Goal: Task Accomplishment & Management: Manage account settings

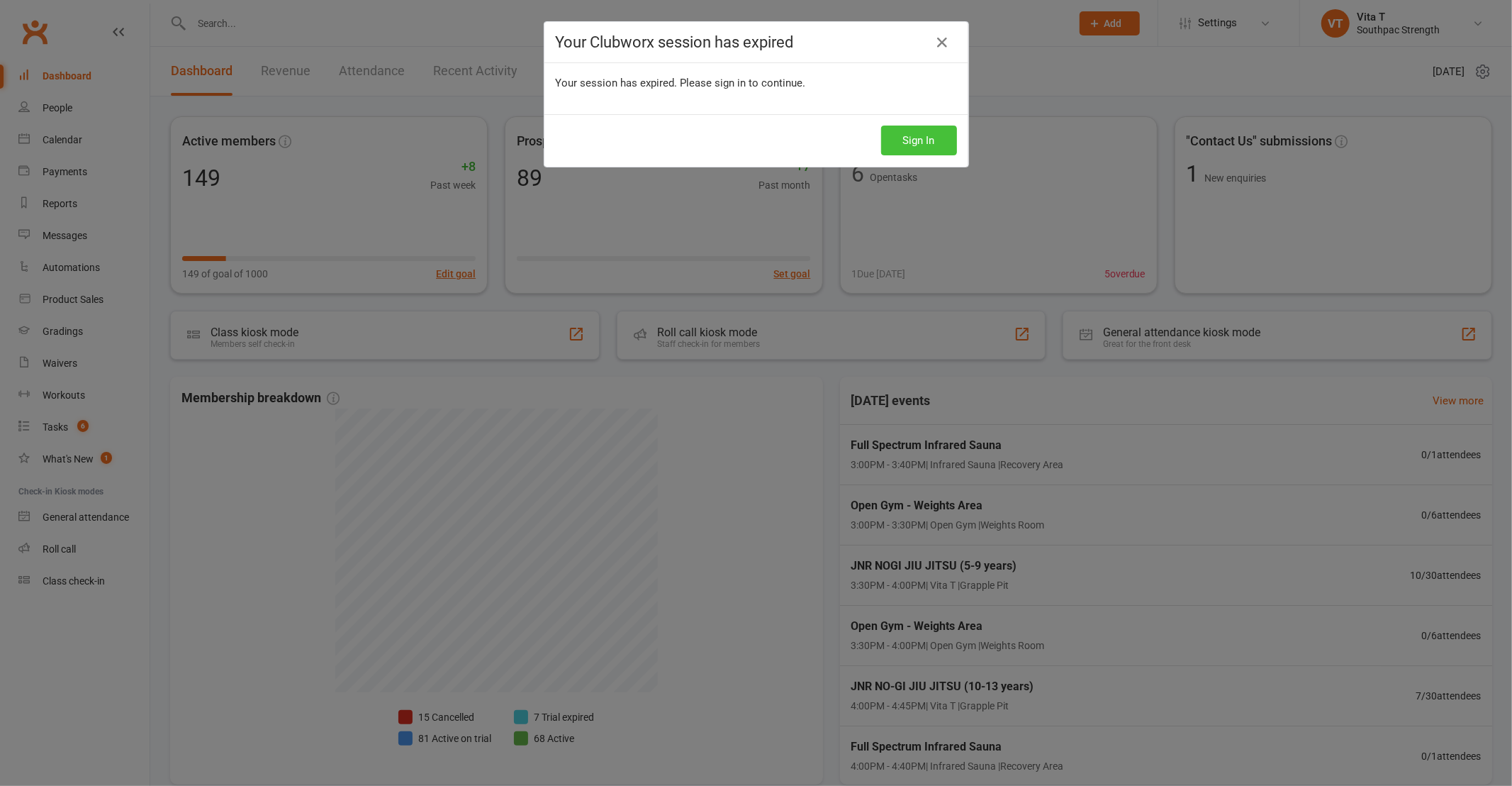
click at [910, 140] on button "Sign In" at bounding box center [919, 140] width 76 height 30
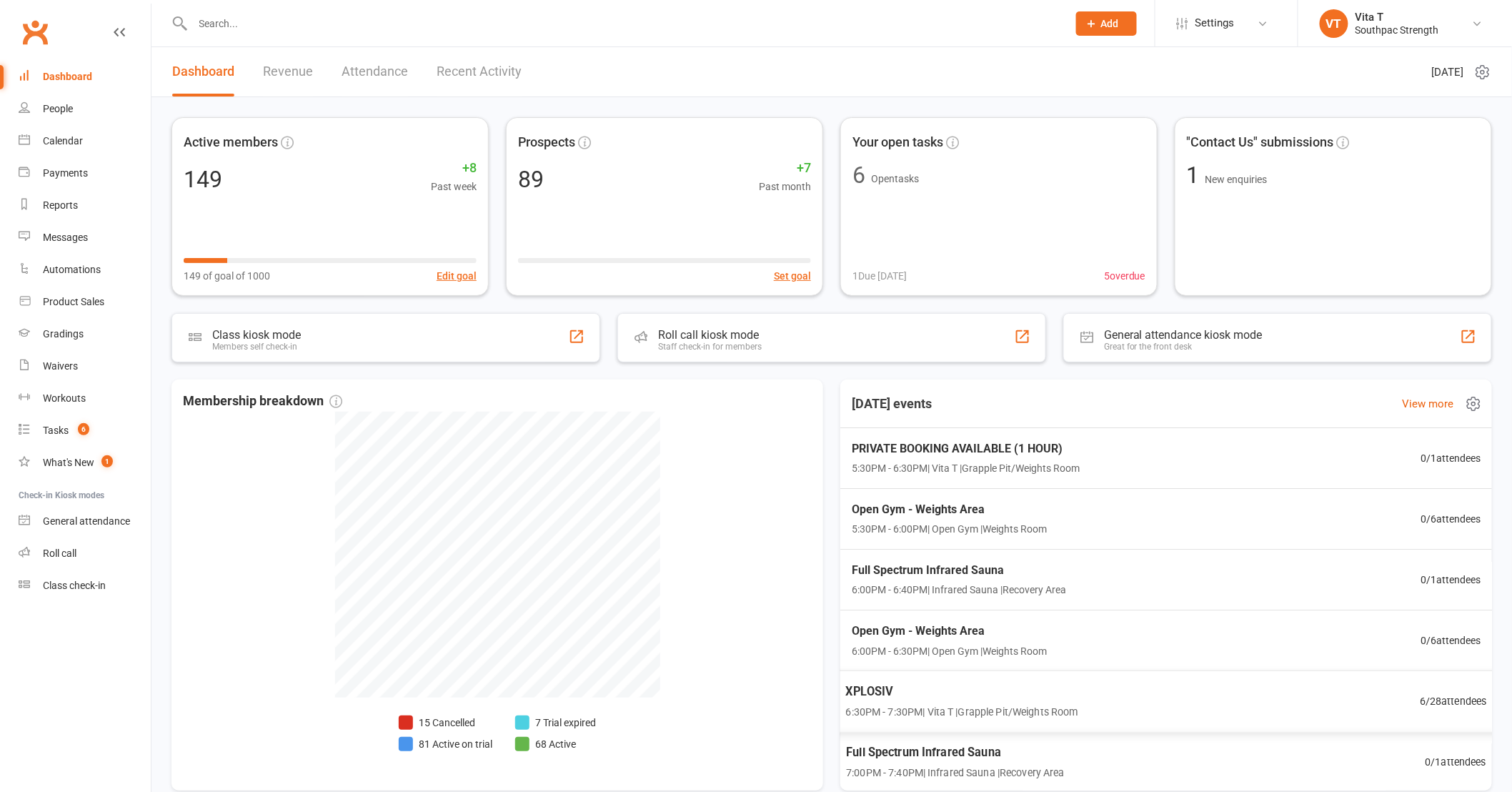
click at [1147, 716] on div "XPLOSIV 6:30PM - 7:30PM | Vita T | Grapple Pit/Weights Room 6 / 28 attendees" at bounding box center [1165, 701] width 676 height 62
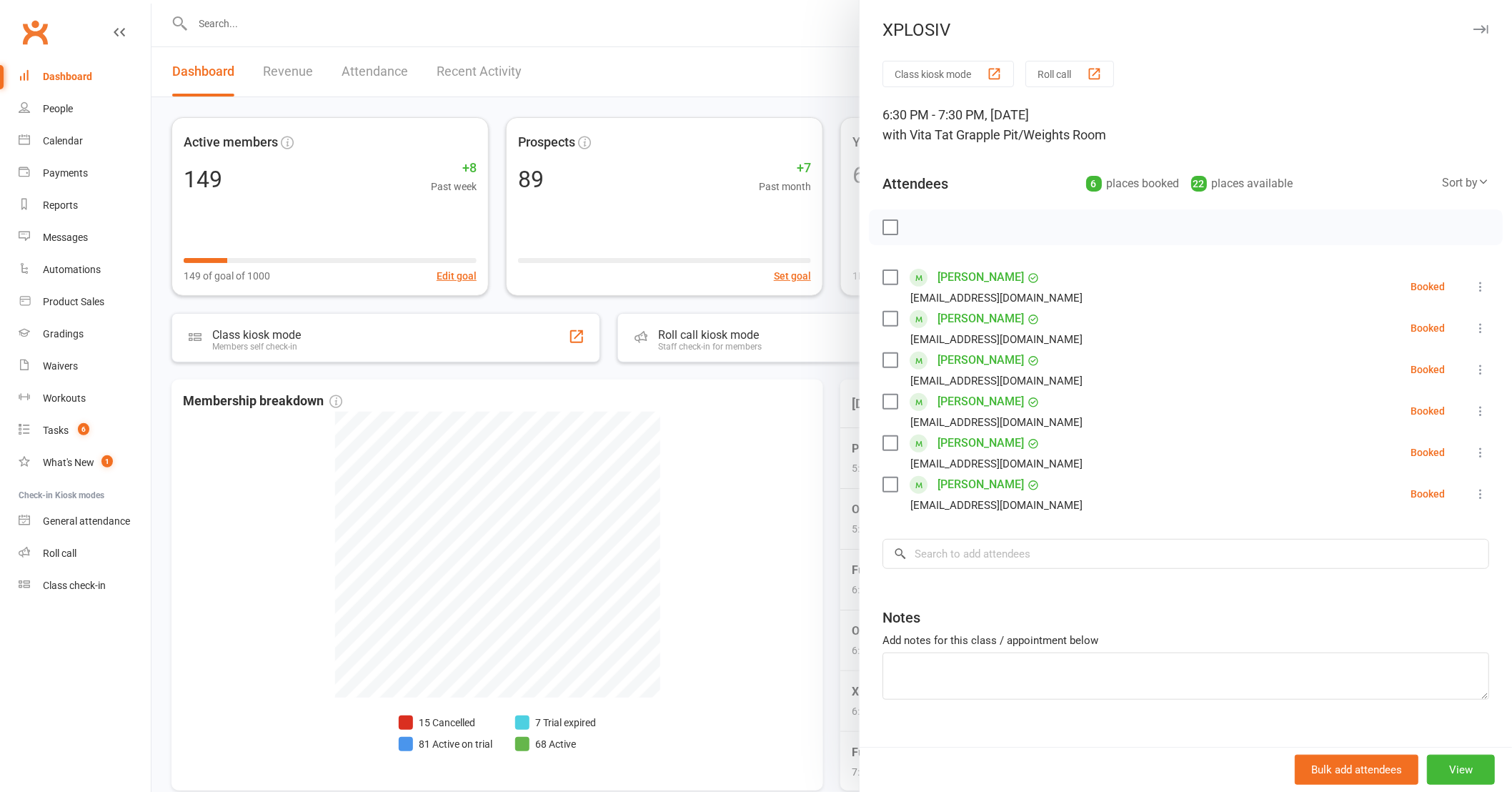
click at [720, 523] on div at bounding box center [832, 396] width 1361 height 792
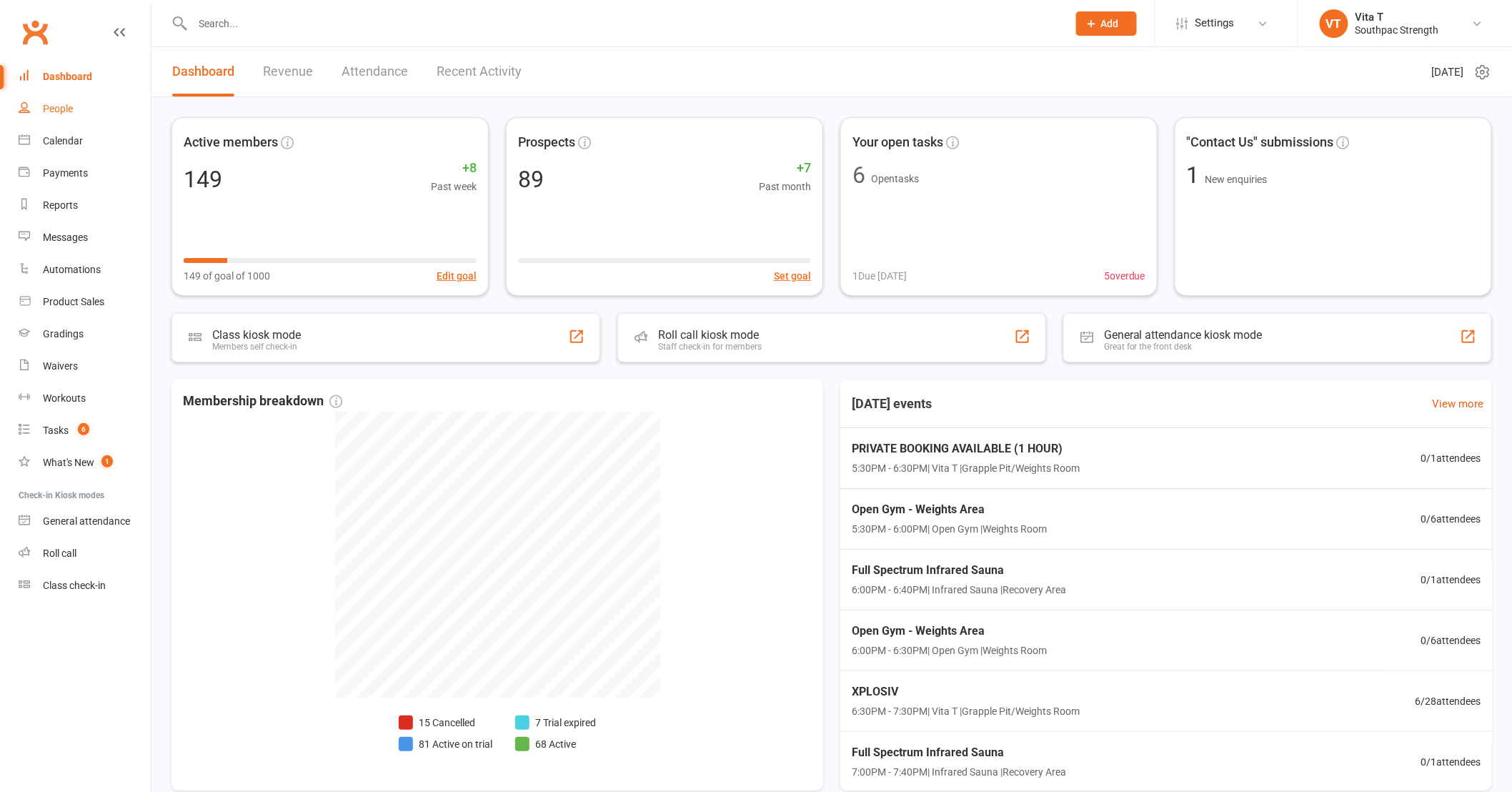
click at [58, 104] on div "People" at bounding box center [58, 108] width 30 height 11
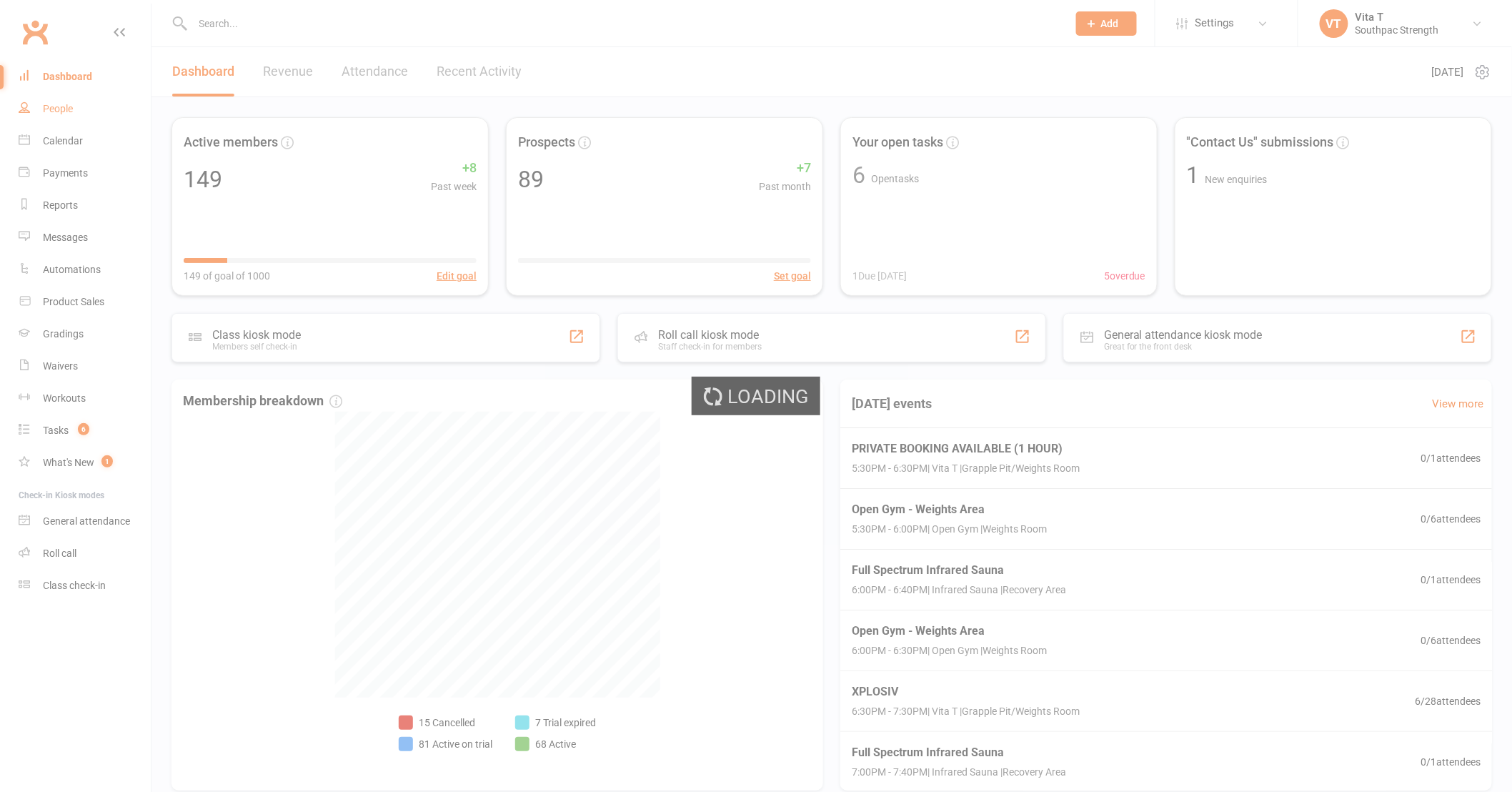
select select "100"
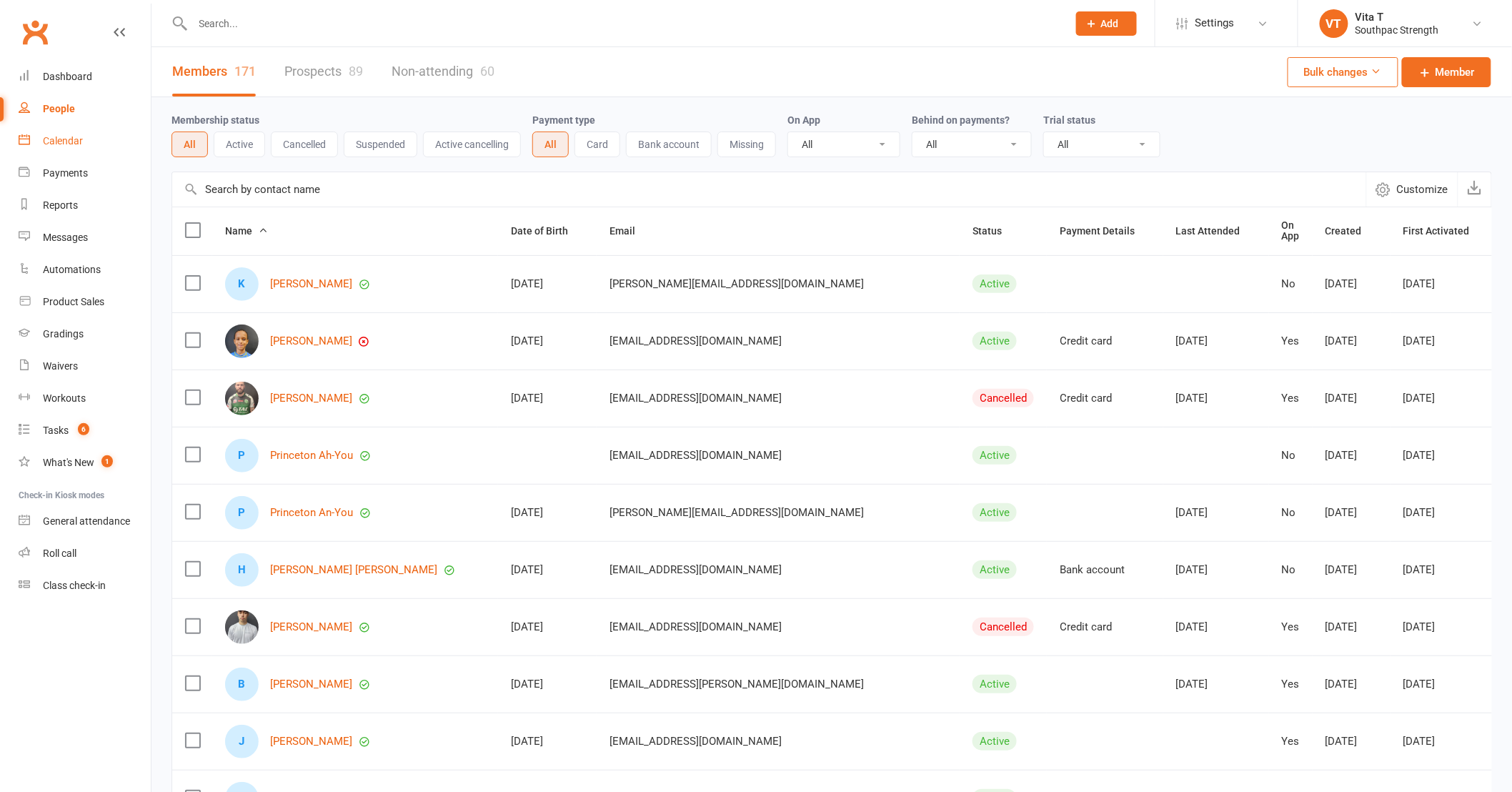
click at [67, 134] on link "Calendar" at bounding box center [85, 141] width 132 height 32
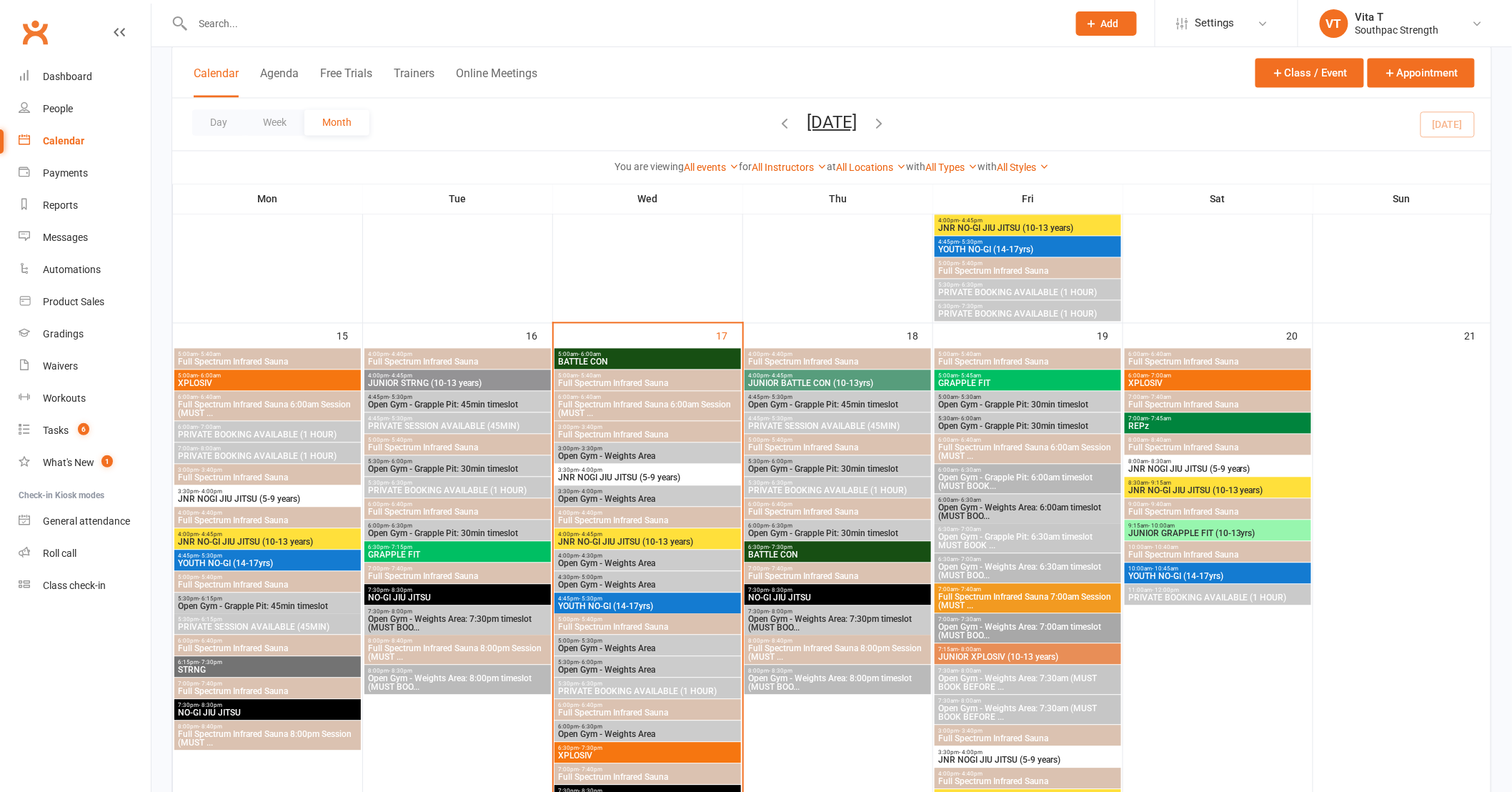
scroll to position [1111, 0]
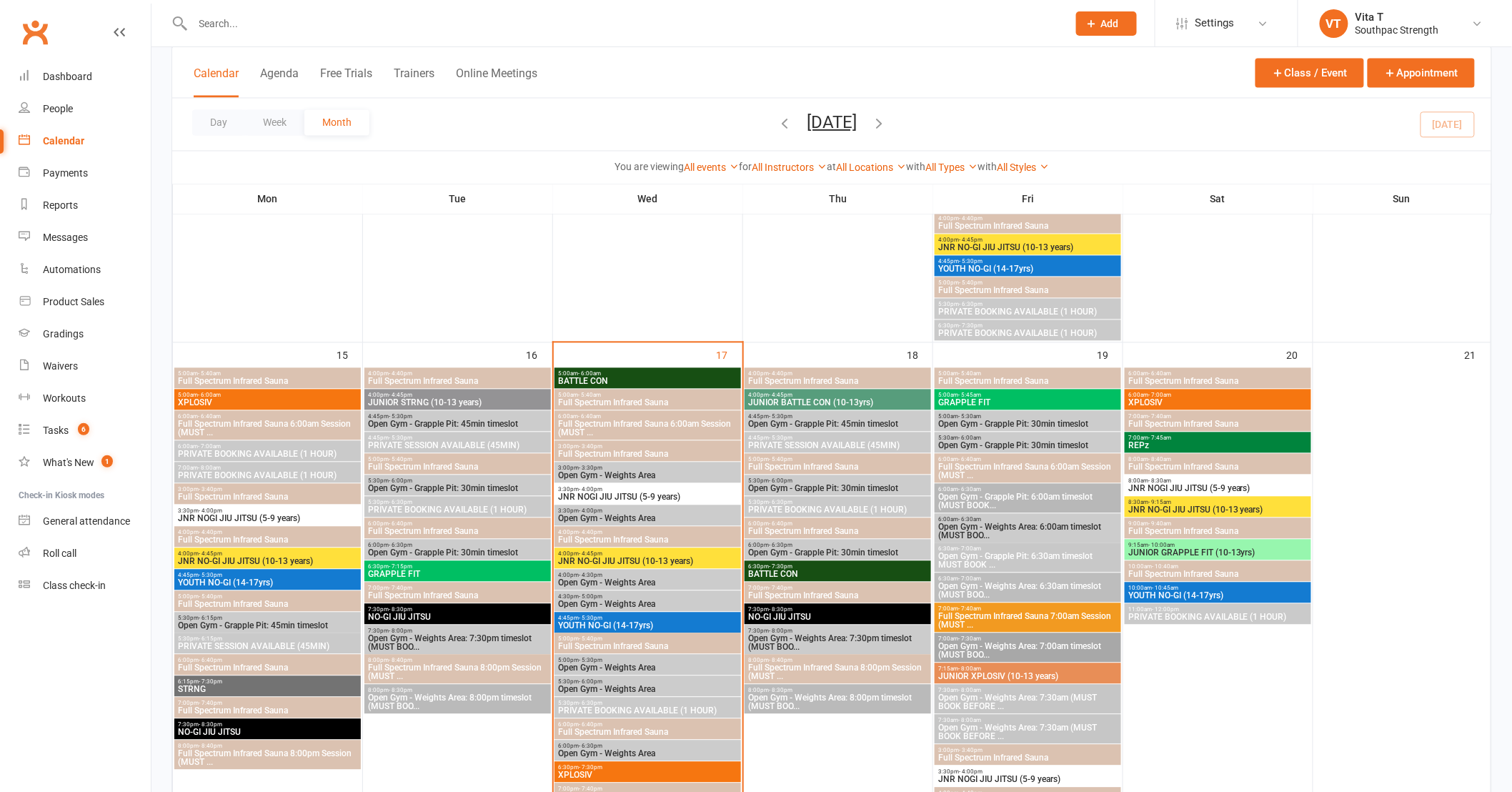
click at [632, 490] on div "3:30pm - 4:00pm JNR NOGI JIU JITSU (5-9 years)" at bounding box center [647, 494] width 186 height 21
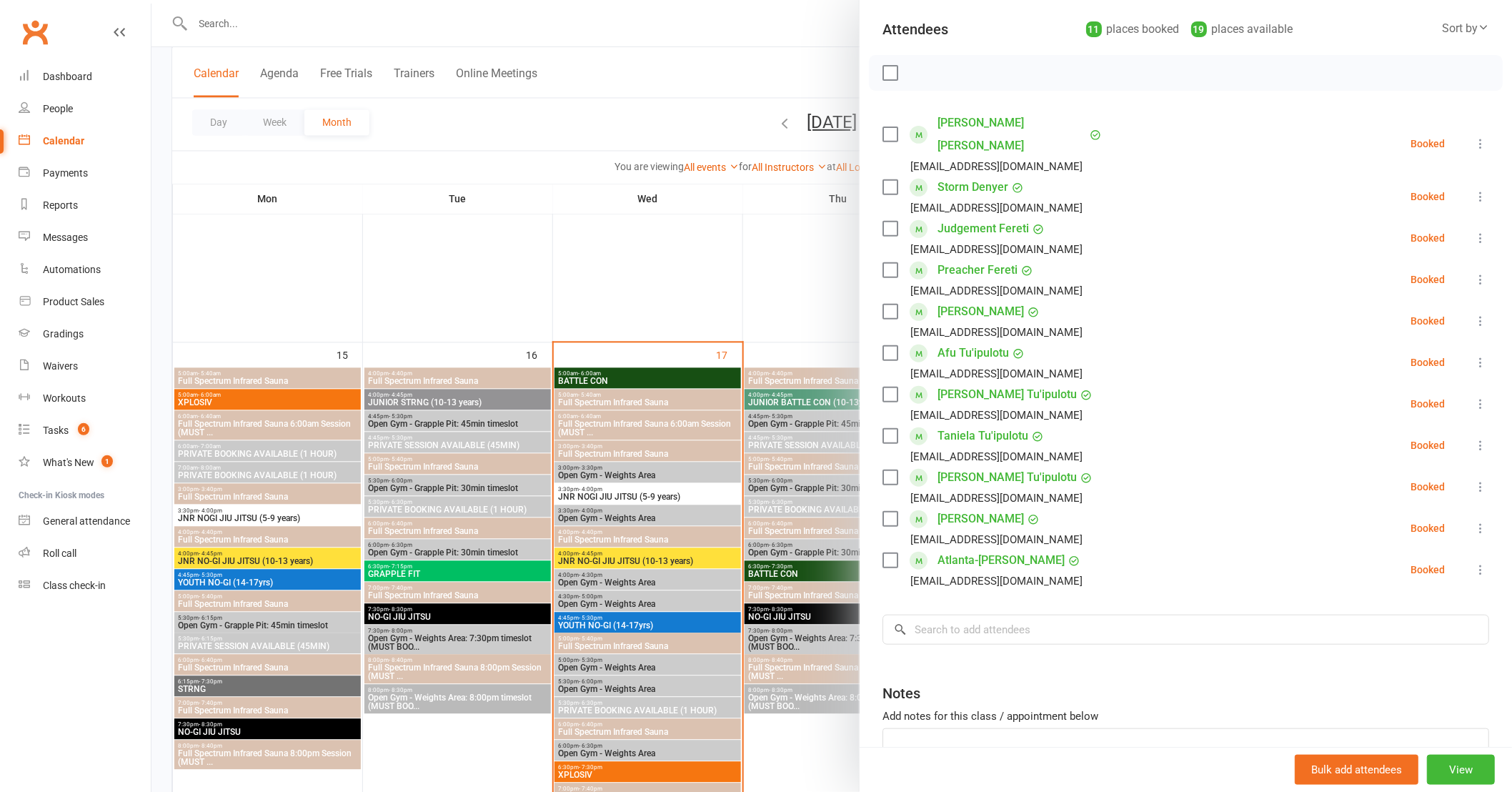
scroll to position [159, 0]
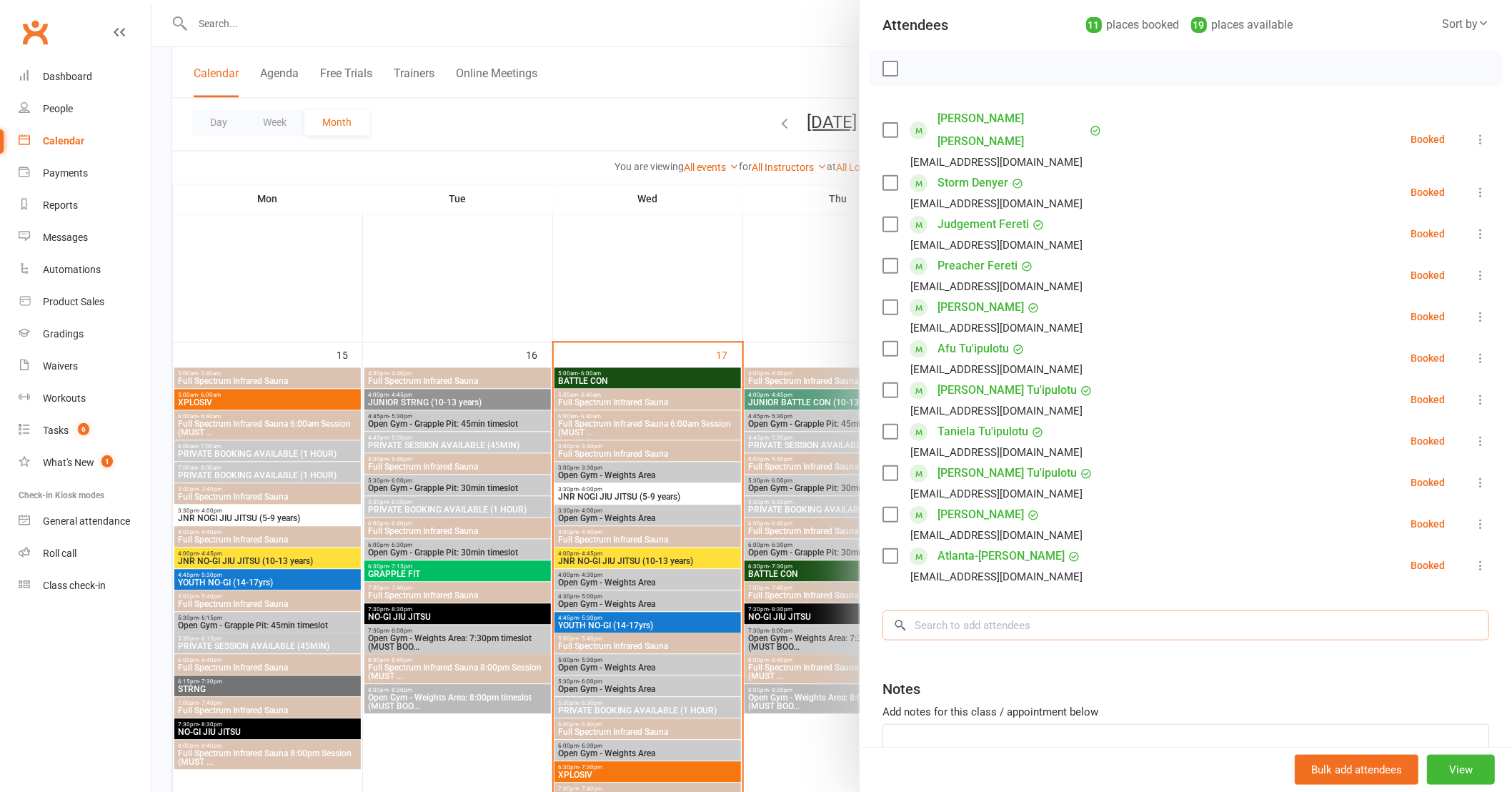
click at [1072, 610] on input "search" at bounding box center [1186, 625] width 606 height 30
type input "Zieva"
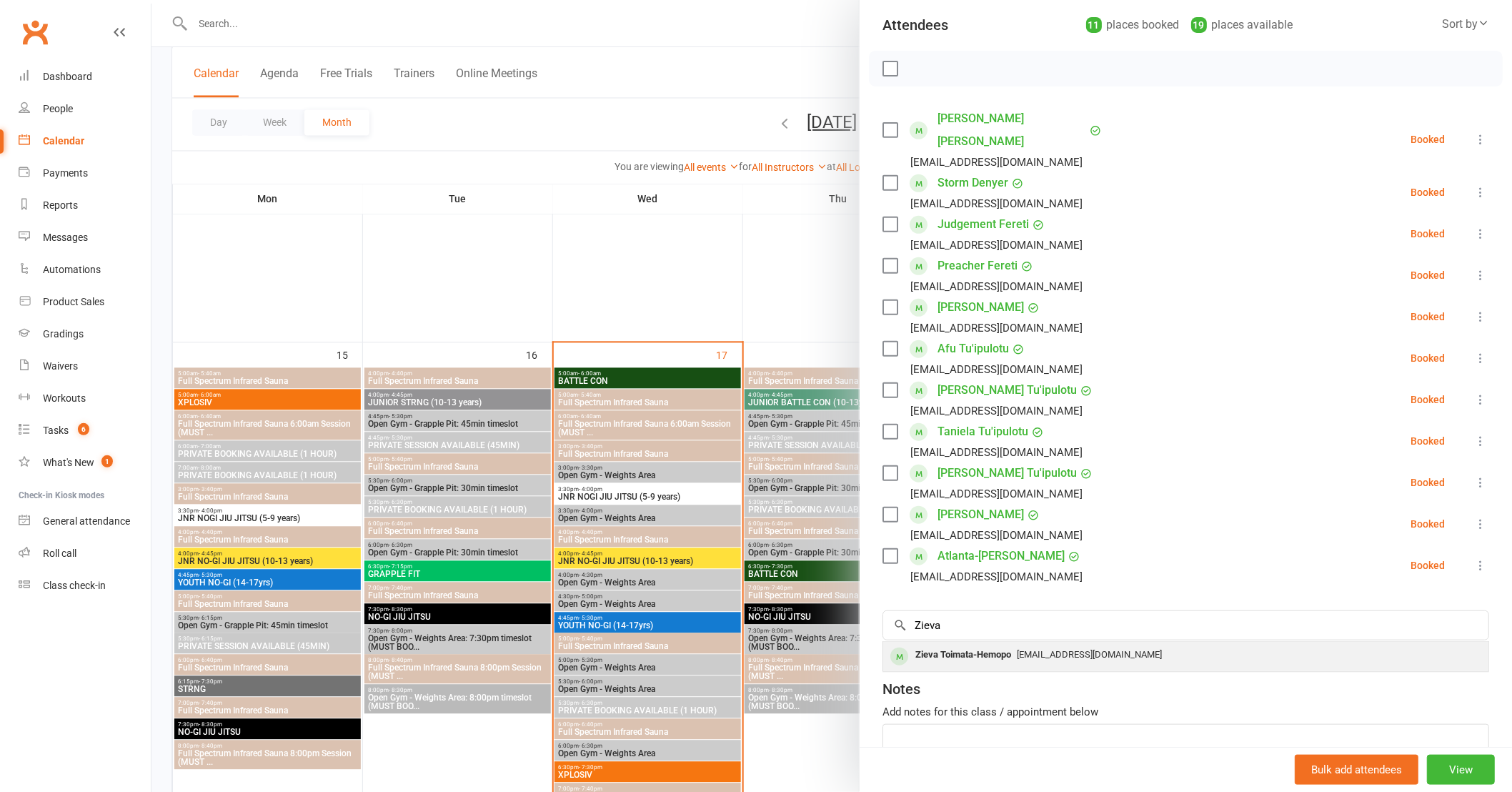
click at [1061, 649] on span "Jazaryah.t@gmail.com" at bounding box center [1089, 654] width 145 height 10
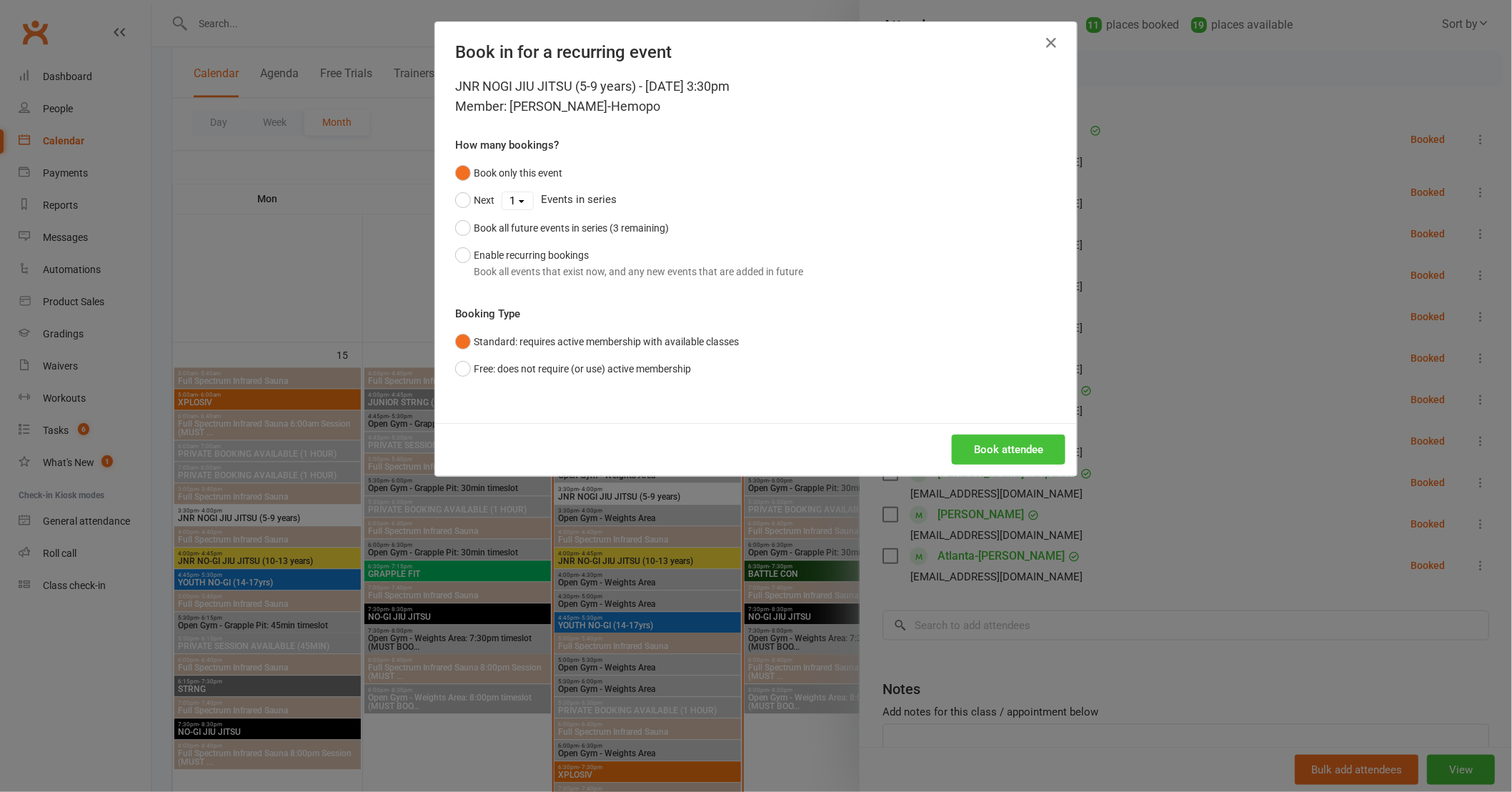
click at [996, 448] on button "Book attendee" at bounding box center [1009, 449] width 114 height 30
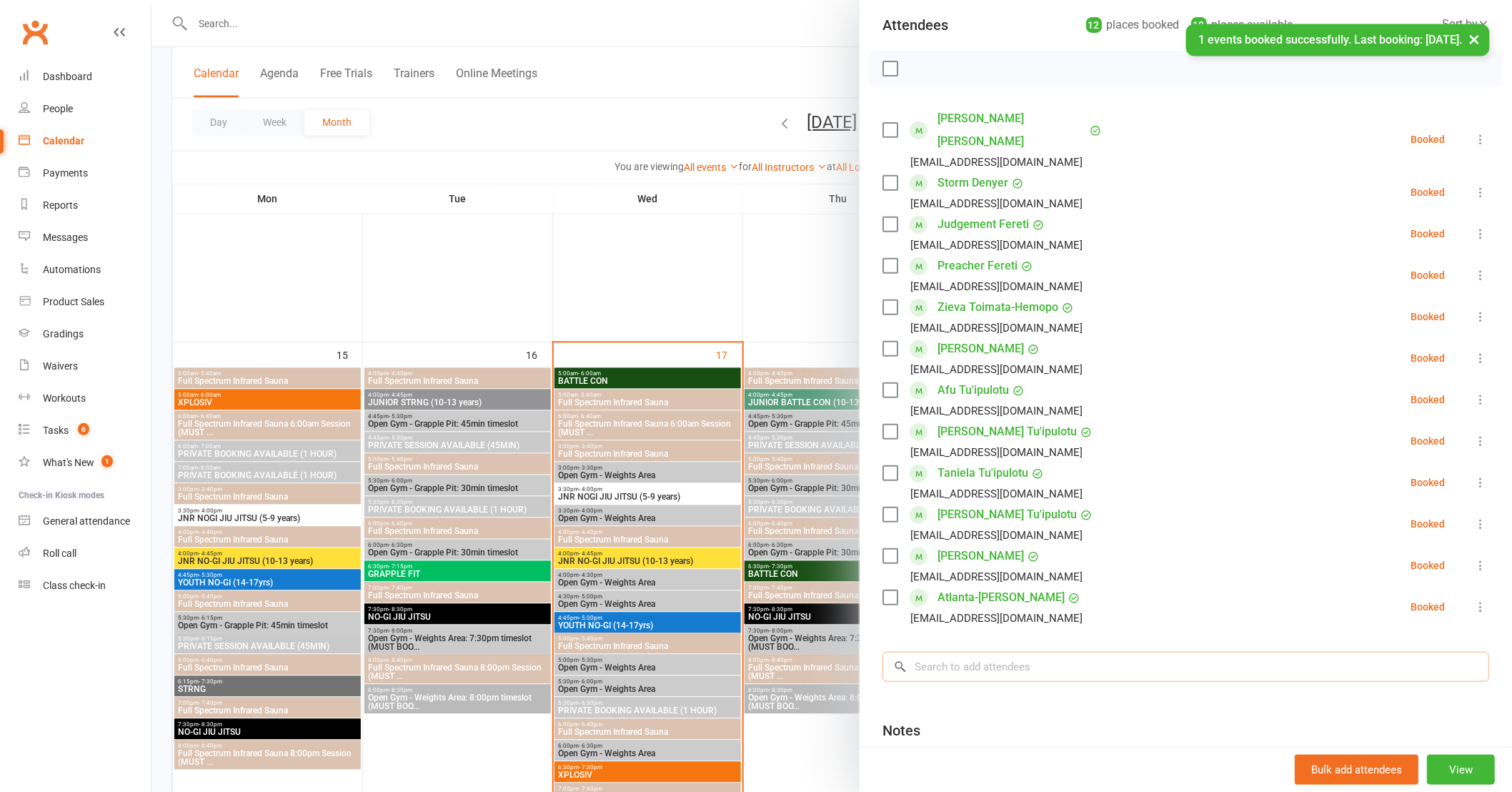
click at [1024, 652] on input "search" at bounding box center [1186, 667] width 606 height 30
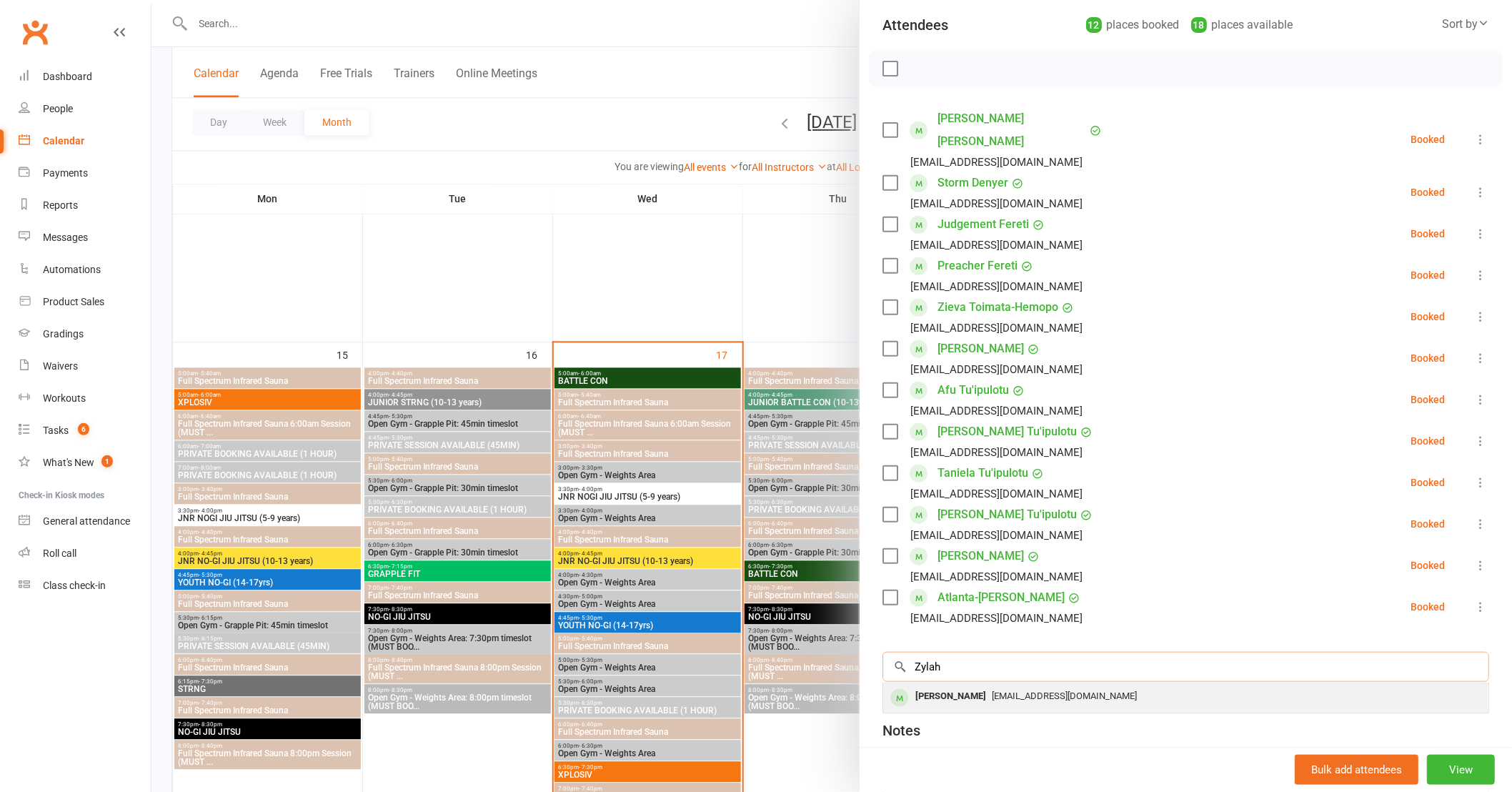
type input "Zylah"
click at [1013, 686] on div "s.hemopo88@hotmail.com" at bounding box center [1186, 696] width 594 height 21
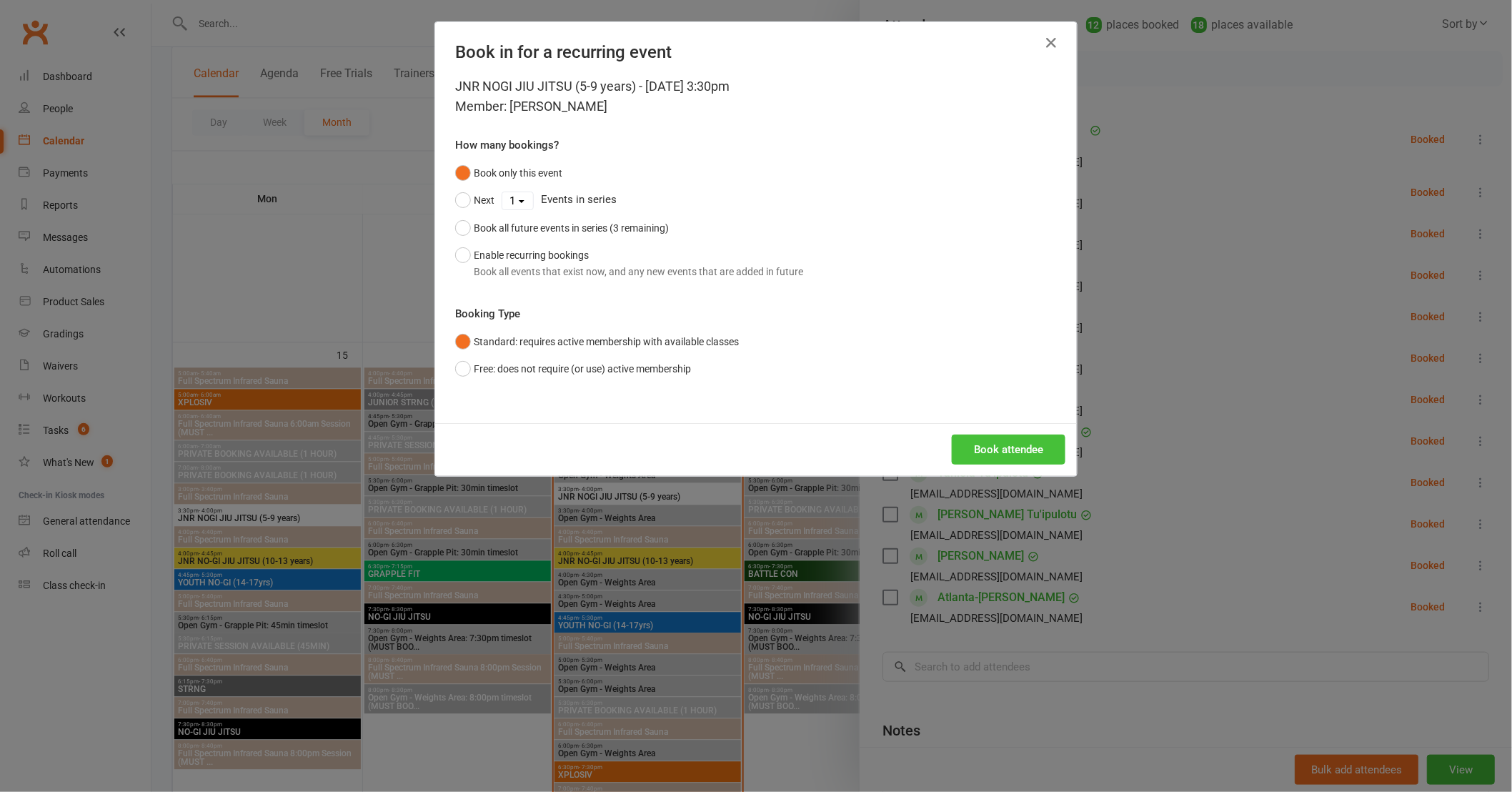
click at [975, 442] on button "Book attendee" at bounding box center [1009, 449] width 114 height 30
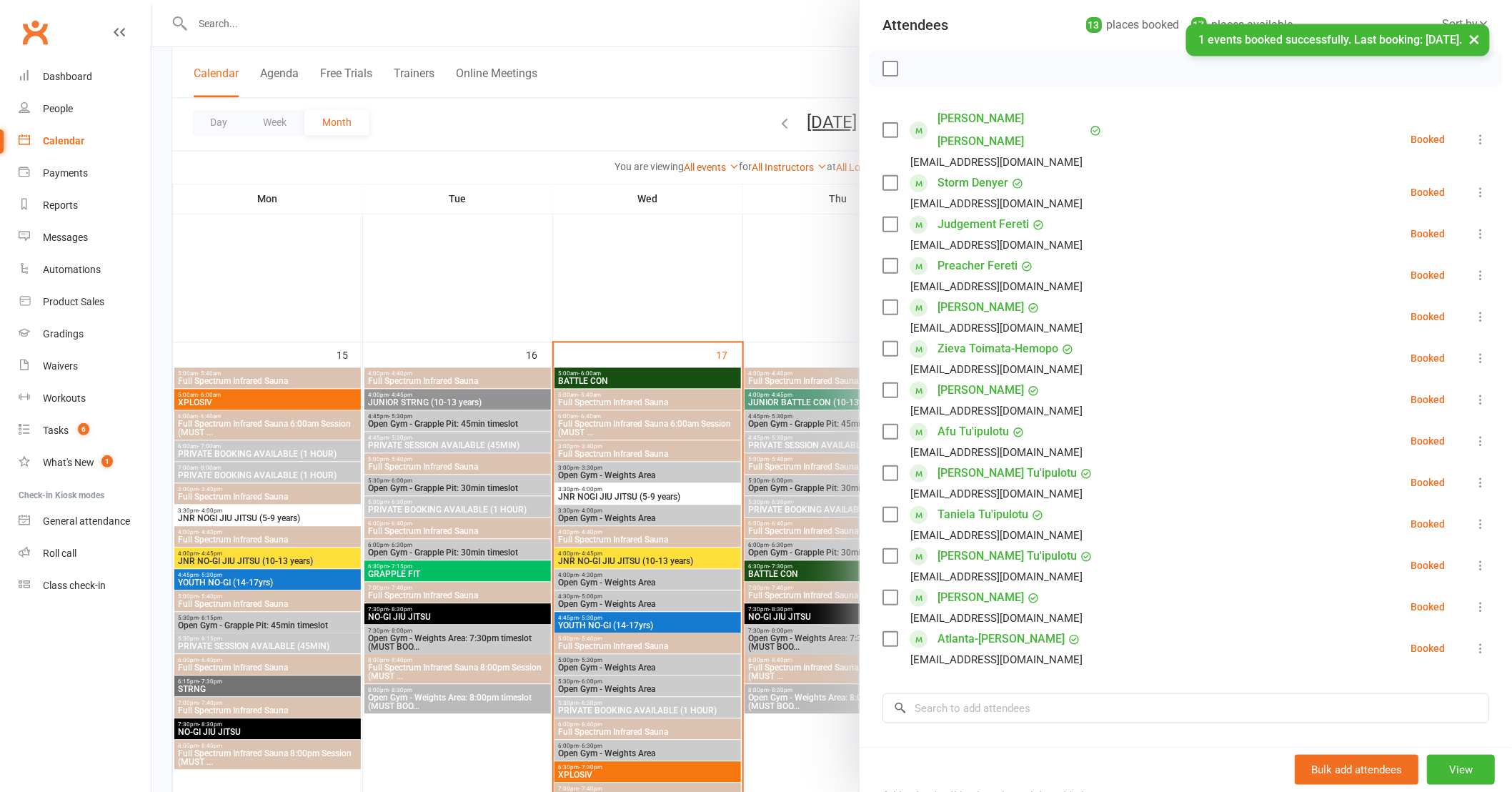
click at [762, 287] on div at bounding box center [832, 396] width 1361 height 792
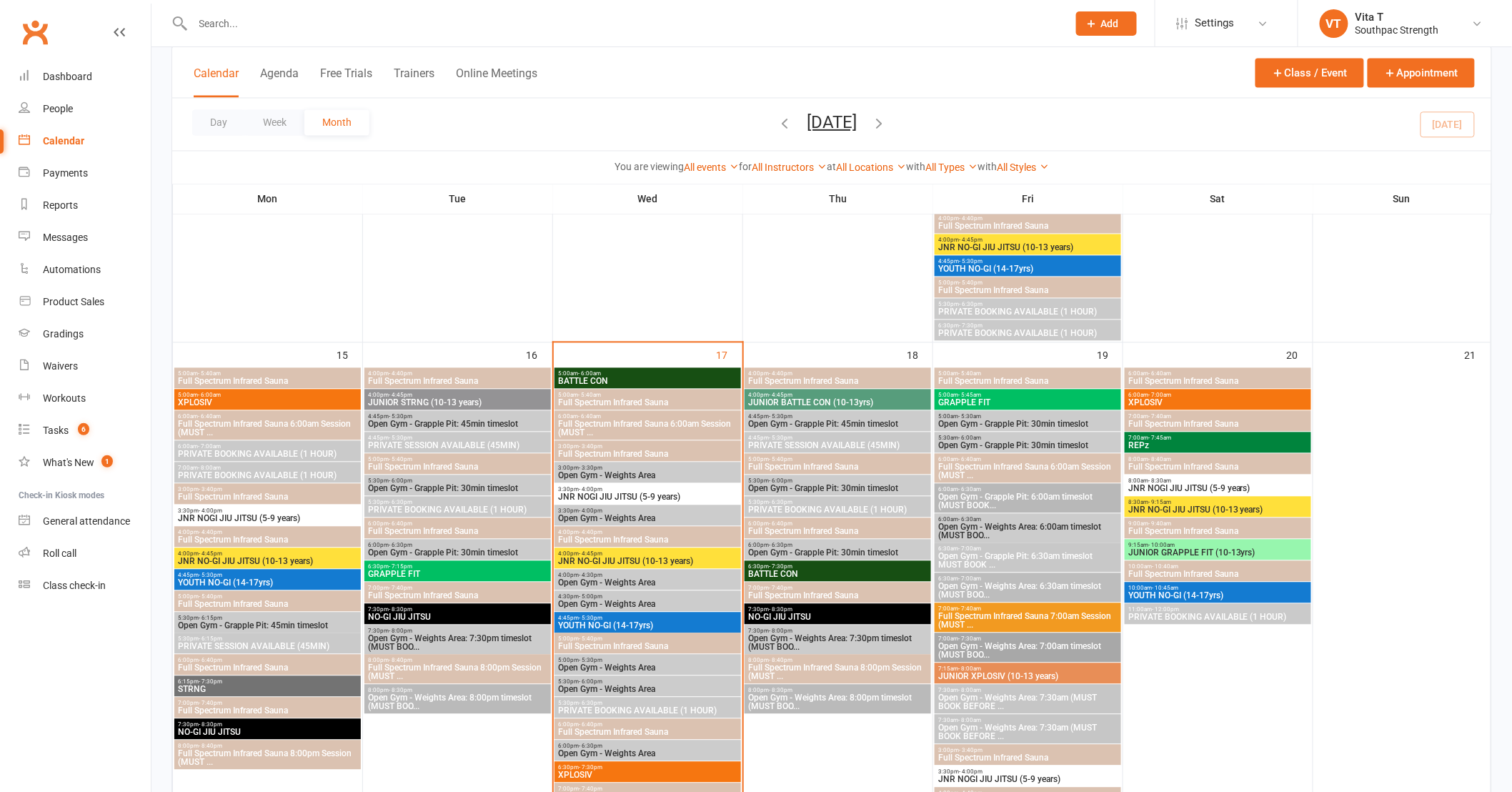
click at [311, 516] on span "JNR NOGI JIU JITSU (5-9 years)" at bounding box center [268, 518] width 181 height 8
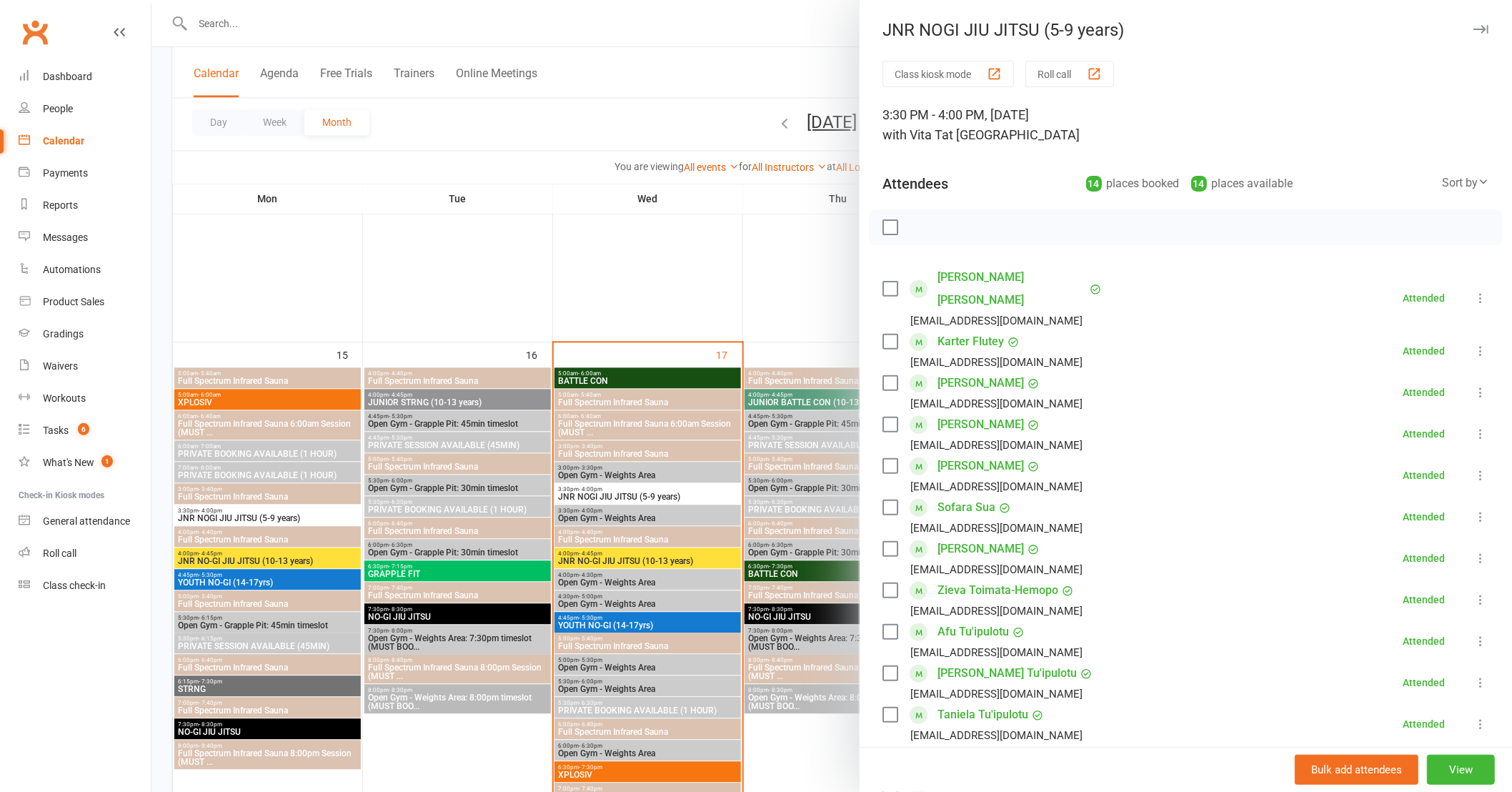
click at [965, 371] on link "Zylah Hemopo" at bounding box center [981, 383] width 87 height 23
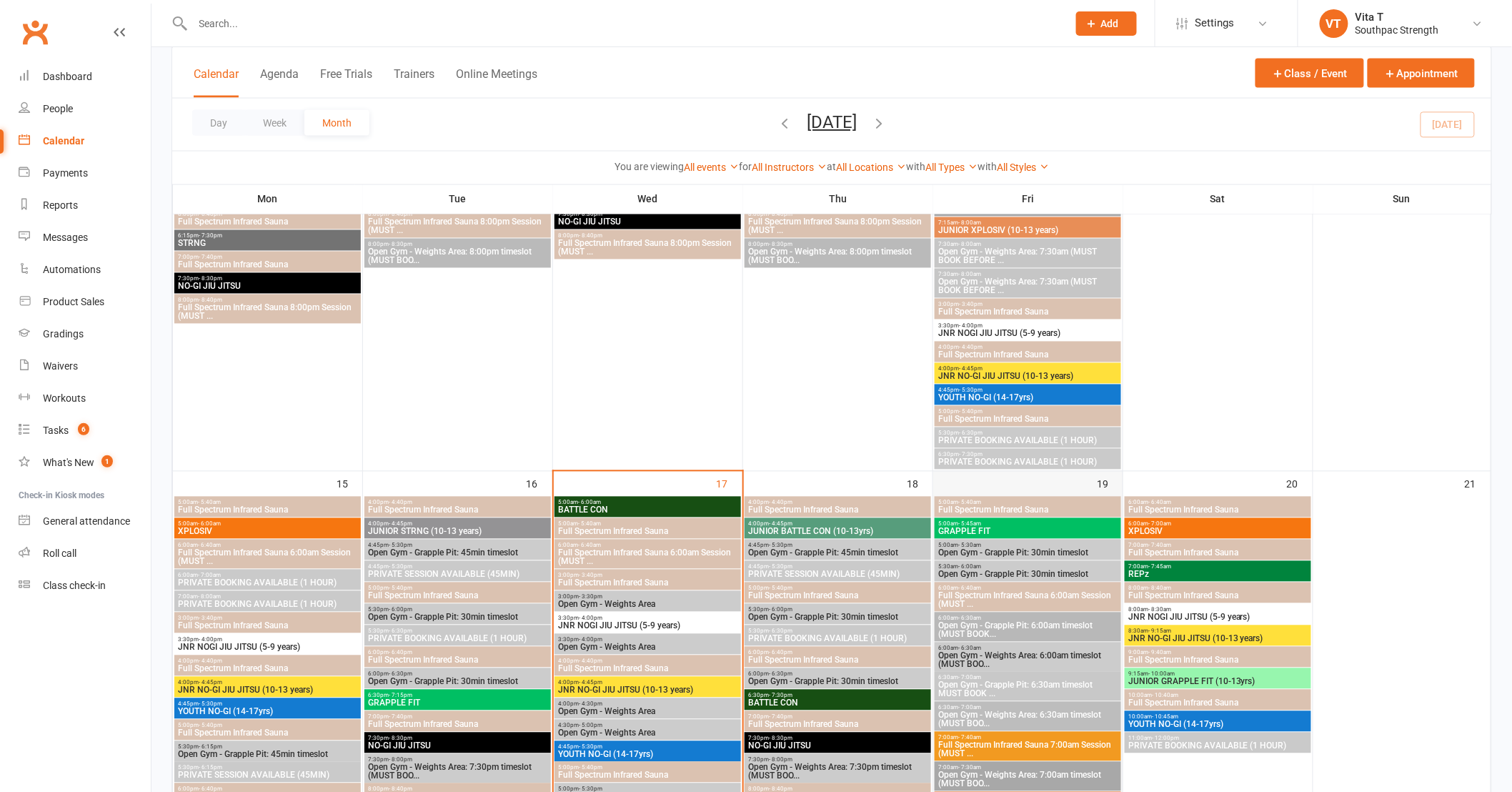
scroll to position [1190, 0]
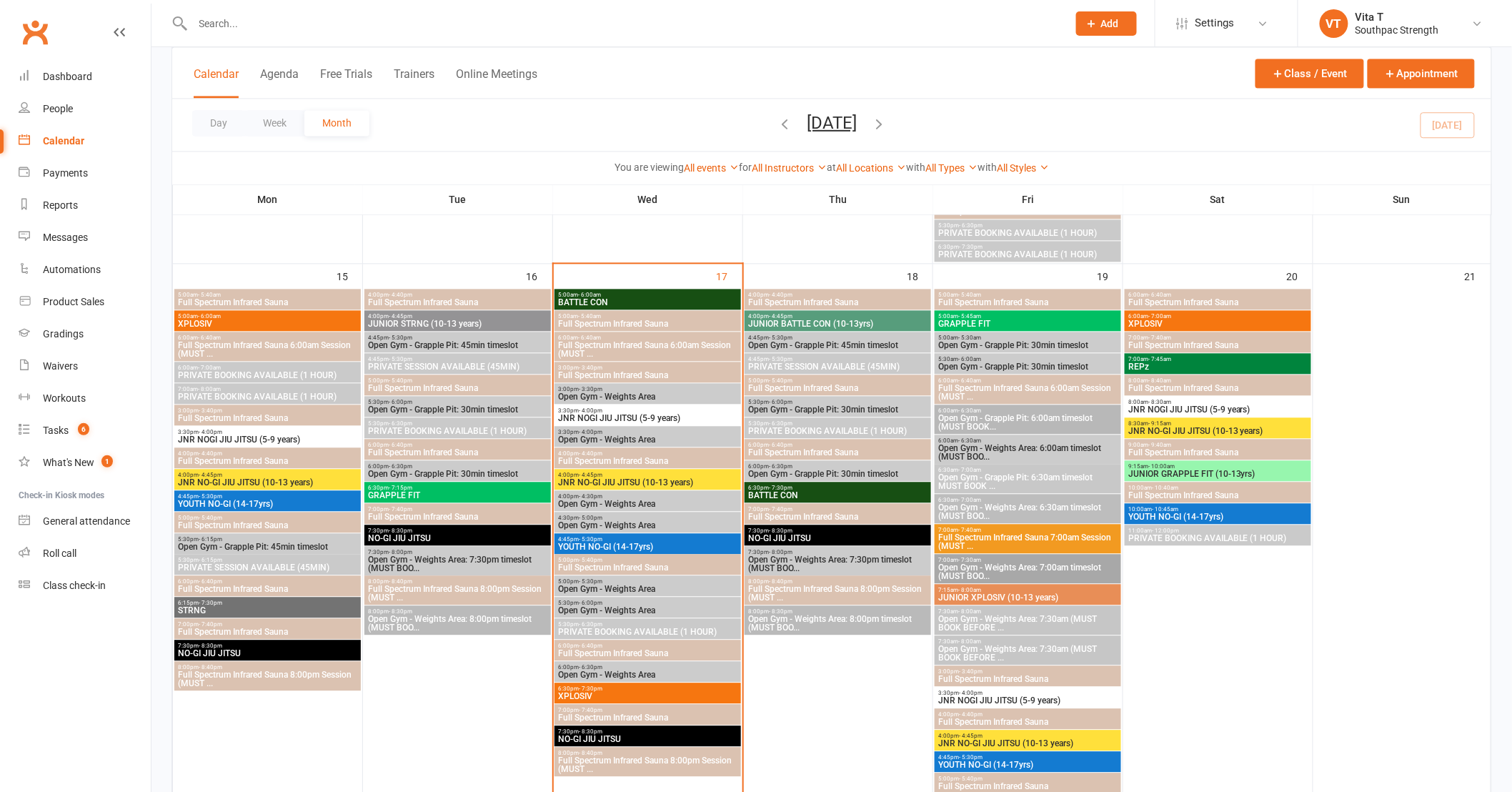
click at [695, 474] on span "4:00pm - 4:45pm" at bounding box center [648, 475] width 181 height 7
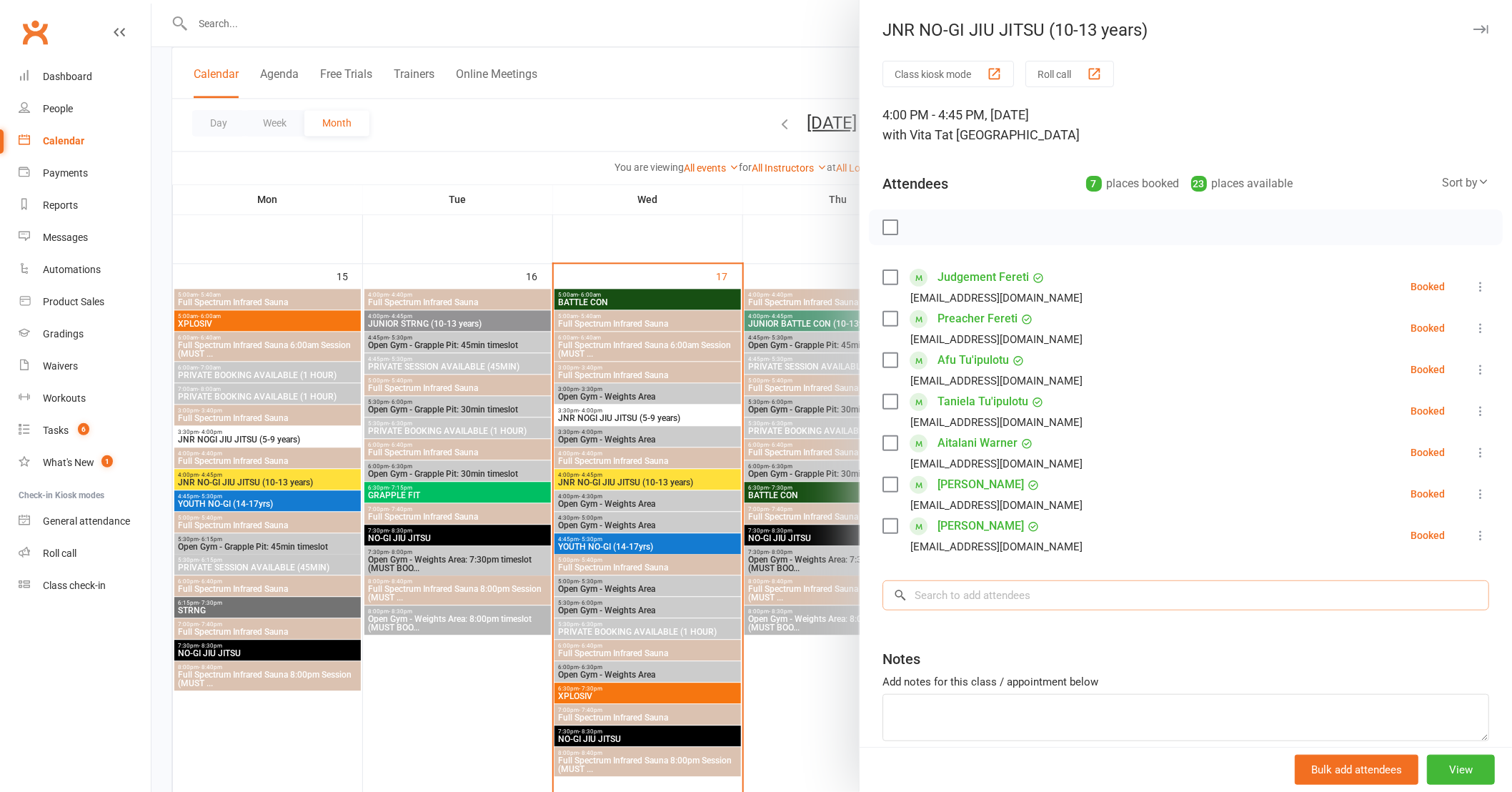
click at [1001, 594] on input "search" at bounding box center [1186, 595] width 606 height 30
click at [576, 32] on div at bounding box center [832, 396] width 1361 height 792
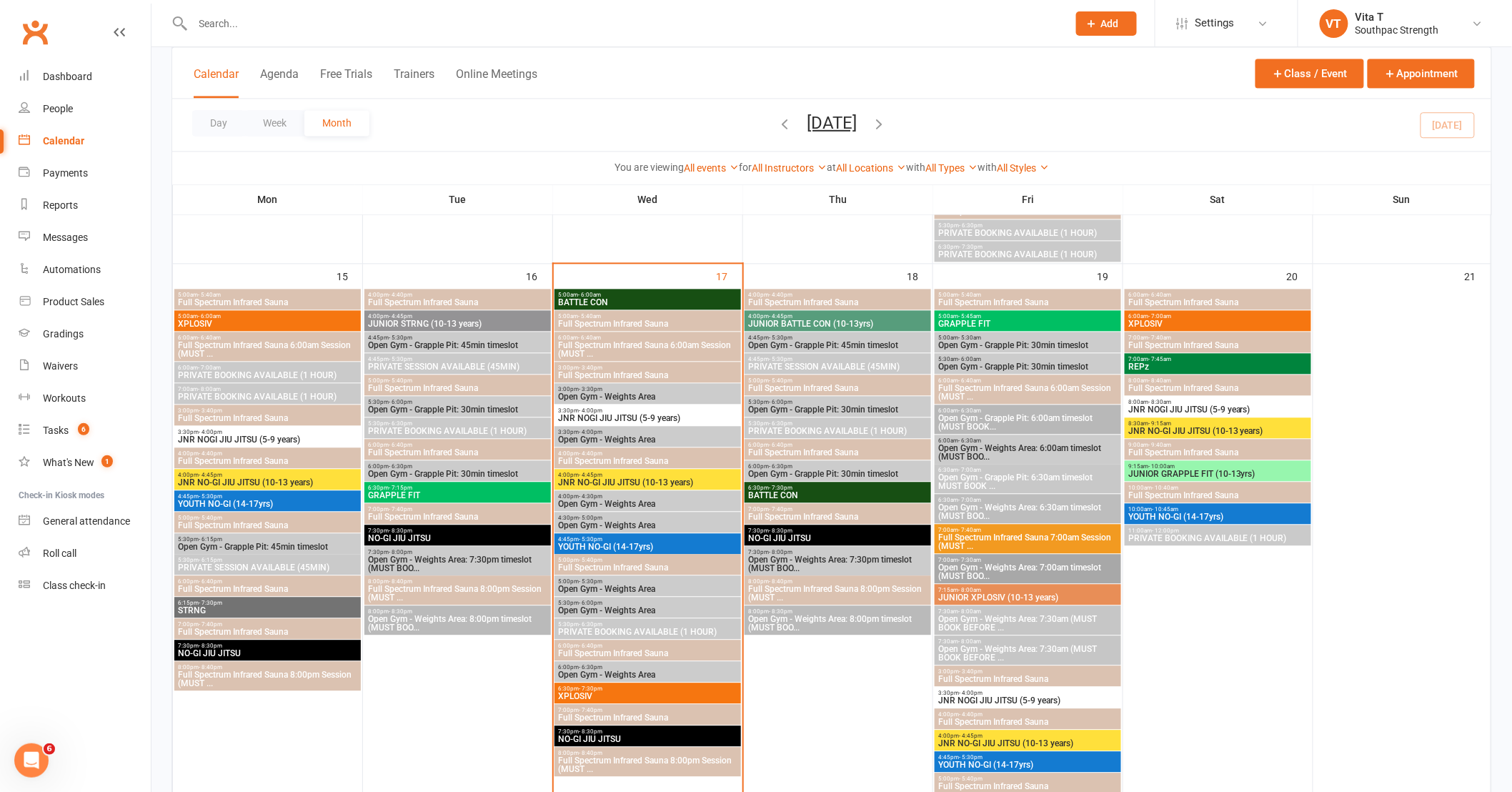
click at [552, 22] on input "text" at bounding box center [623, 23] width 869 height 20
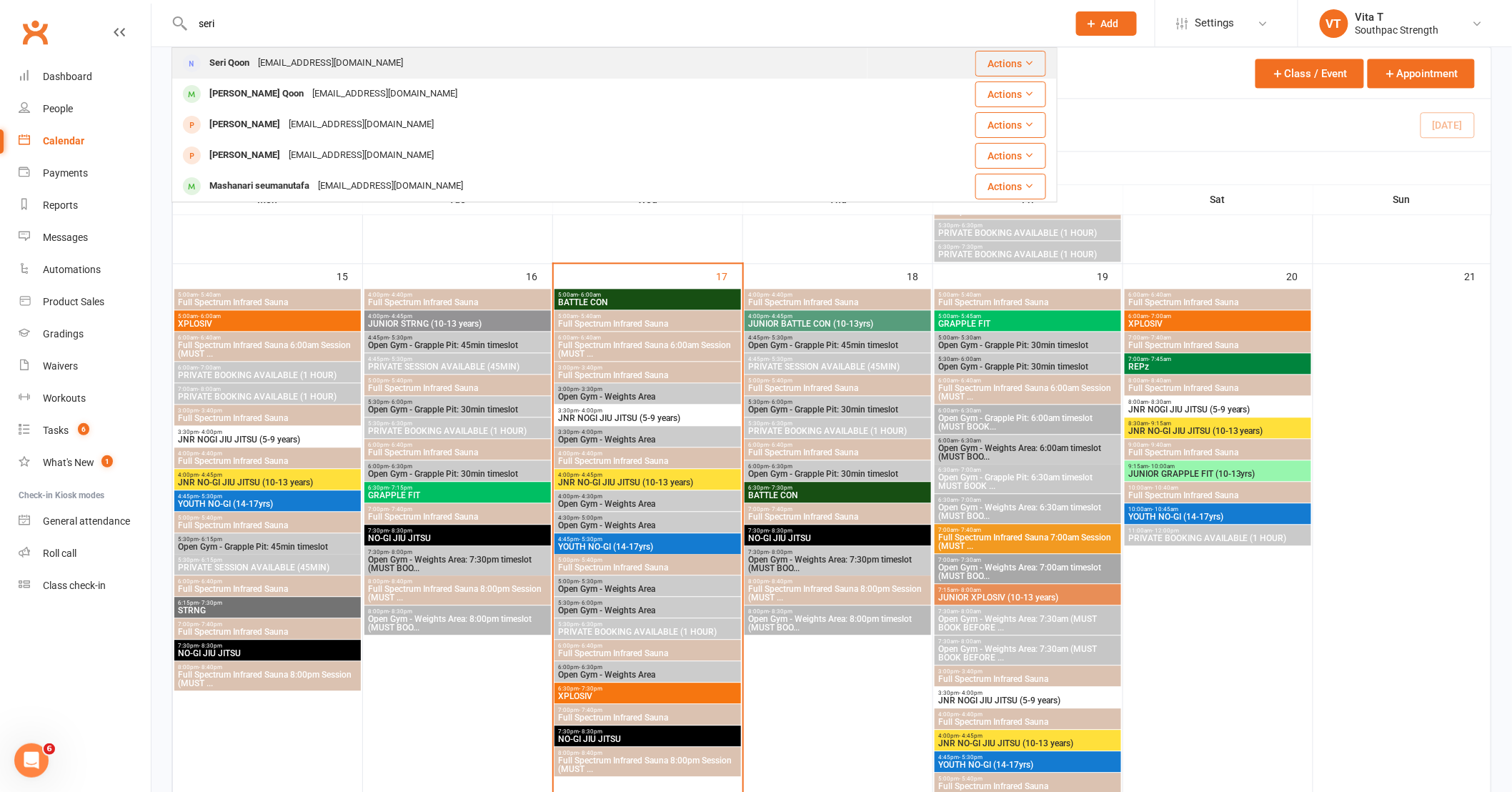
type input "seri"
click at [420, 72] on div "Seri Qoon seriqoon4@gmail.com" at bounding box center [519, 63] width 694 height 29
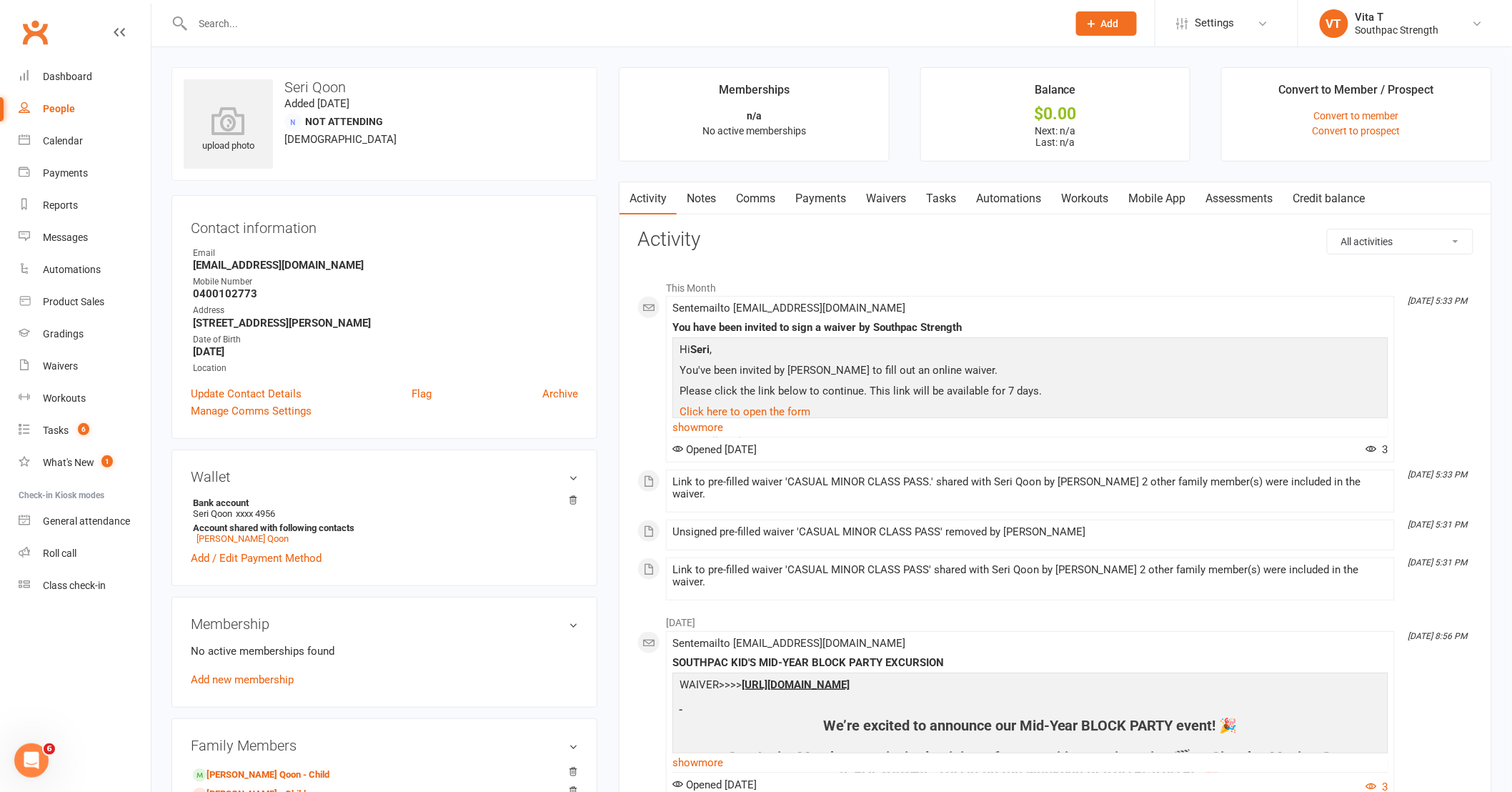
click at [876, 197] on link "Waivers" at bounding box center [886, 198] width 60 height 33
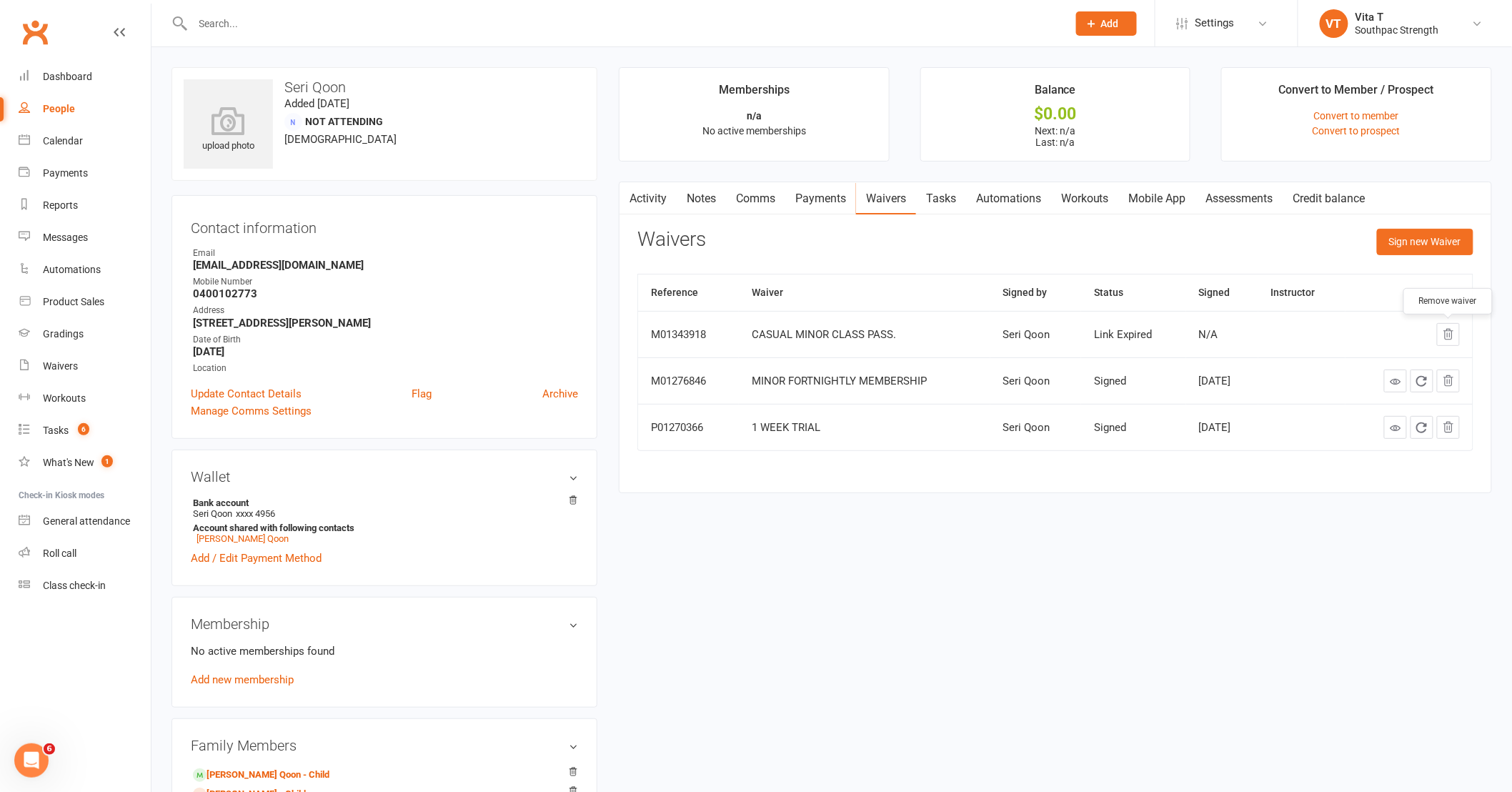
click at [1456, 343] on button "button" at bounding box center [1448, 335] width 23 height 23
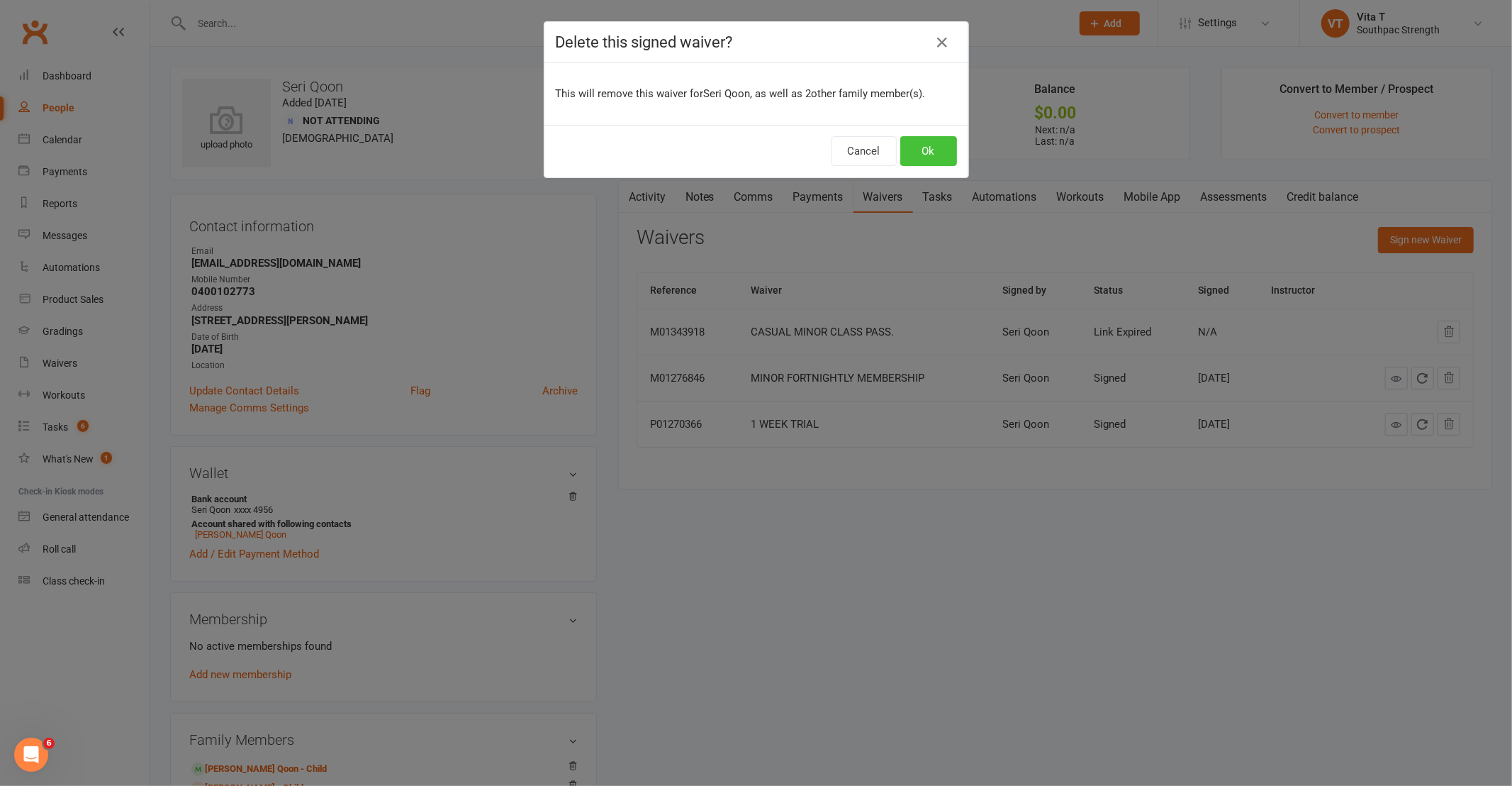
click at [939, 158] on button "Ok" at bounding box center [928, 151] width 56 height 30
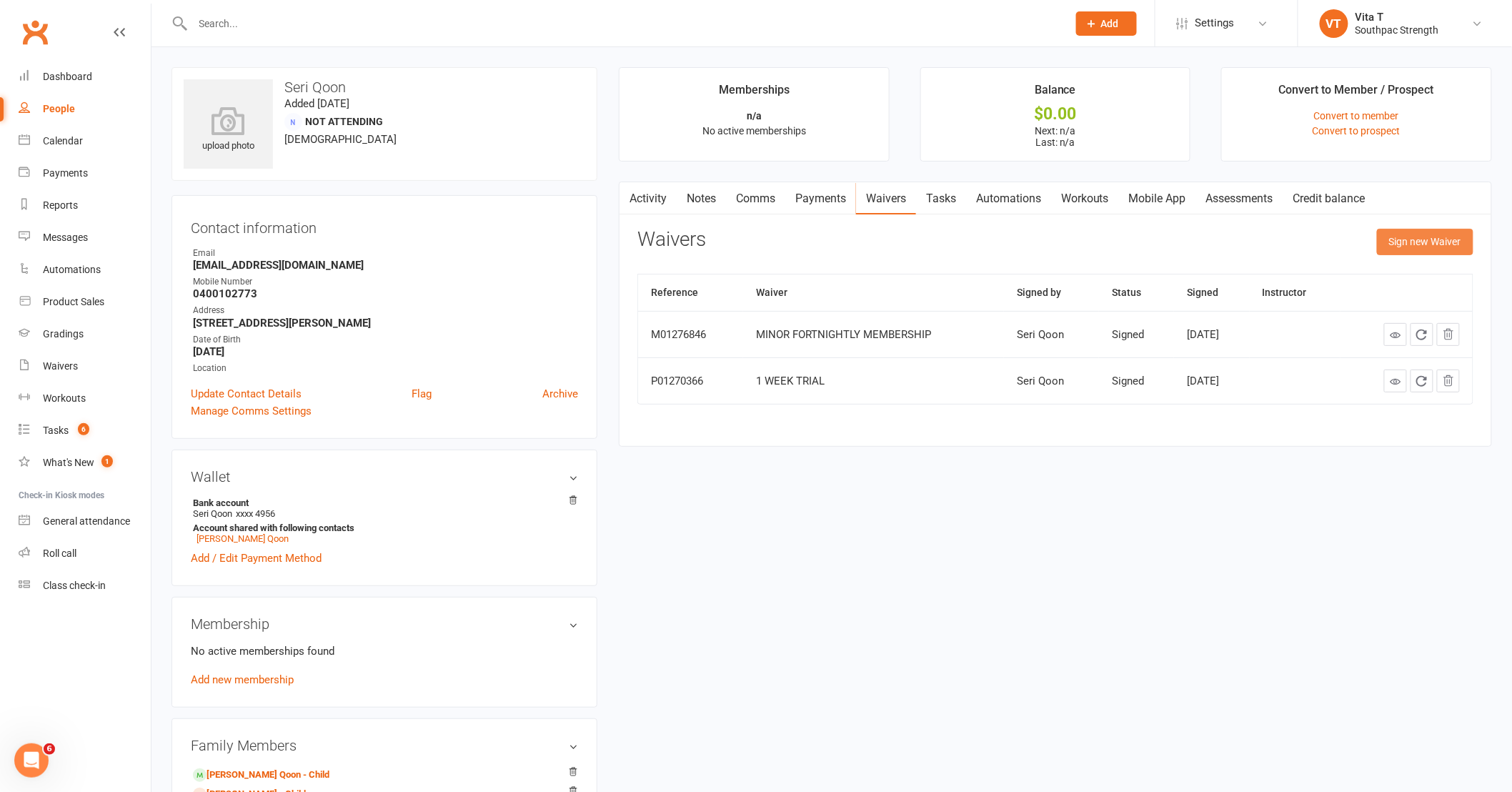
click at [1390, 238] on button "Sign new Waiver" at bounding box center [1425, 241] width 97 height 25
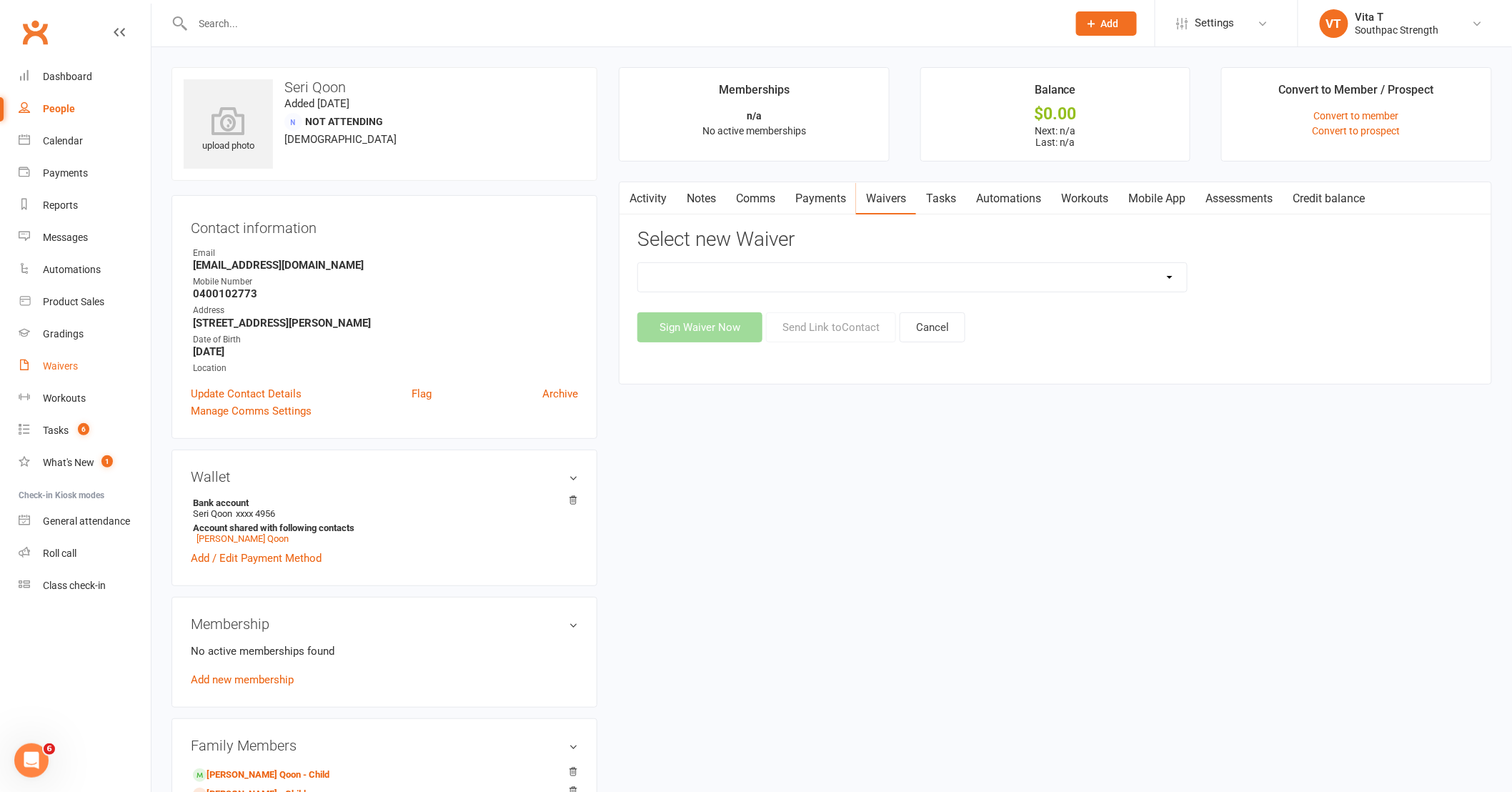
click at [58, 370] on div "Waivers" at bounding box center [60, 365] width 35 height 11
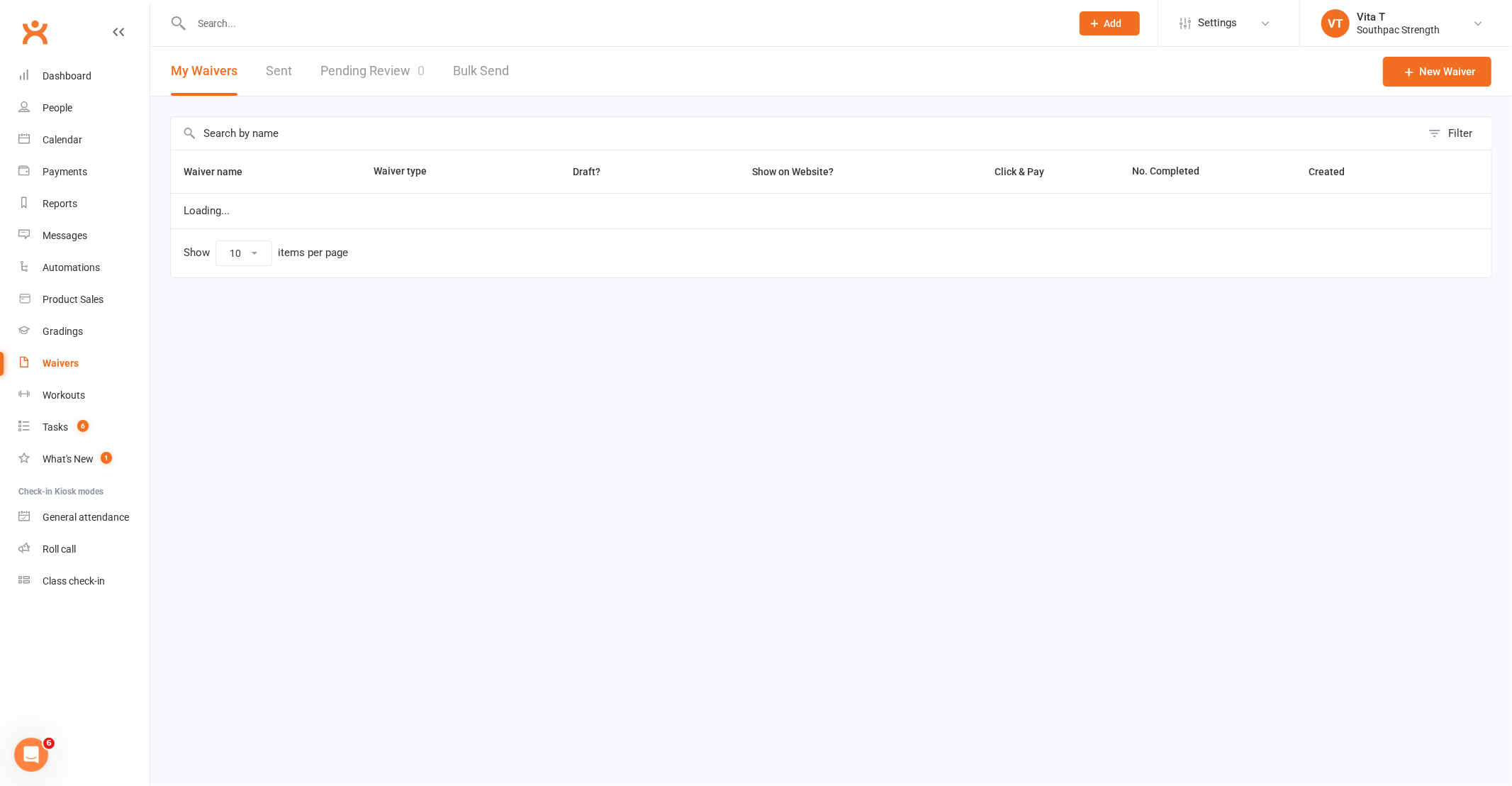
select select "100"
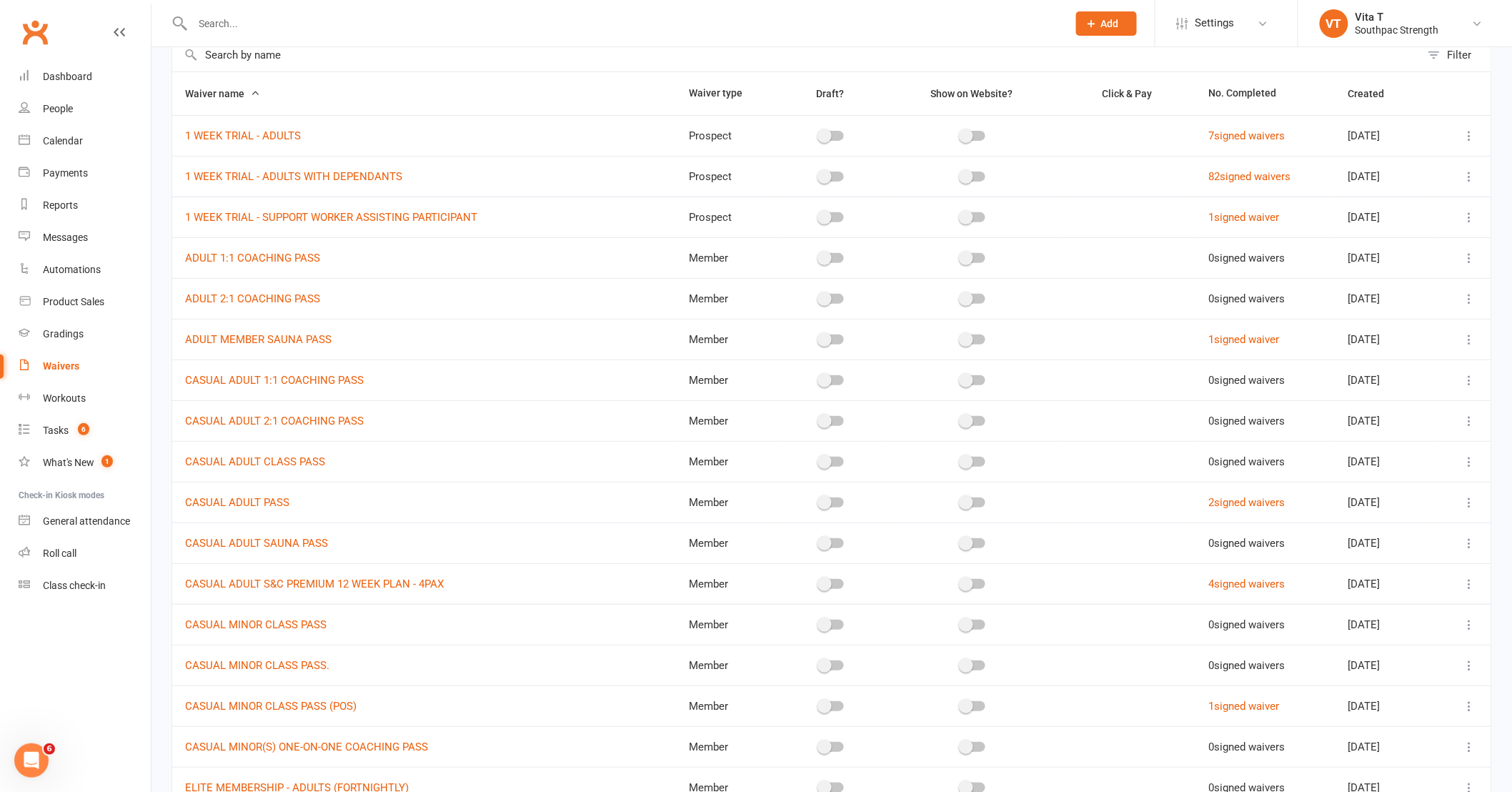
scroll to position [159, 0]
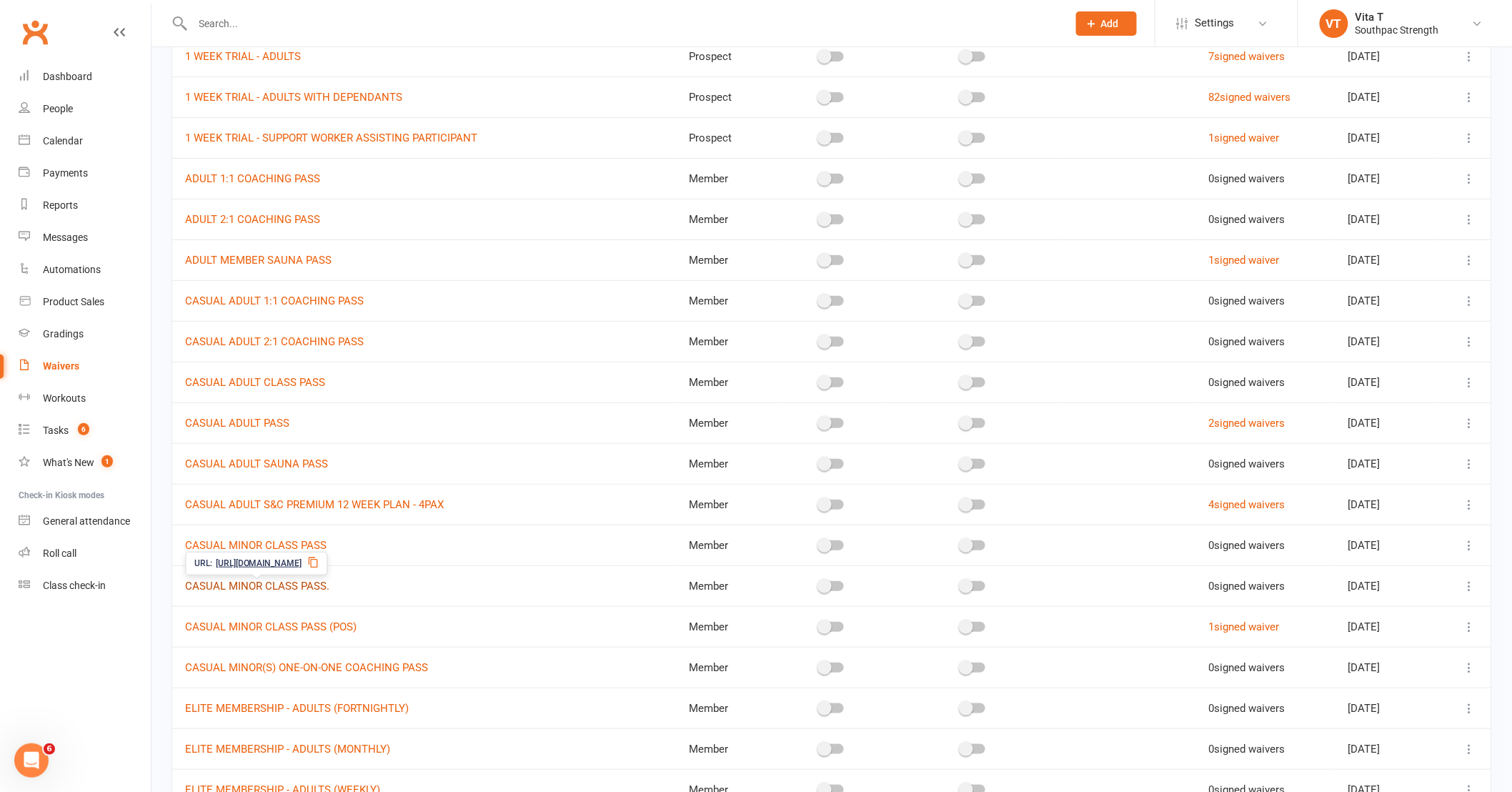
click at [315, 591] on link "CASUAL MINOR CLASS PASS." at bounding box center [257, 585] width 144 height 13
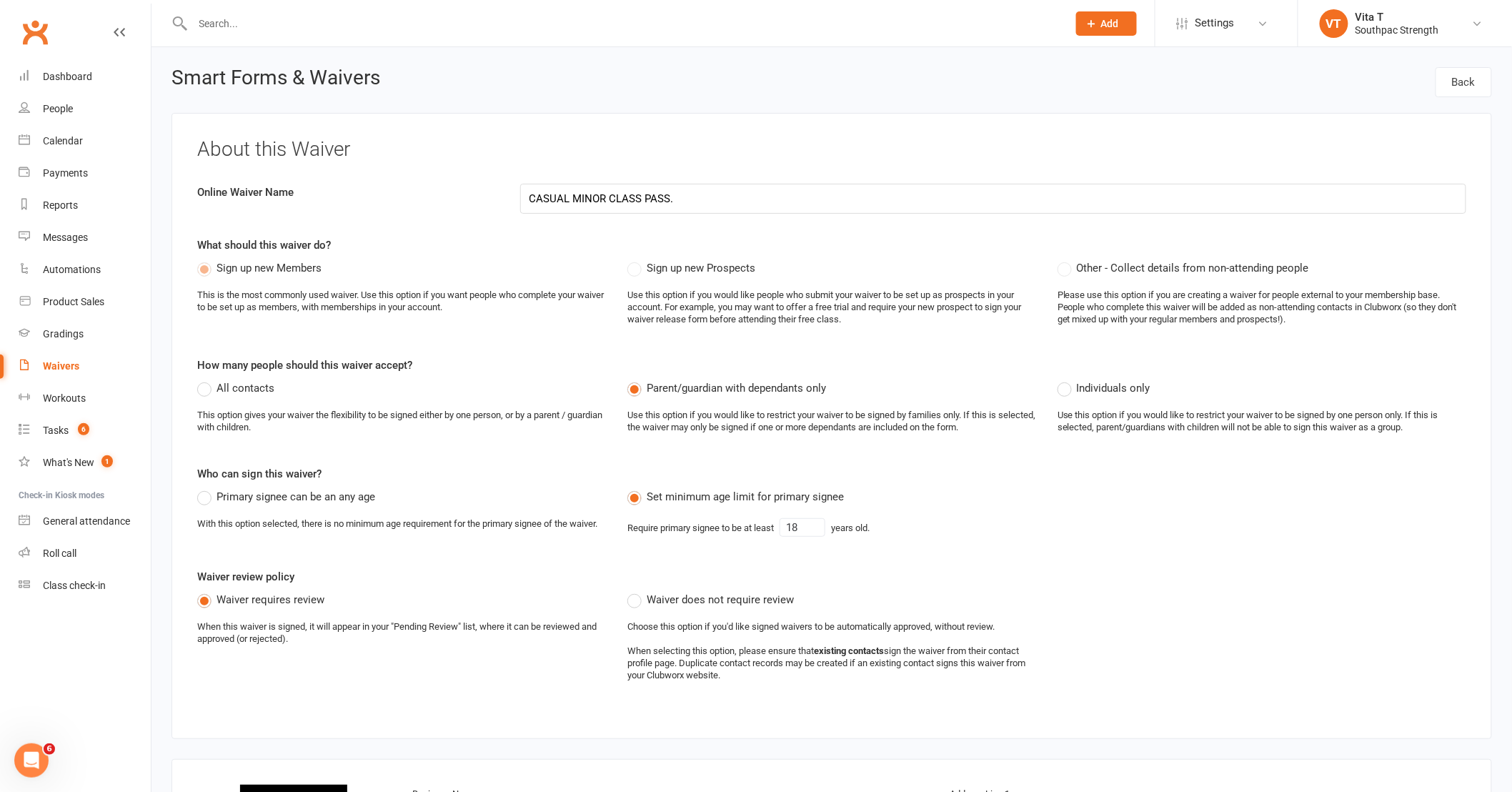
select select "applies_to_attending_signees"
select select "checkbox"
select select "select"
select select "applies_to_attending_signees"
select select "select"
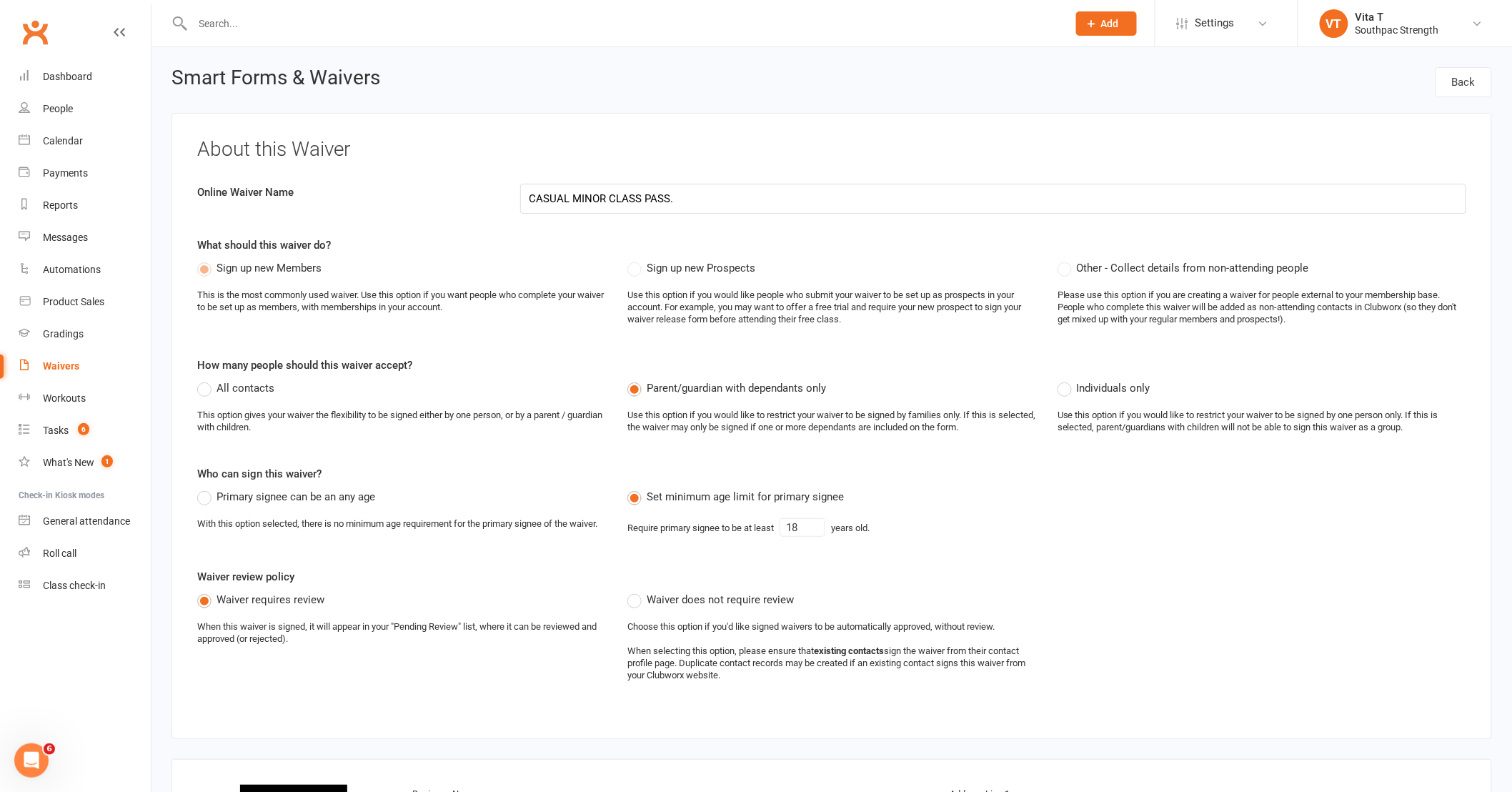
select select "select"
select select "checkbox"
select select "applies_to_primary_signee"
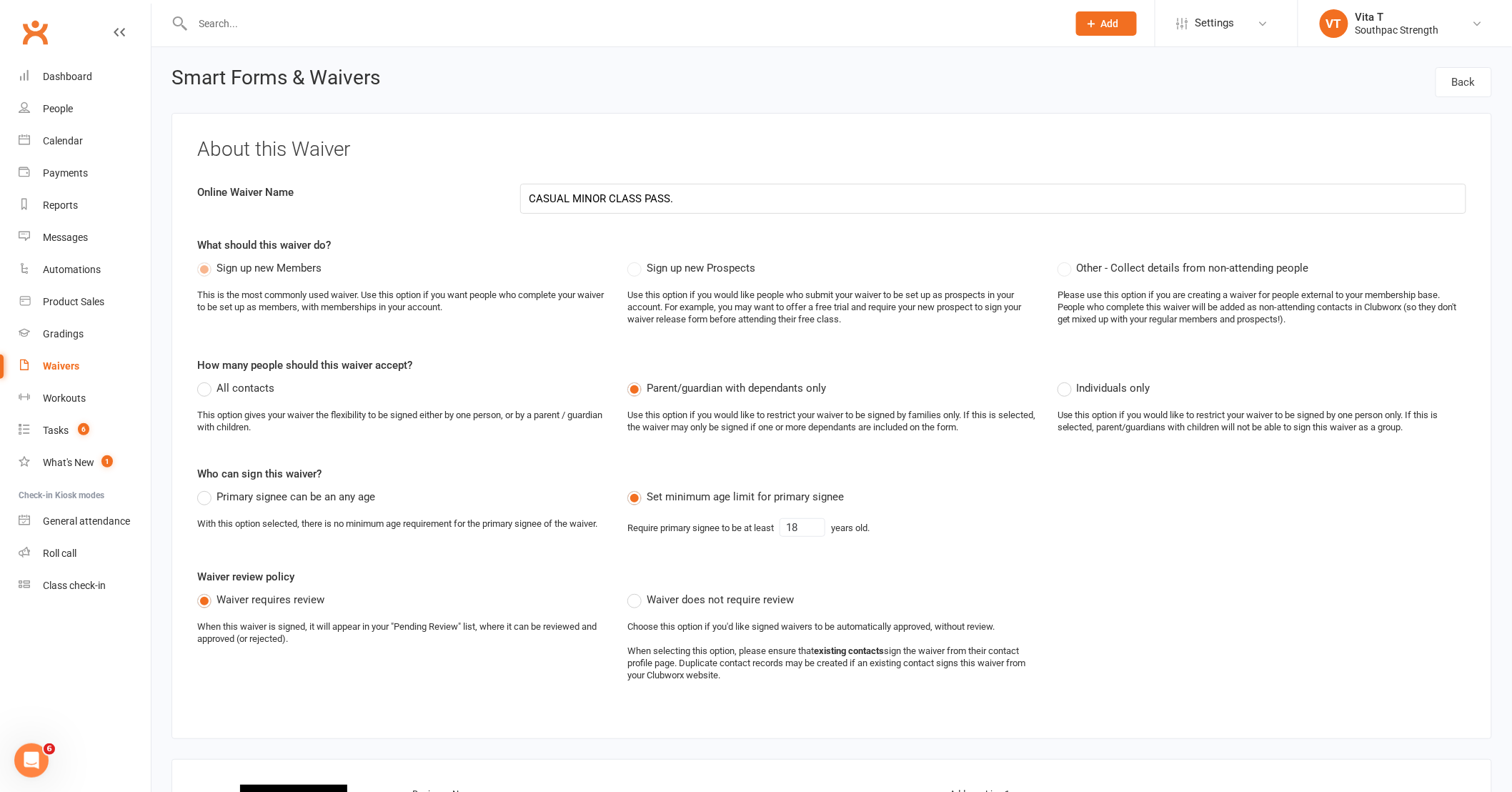
select select "do_not_copy_answers"
select select "checkbox"
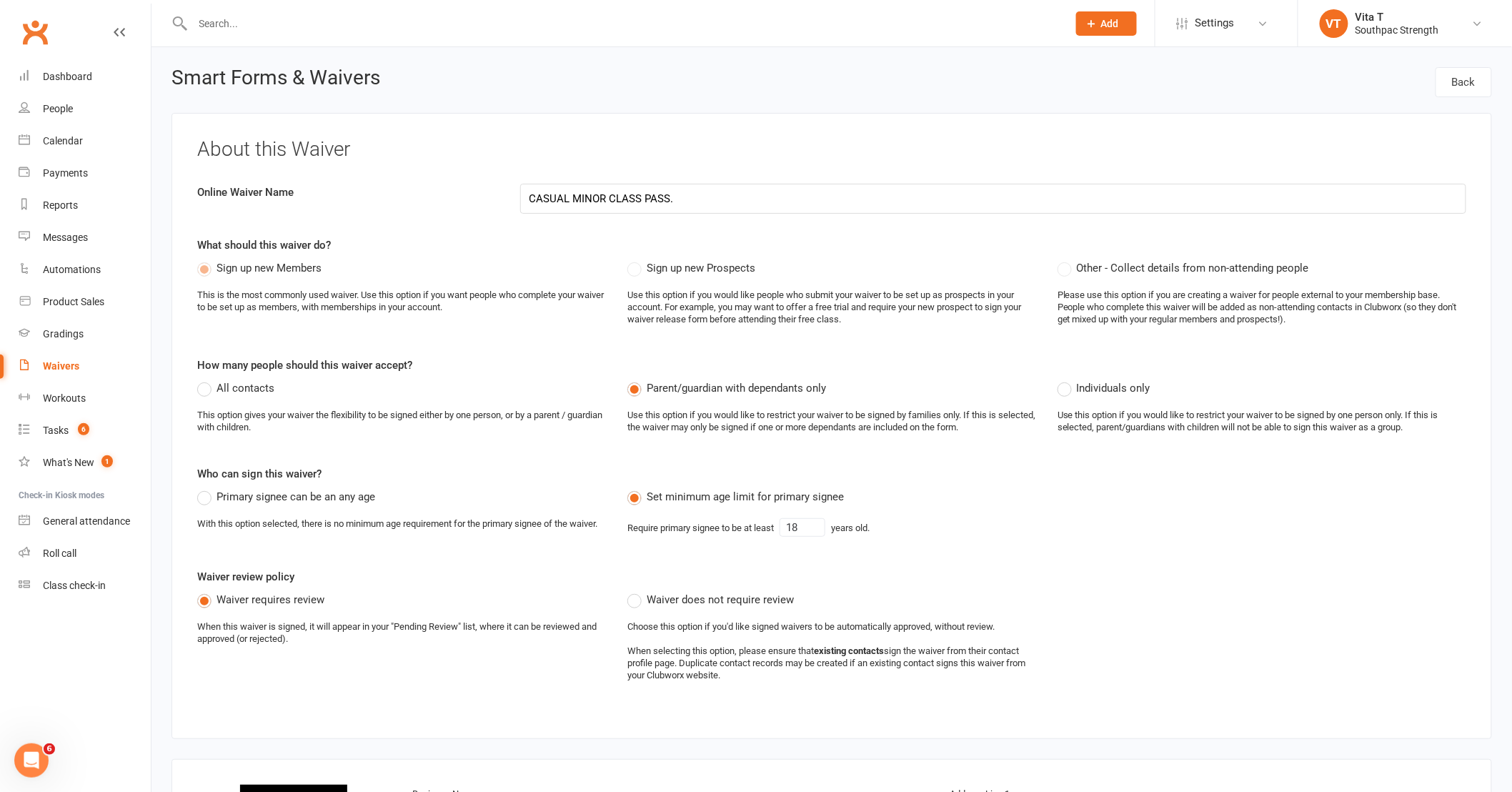
select select "checkbox"
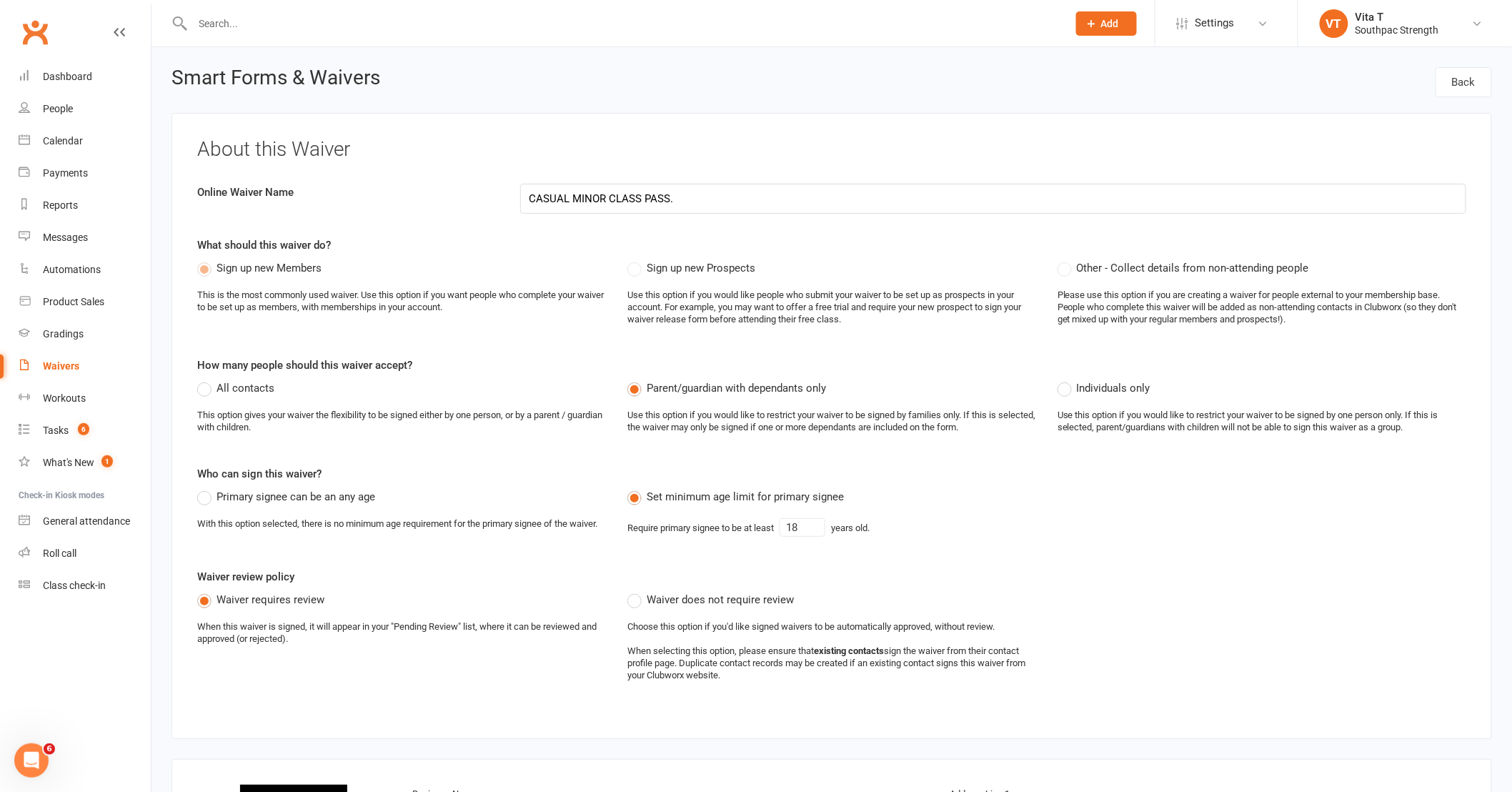
select select "checkbox"
select select "applies_to_primary_signee"
select select "checkbox"
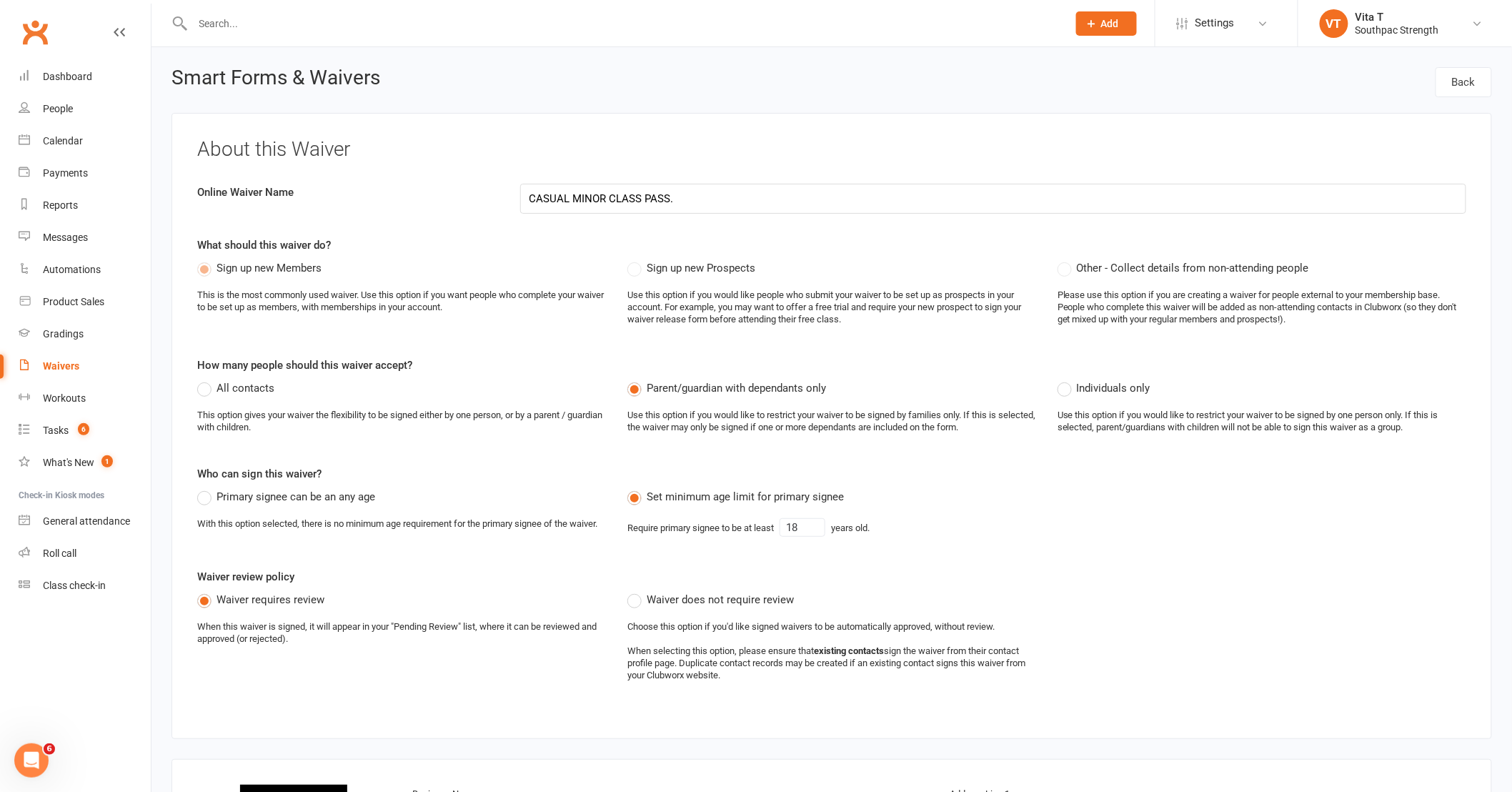
select select "checkbox"
select select "applies_to_primary_signee"
select select "checkbox"
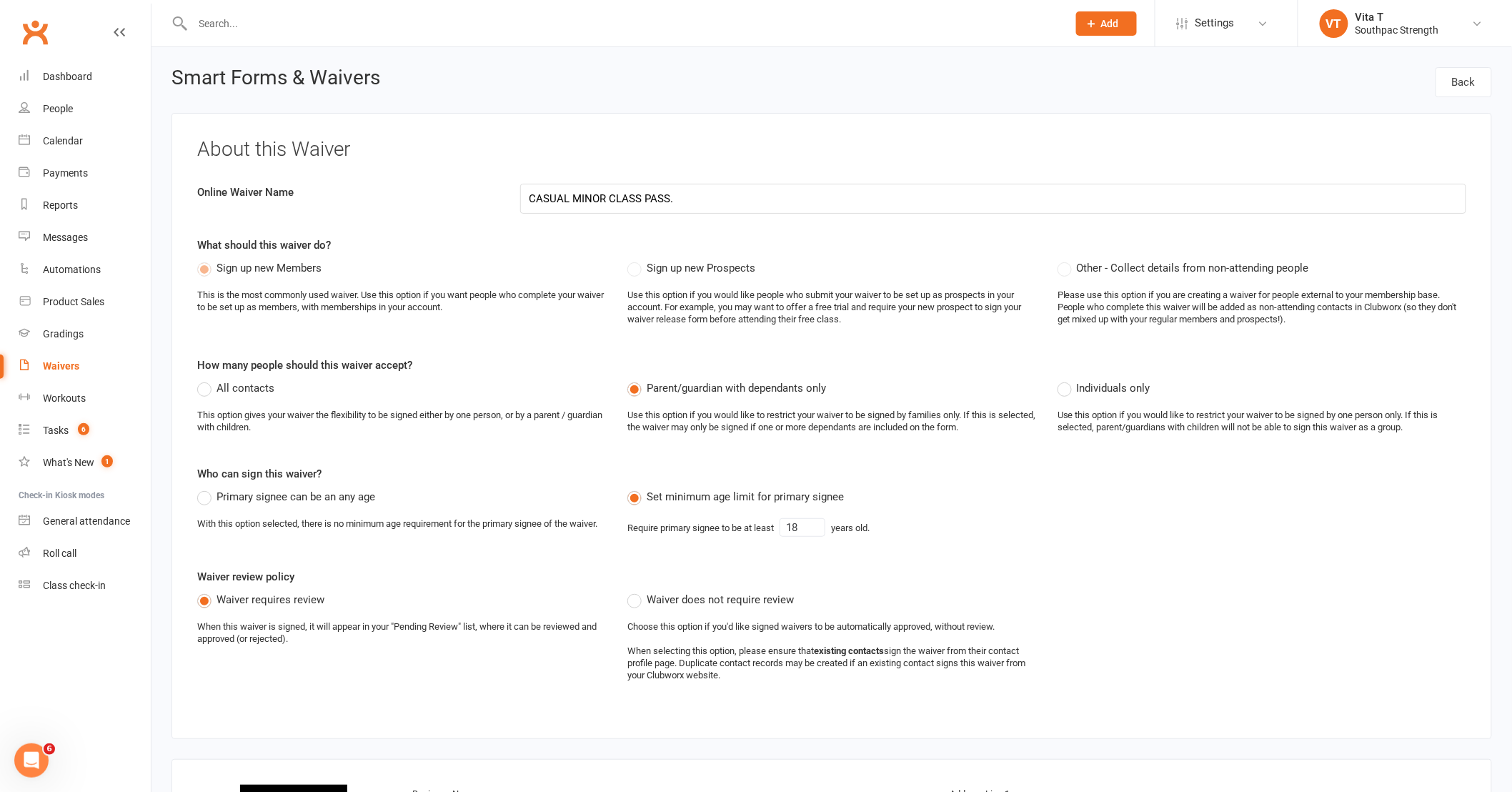
select select "checkbox"
select select "applies_to_primary_signee"
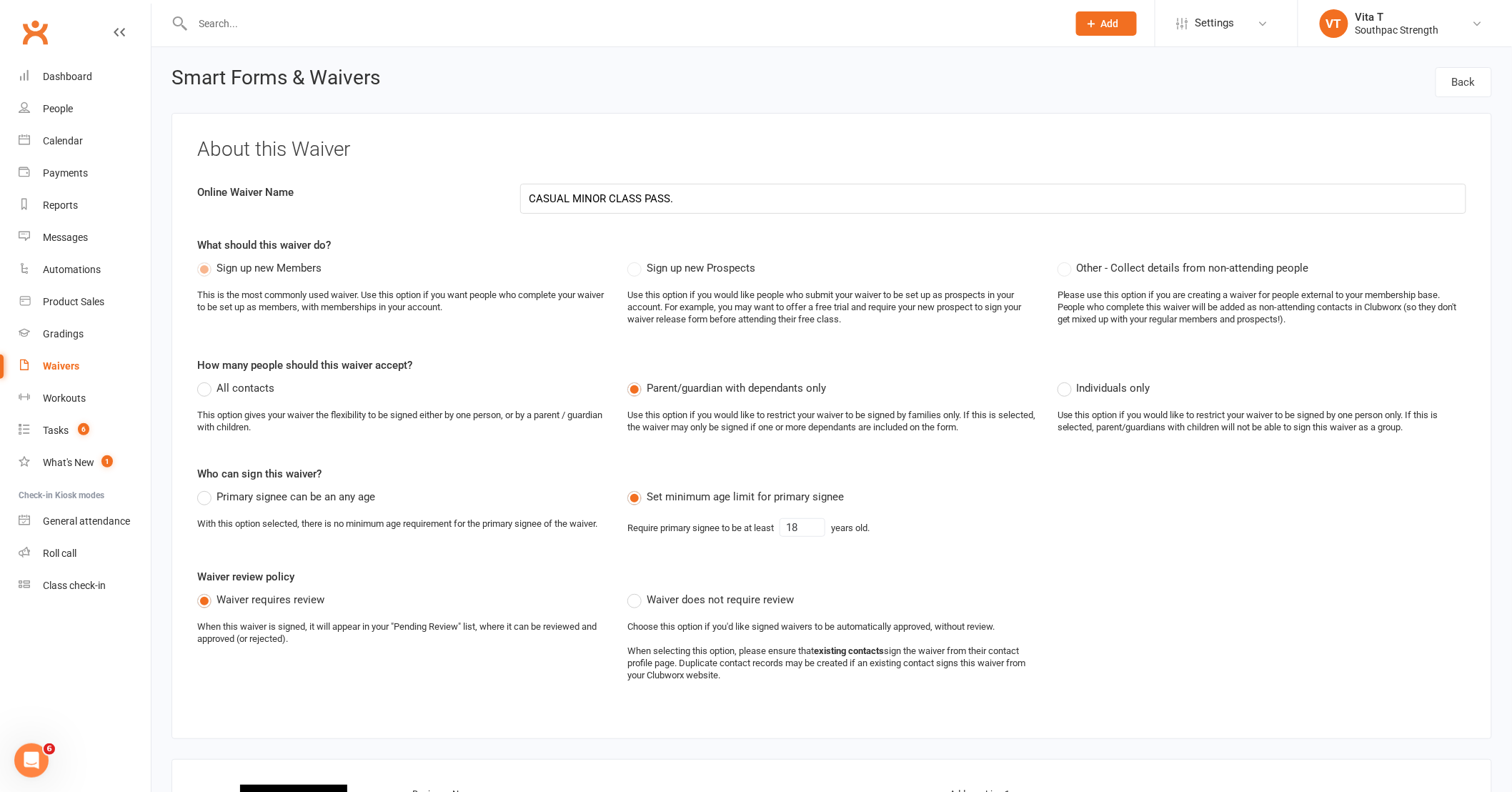
select select "select"
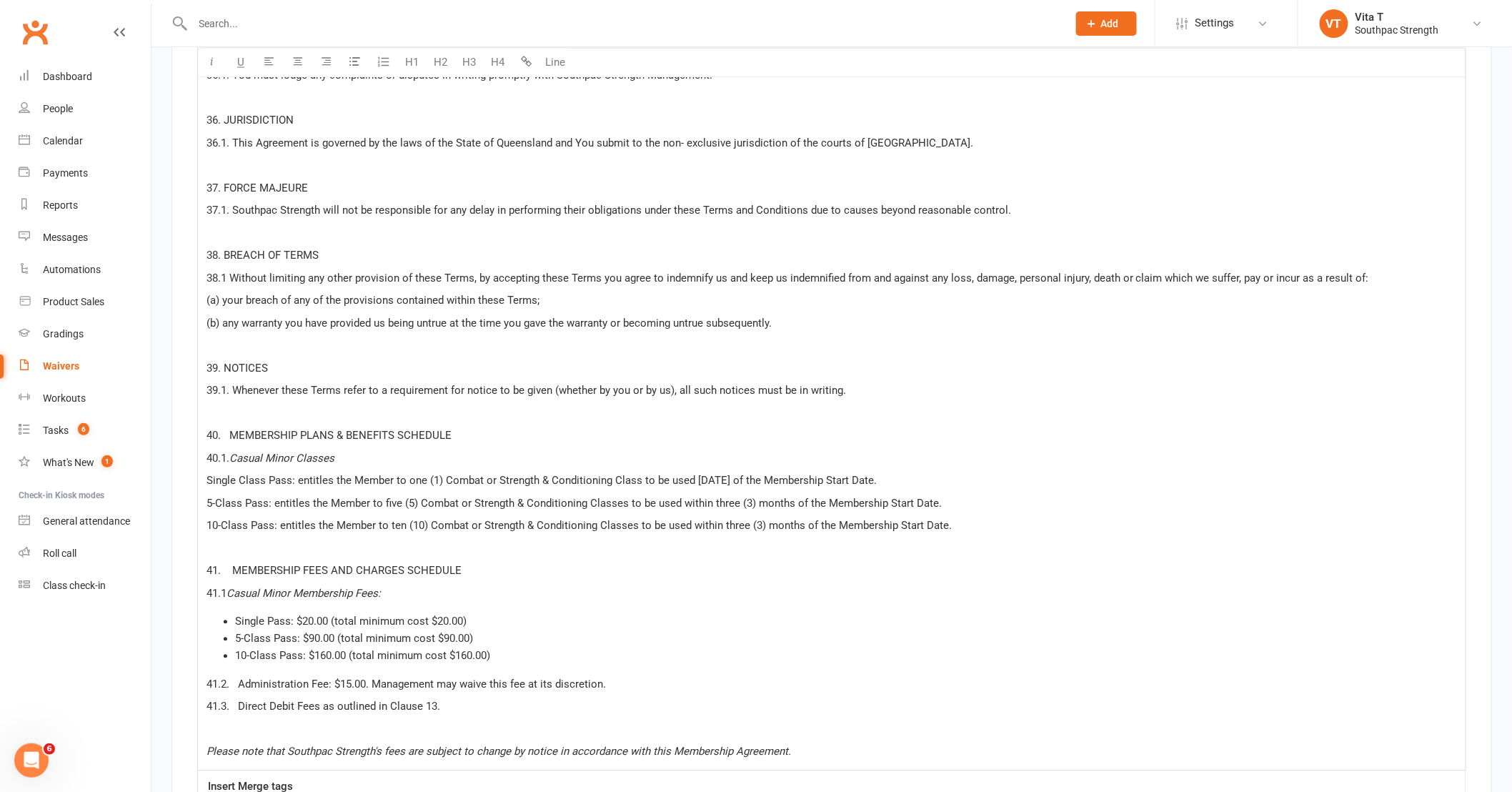
scroll to position [17230, 0]
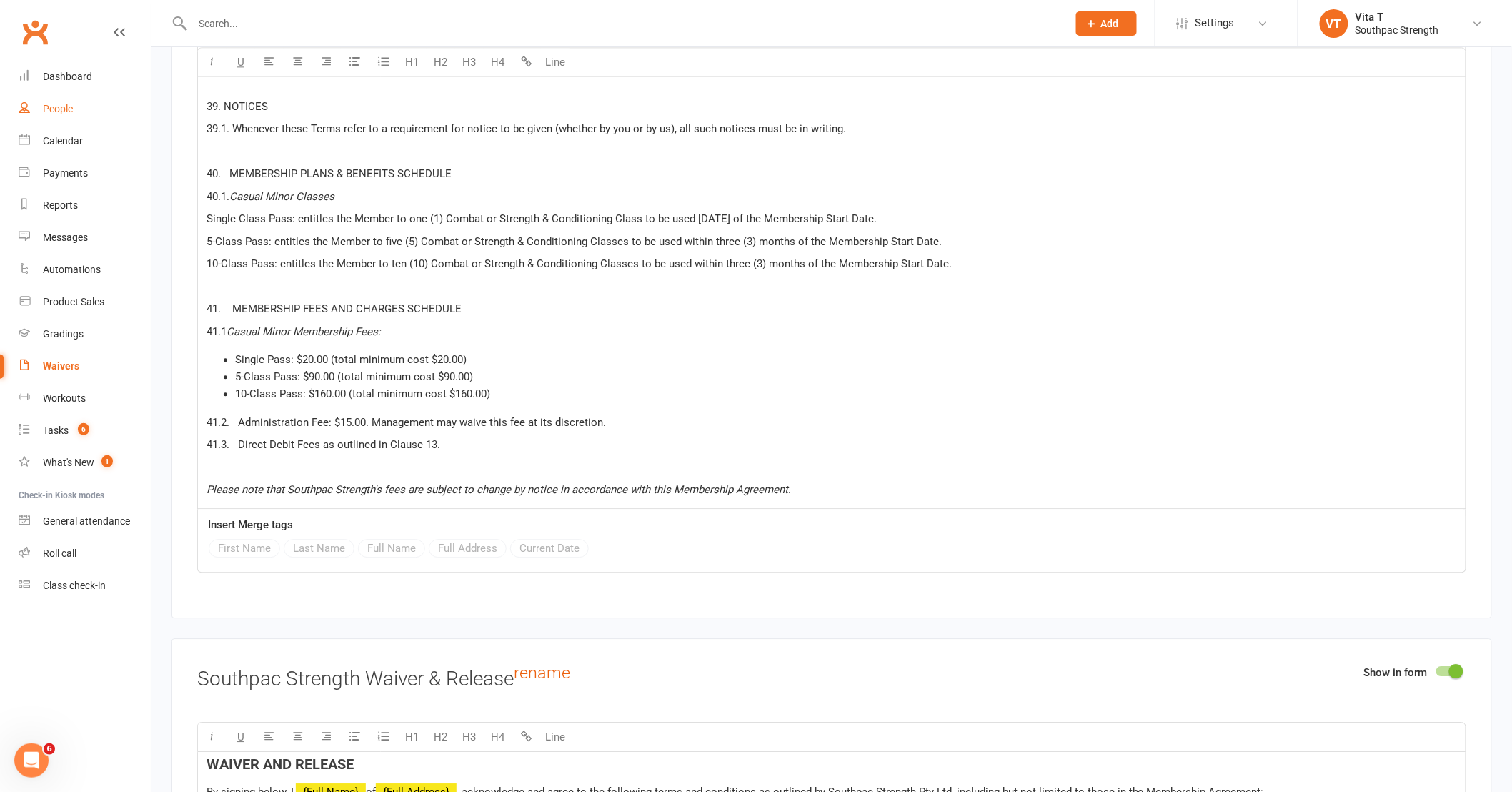
click at [76, 107] on link "People" at bounding box center [85, 109] width 132 height 32
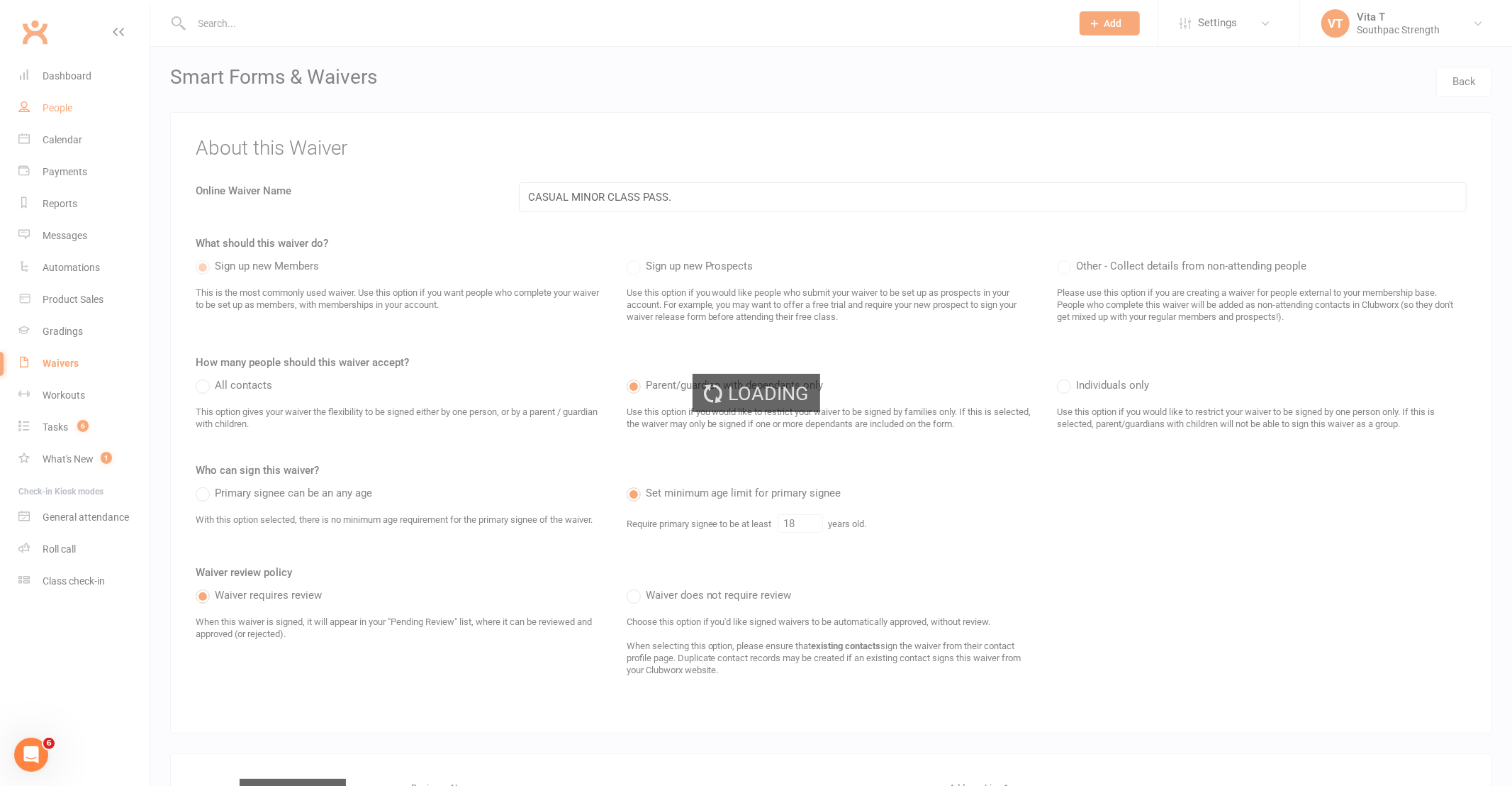
select select "100"
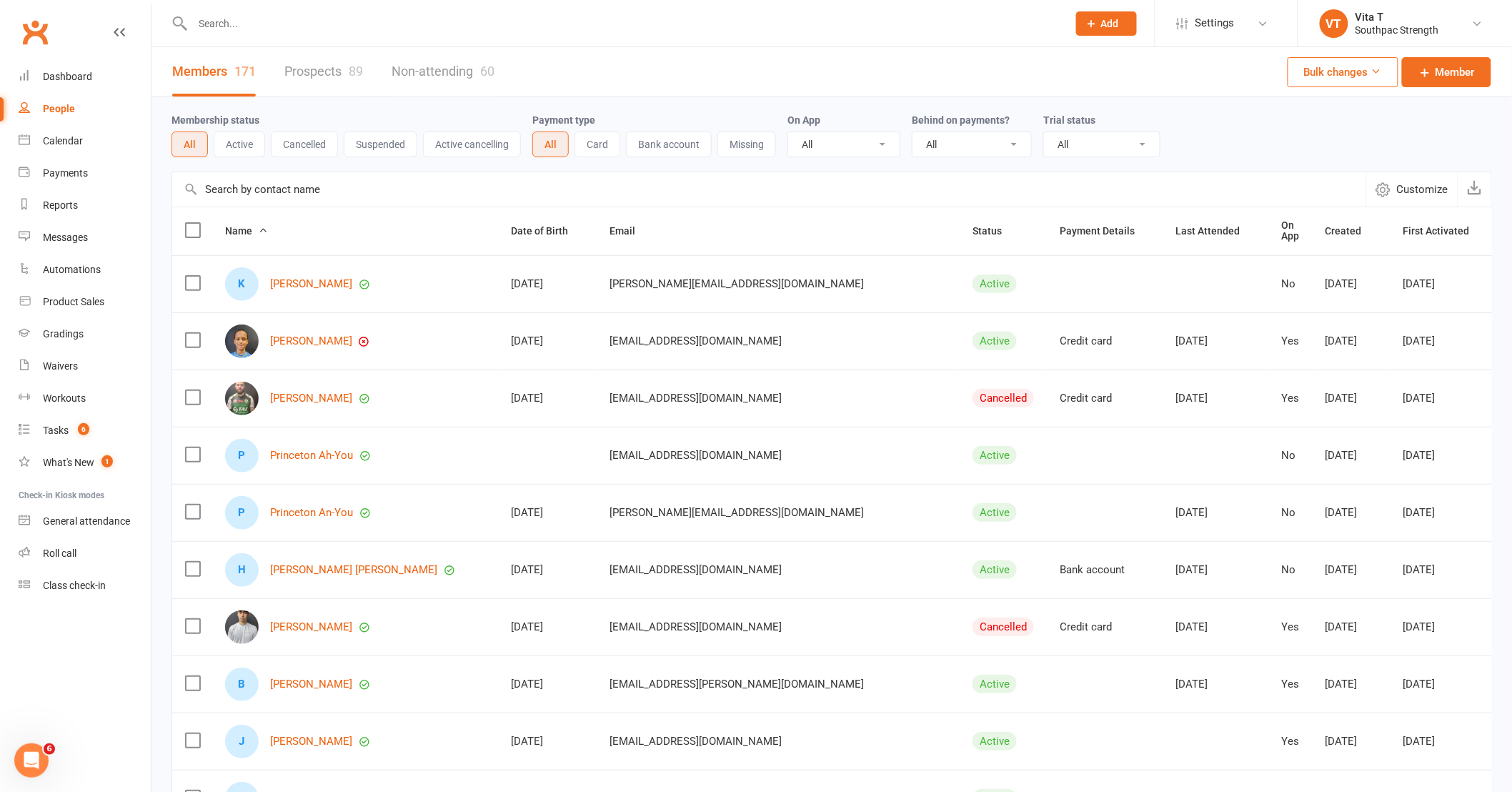
click at [338, 34] on div at bounding box center [615, 23] width 886 height 46
click at [318, 24] on input "text" at bounding box center [623, 23] width 869 height 20
type input "e"
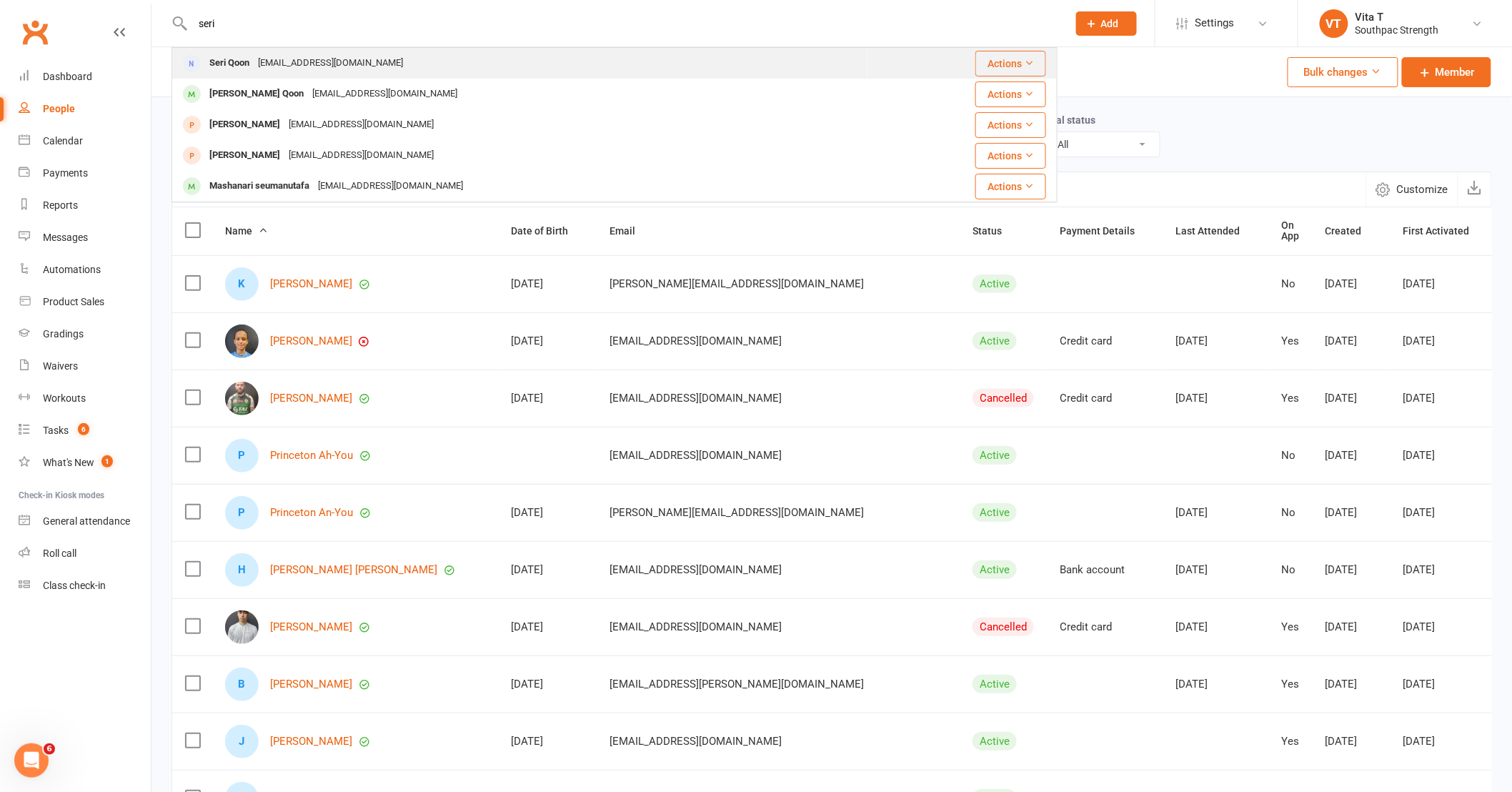
type input "seri"
click at [297, 65] on div "seriqoon4@gmail.com" at bounding box center [330, 64] width 153 height 21
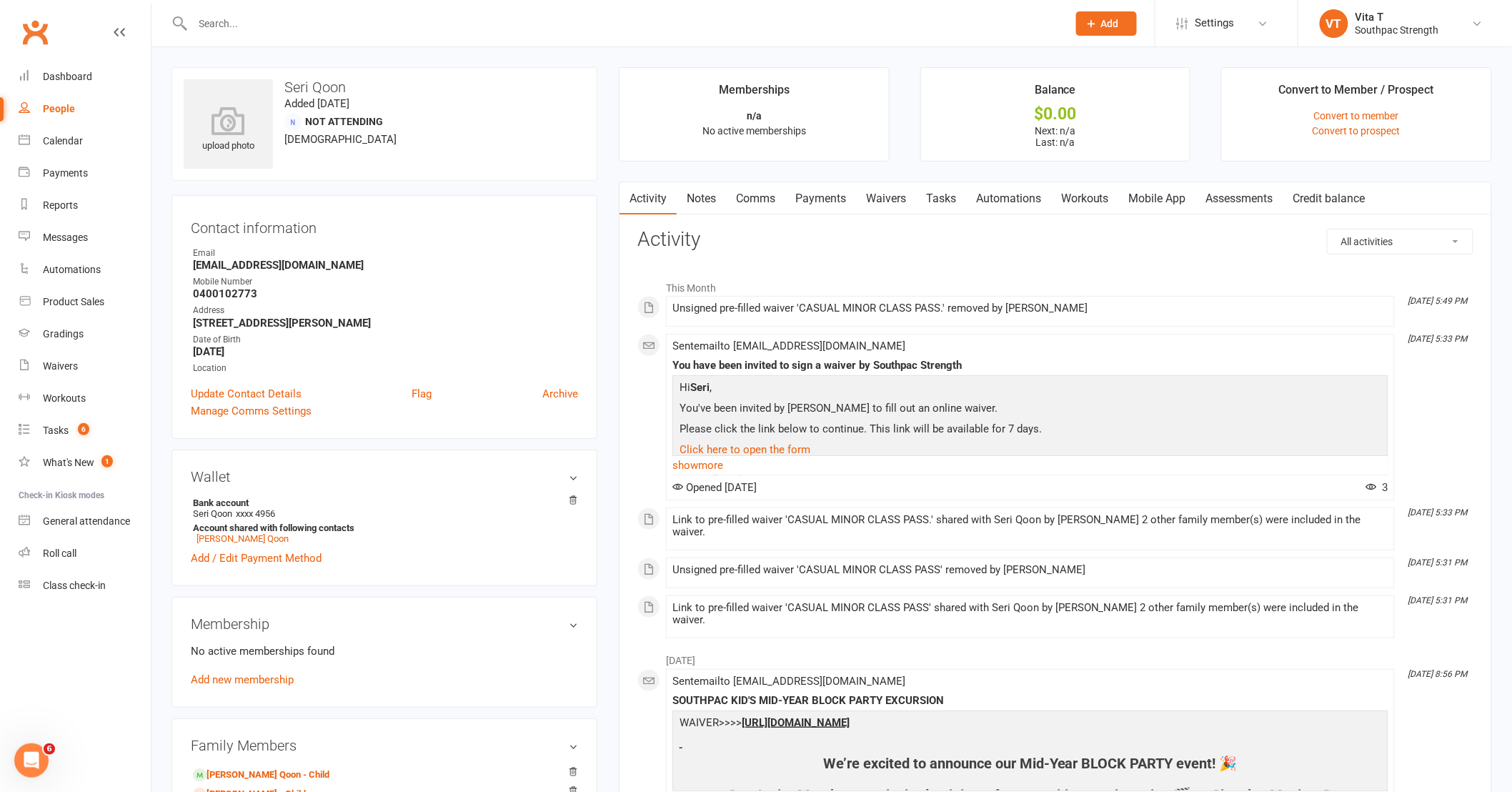
click at [898, 197] on link "Waivers" at bounding box center [886, 198] width 60 height 33
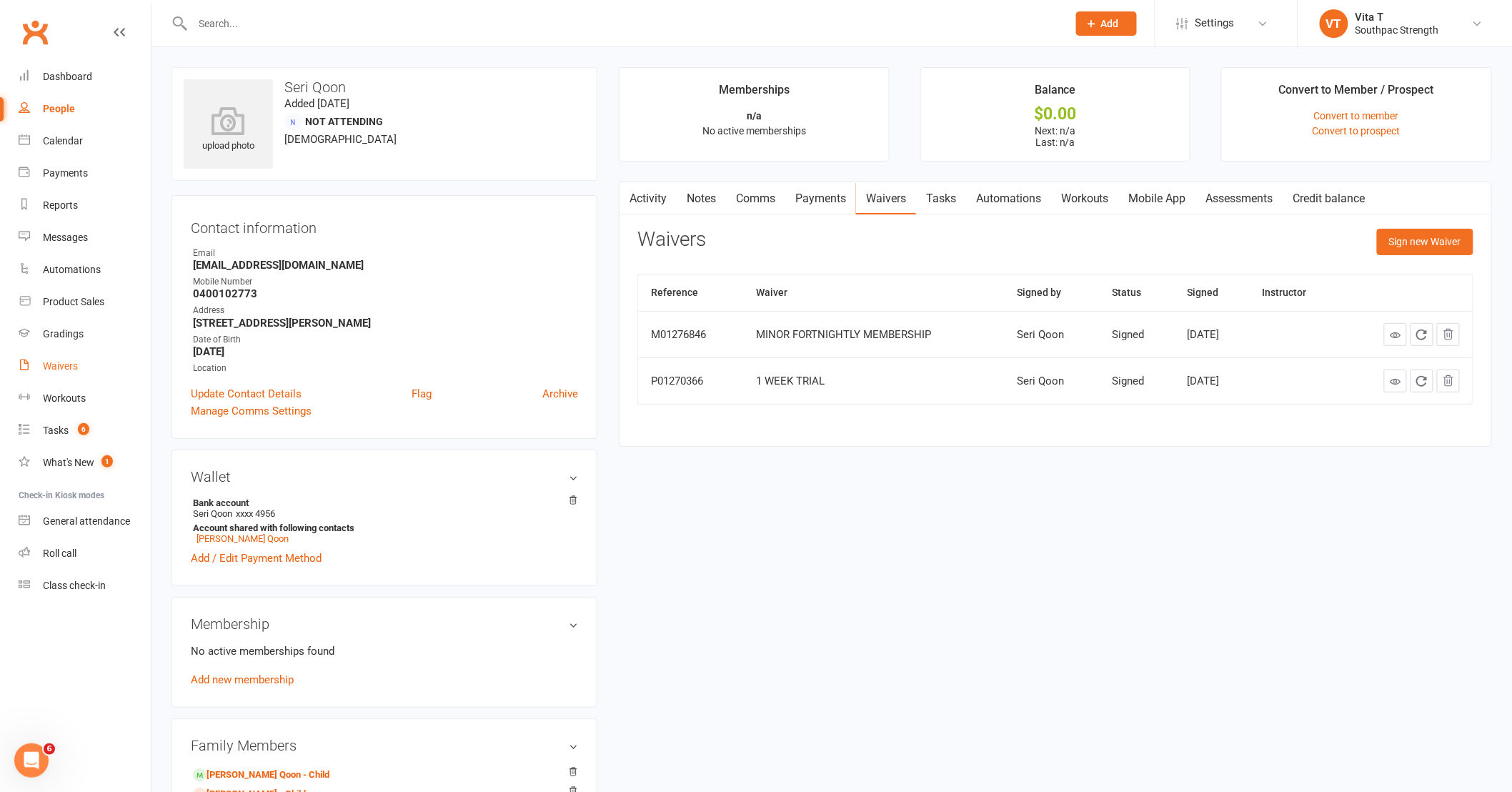
click at [70, 365] on div "Waivers" at bounding box center [60, 365] width 35 height 11
select select "100"
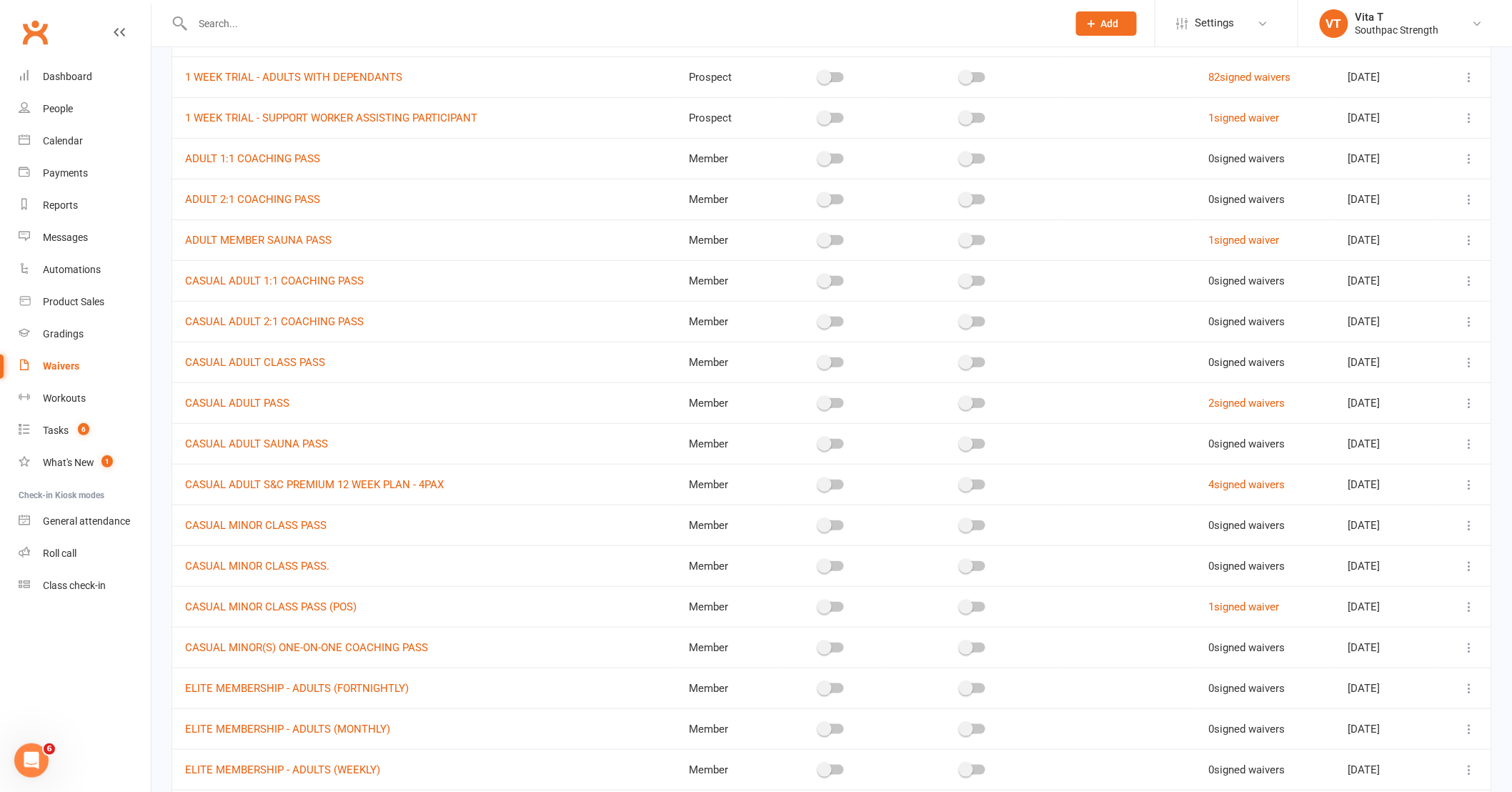
scroll to position [317, 0]
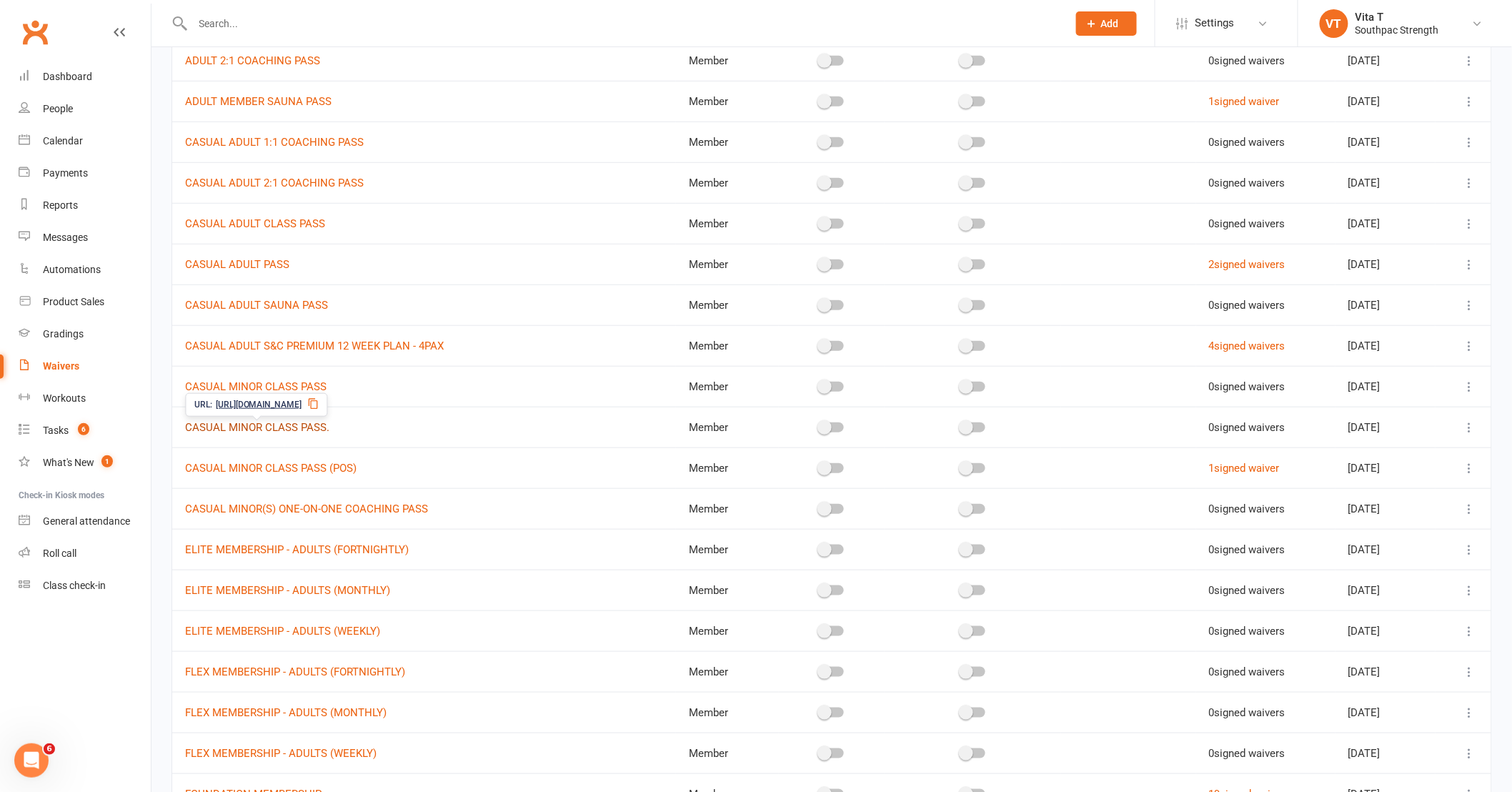
click at [266, 433] on link "CASUAL MINOR CLASS PASS." at bounding box center [257, 427] width 144 height 13
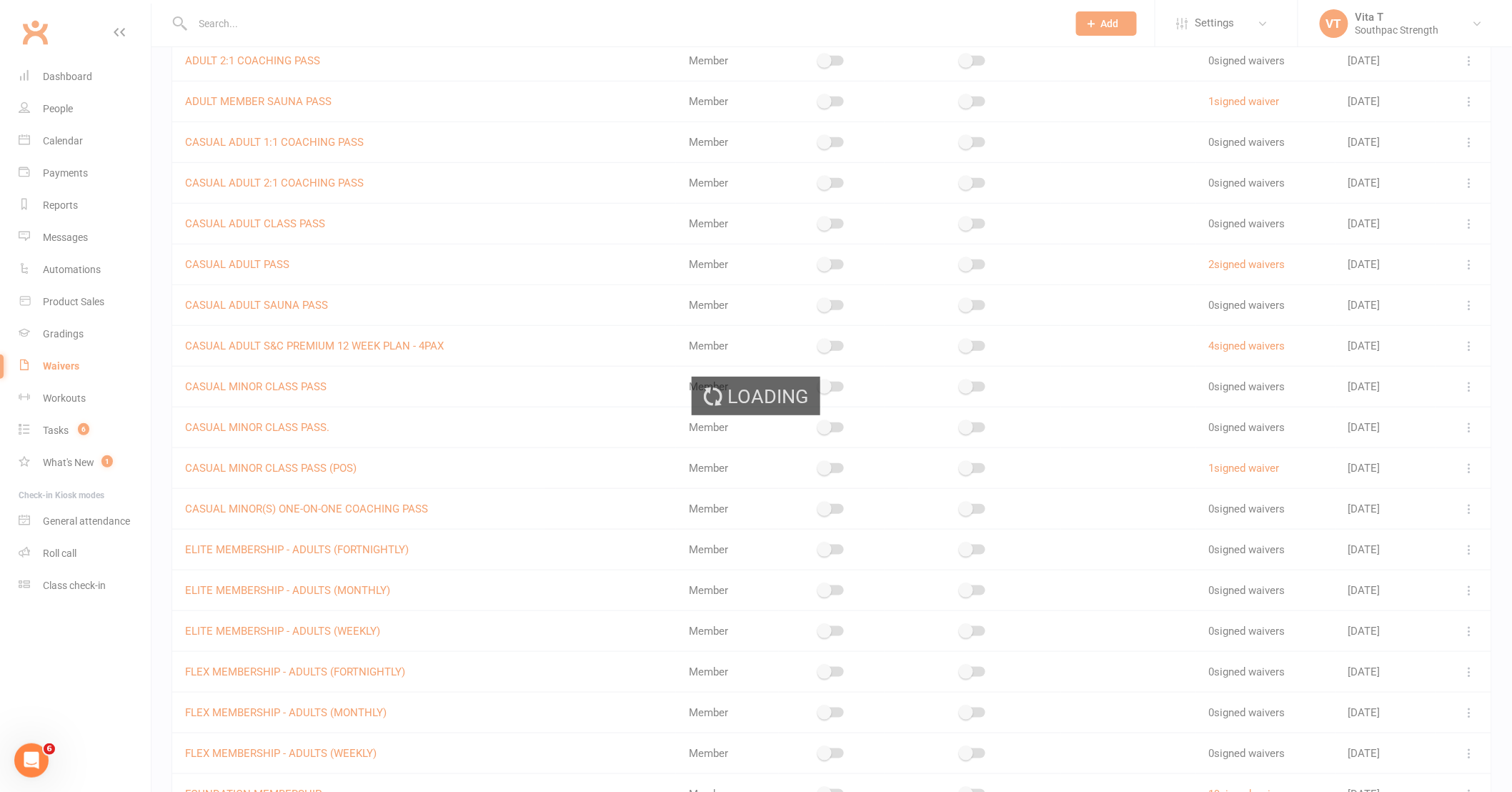
select select "applies_to_attending_signees"
select select "checkbox"
select select "select"
select select "applies_to_attending_signees"
select select "select"
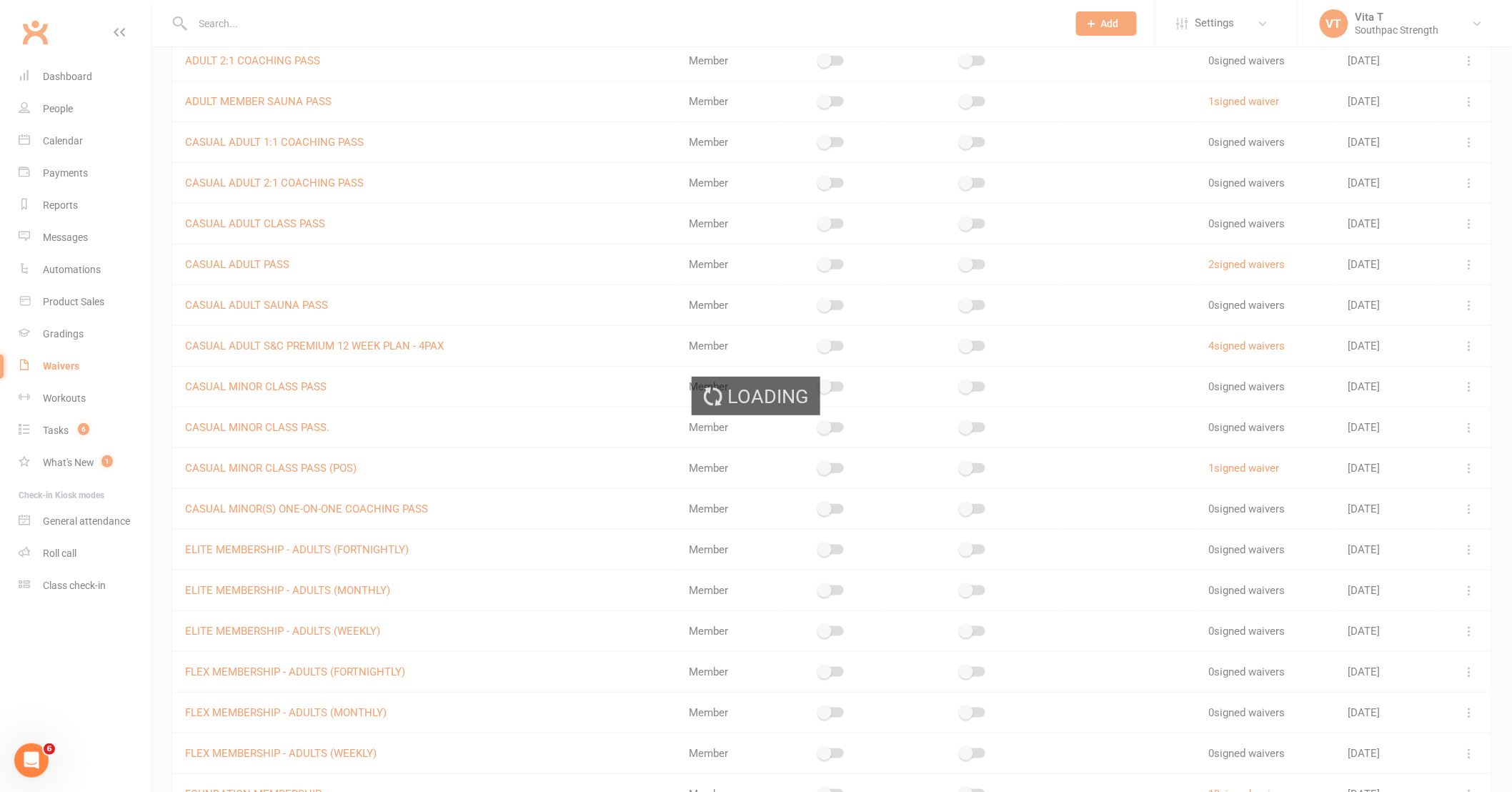
select select "select"
select select "checkbox"
select select "applies_to_primary_signee"
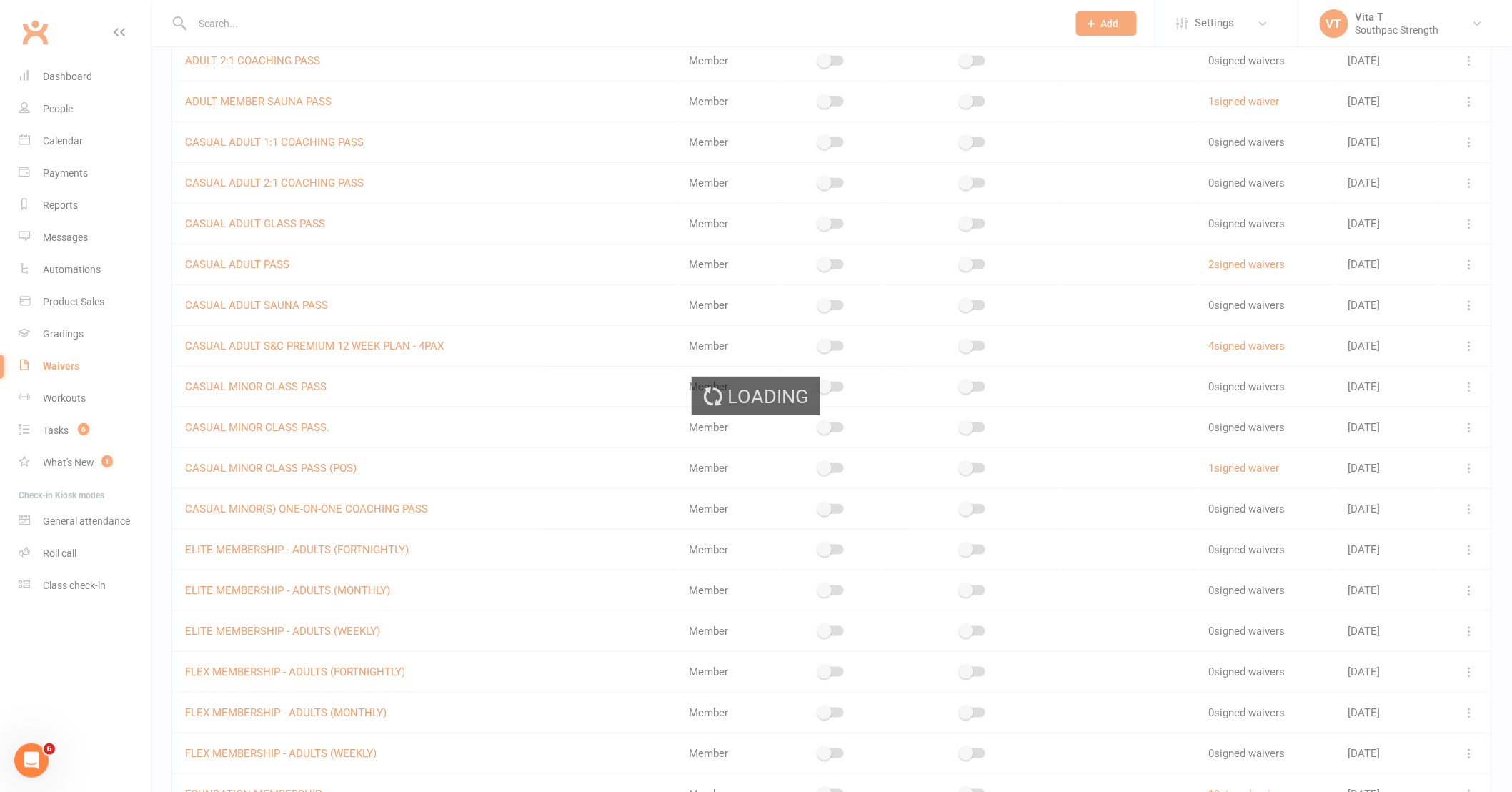
select select "do_not_copy_answers"
select select "checkbox"
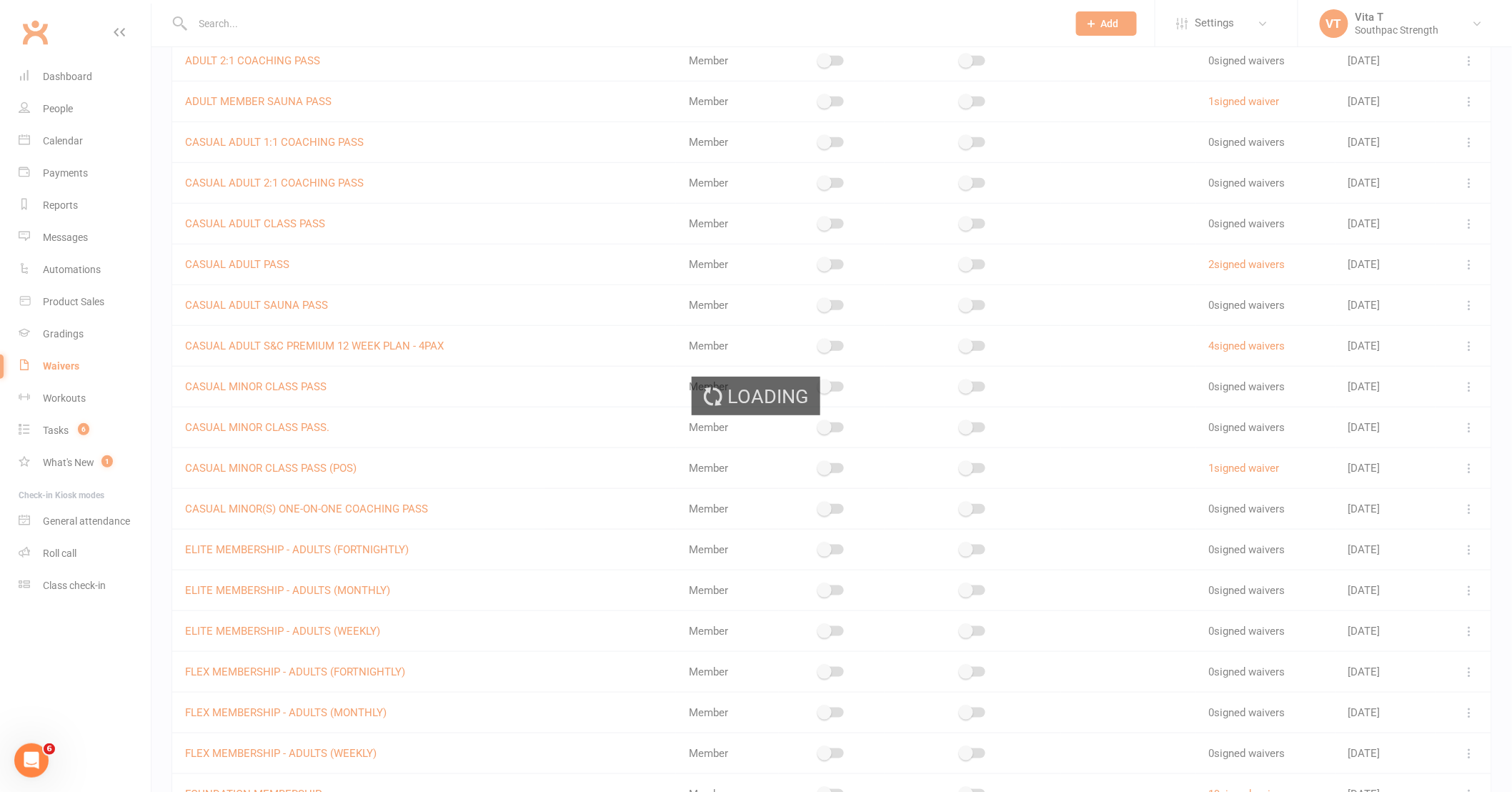
select select "checkbox"
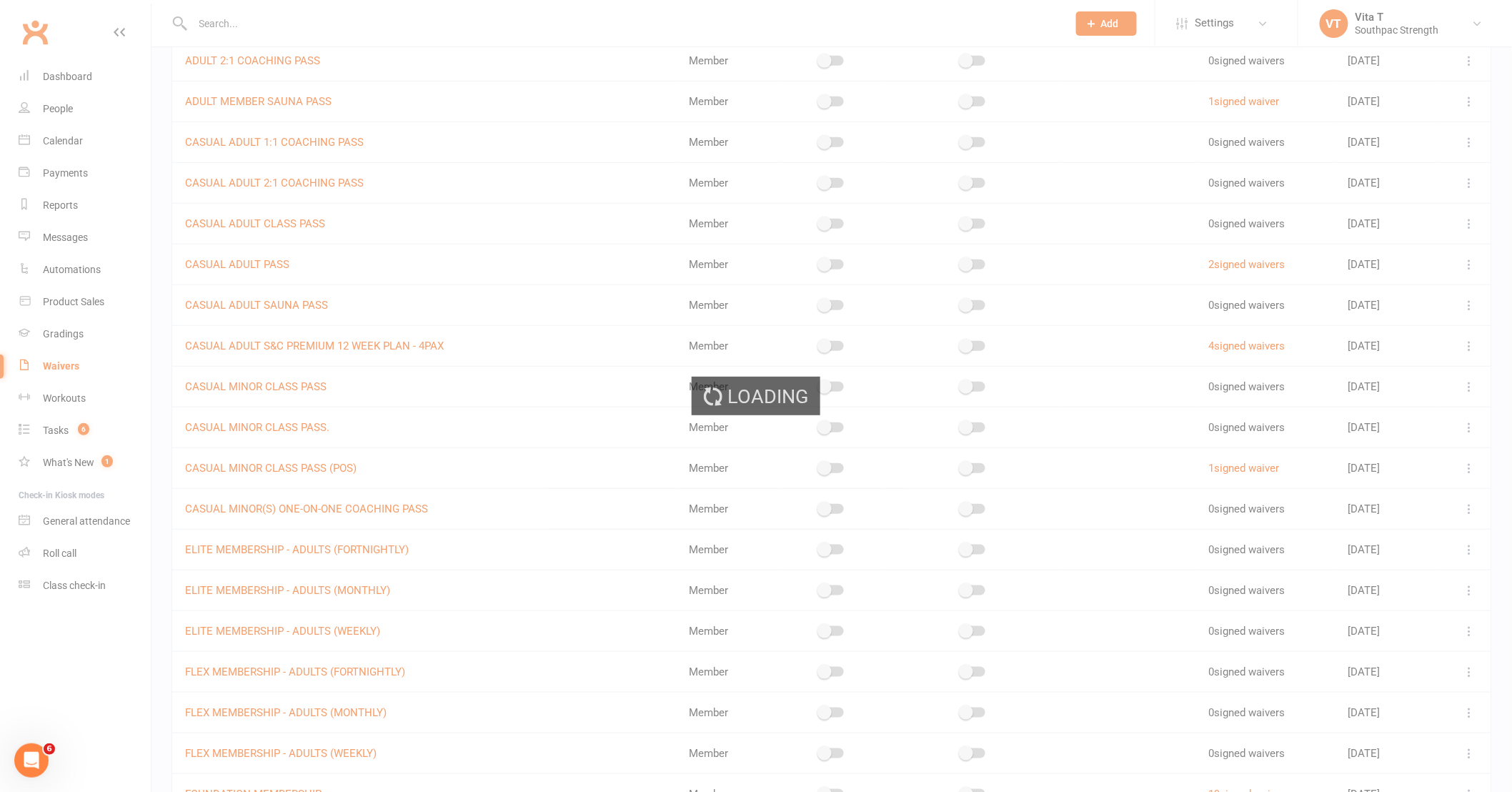
select select "checkbox"
select select "applies_to_primary_signee"
select select "checkbox"
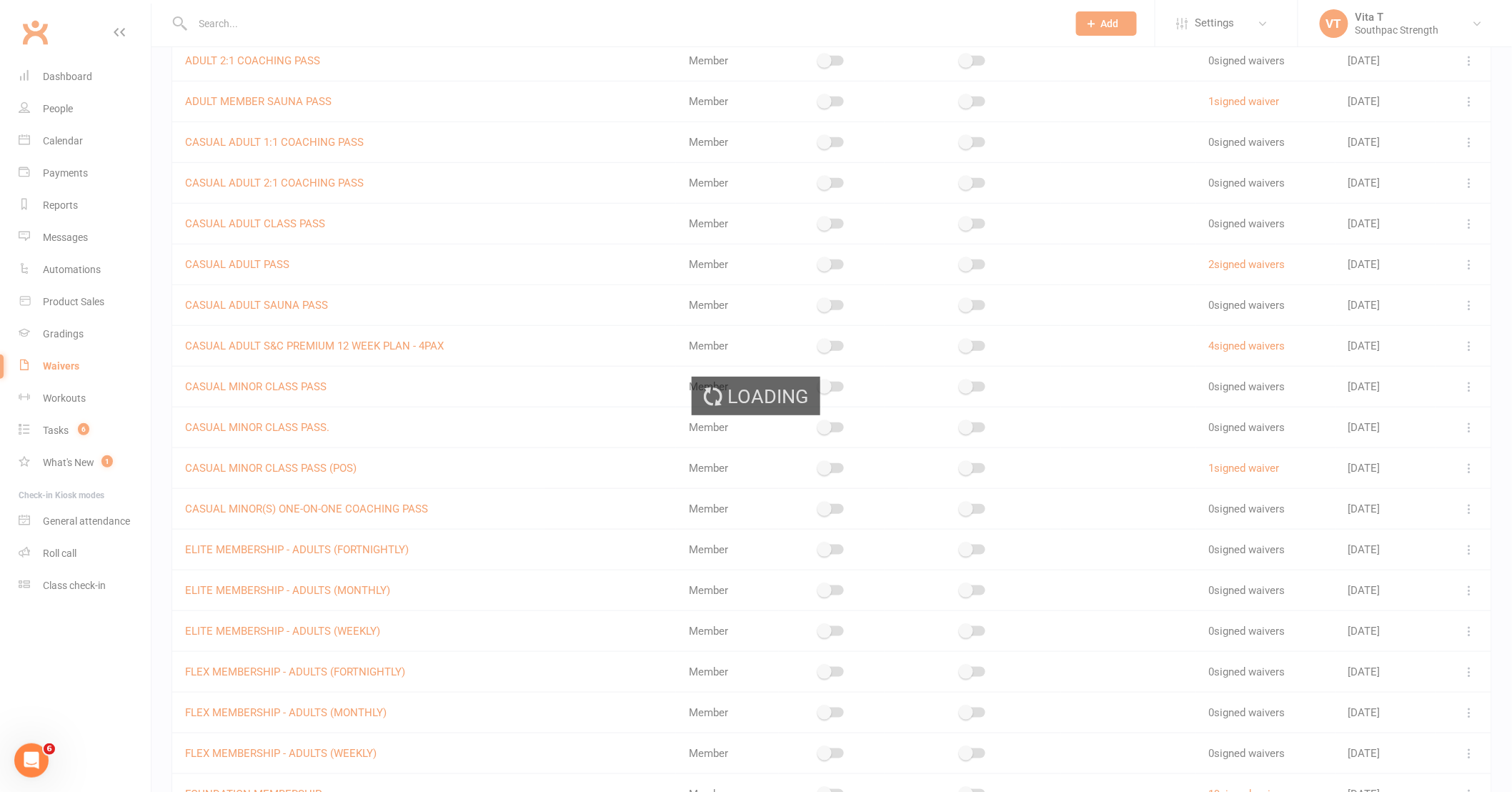
select select "checkbox"
select select "applies_to_primary_signee"
select select "checkbox"
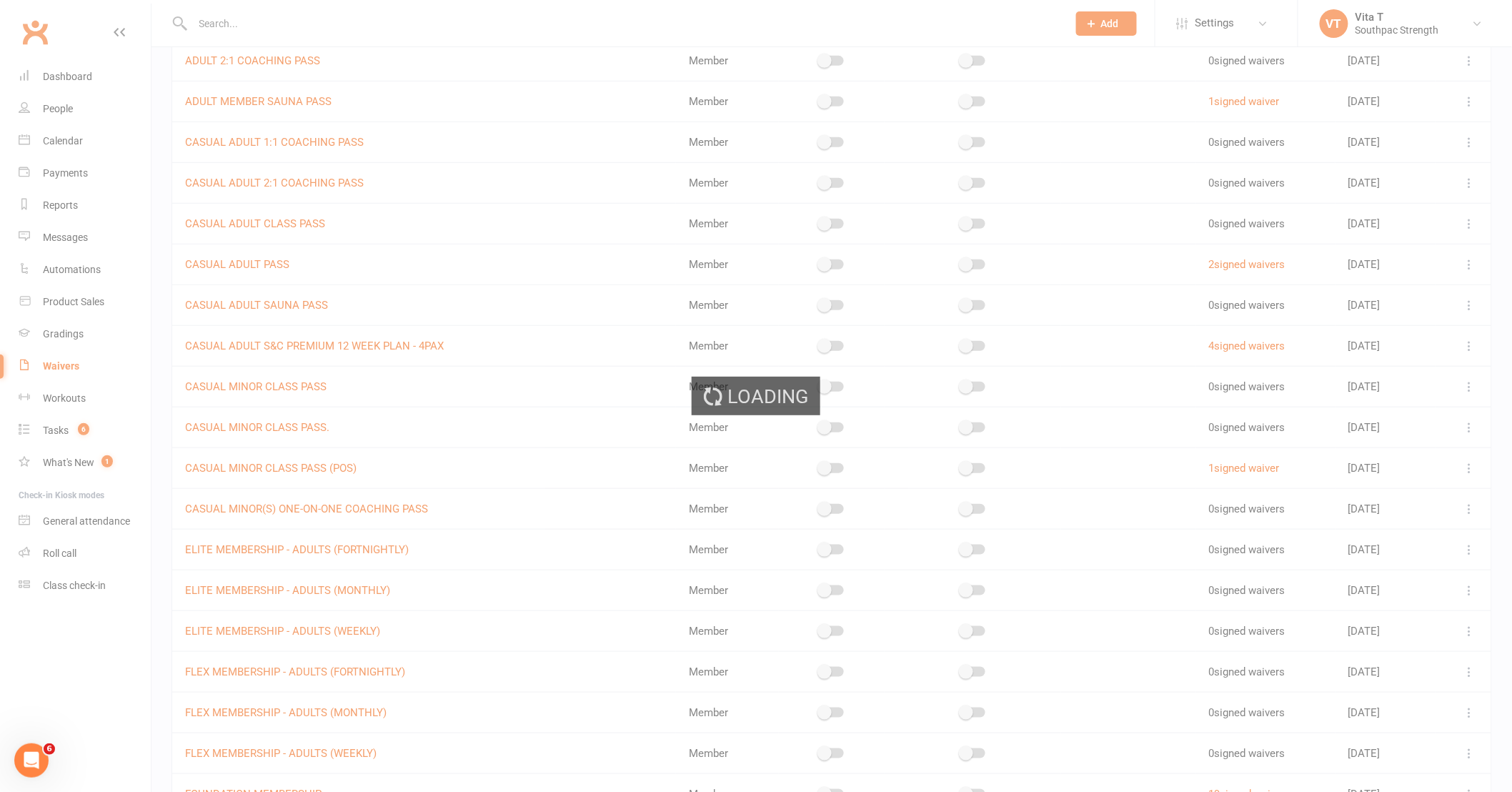
select select "checkbox"
select select "applies_to_primary_signee"
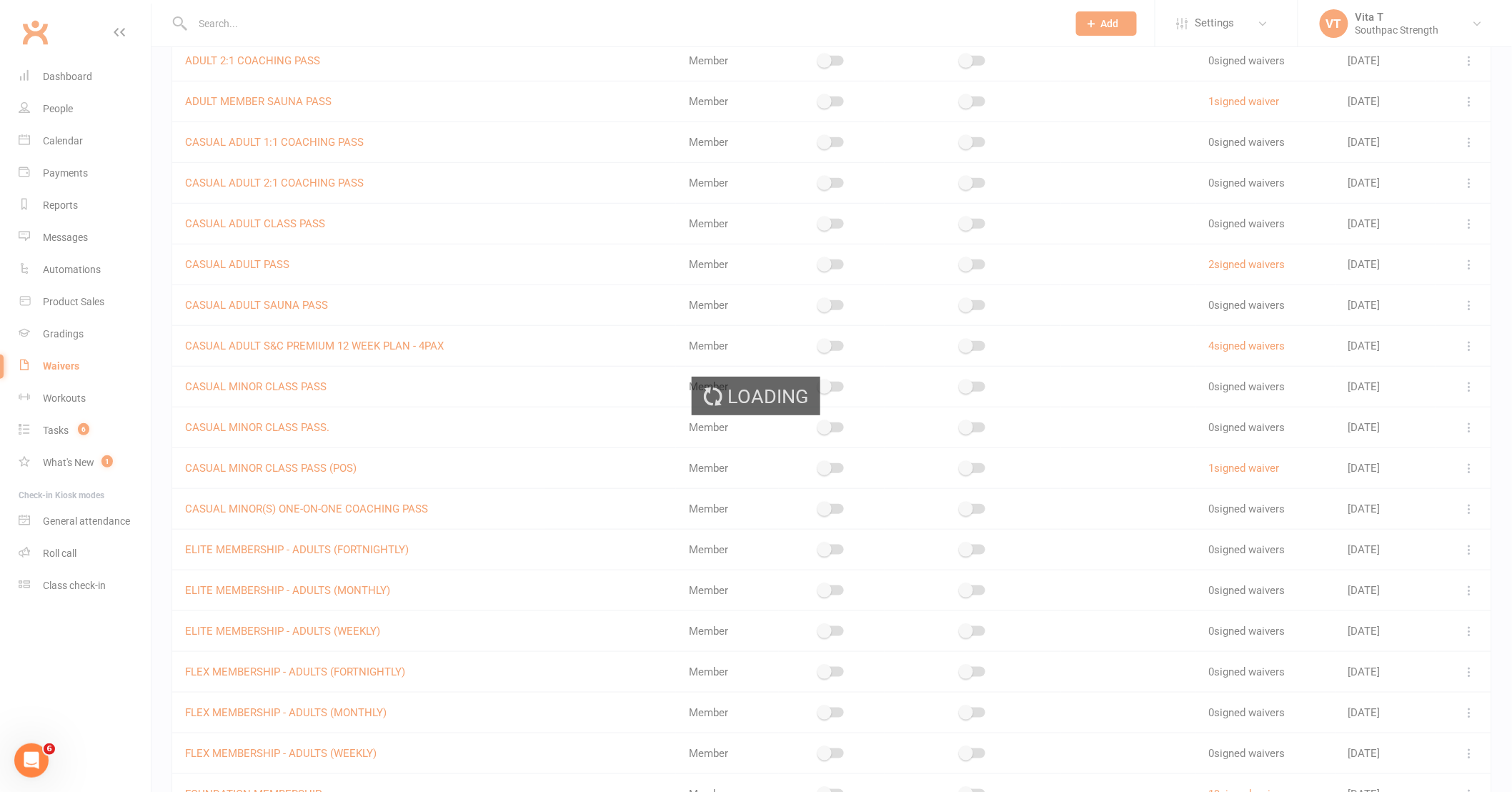
select select "select"
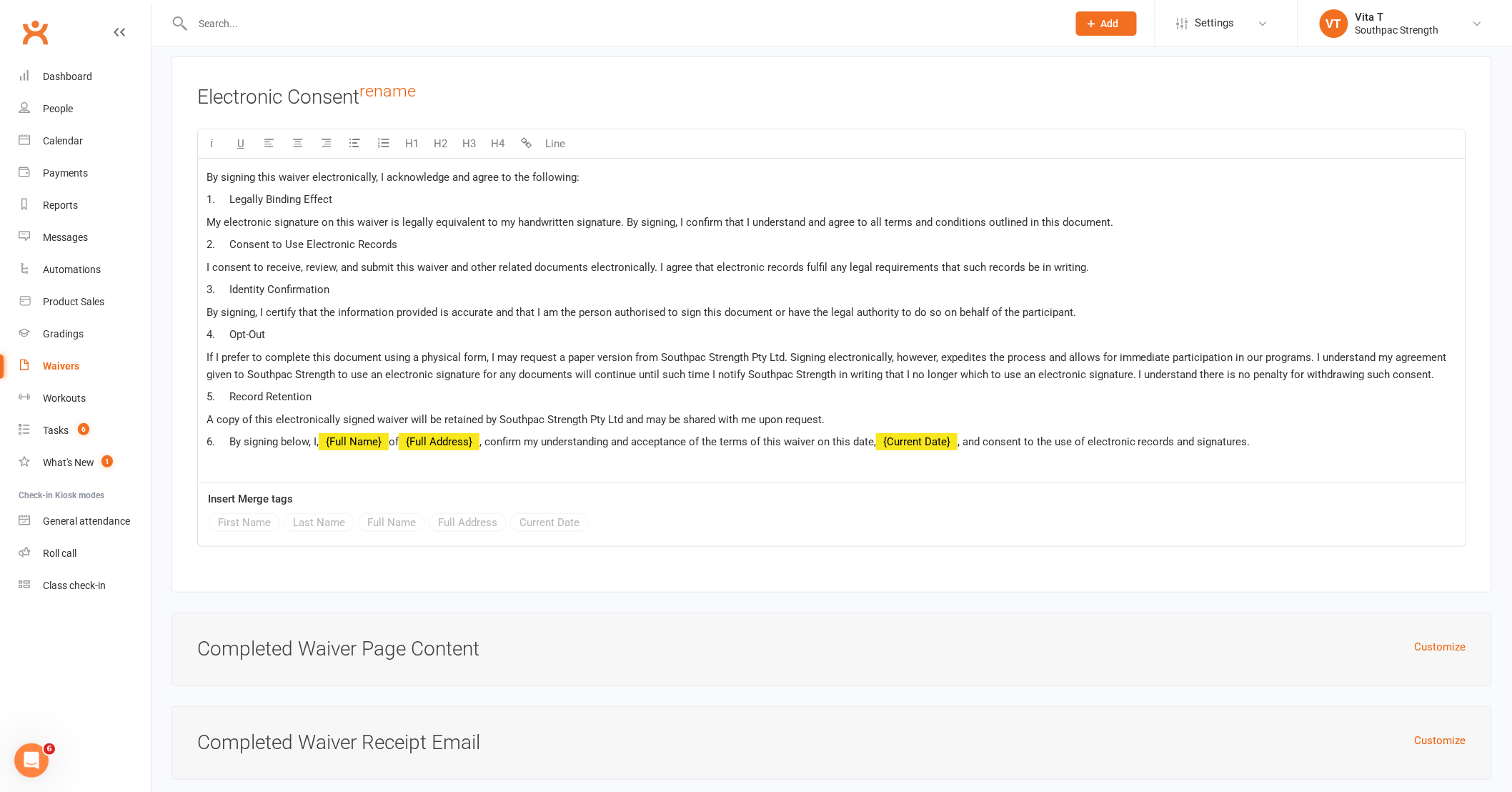
scroll to position [20716, 0]
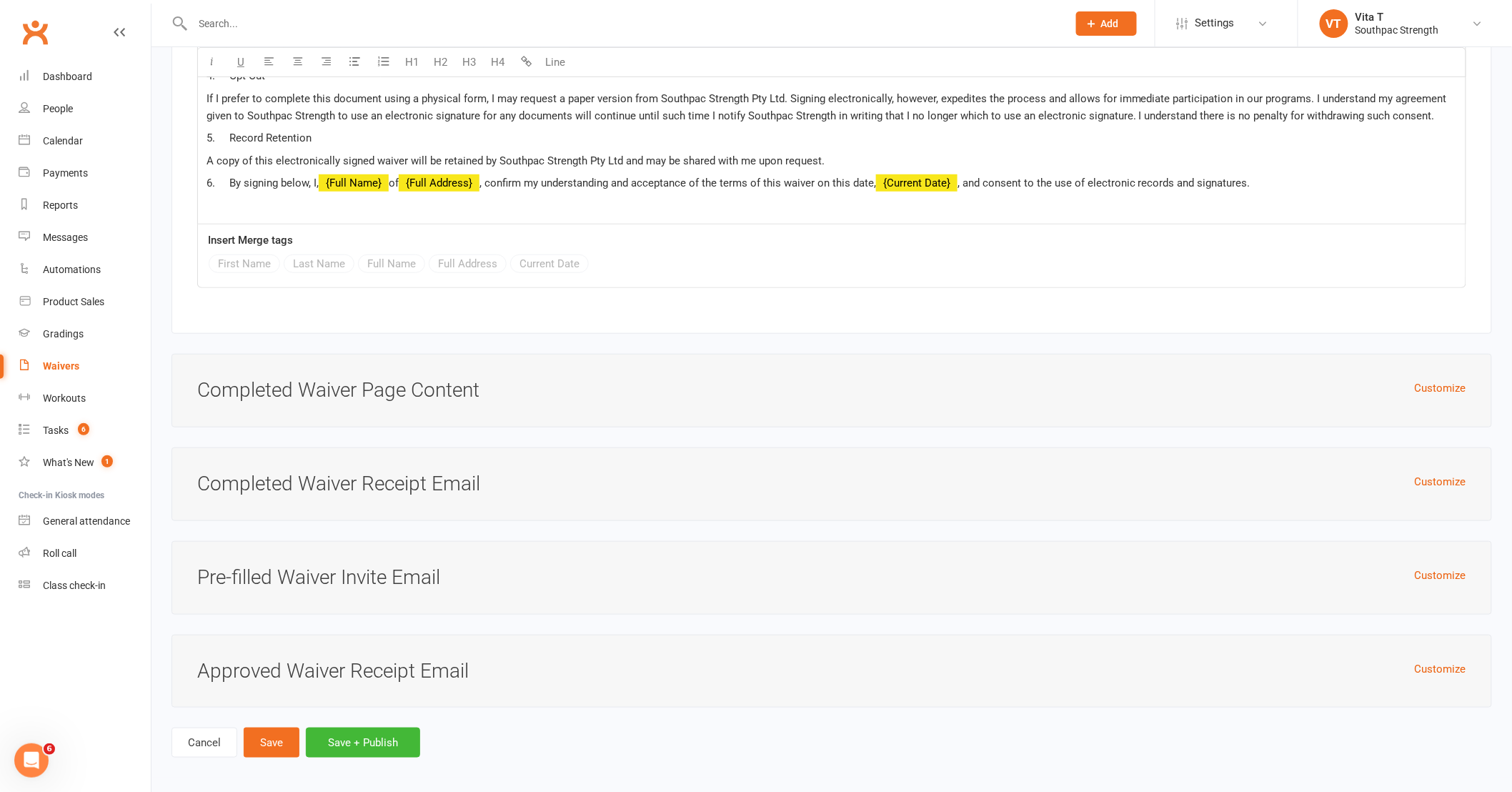
click at [352, 32] on input "text" at bounding box center [623, 23] width 869 height 20
type input "d"
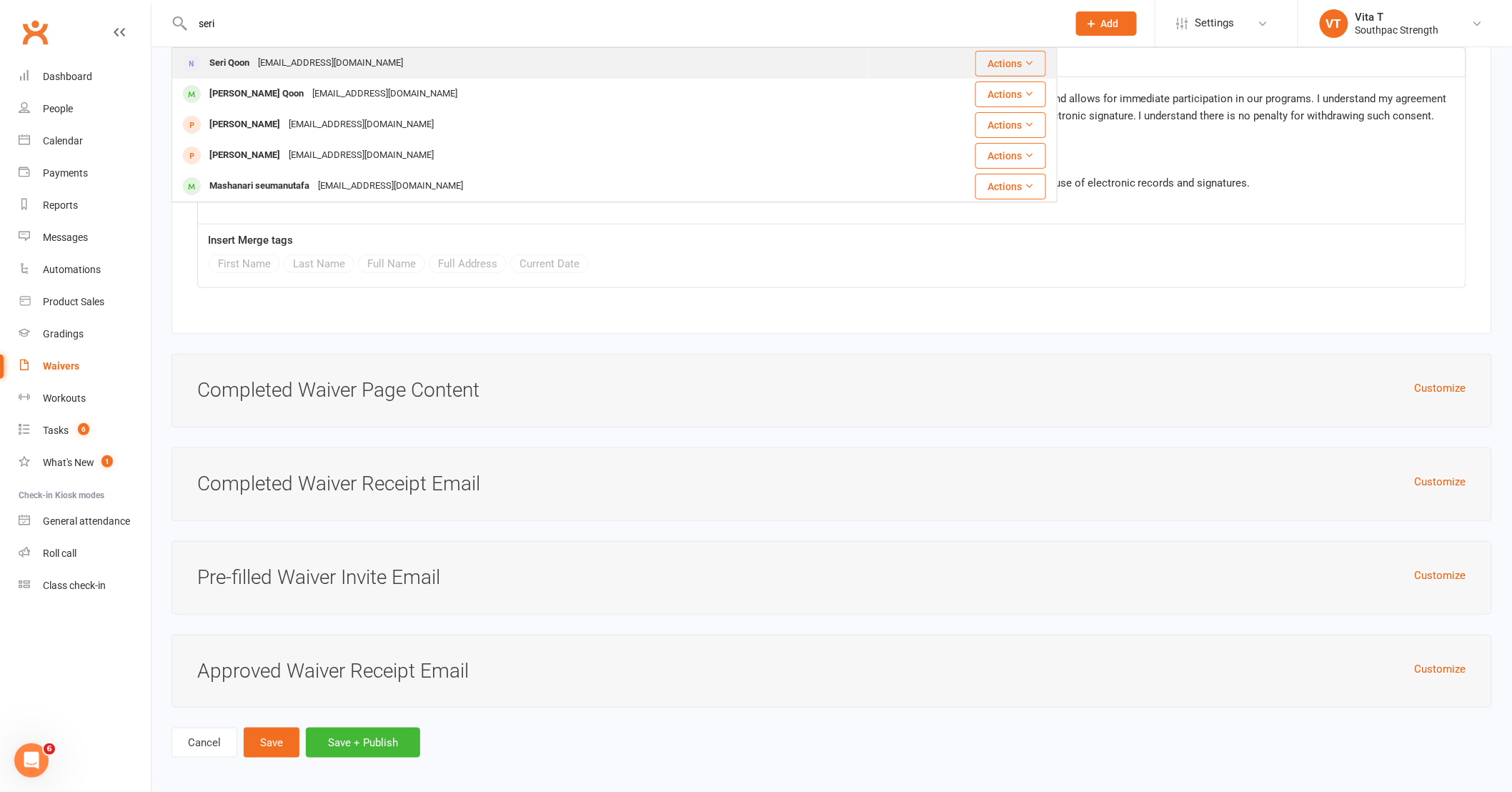
type input "seri"
click at [340, 59] on div "seriqoon4@gmail.com" at bounding box center [330, 64] width 153 height 21
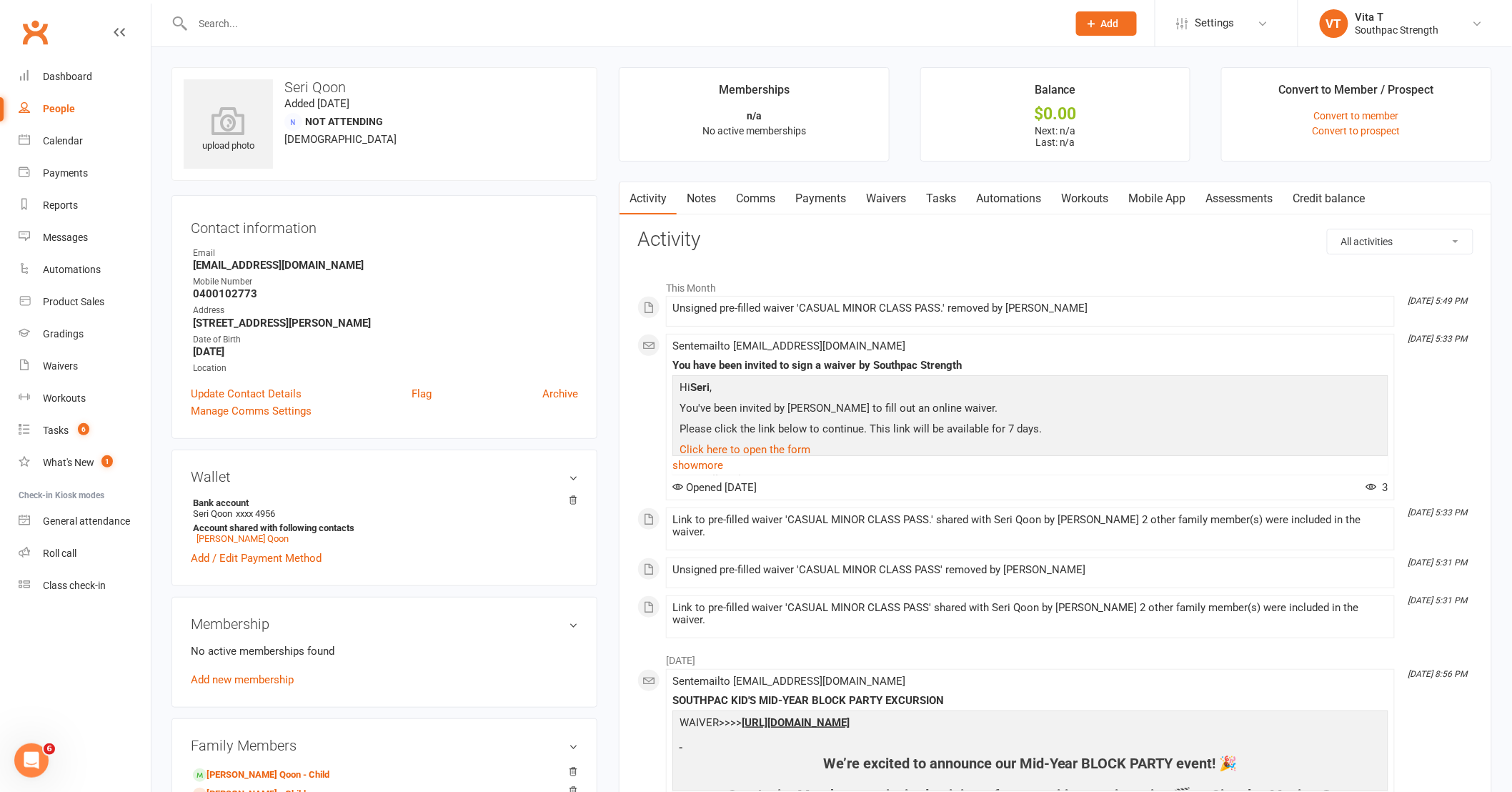
click at [884, 198] on link "Waivers" at bounding box center [886, 198] width 60 height 33
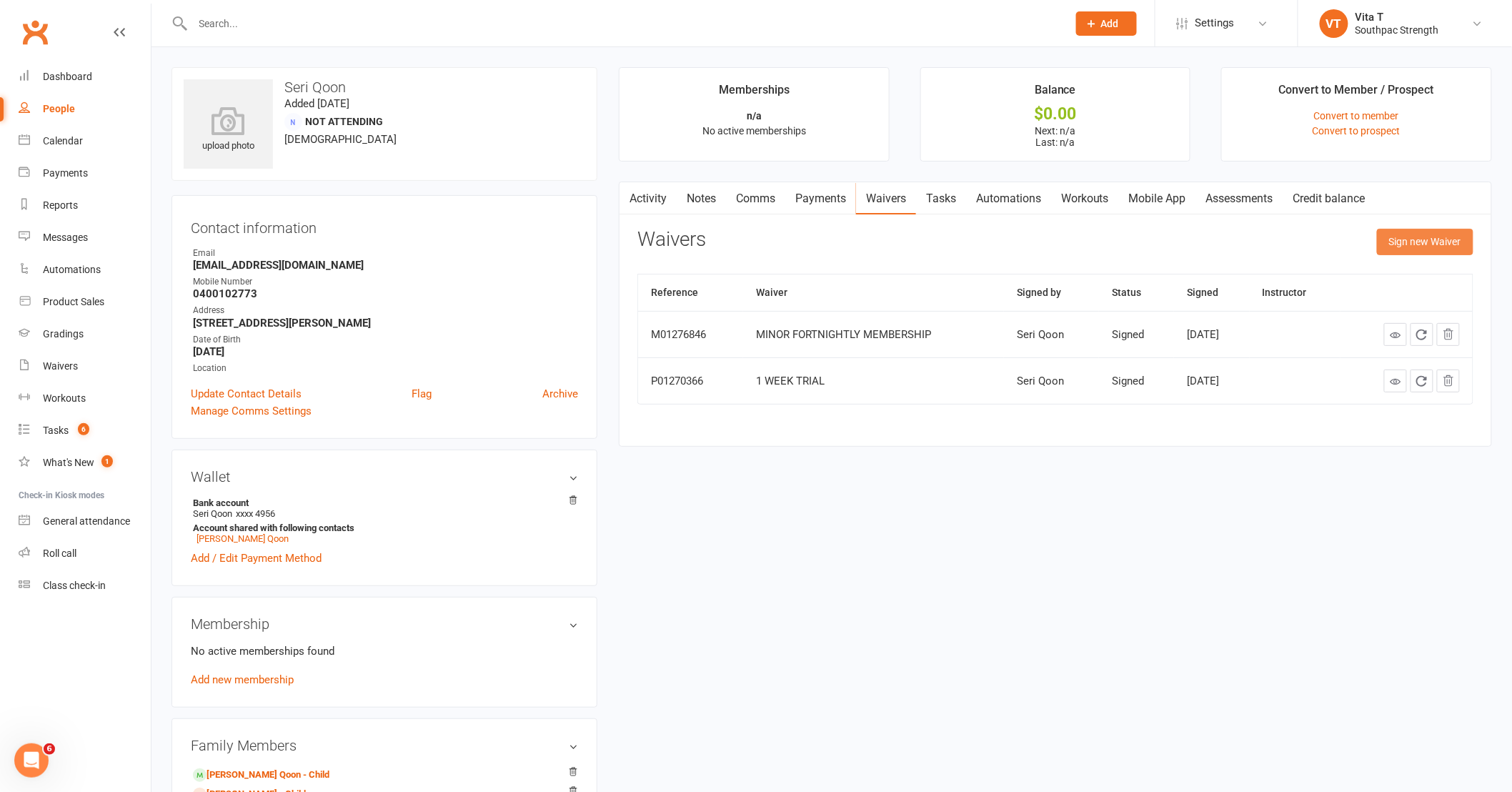
click at [1438, 245] on button "Sign new Waiver" at bounding box center [1425, 241] width 97 height 25
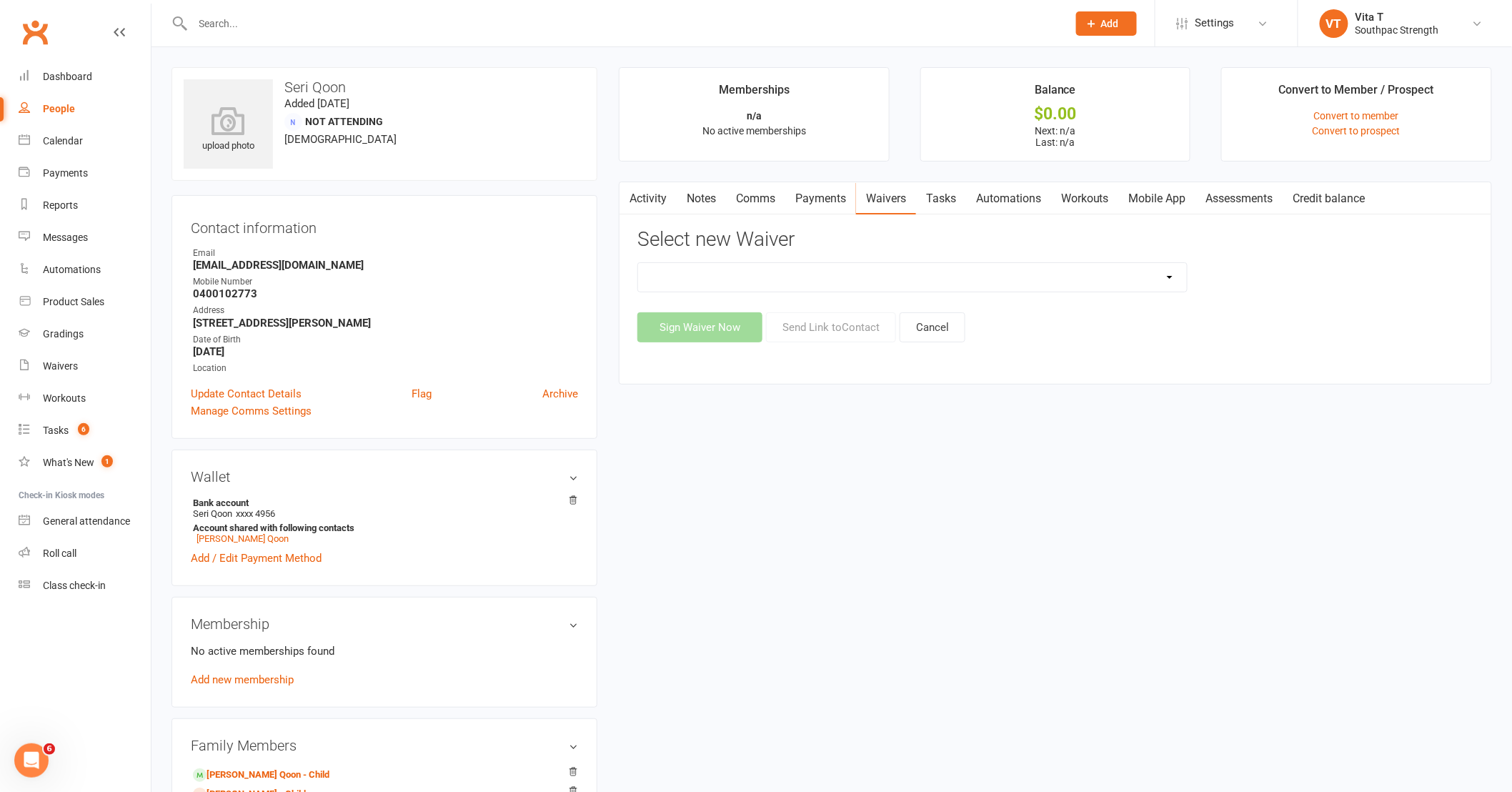
click at [1095, 283] on select "1 WEEK TRIAL - ADULTS 1 WEEK TRIAL - ADULTS WITH DEPENDANTS 1 WEEK TRIAL - SUPP…" at bounding box center [912, 277] width 549 height 28
select select "14868"
click at [638, 263] on select "1 WEEK TRIAL - ADULTS 1 WEEK TRIAL - ADULTS WITH DEPENDANTS 1 WEEK TRIAL - SUPP…" at bounding box center [912, 277] width 549 height 28
click at [838, 336] on button "Send Link to Contact" at bounding box center [831, 327] width 130 height 30
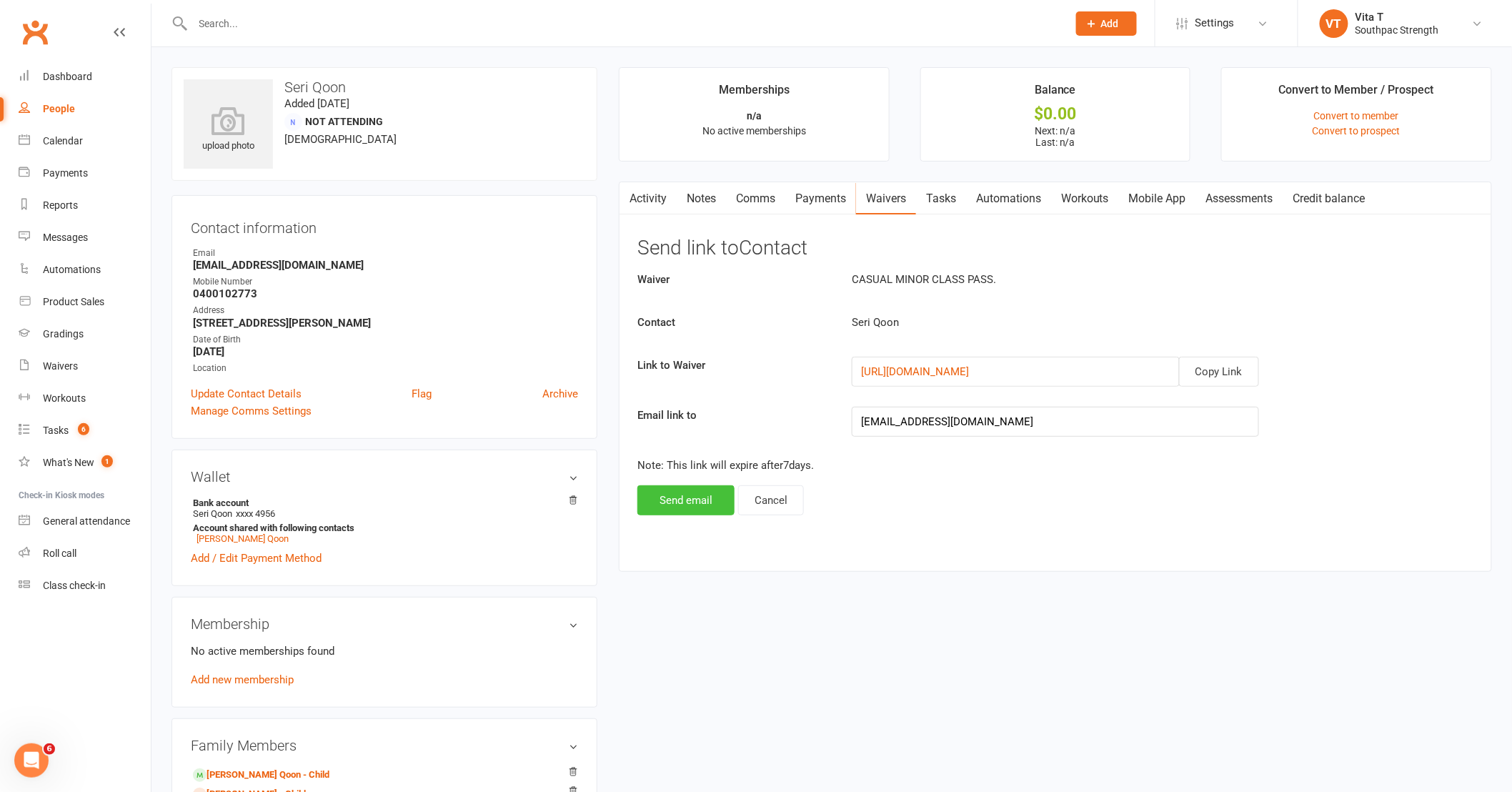
click at [685, 496] on button "Send email" at bounding box center [686, 500] width 97 height 30
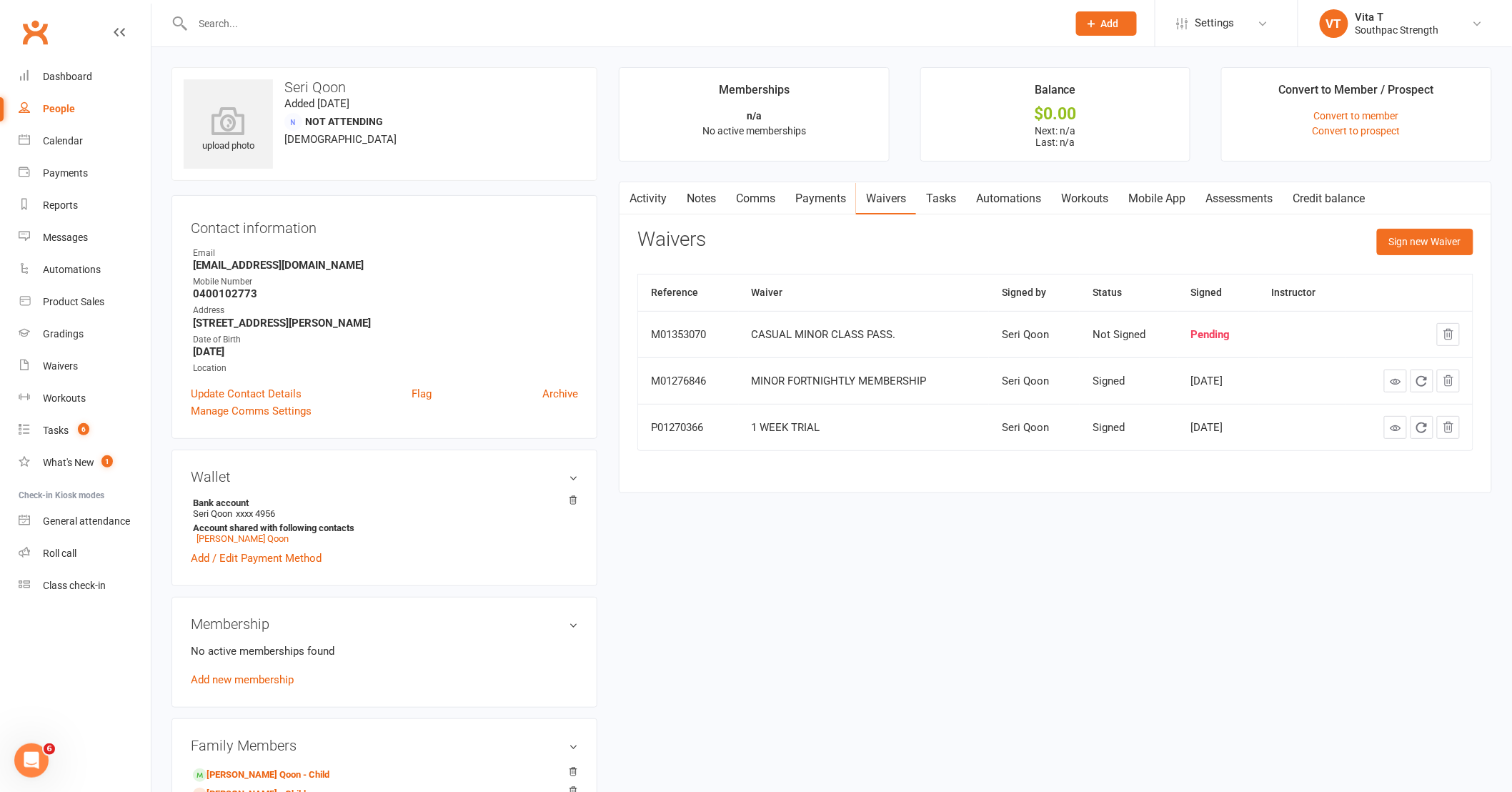
click at [817, 202] on link "Payments" at bounding box center [820, 198] width 71 height 33
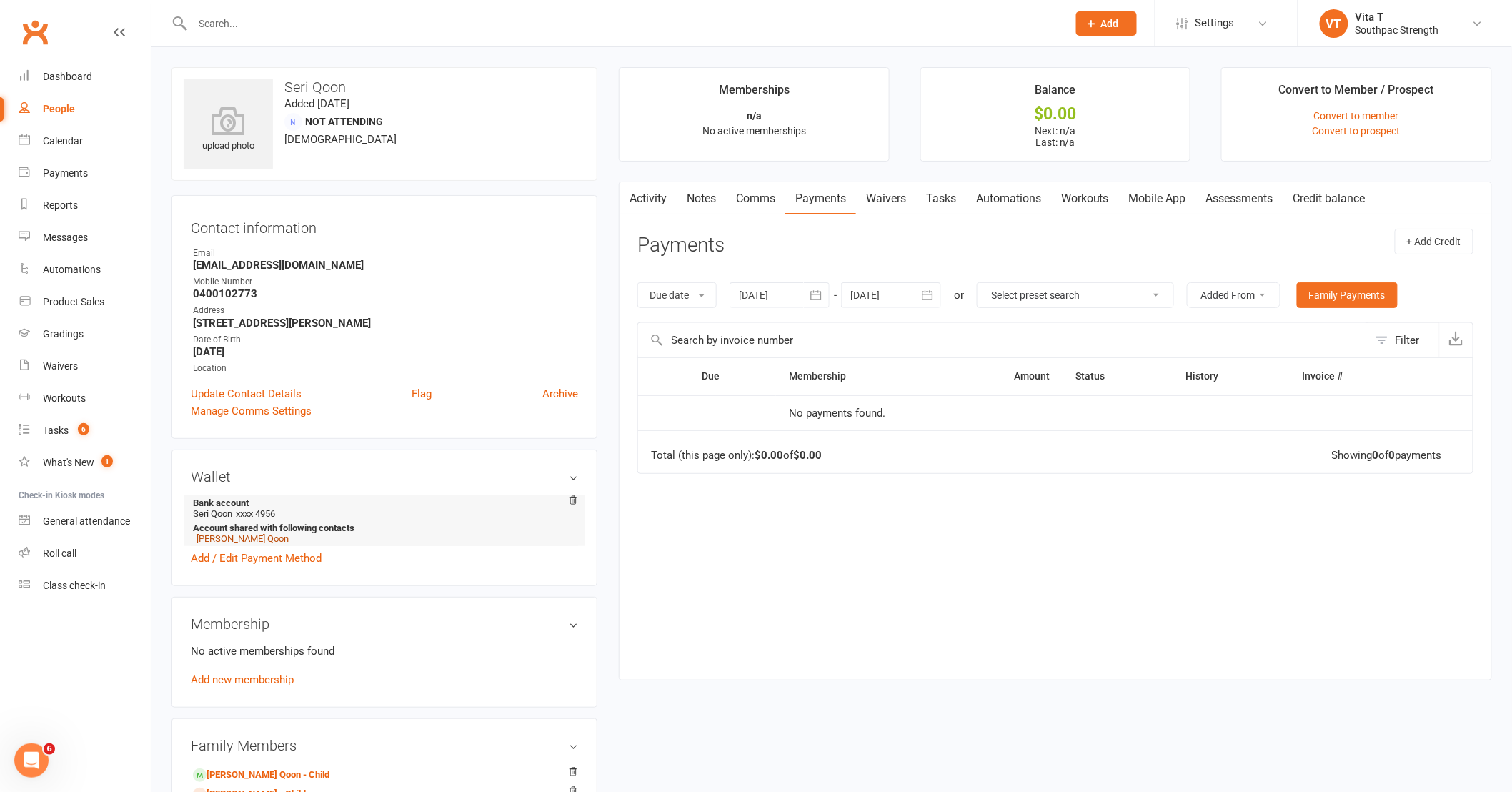
click at [231, 540] on link "[PERSON_NAME] Qoon" at bounding box center [243, 538] width 92 height 10
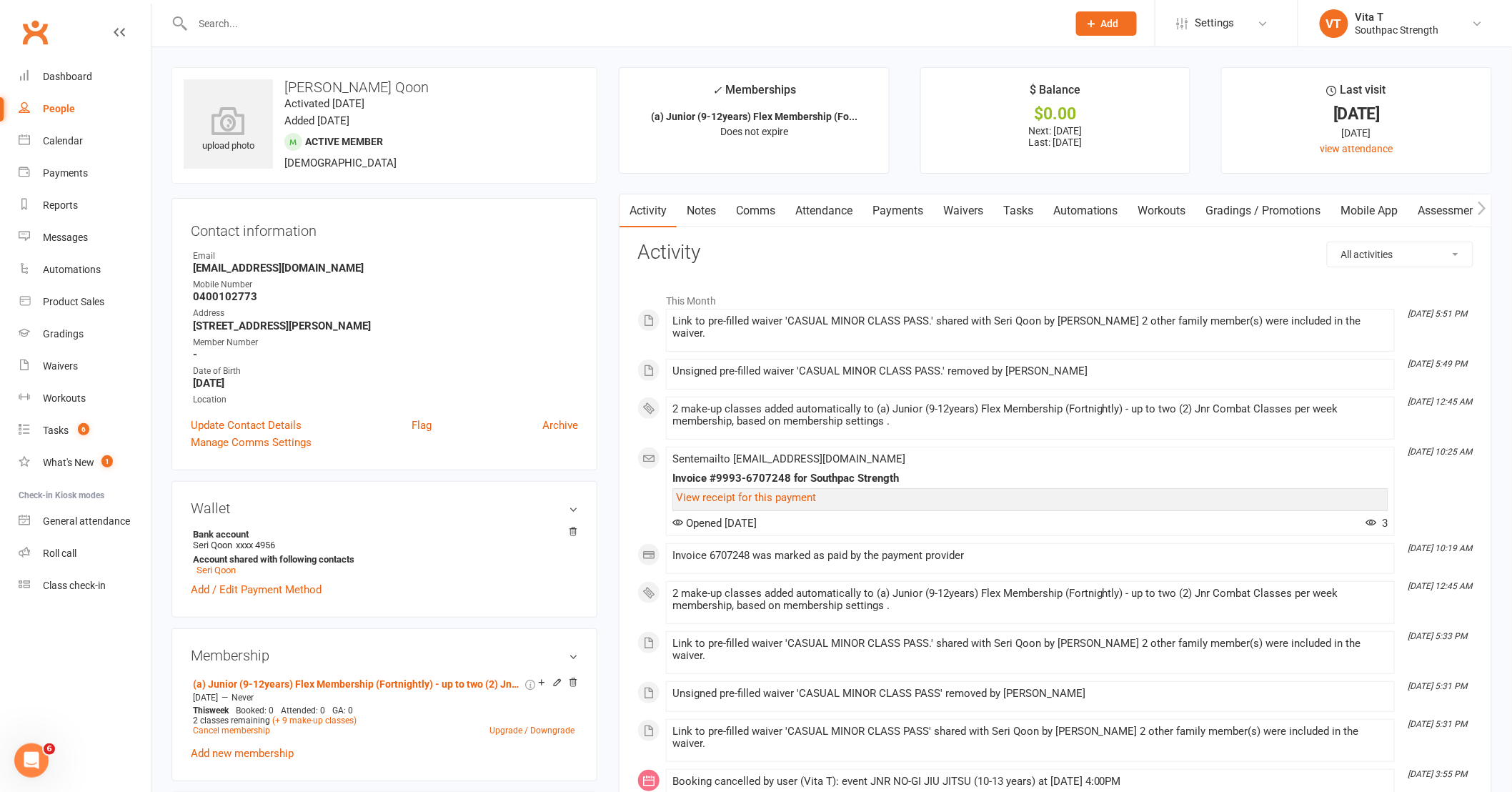
click at [903, 213] on link "Payments" at bounding box center [897, 211] width 71 height 33
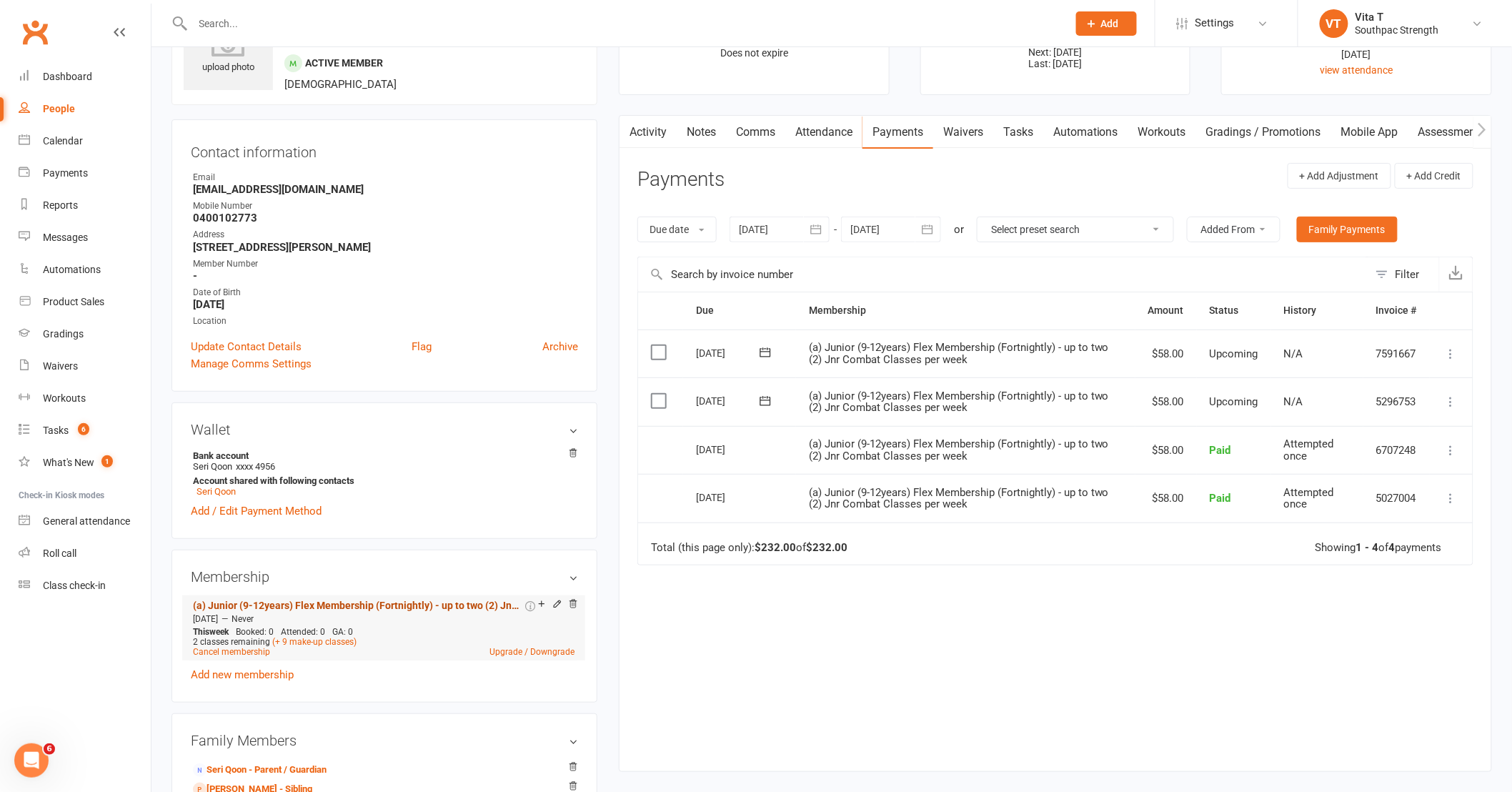
scroll to position [79, 0]
click at [1008, 630] on div "Due Contact Membership Amount Status History Invoice # Select this 07 Oct 2025 …" at bounding box center [1055, 520] width 836 height 458
click at [60, 369] on div "Waivers" at bounding box center [60, 365] width 35 height 11
select select "100"
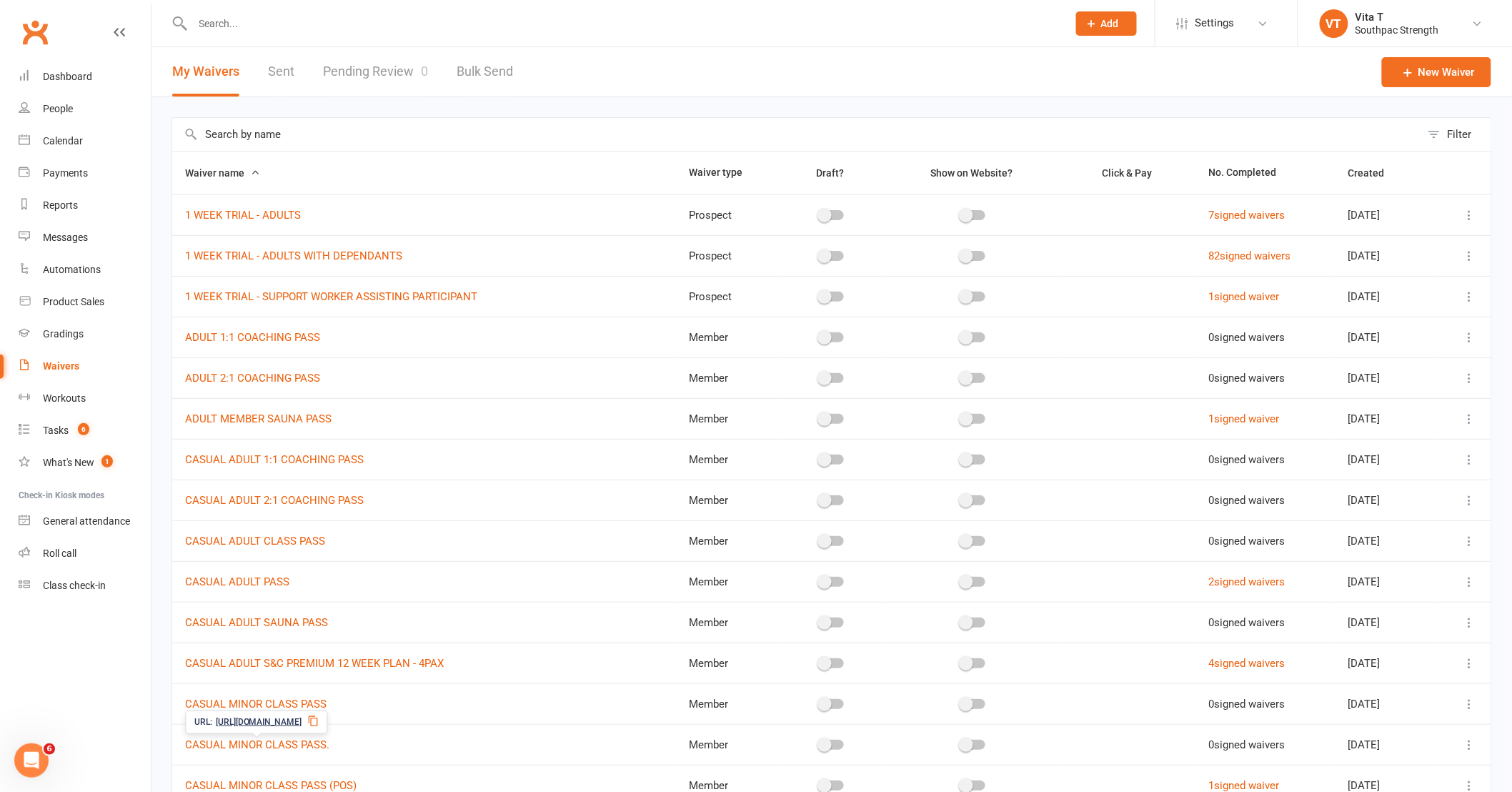
click at [326, 737] on span "CASUAL MINOR CLASS PASS." at bounding box center [257, 745] width 144 height 27
click at [315, 744] on link "CASUAL MINOR CLASS PASS." at bounding box center [257, 744] width 144 height 13
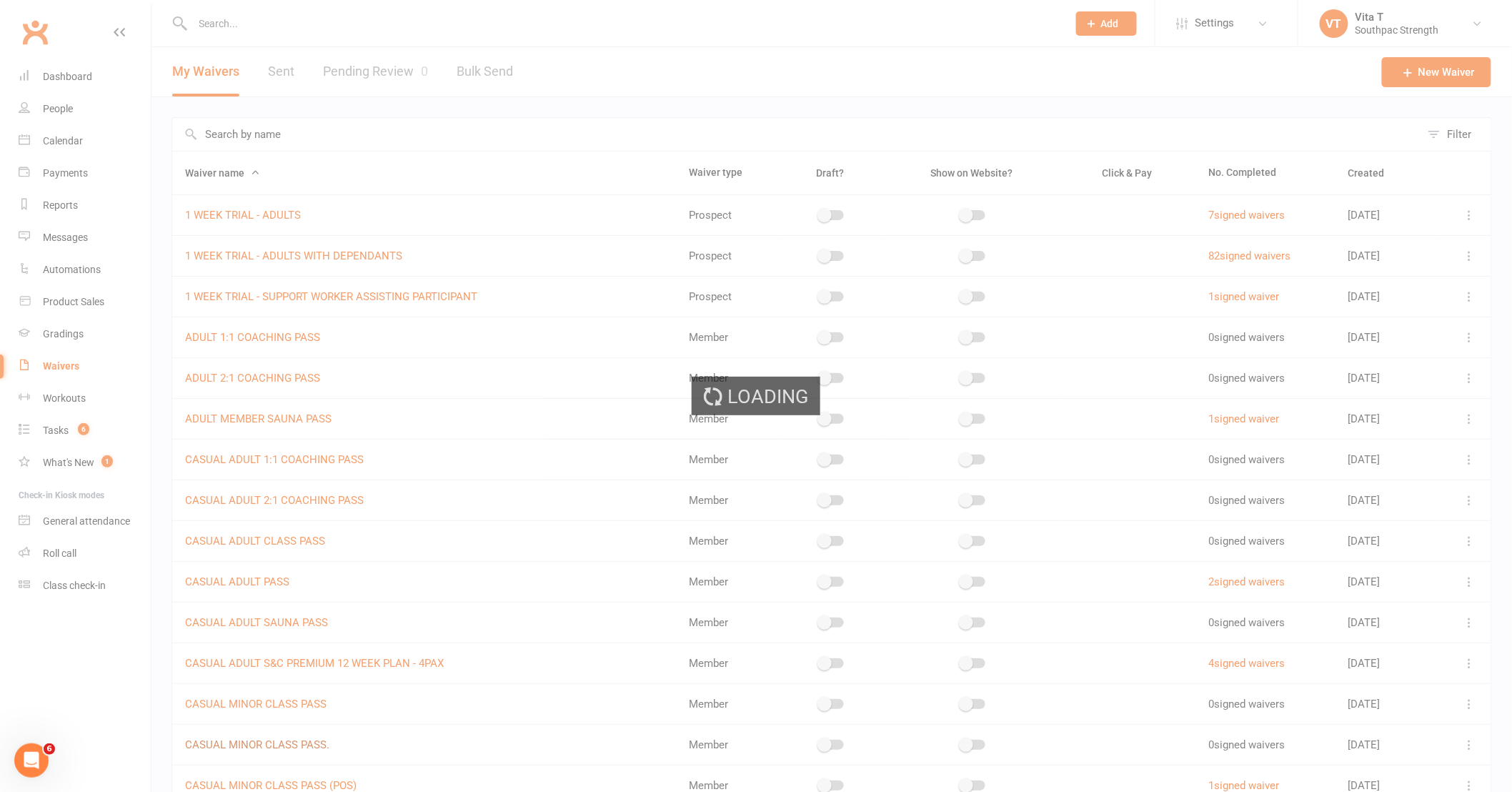
select select "applies_to_attending_signees"
select select "checkbox"
select select "select"
select select "applies_to_attending_signees"
select select "select"
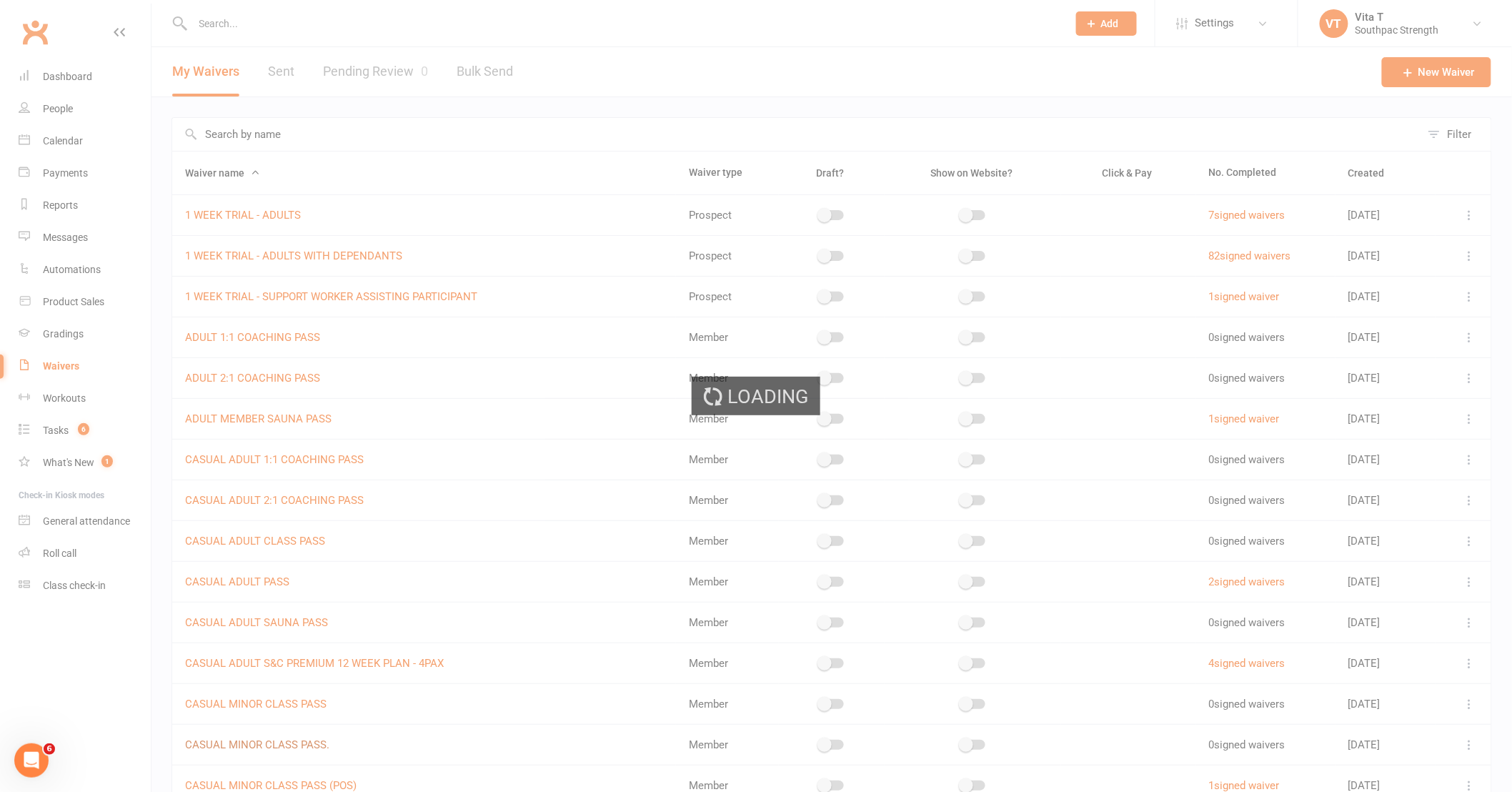
select select "select"
select select "checkbox"
select select "applies_to_primary_signee"
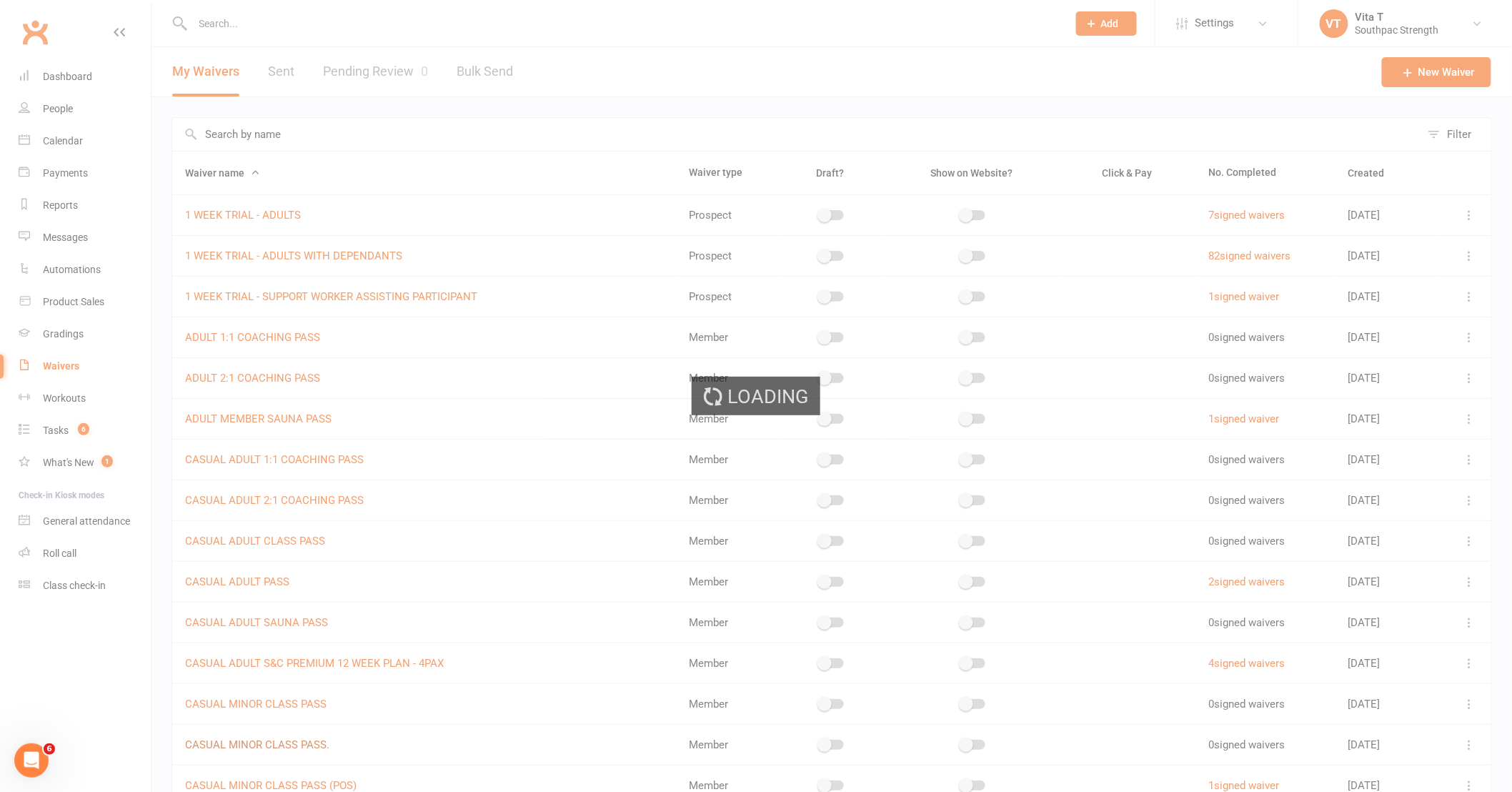
select select "do_not_copy_answers"
select select "checkbox"
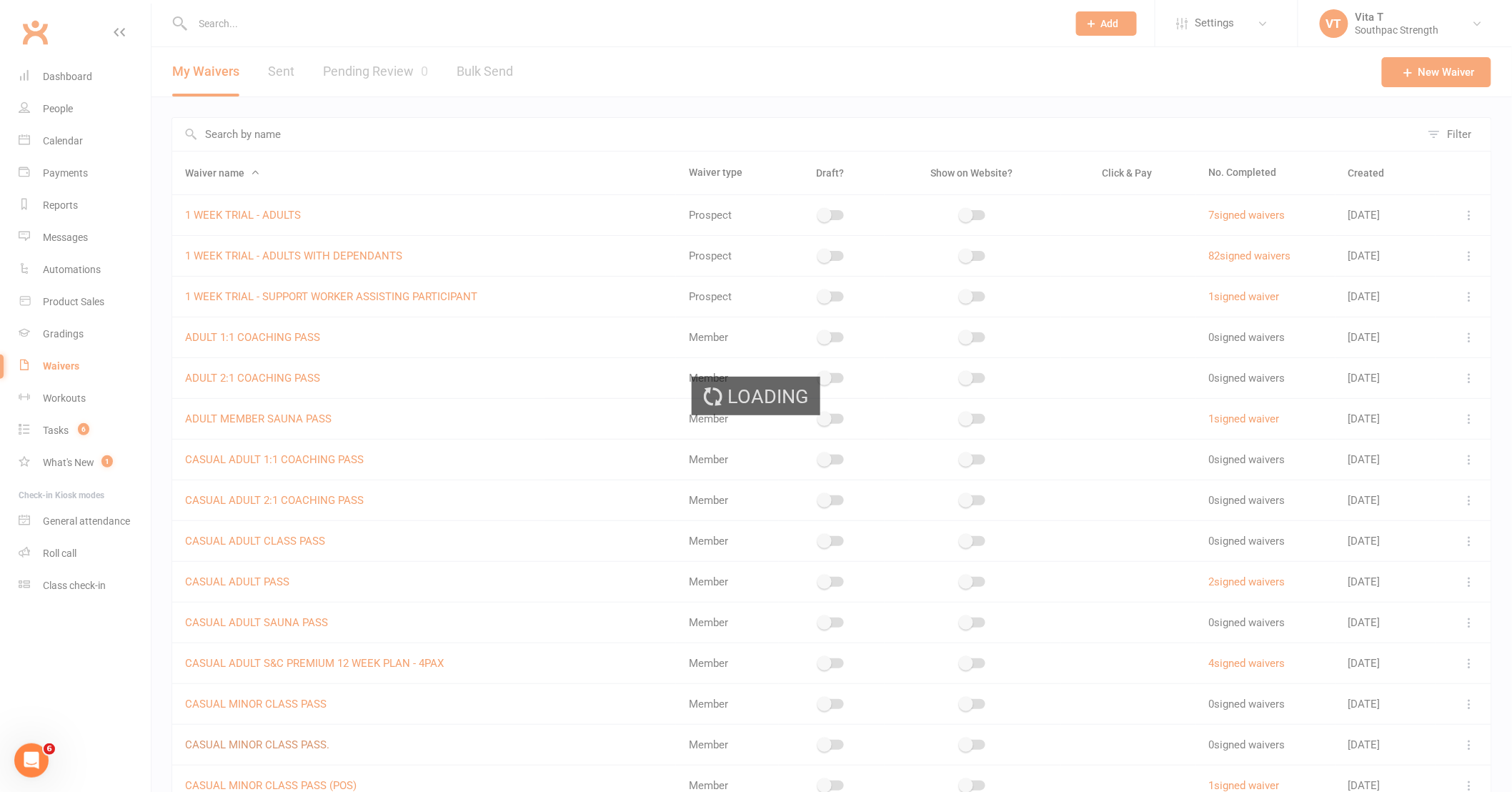
select select "checkbox"
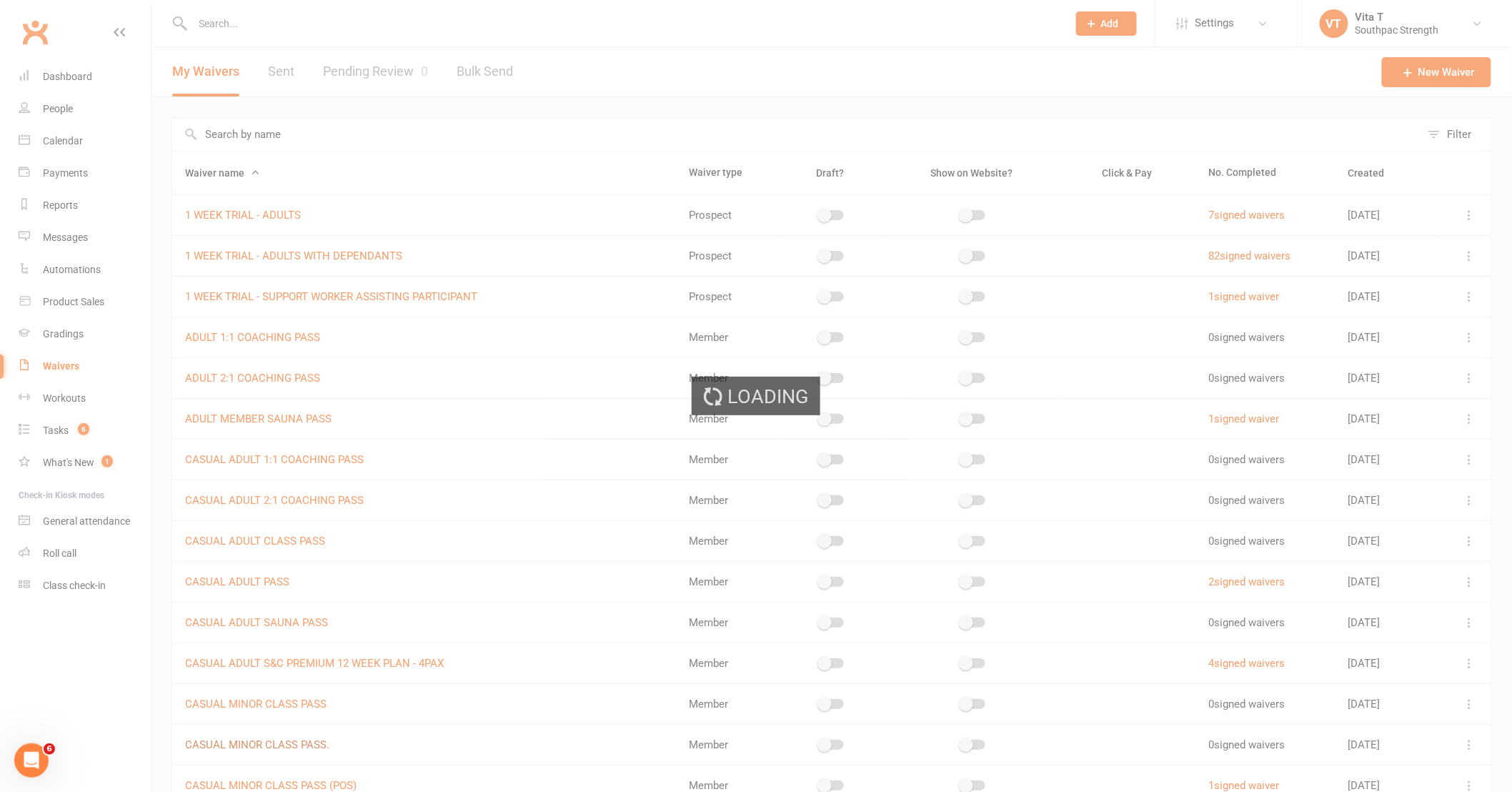
select select "checkbox"
select select "applies_to_primary_signee"
select select "checkbox"
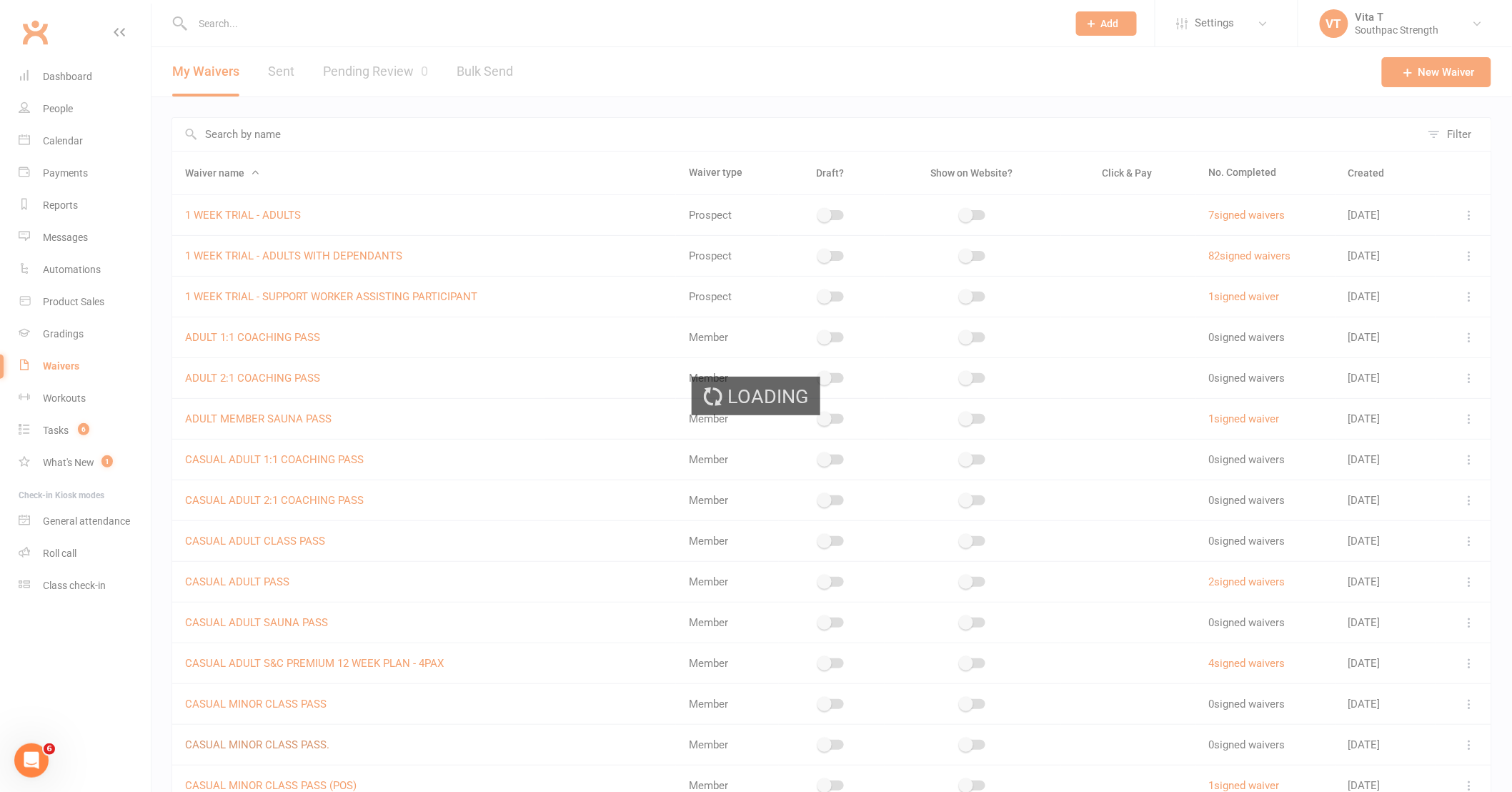
select select "checkbox"
select select "applies_to_primary_signee"
select select "checkbox"
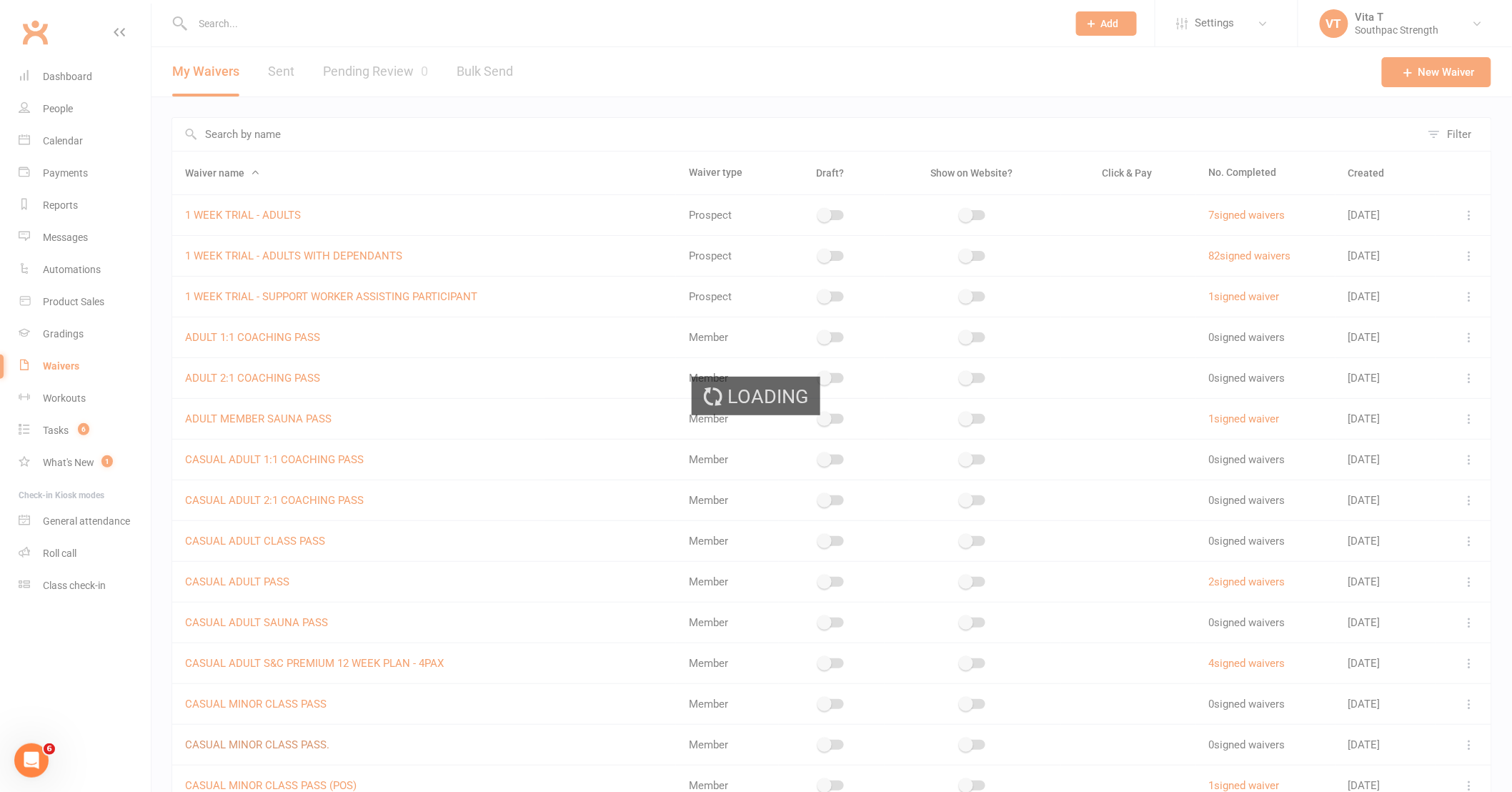
select select "checkbox"
select select "applies_to_primary_signee"
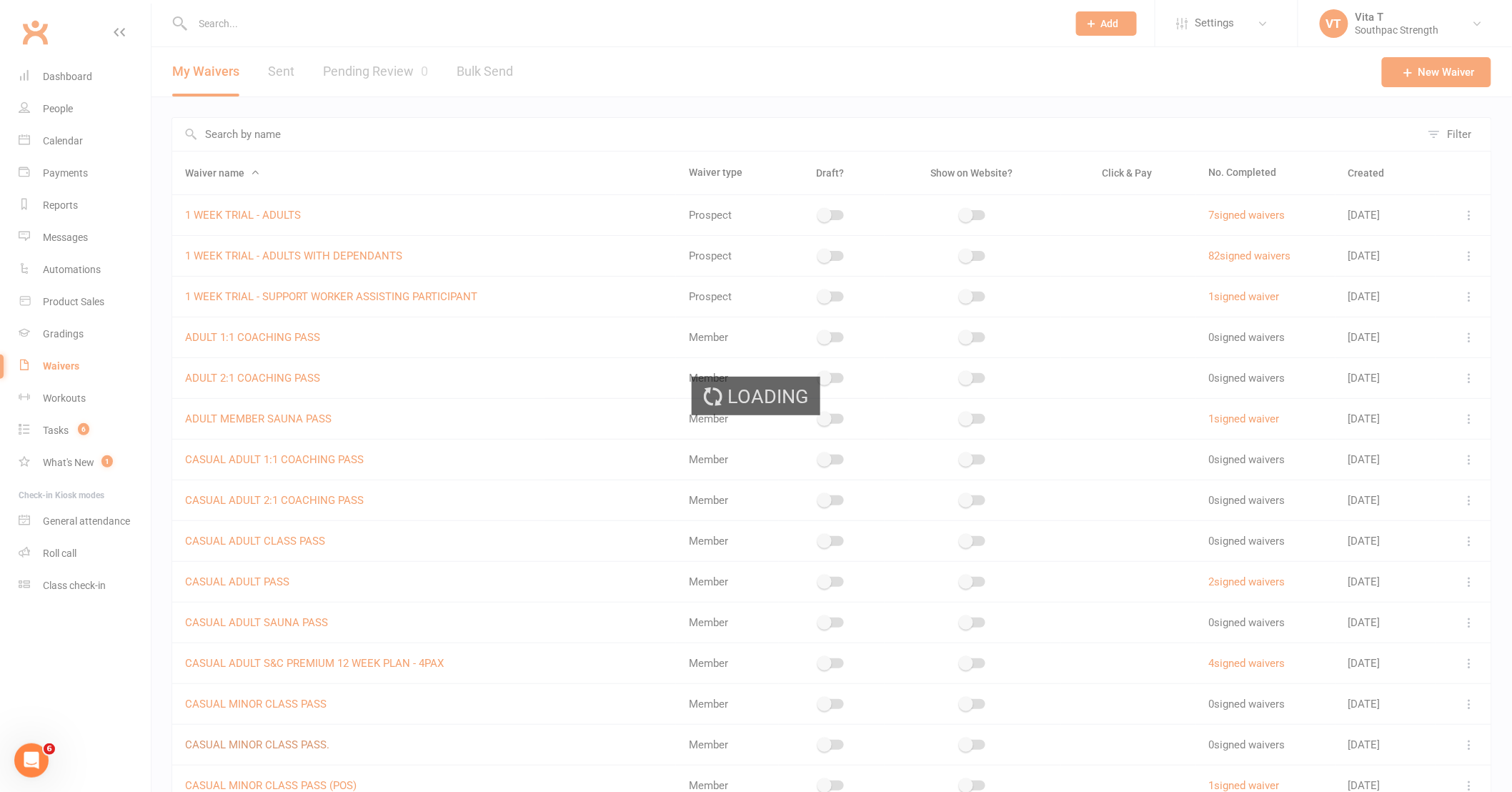
select select "select"
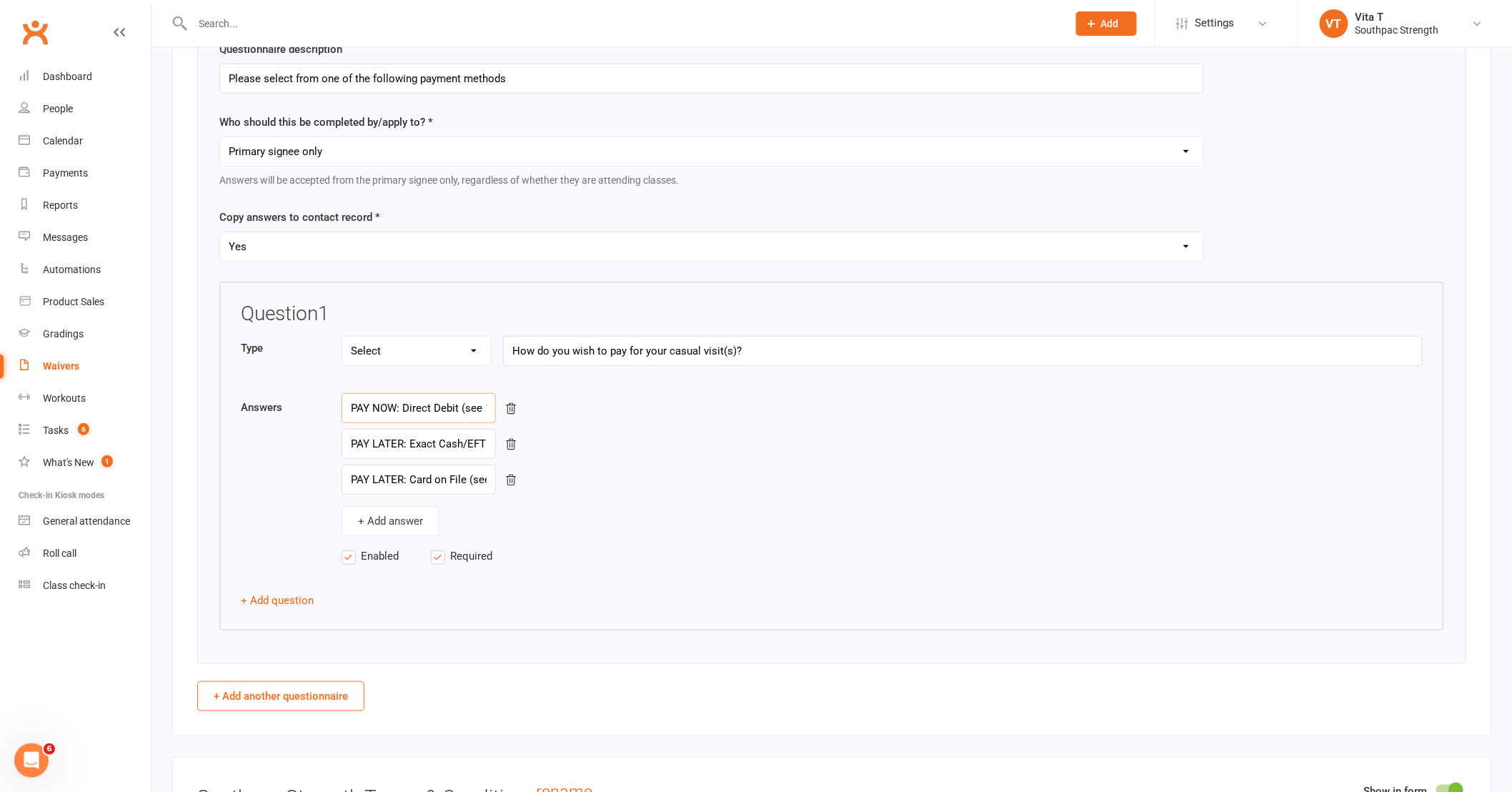
scroll to position [0, 127]
drag, startPoint x: 439, startPoint y: 418, endPoint x: 638, endPoint y: 424, distance: 199.1
click at [638, 423] on div "PAY NOW: Direct Debit (see 13.3 for applicable fees)" at bounding box center [882, 408] width 1081 height 30
click at [449, 451] on input "PAY LATER: Exact Cash/EFTPOS on site (Surcharge: 1.65% tap & pay or 30 cents fi…" at bounding box center [418, 444] width 154 height 30
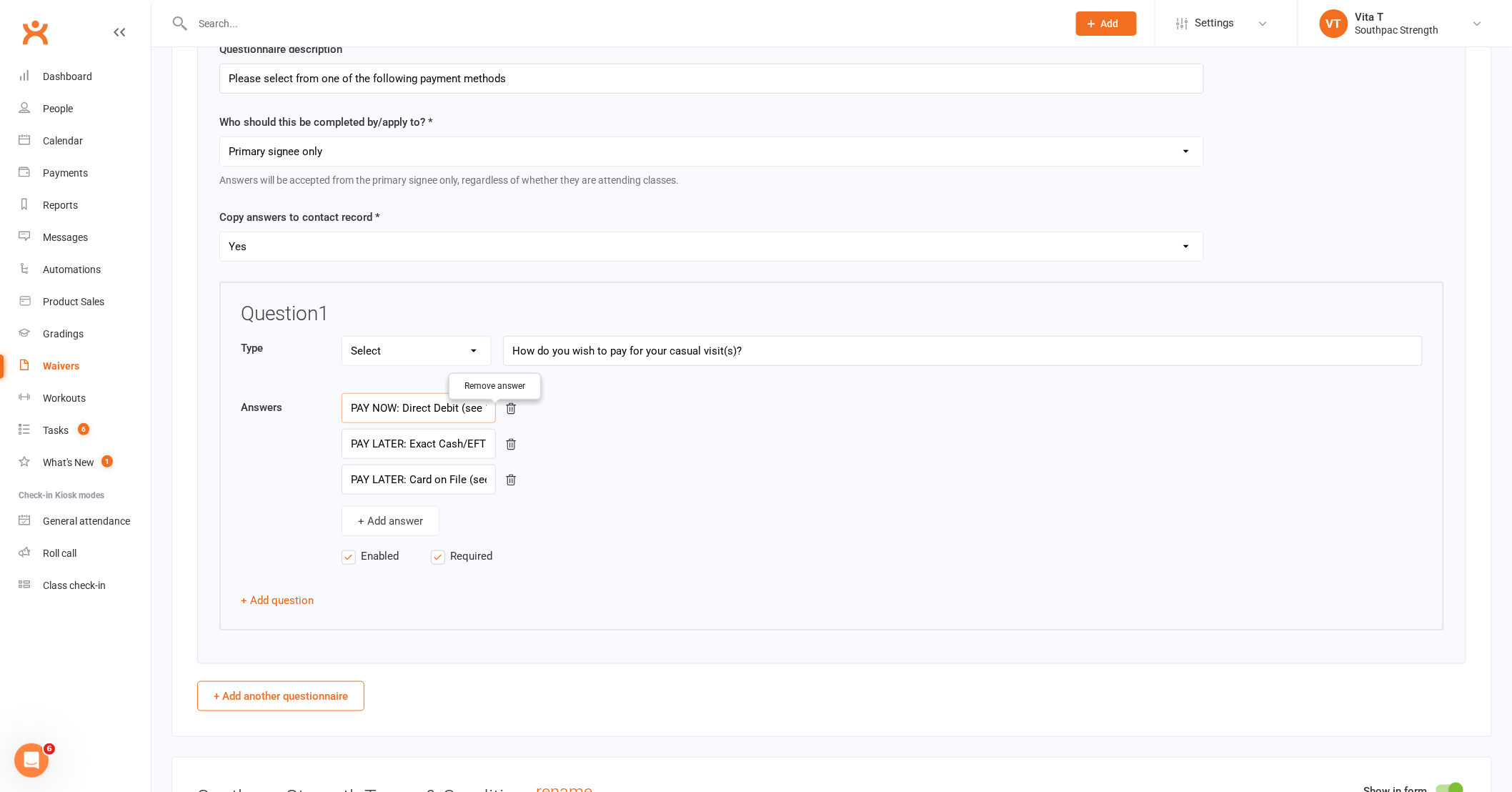
scroll to position [0, 127]
drag, startPoint x: 373, startPoint y: 418, endPoint x: 639, endPoint y: 427, distance: 266.2
click at [639, 423] on div "PAY NOW: Direct Debit (see 13.3 for applicable fees)" at bounding box center [882, 408] width 1081 height 30
click at [431, 457] on input "PAY LATER: Exact Cash/EFTPOS on site (Surcharge: 1.65% tap & pay or 30 cents fi…" at bounding box center [418, 444] width 154 height 30
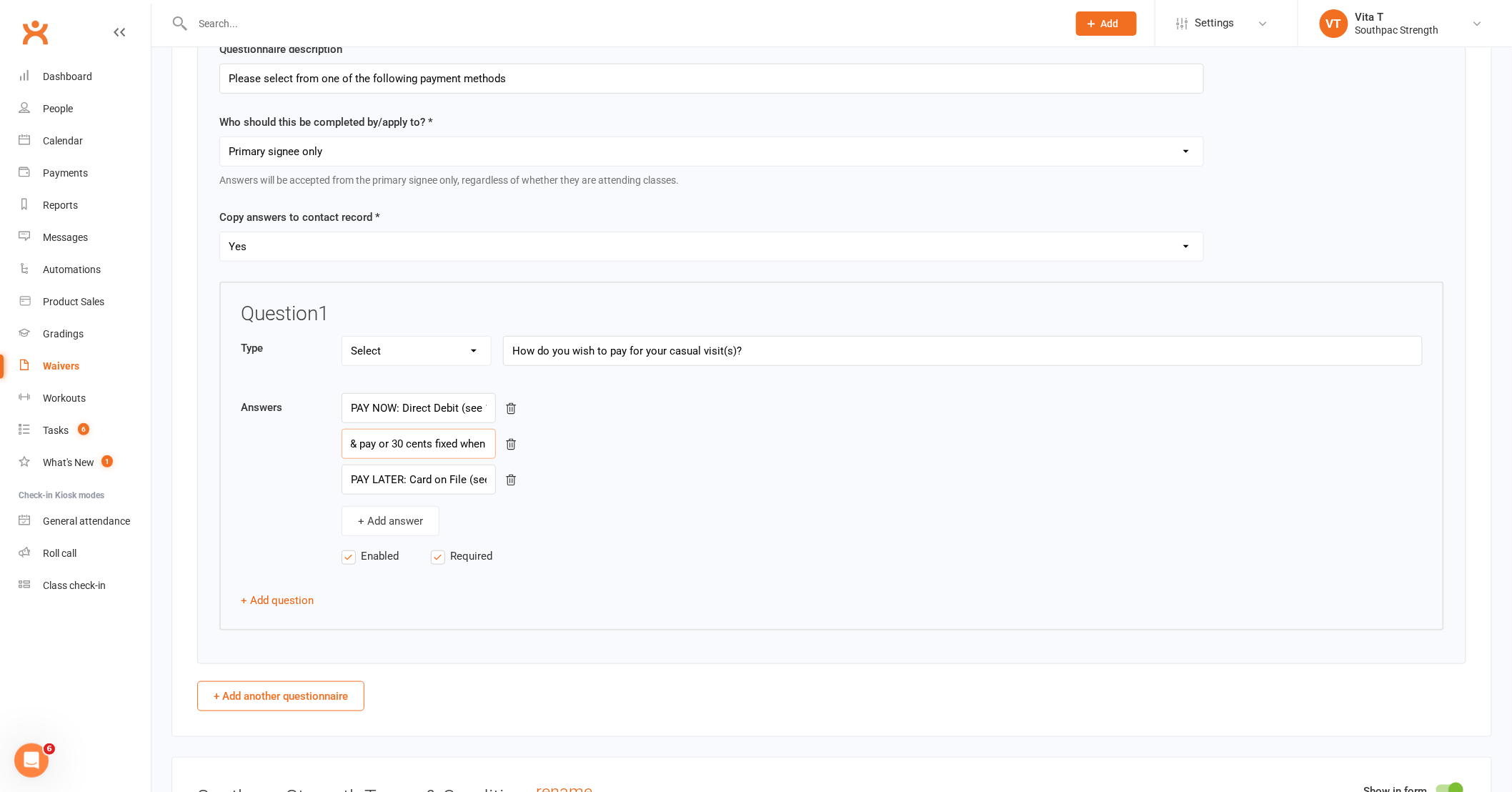
scroll to position [0, 386]
drag, startPoint x: 359, startPoint y: 450, endPoint x: 643, endPoint y: 460, distance: 284.2
click at [643, 459] on div "PAY LATER: Exact Cash/EFTPOS on site (Surcharge: 1.65% tap & pay or 30 cents fi…" at bounding box center [882, 444] width 1081 height 30
click at [412, 474] on input "PAY LATER: Card on File (see 13.2 for Terms and 13.3 for applicable fees)." at bounding box center [418, 480] width 154 height 30
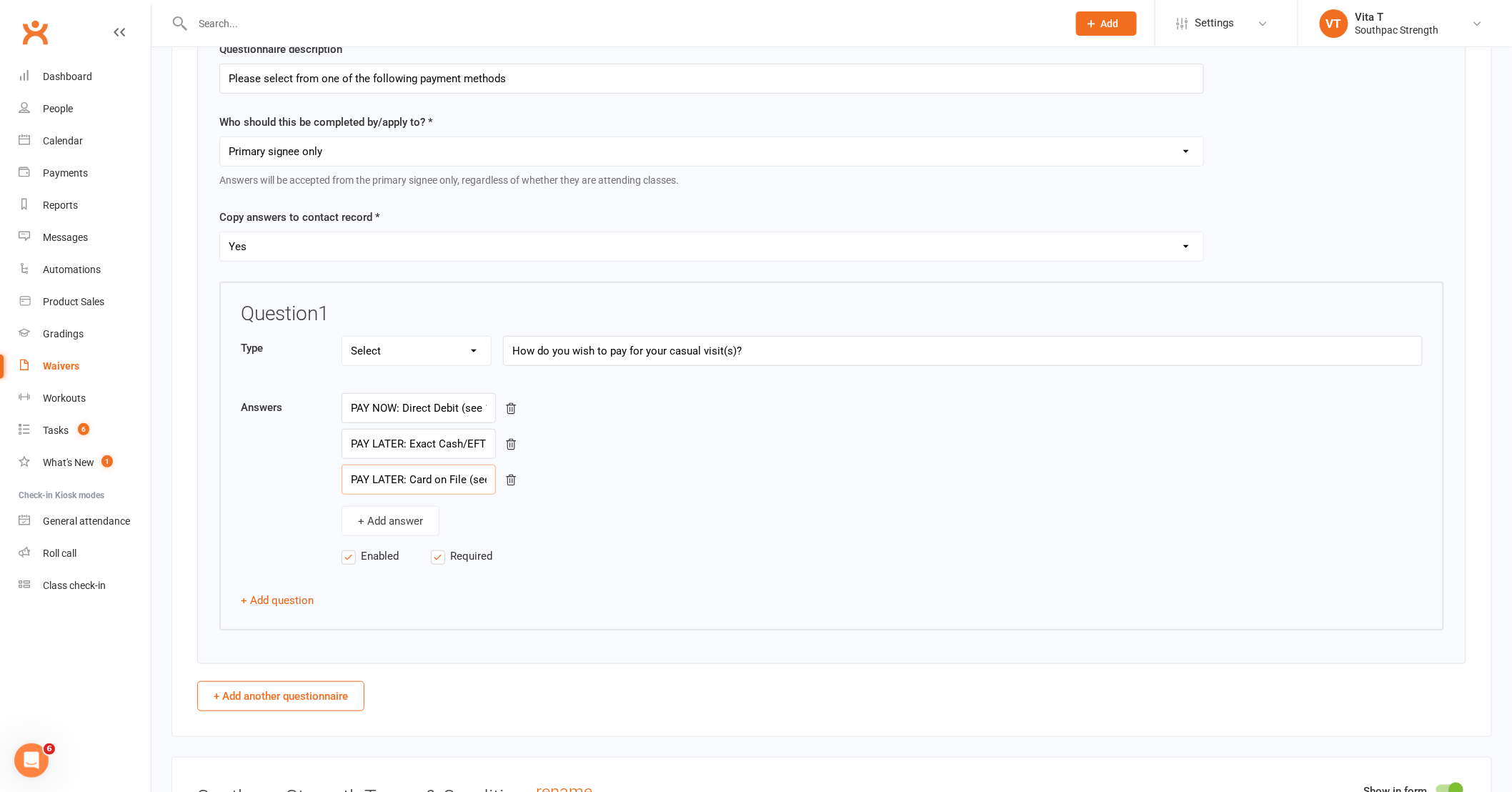
scroll to position [0, 231]
drag, startPoint x: 349, startPoint y: 481, endPoint x: 752, endPoint y: 494, distance: 403.2
click at [752, 494] on div "PAY LATER: Card on File (see 13.2 for Terms and 13.3 for applicable fees)." at bounding box center [882, 480] width 1081 height 30
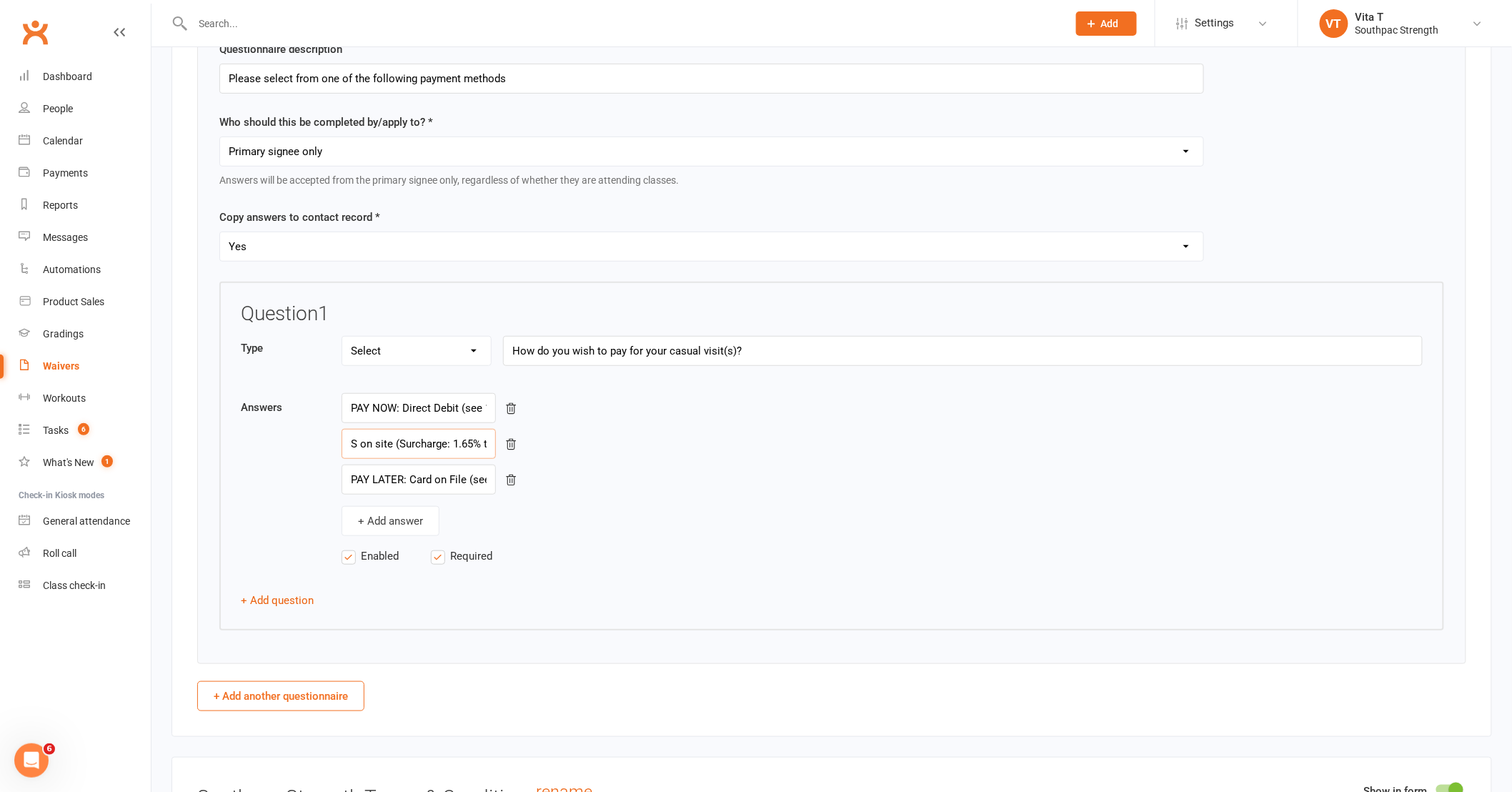
scroll to position [0, 386]
drag, startPoint x: 448, startPoint y: 463, endPoint x: 494, endPoint y: 463, distance: 46.0
click at [494, 459] on div "PAY LATER: Exact Cash/EFTPOS on site (Surcharge: 1.65% tap & pay or 30 cents fi…" at bounding box center [882, 444] width 1081 height 30
click at [579, 536] on div "+ Add answer" at bounding box center [882, 521] width 1081 height 30
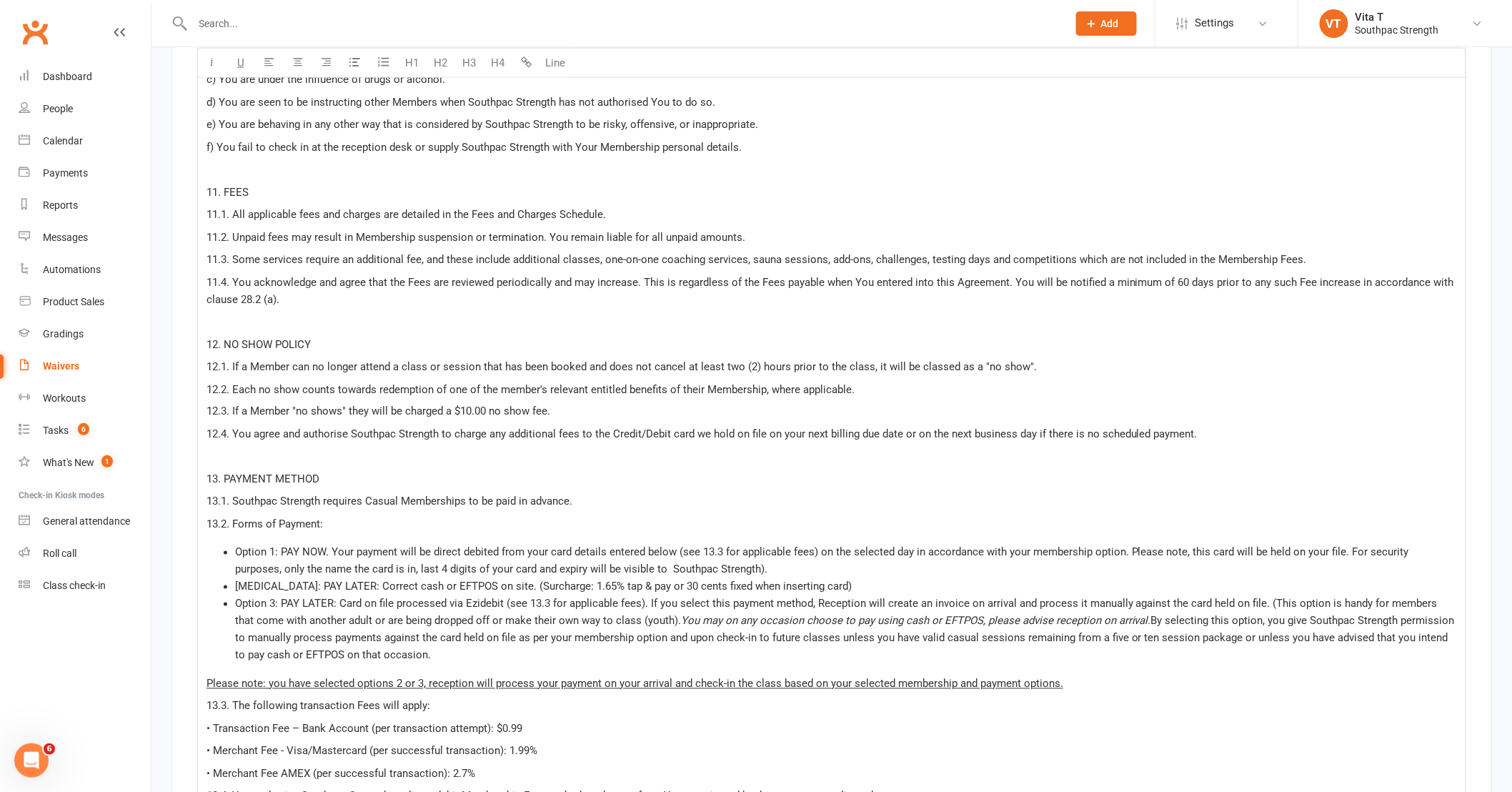
scroll to position [12244, 0]
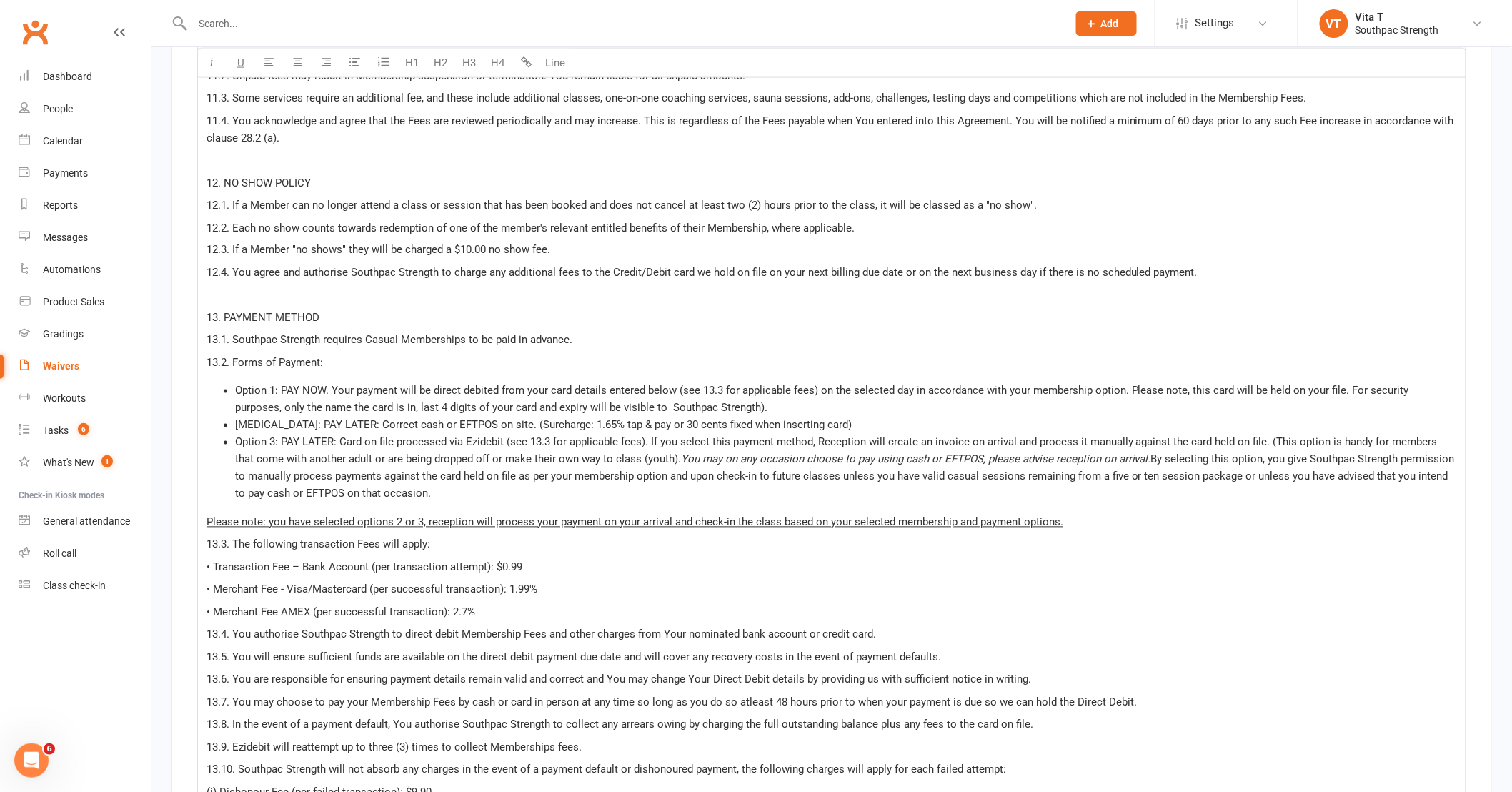
click at [456, 481] on li "Option 3: PAY LATER: Card on file processed via Ezidebit (see 13.3 for applicab…" at bounding box center [846, 468] width 1222 height 69
click at [1086, 514] on p "Please note: you have selected options 2 or 3, reception will process your paym…" at bounding box center [832, 522] width 1251 height 17
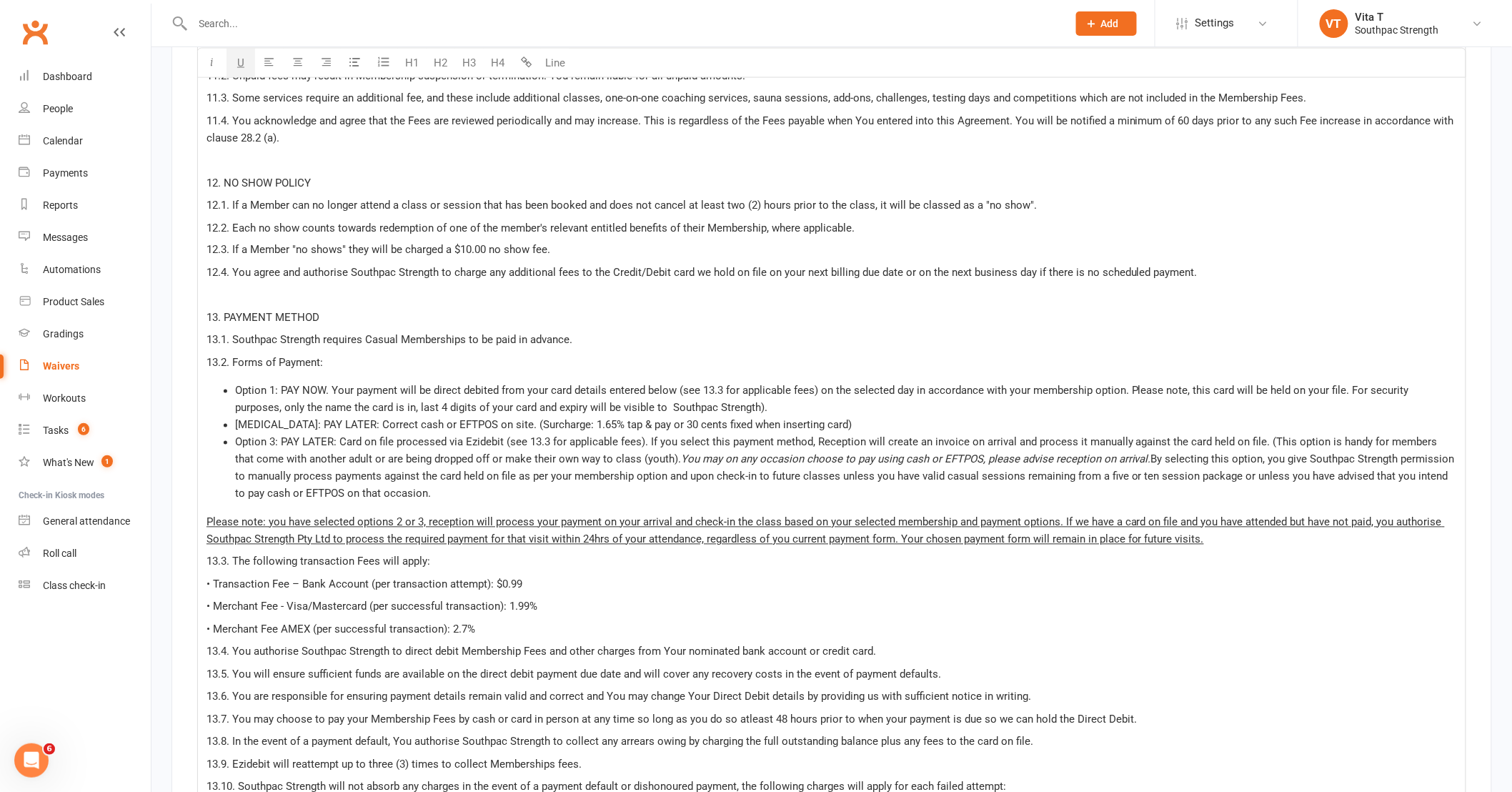
click at [823, 531] on span "Please note: you have selected options 2 or 3, reception will process your paym…" at bounding box center [826, 531] width 1238 height 30
click at [1247, 529] on p "Please note: you have selected options 2 or 3, reception will process your paym…" at bounding box center [832, 531] width 1251 height 34
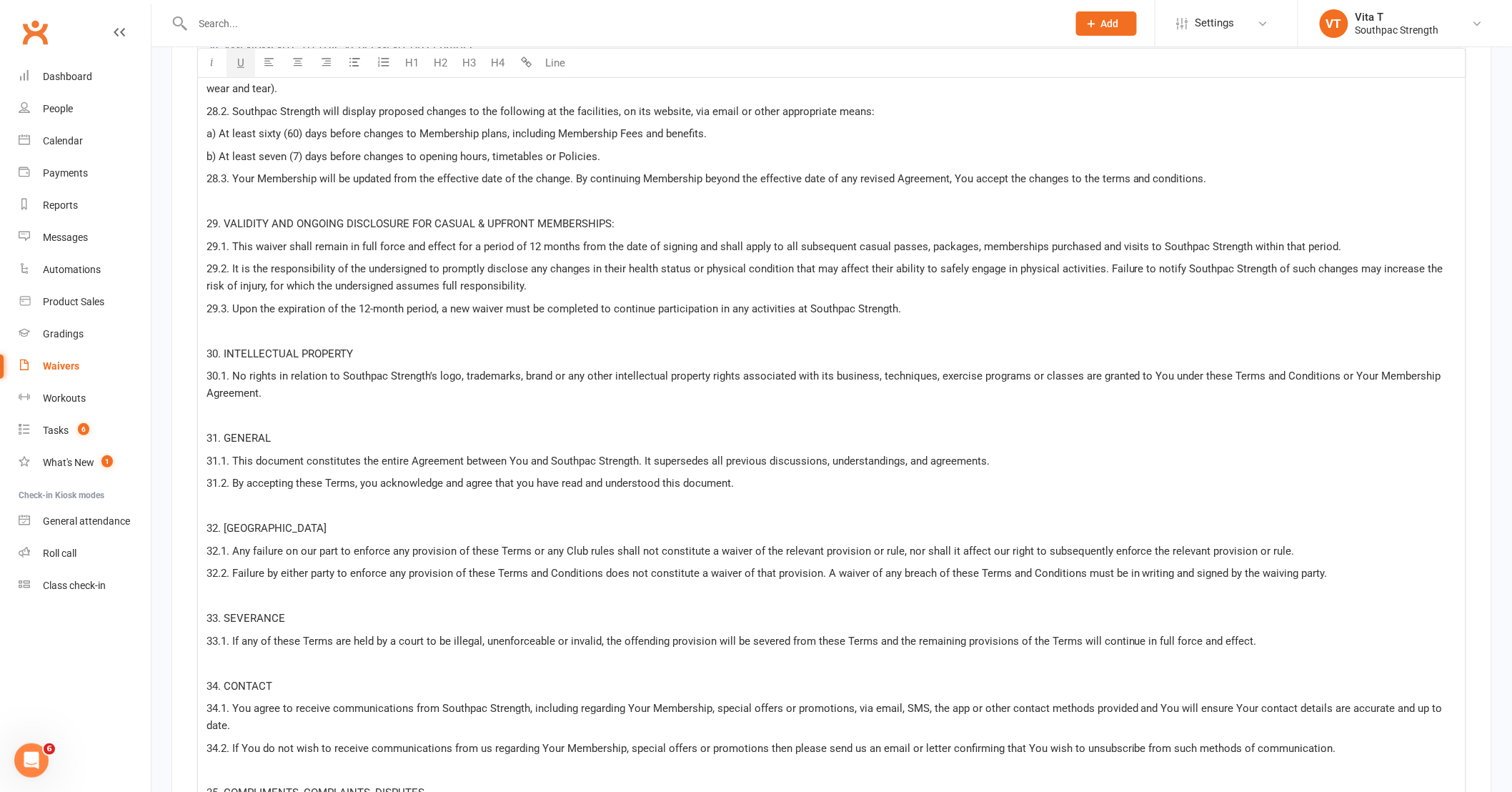
scroll to position [20733, 0]
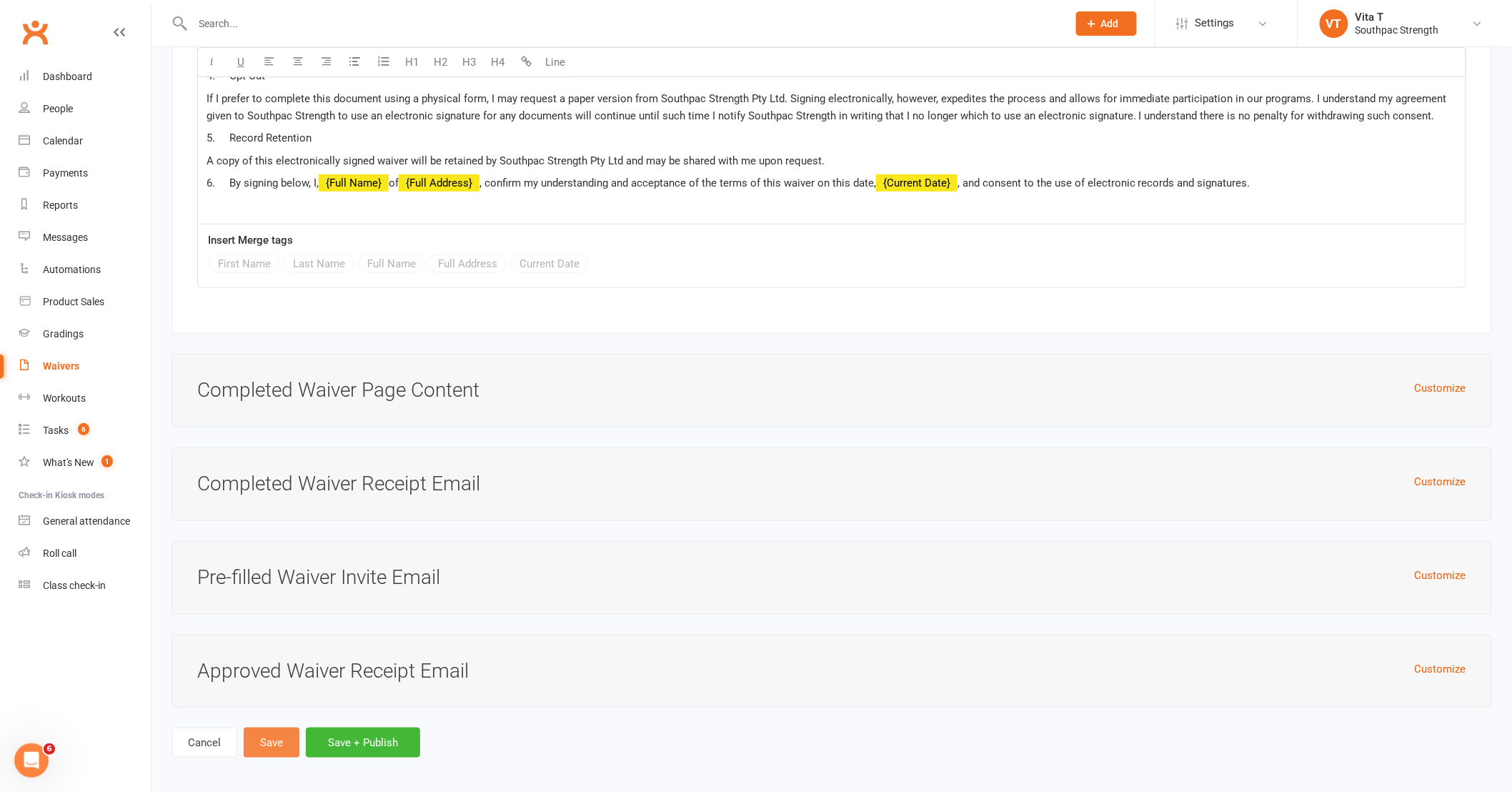
click at [269, 737] on button "Save" at bounding box center [272, 743] width 55 height 30
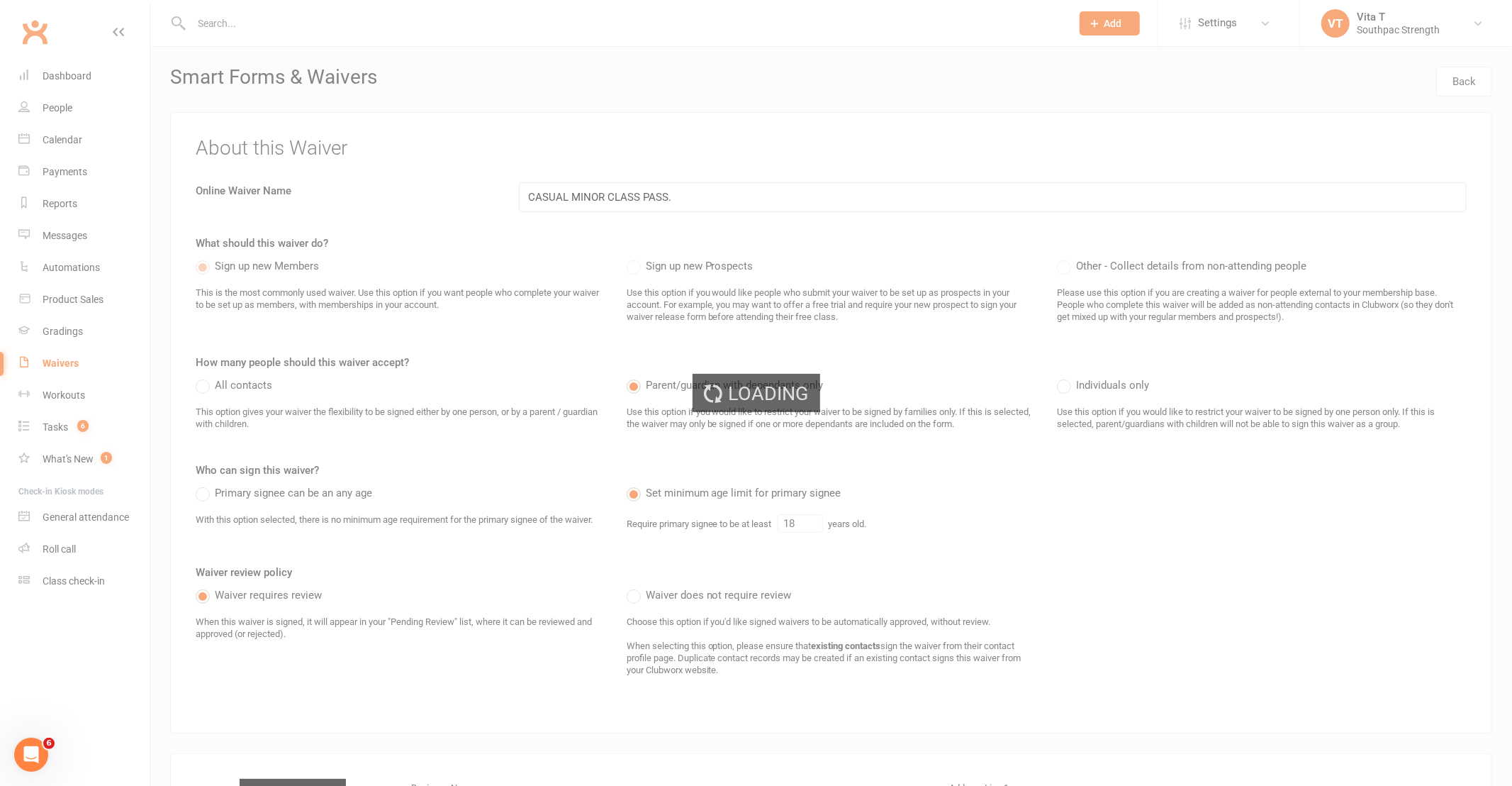
select select "100"
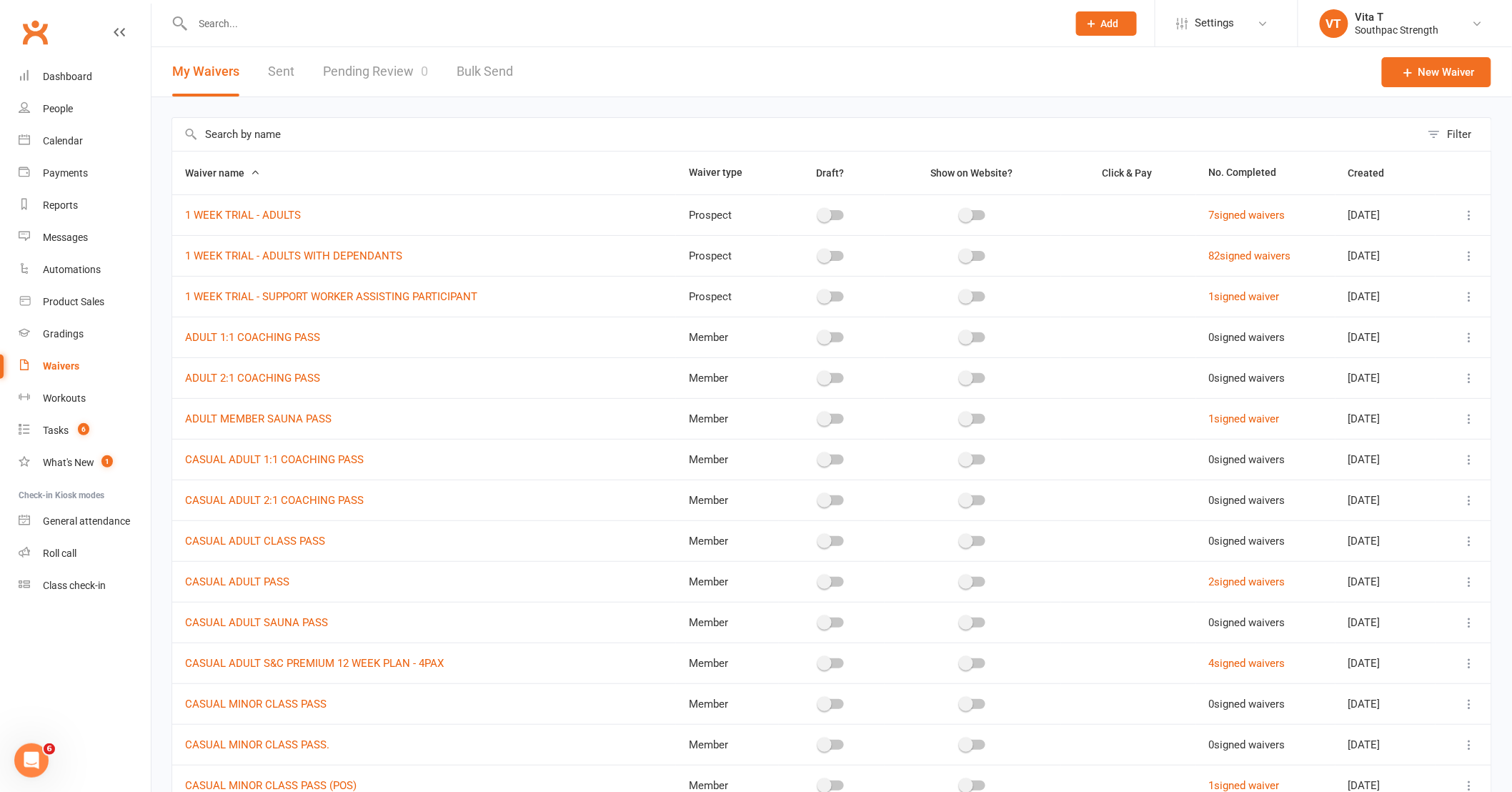
click at [224, 39] on div at bounding box center [615, 23] width 886 height 46
click at [219, 22] on input "text" at bounding box center [623, 23] width 869 height 20
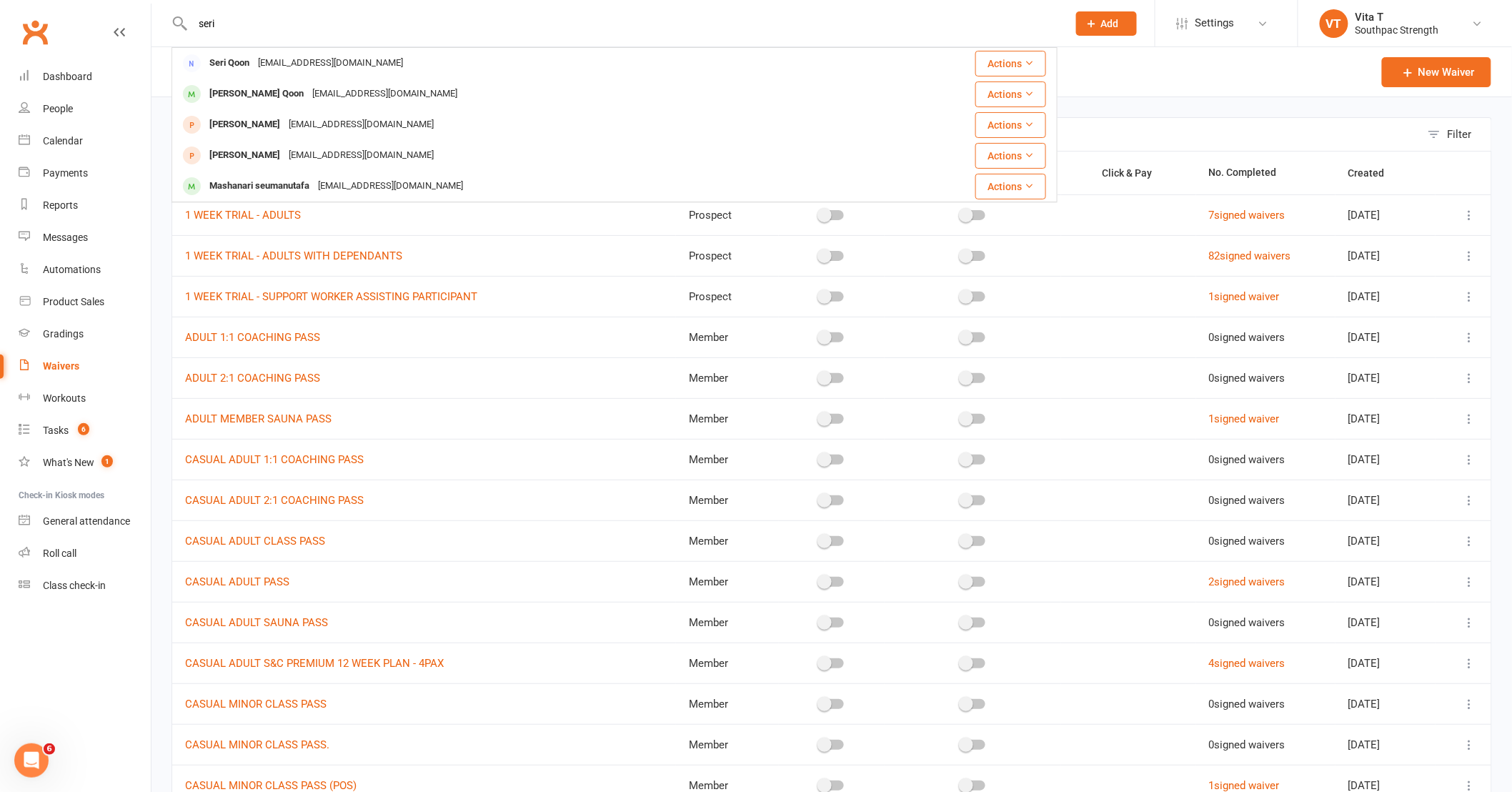
type input "seri"
click at [231, 64] on div "Seri Qoon" at bounding box center [229, 64] width 49 height 21
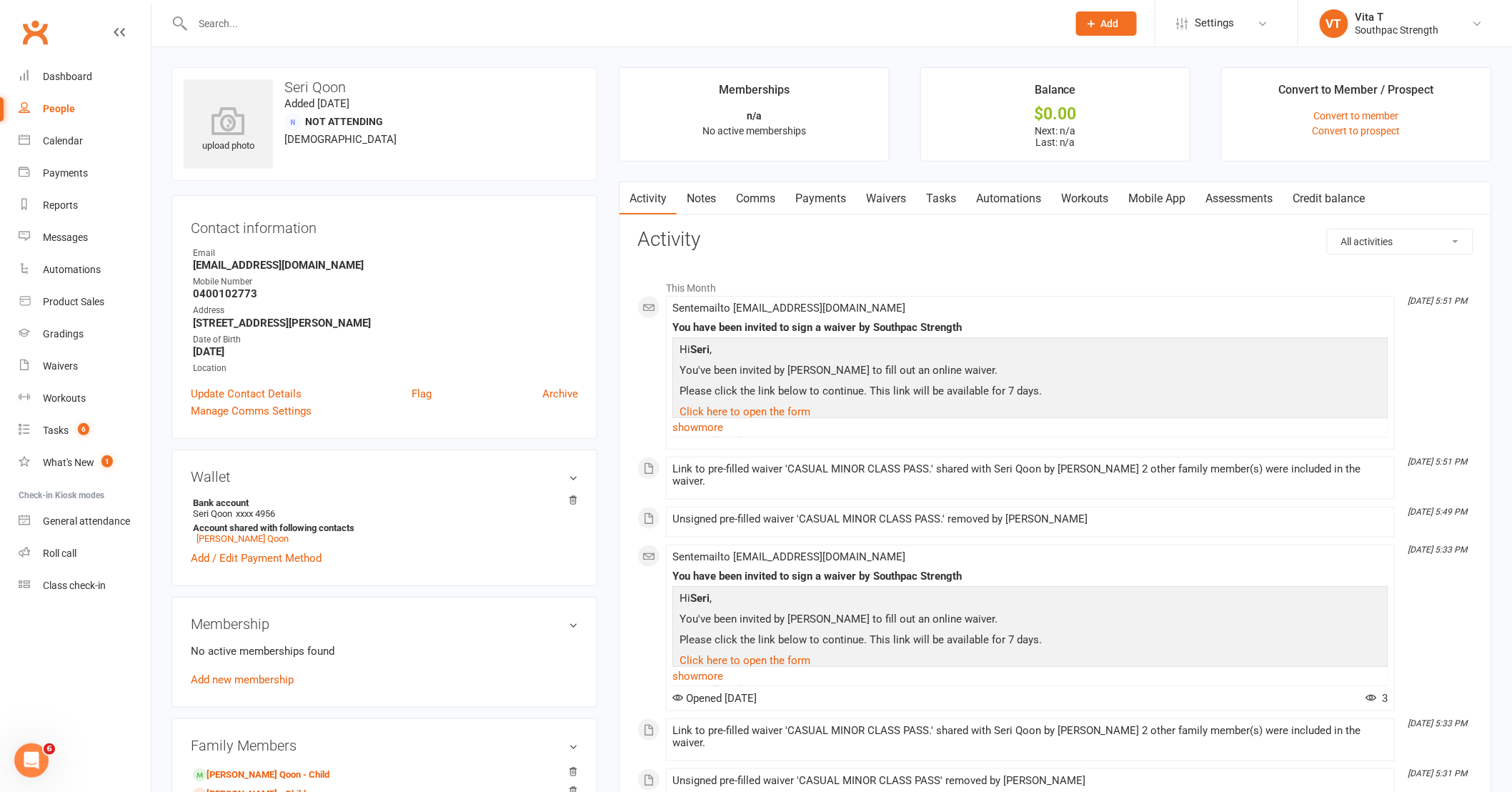
click at [893, 201] on link "Waivers" at bounding box center [886, 198] width 60 height 33
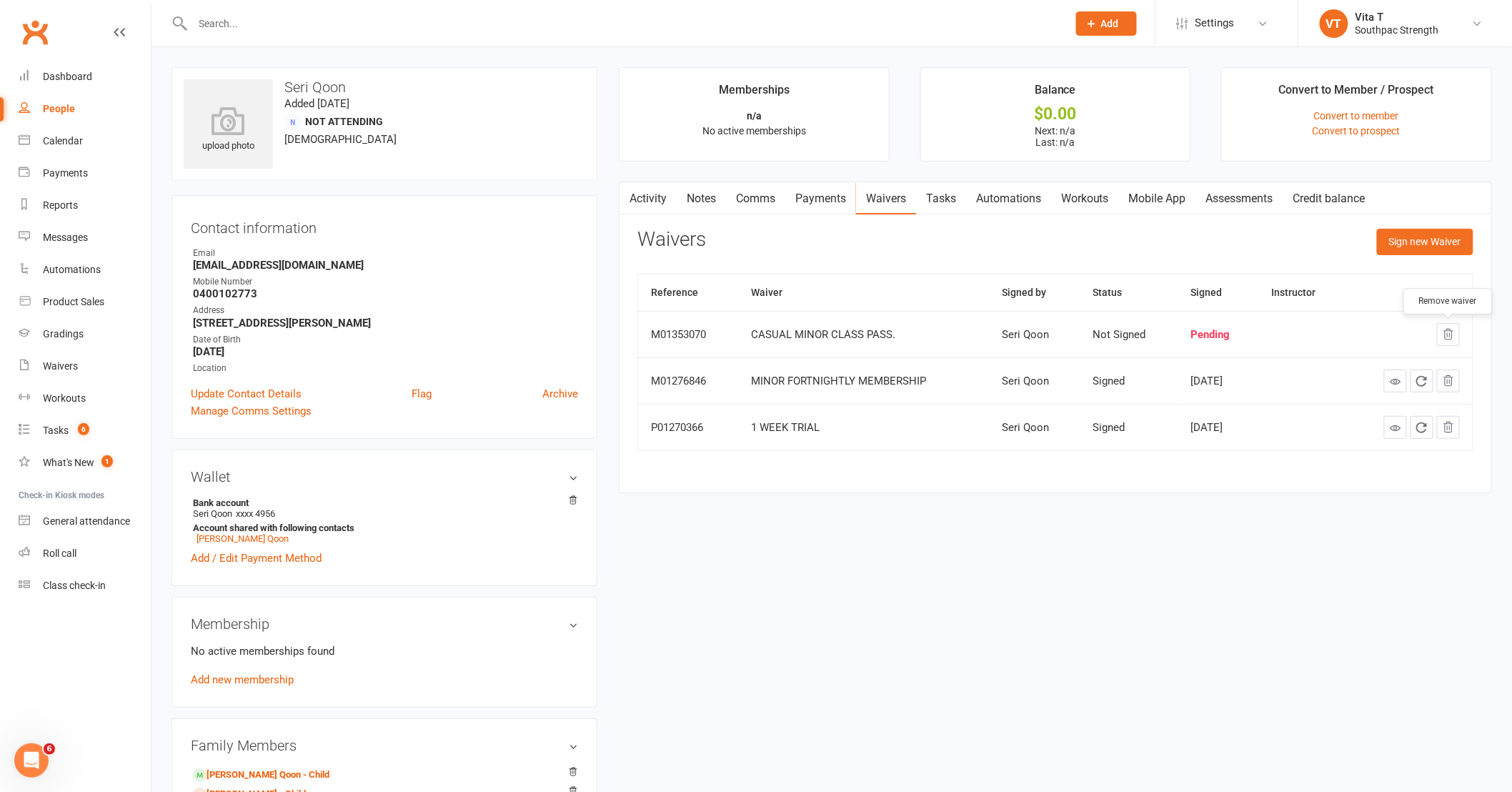
click at [1448, 338] on icon "button" at bounding box center [1448, 334] width 13 height 13
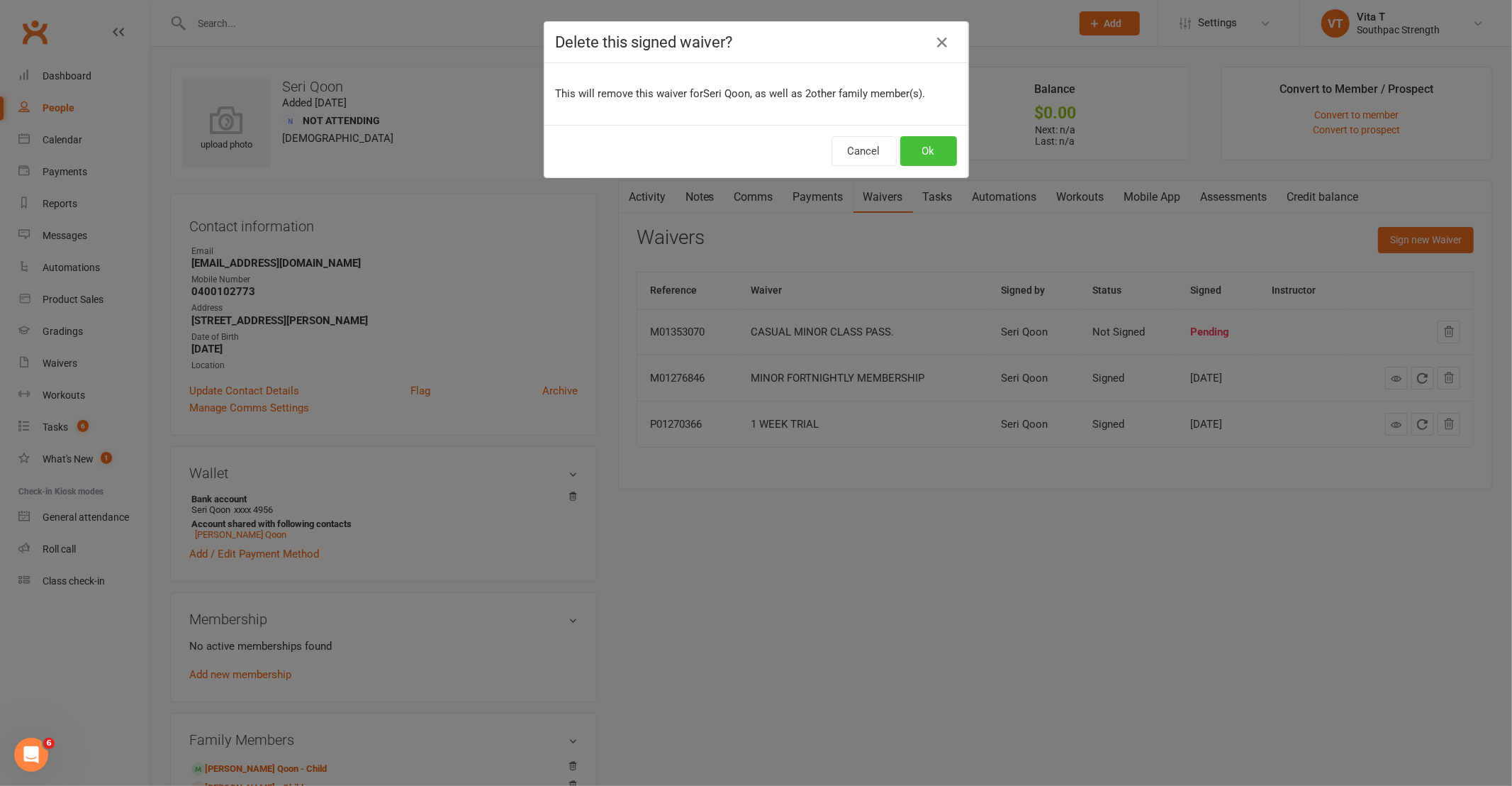
click at [927, 149] on button "Ok" at bounding box center [928, 151] width 56 height 30
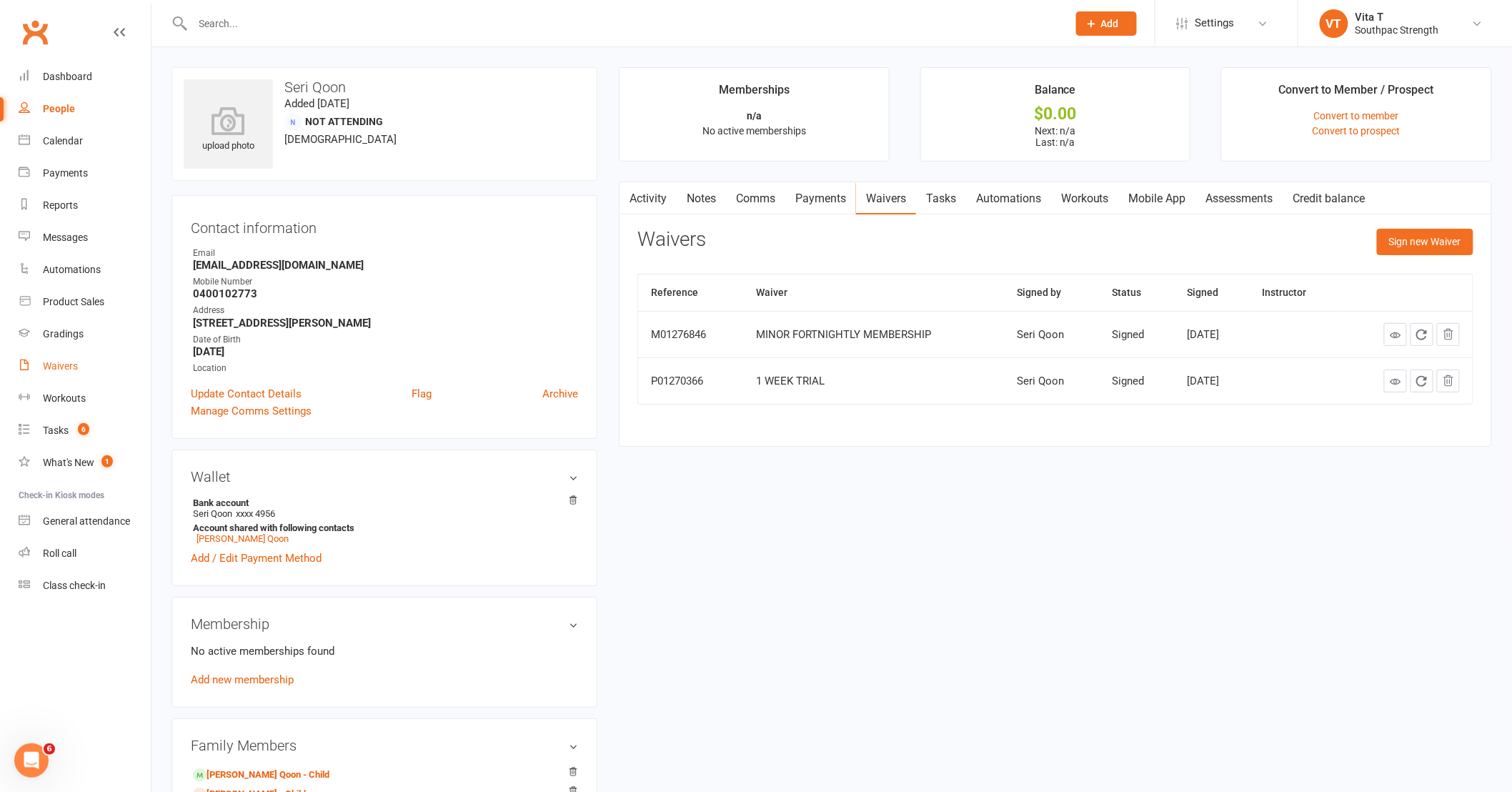
click at [63, 365] on div "Waivers" at bounding box center [60, 365] width 35 height 11
select select "100"
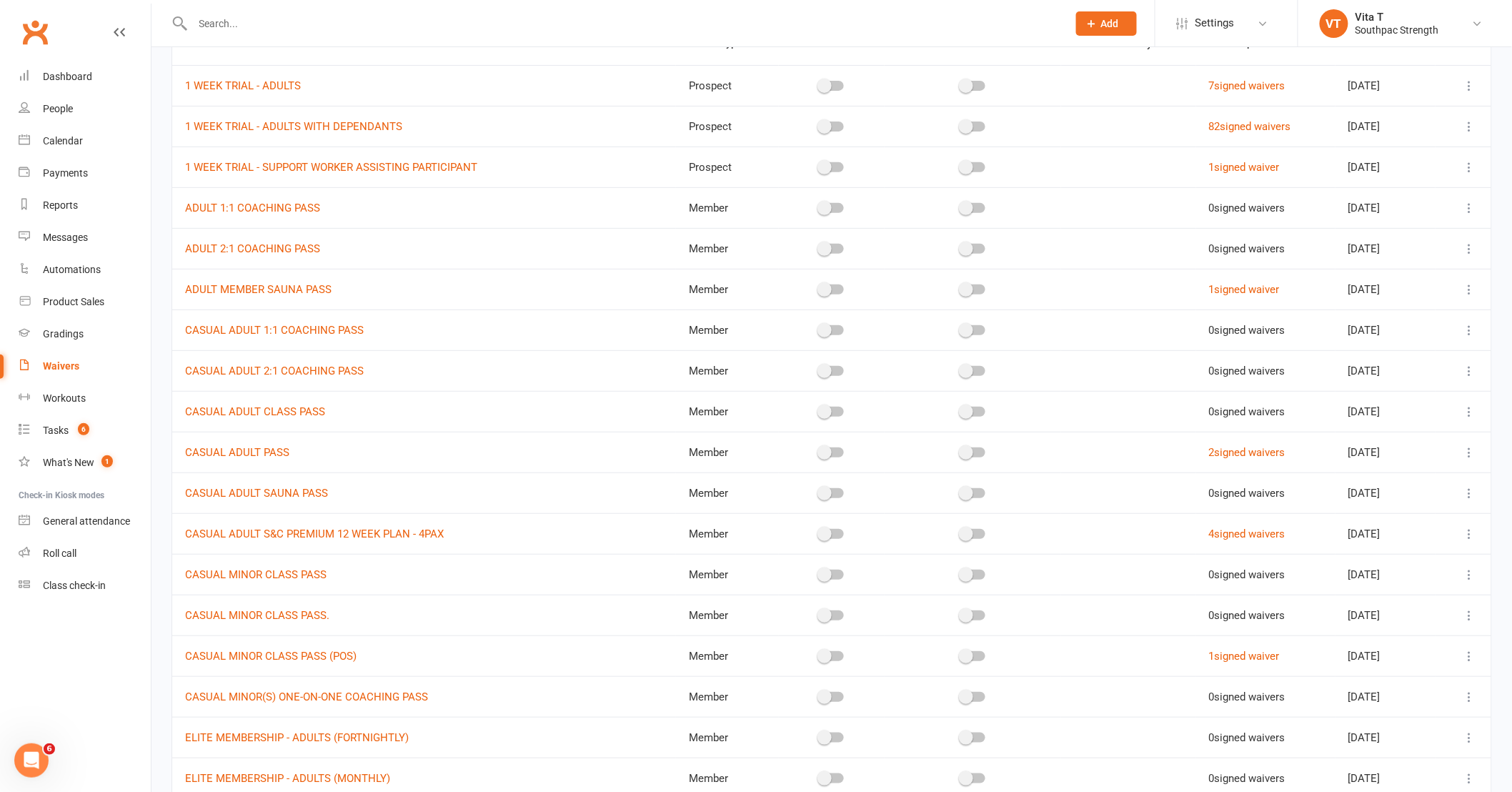
scroll to position [159, 0]
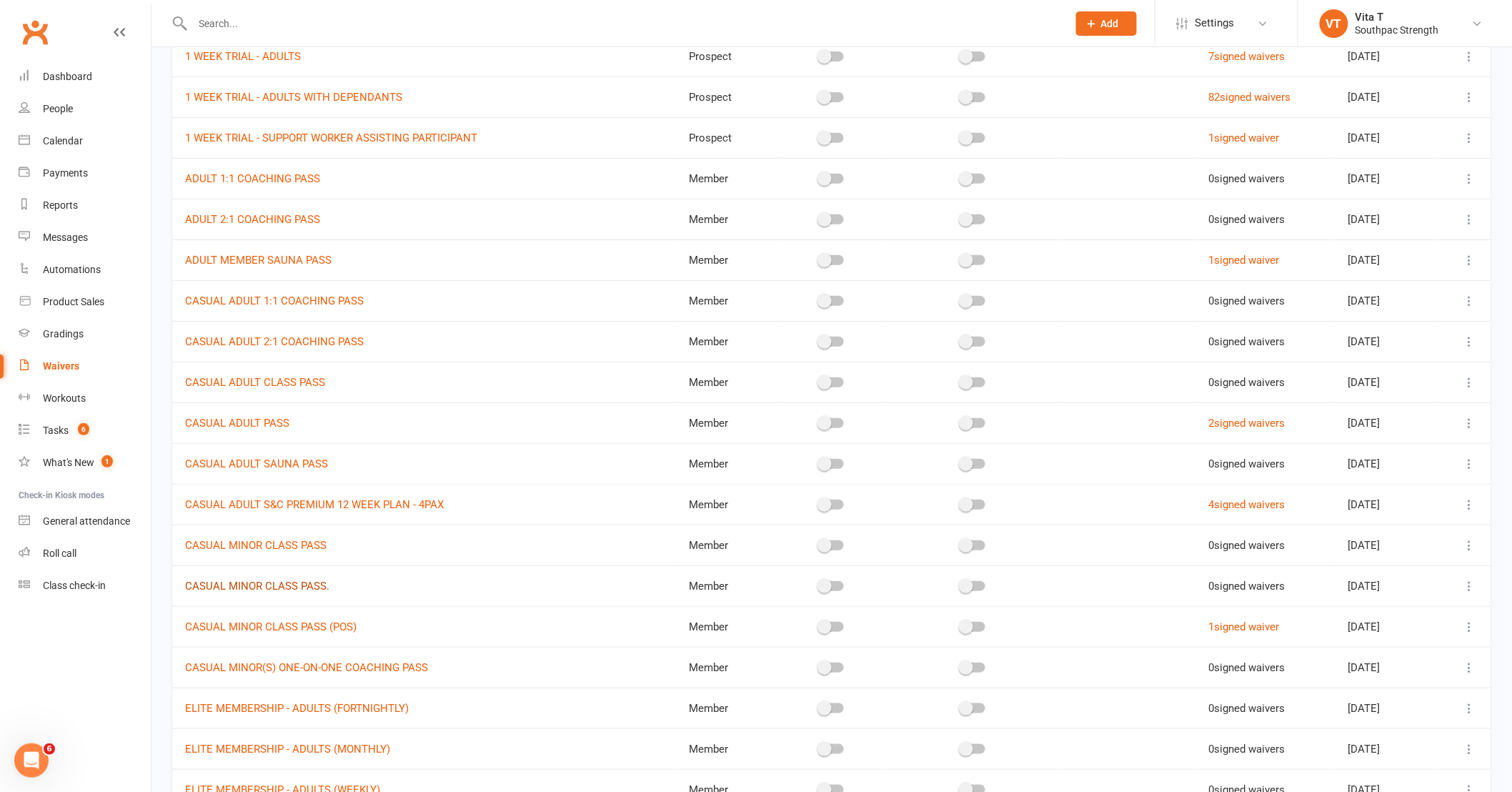
click at [272, 588] on link "CASUAL MINOR CLASS PASS." at bounding box center [257, 585] width 144 height 13
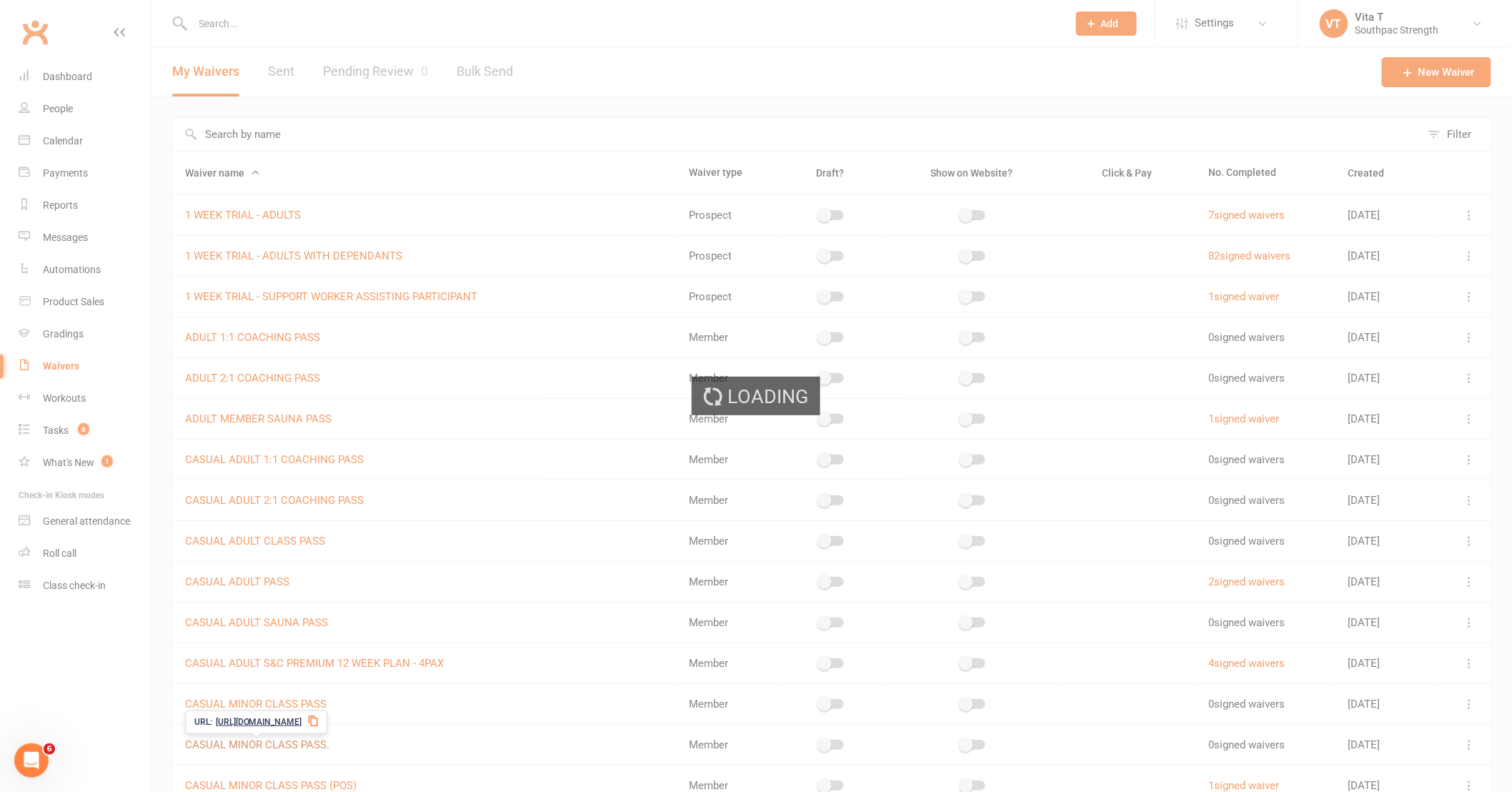
select select "applies_to_attending_signees"
select select "checkbox"
select select "select"
select select "applies_to_attending_signees"
select select "select"
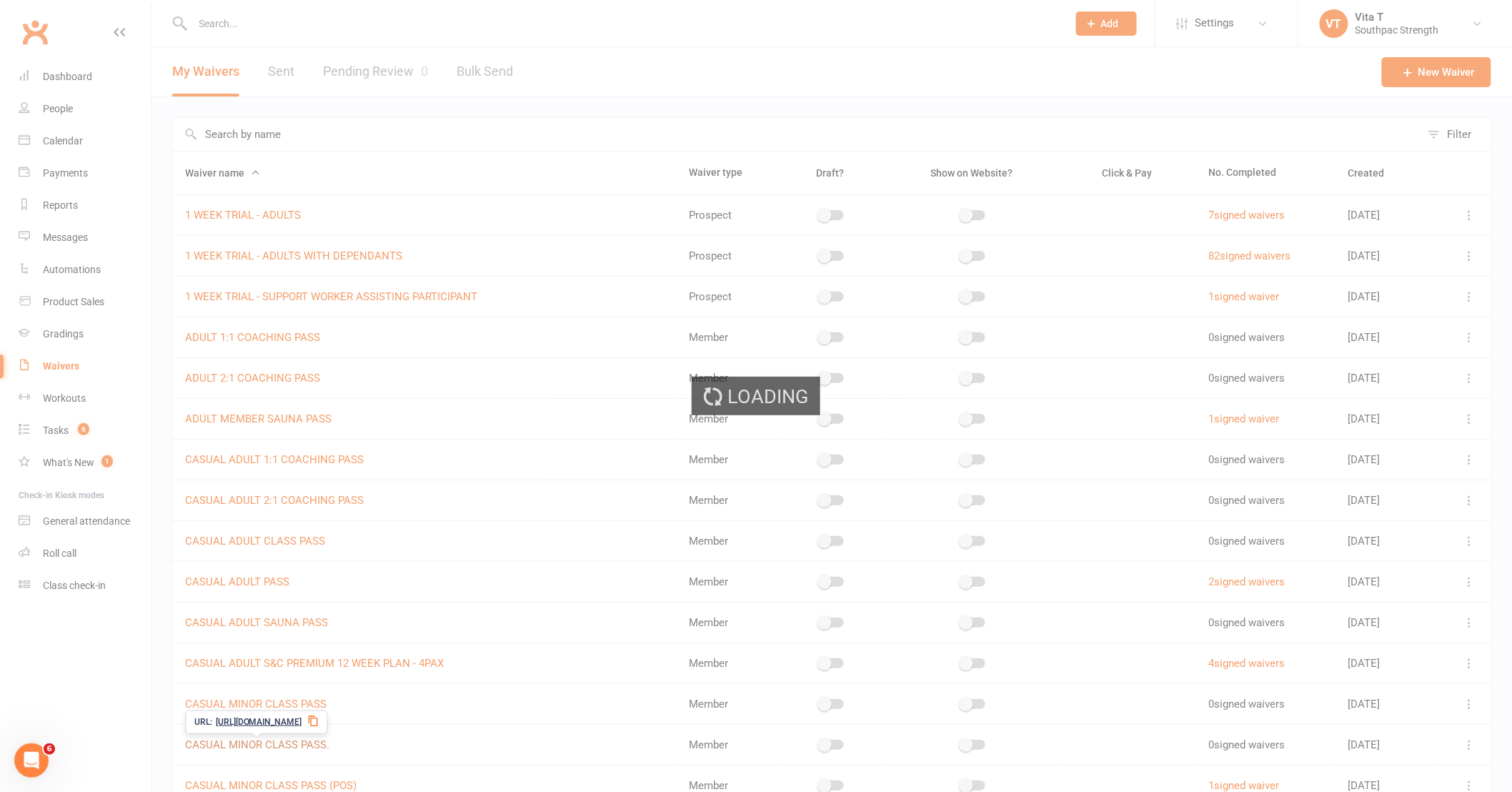
select select "select"
select select "checkbox"
select select "applies_to_primary_signee"
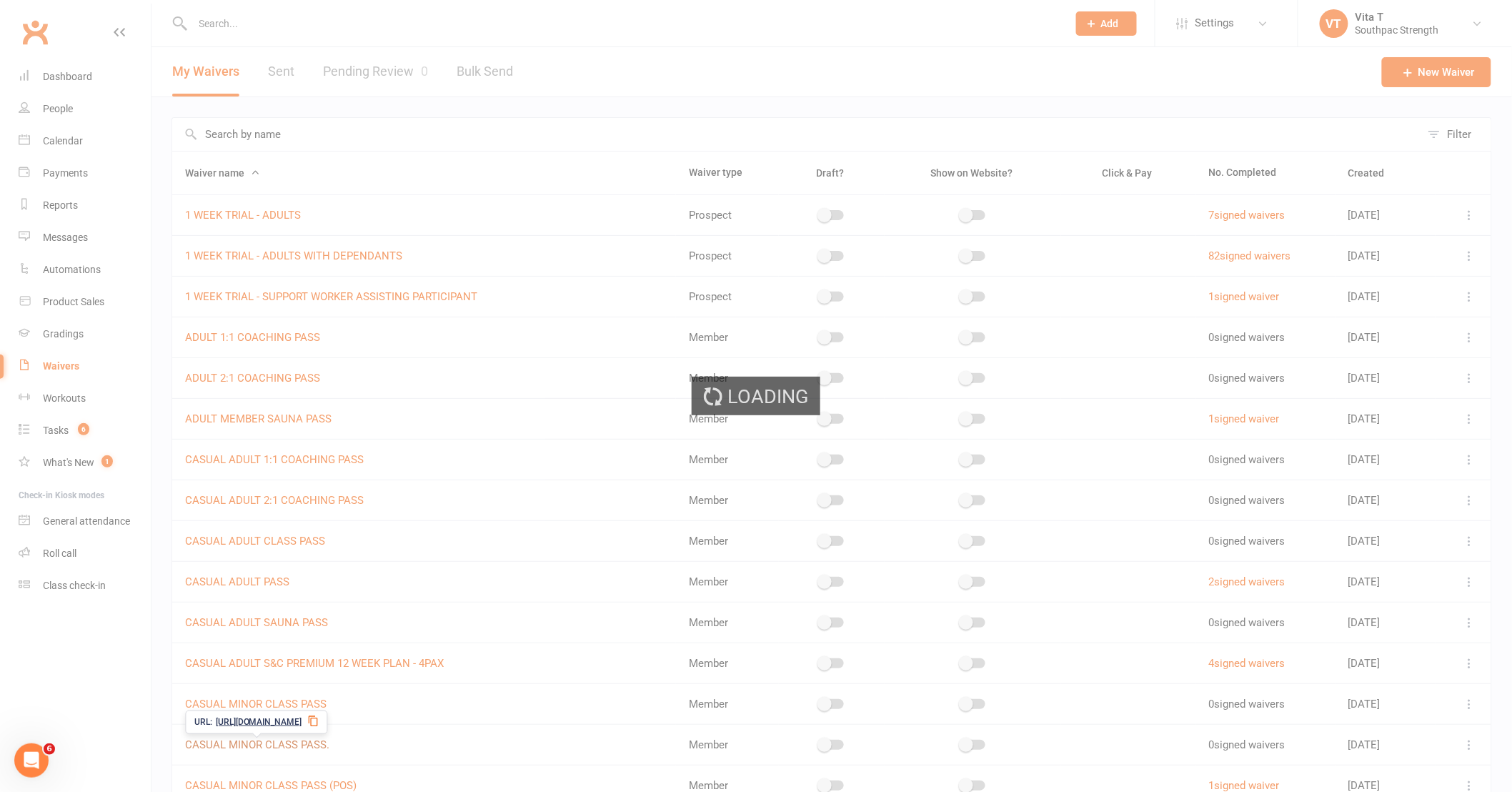
select select "do_not_copy_answers"
select select "checkbox"
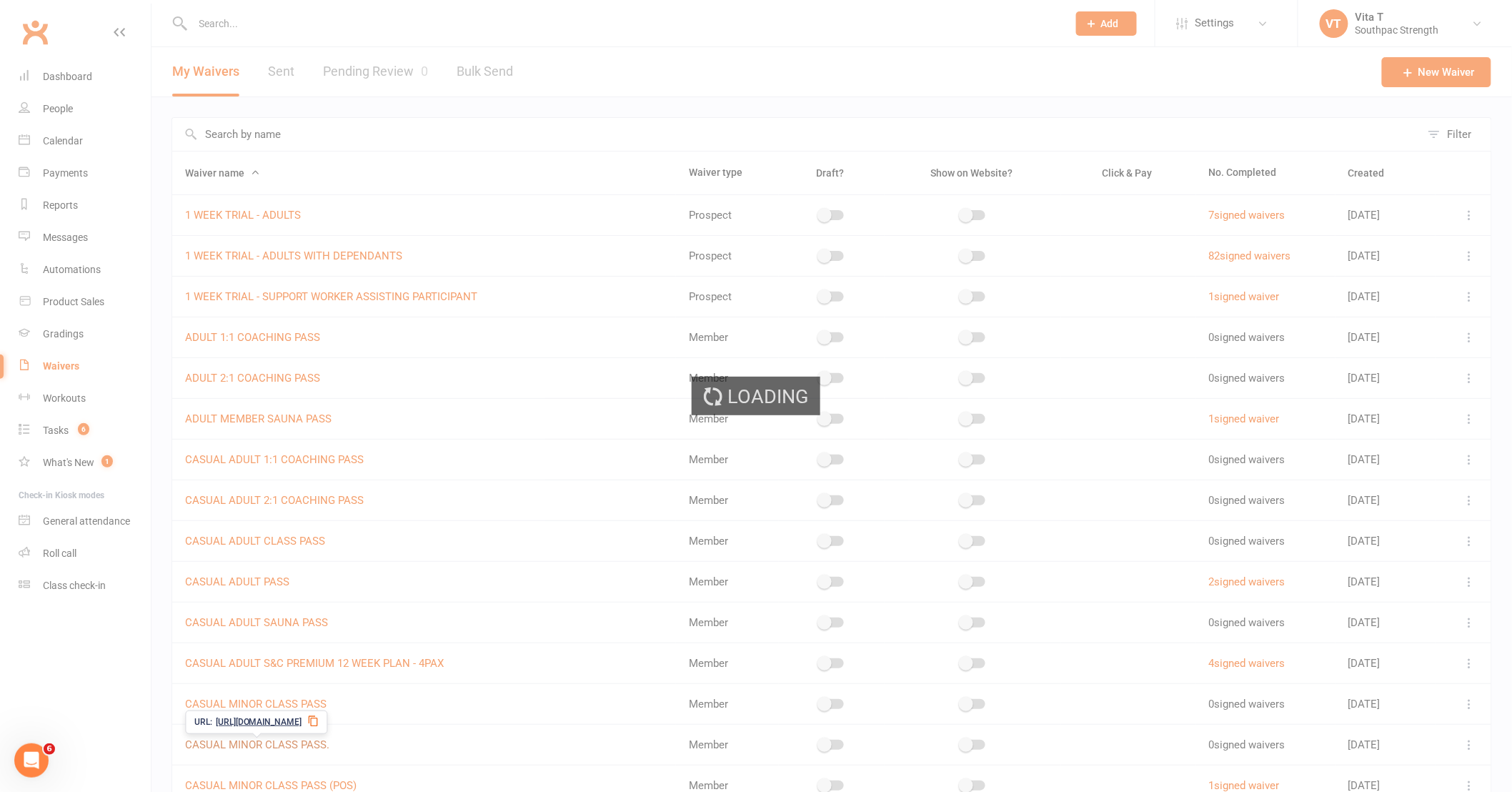
select select "checkbox"
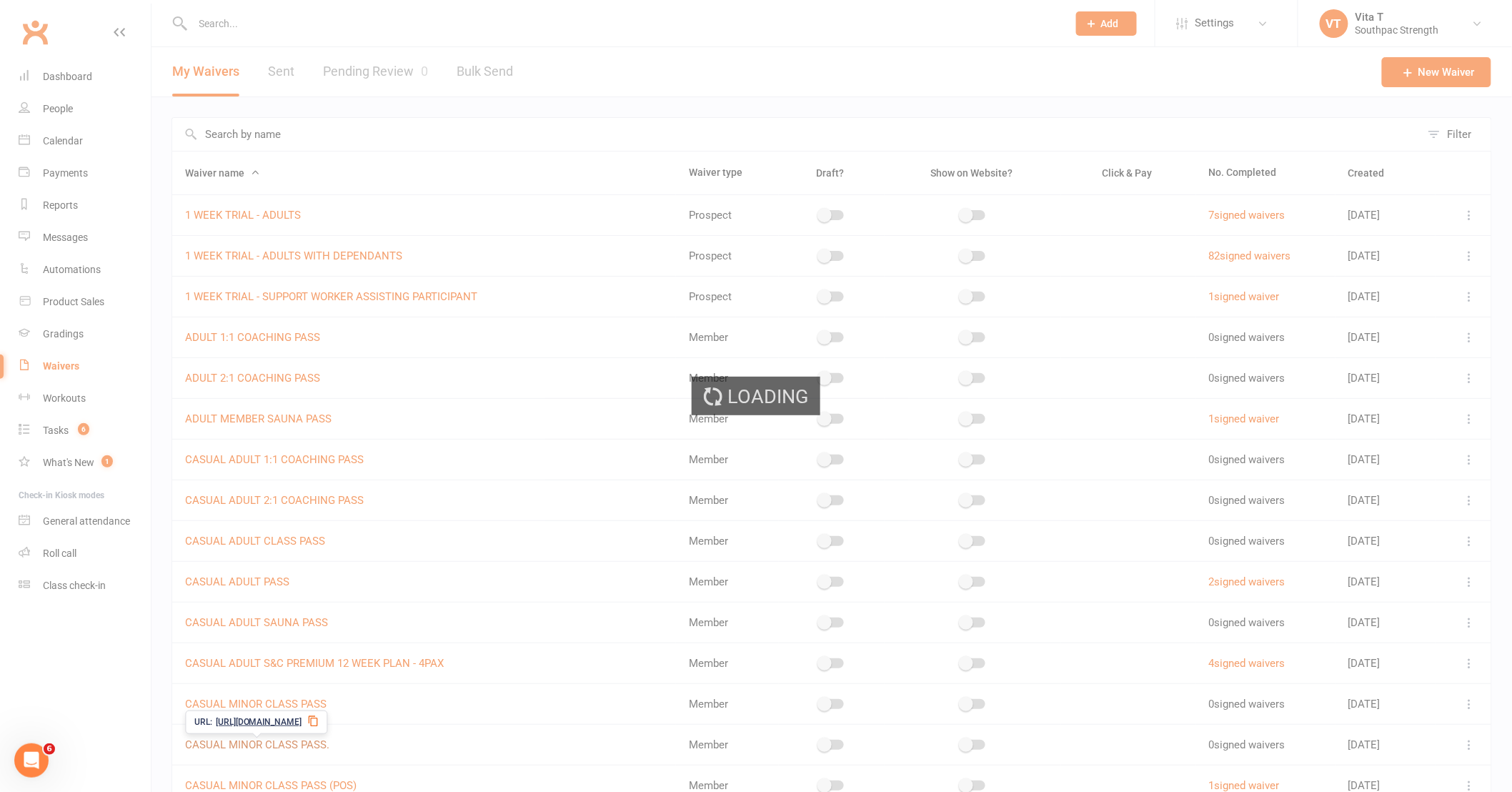
select select "checkbox"
select select "applies_to_primary_signee"
select select "checkbox"
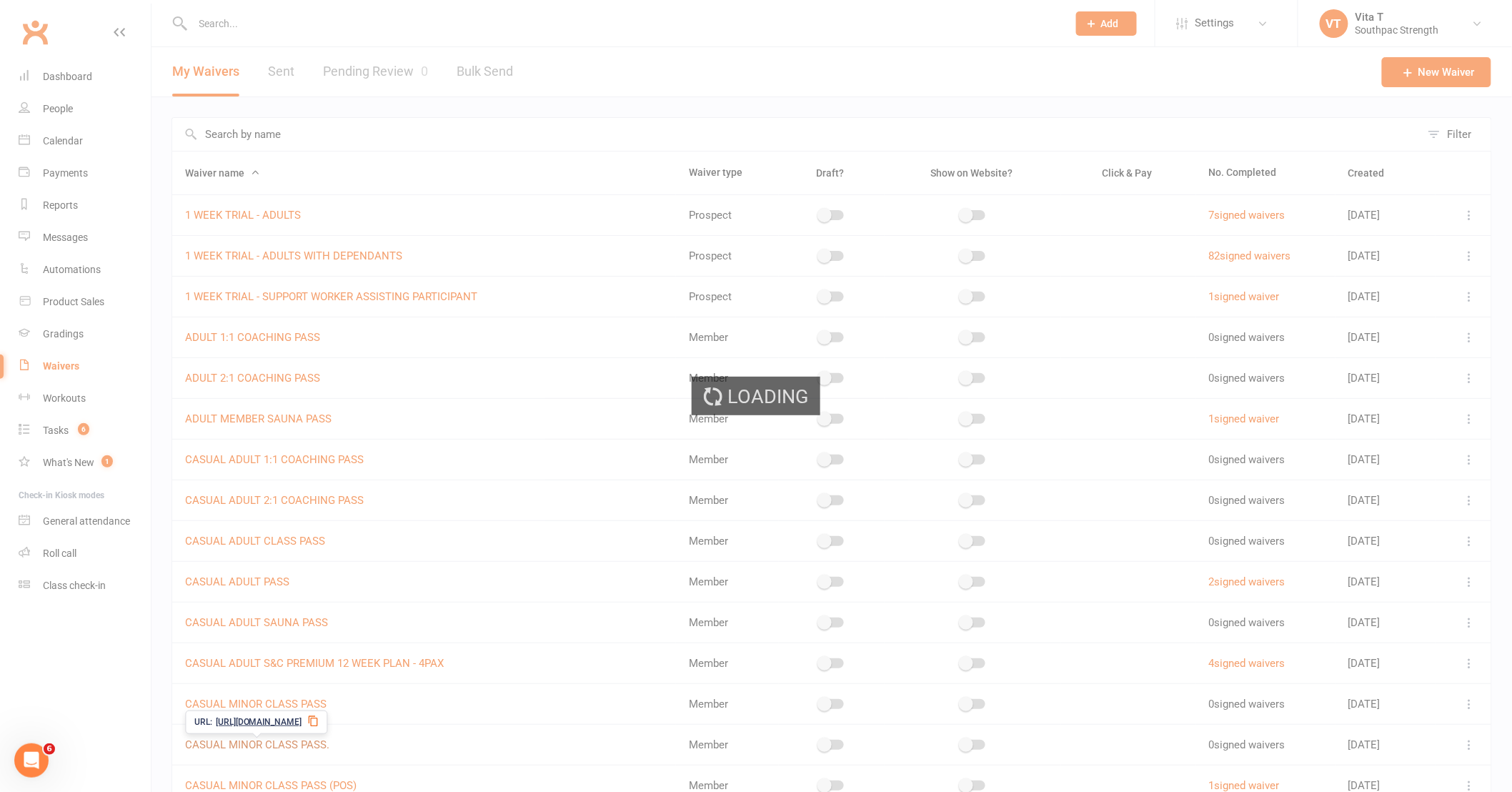
select select "checkbox"
select select "applies_to_primary_signee"
select select "checkbox"
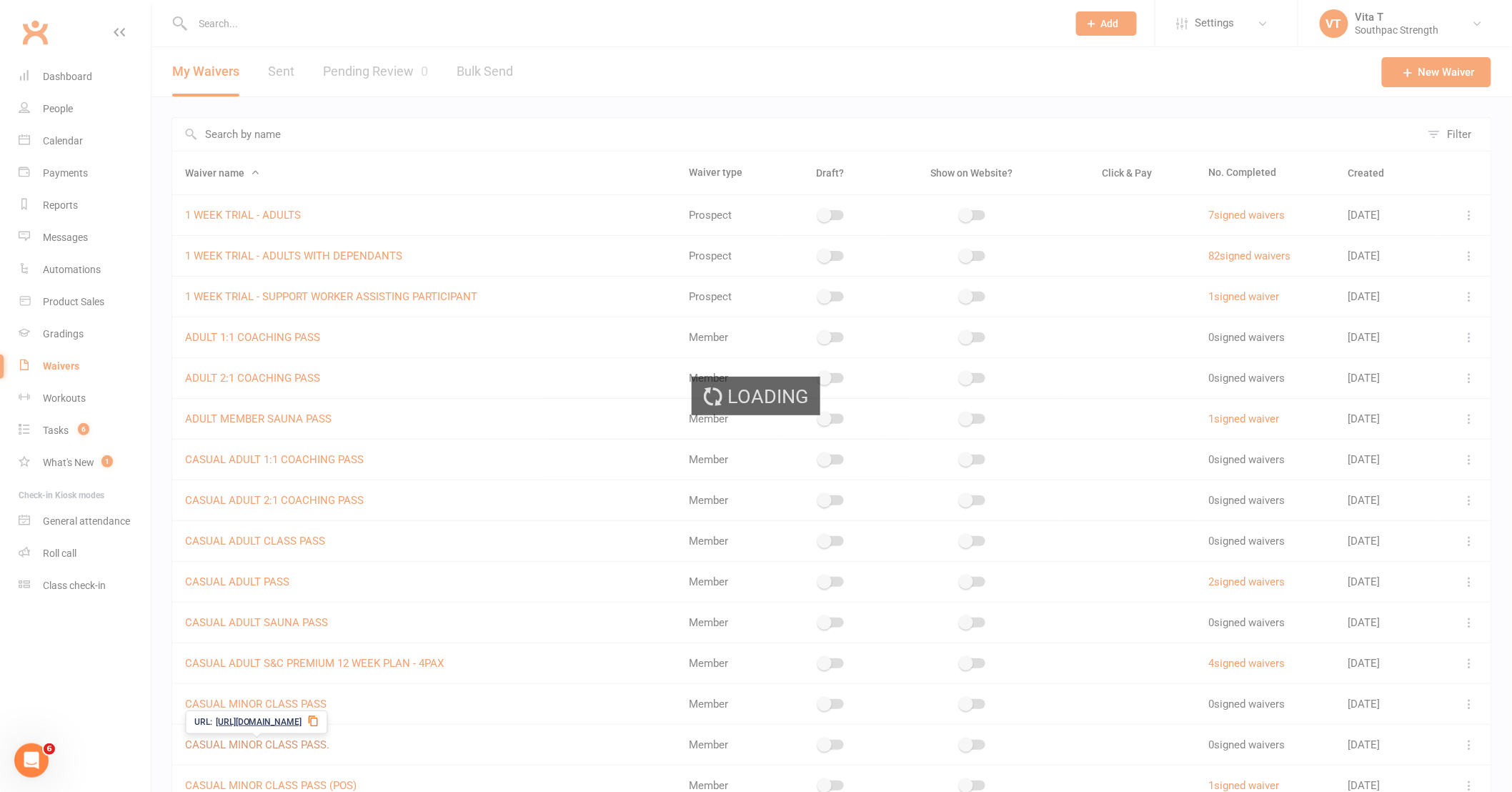
select select "checkbox"
select select "applies_to_primary_signee"
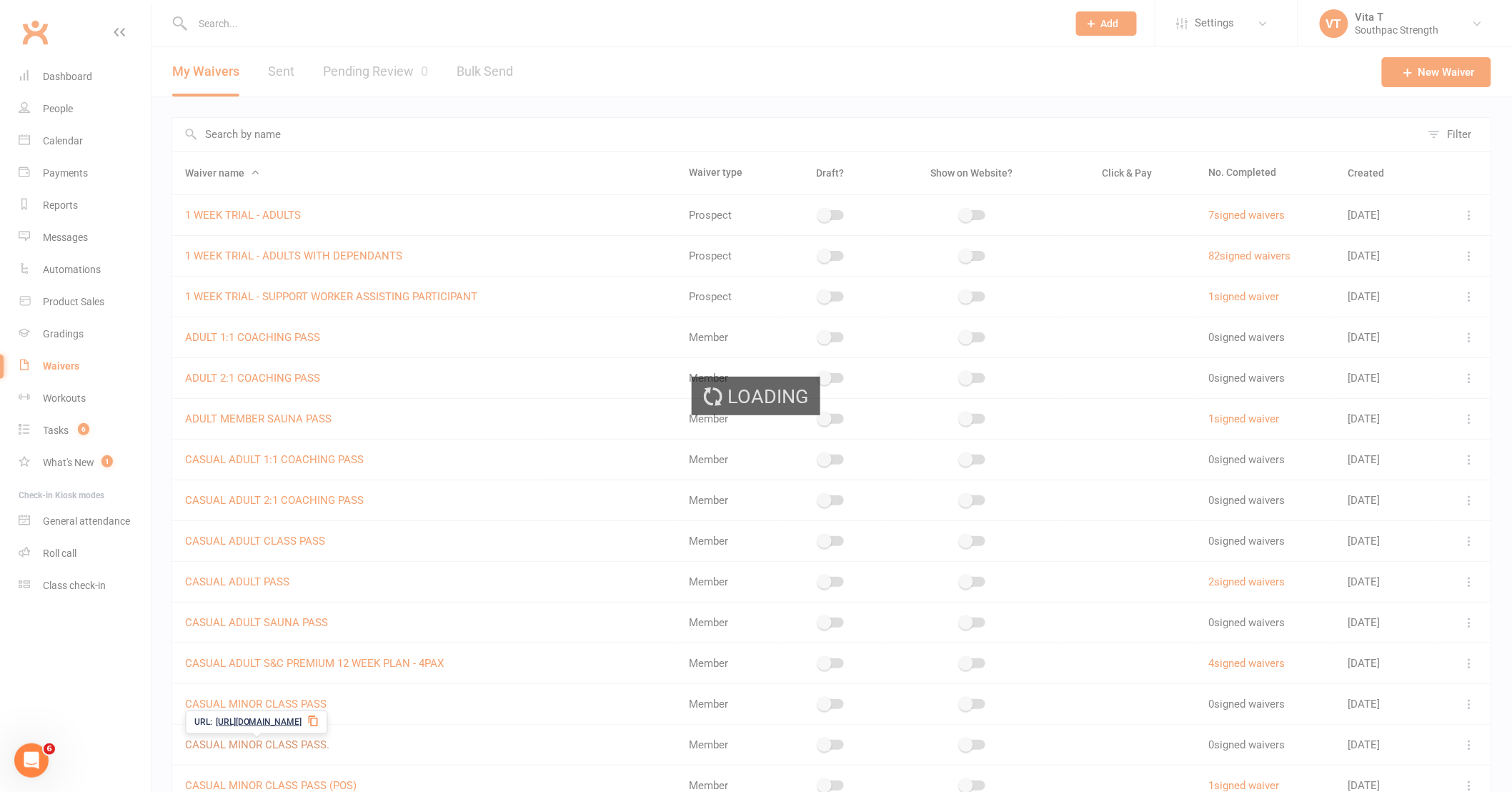
select select "select"
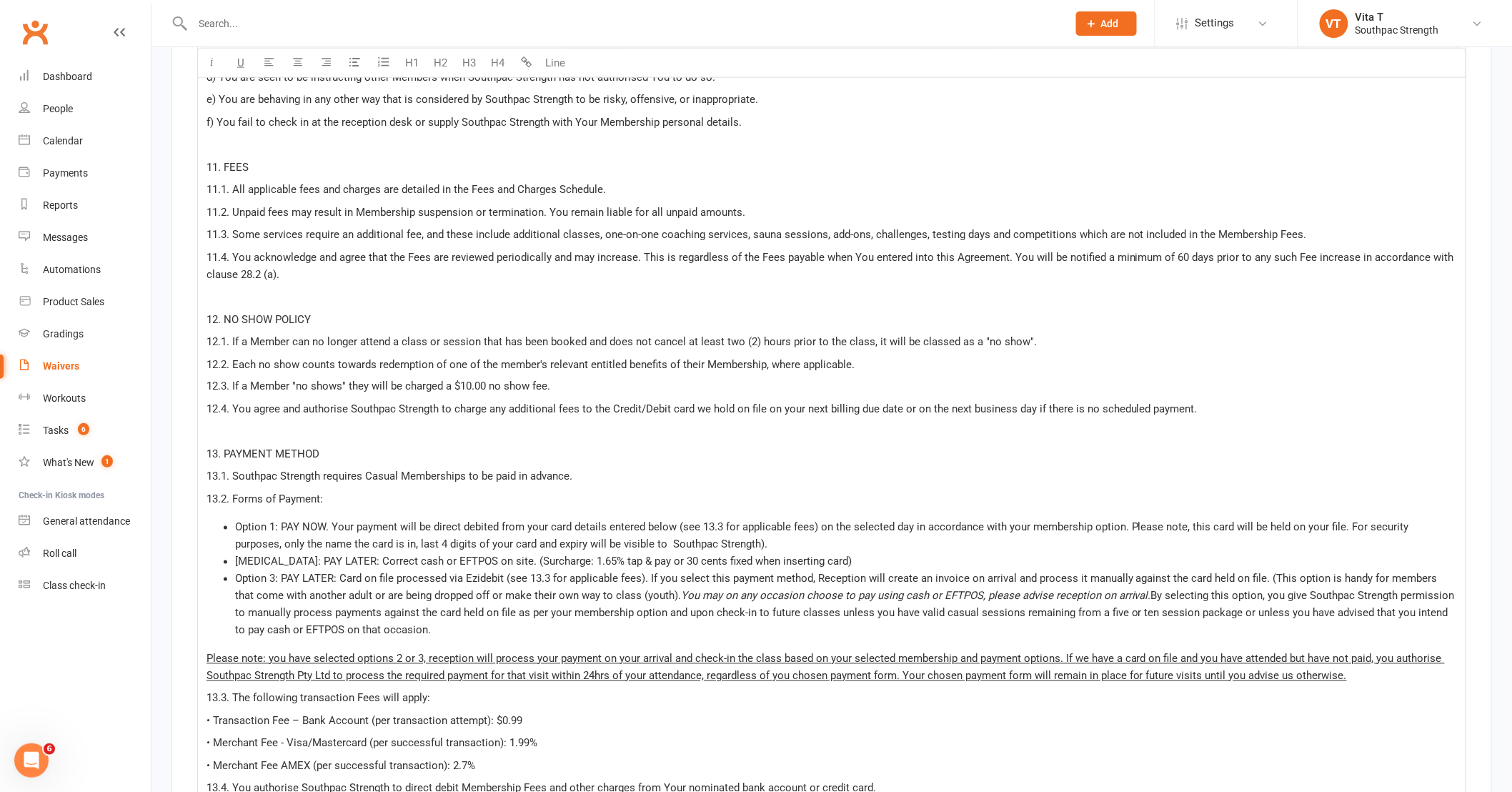
scroll to position [12085, 0]
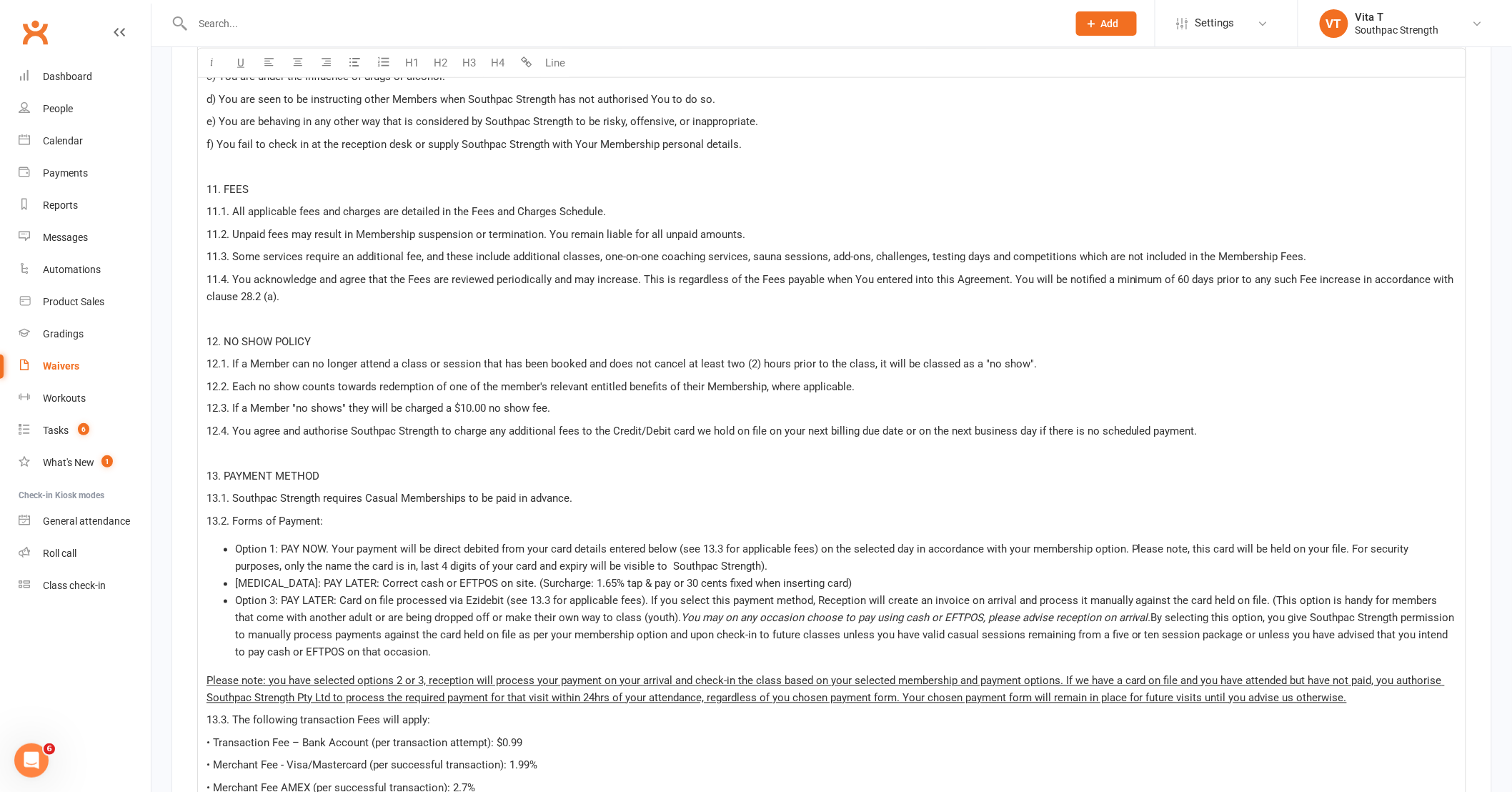
click at [1387, 694] on p "Please note: you have selected options 2 or 3, reception will process your paym…" at bounding box center [832, 689] width 1251 height 34
drag, startPoint x: 514, startPoint y: 708, endPoint x: 1346, endPoint y: 684, distance: 832.3
click at [1346, 684] on p "Please note: you have selected options 2 or 3, reception will process your paym…" at bounding box center [832, 698] width 1251 height 52
click at [1061, 674] on span "Please note: you have selected options 2 or 3, reception will process your paym…" at bounding box center [826, 689] width 1238 height 30
click at [1373, 686] on p "Please note: you have selected options 2 or 3, reception will process your paym…" at bounding box center [832, 689] width 1251 height 34
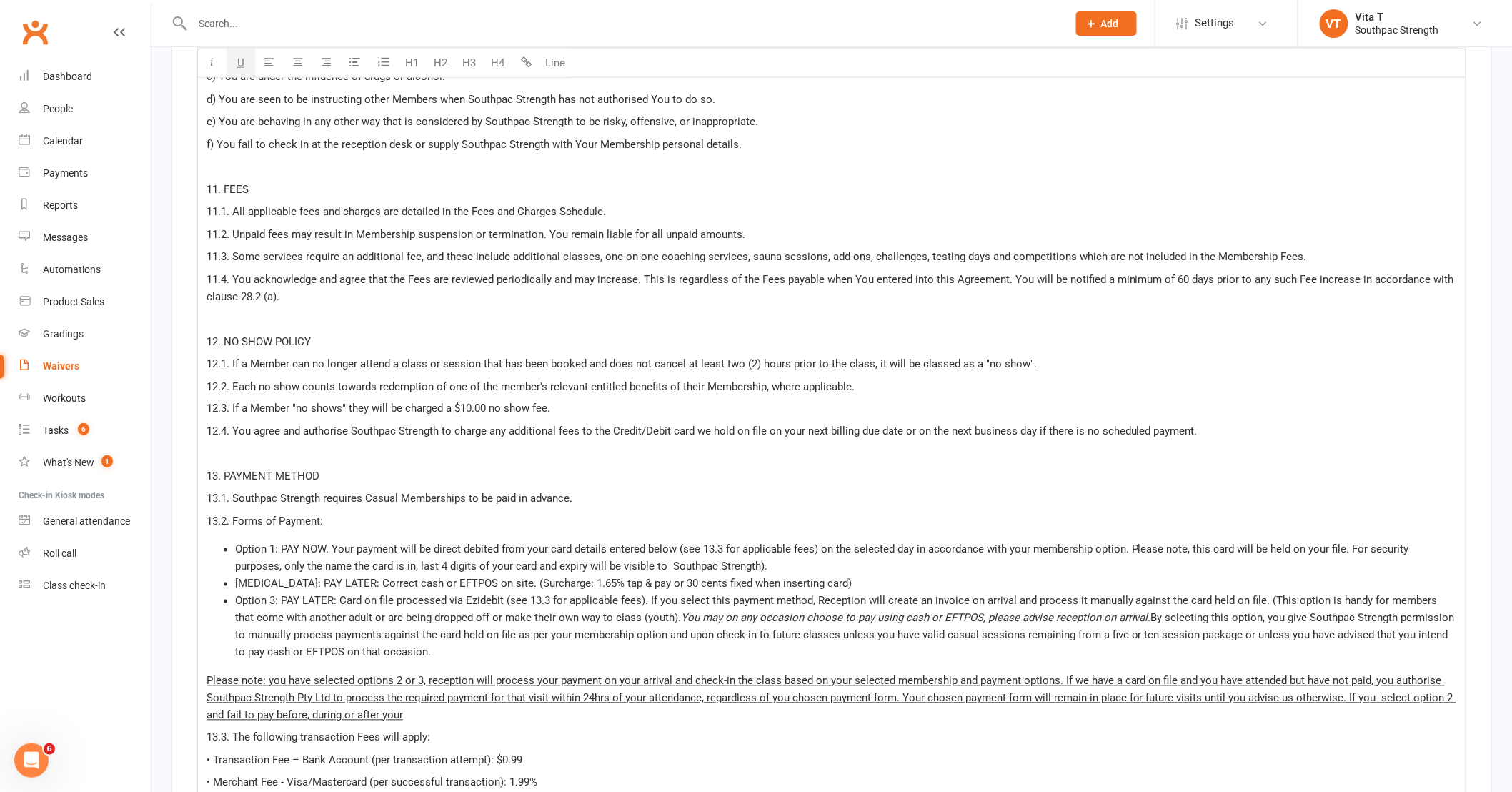
click at [1241, 707] on p "Please note: you have selected options 2 or 3, reception will process your paym…" at bounding box center [832, 698] width 1251 height 52
click at [406, 705] on span "Please note: you have selected options 2 or 3, reception will process your paym…" at bounding box center [832, 698] width 1250 height 47
click at [562, 707] on p "Please note: you have selected options 2 or 3, reception will process your paym…" at bounding box center [832, 698] width 1251 height 52
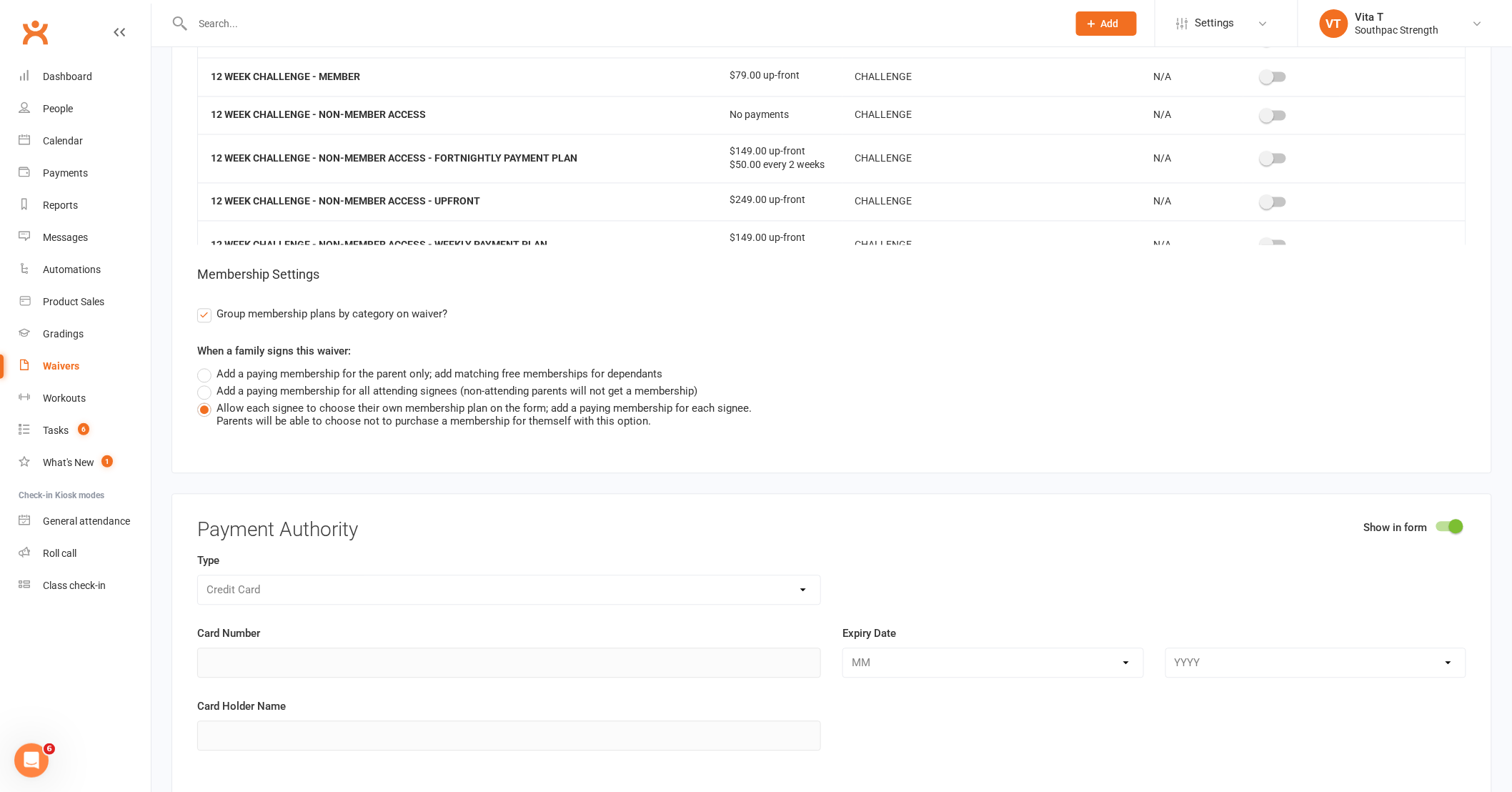
scroll to position [20750, 0]
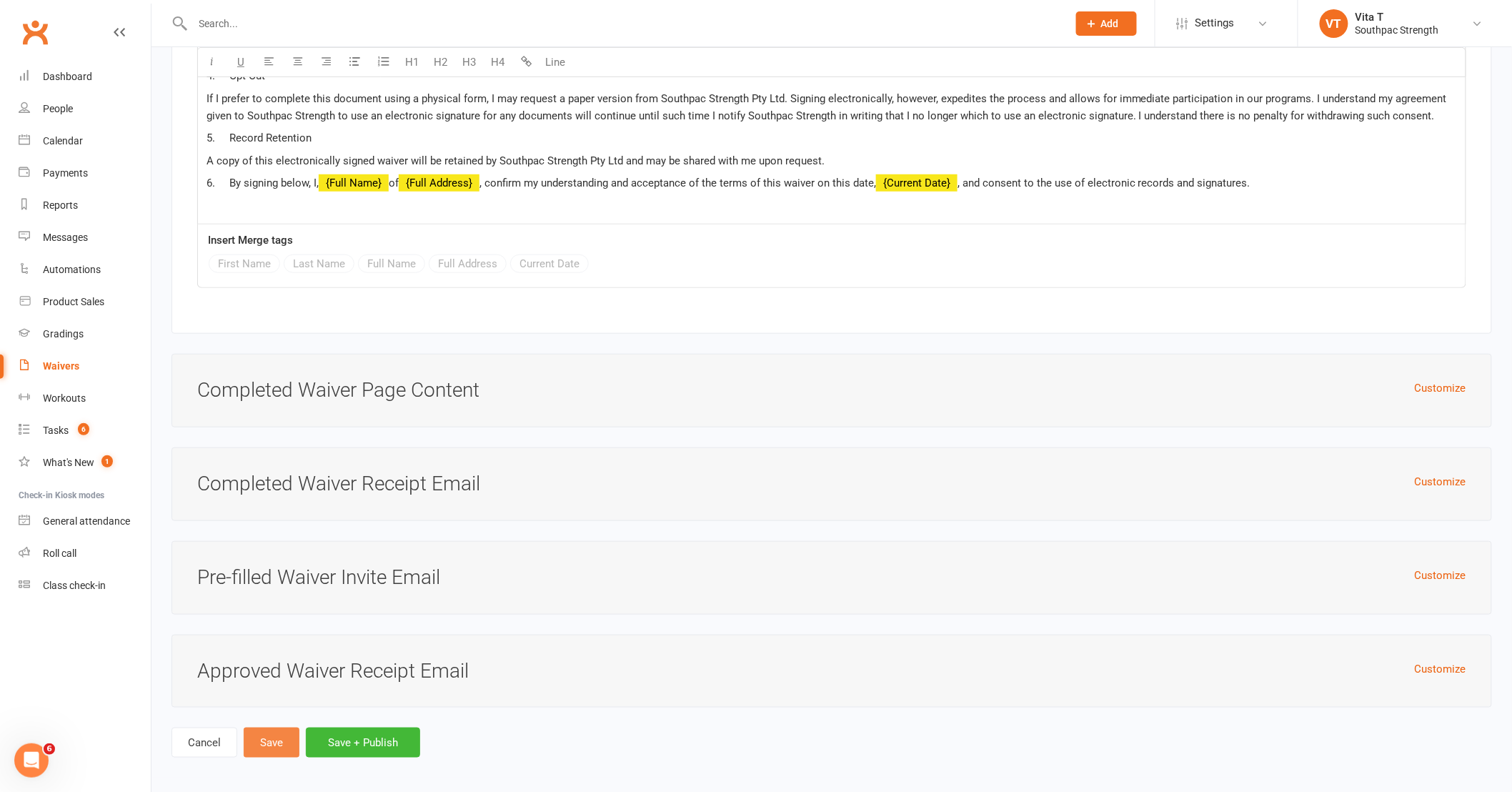
click at [273, 736] on button "Save" at bounding box center [272, 743] width 55 height 30
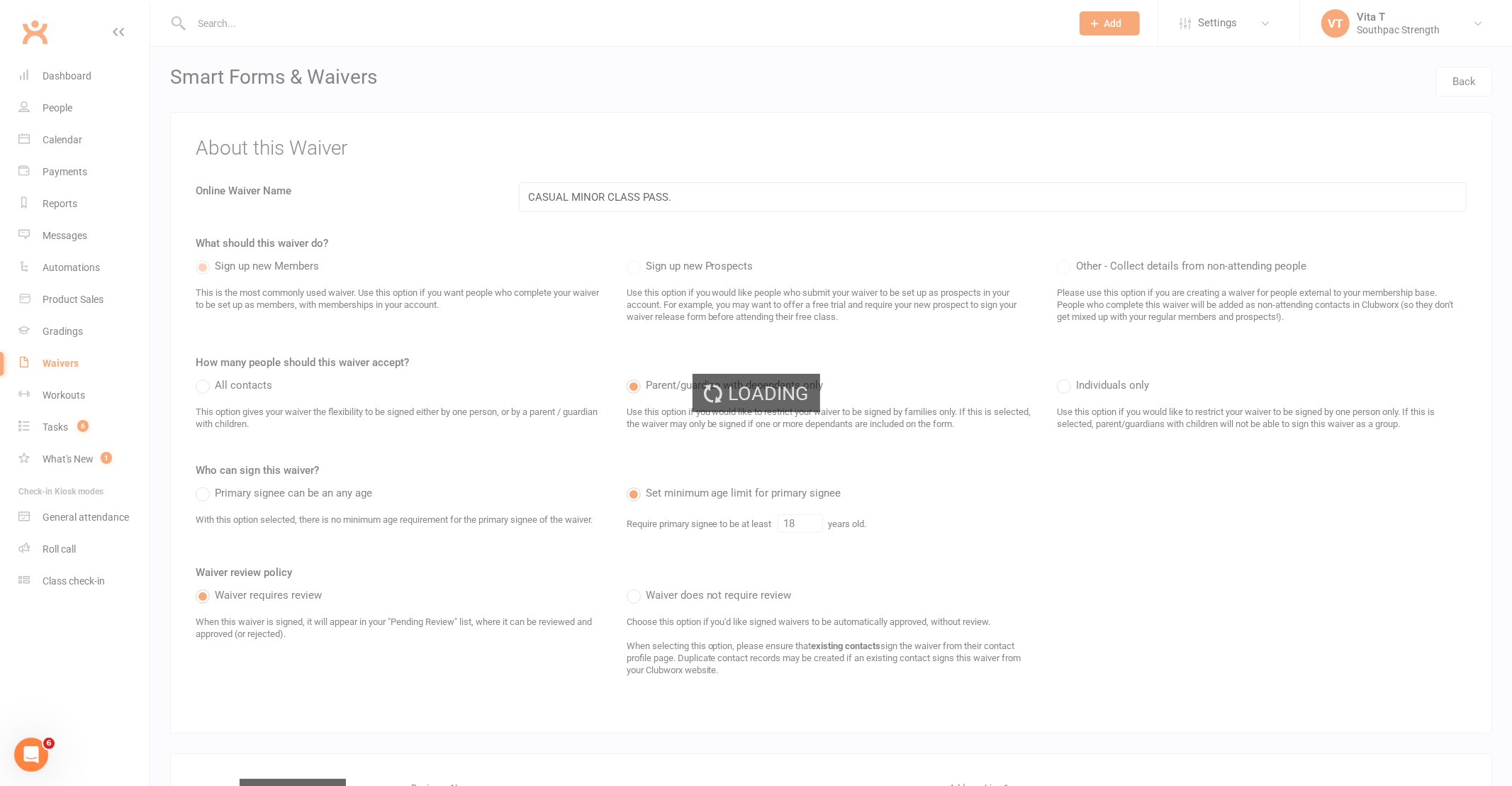
select select "100"
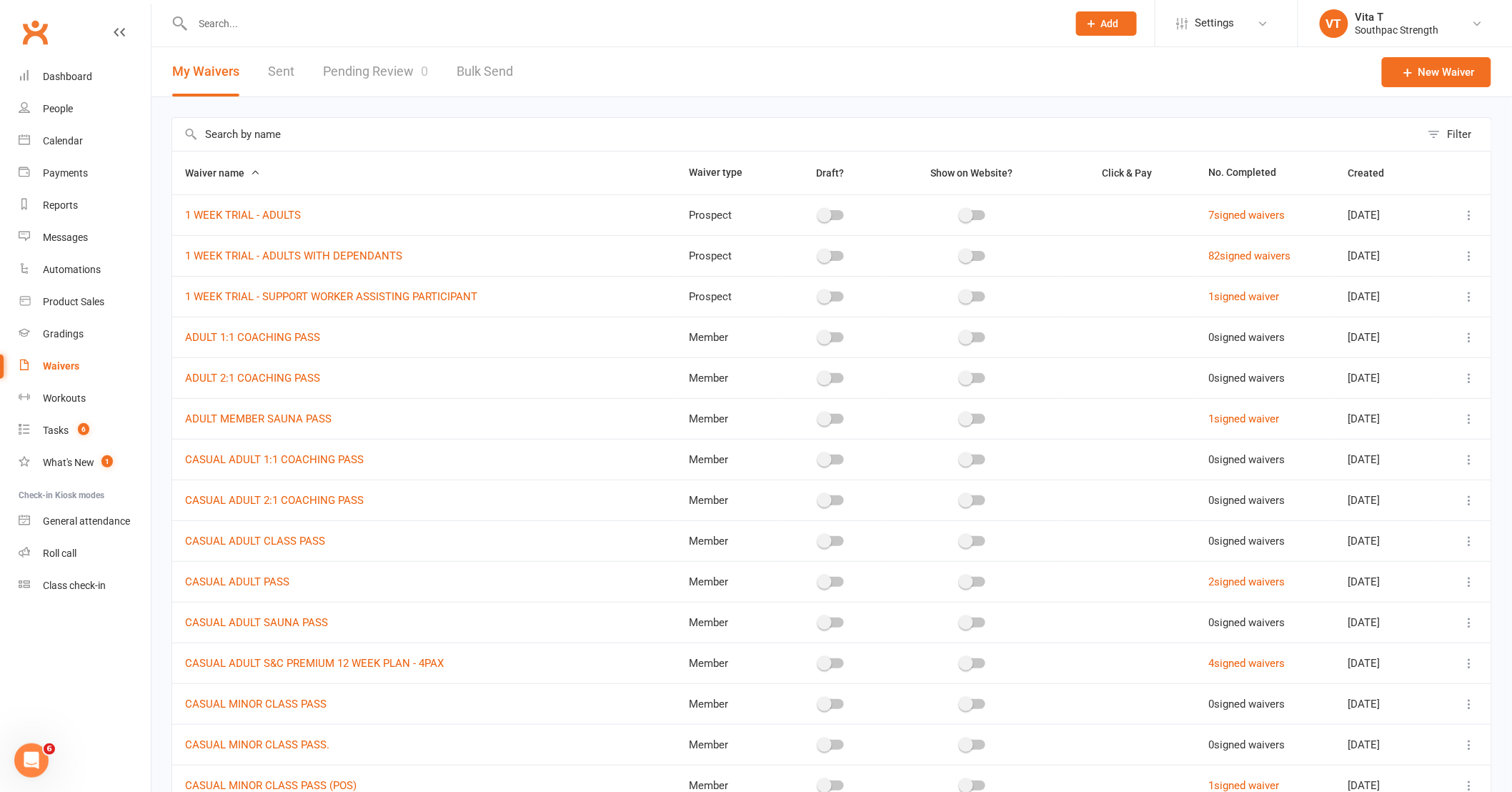
click at [317, 22] on input "text" at bounding box center [623, 23] width 869 height 20
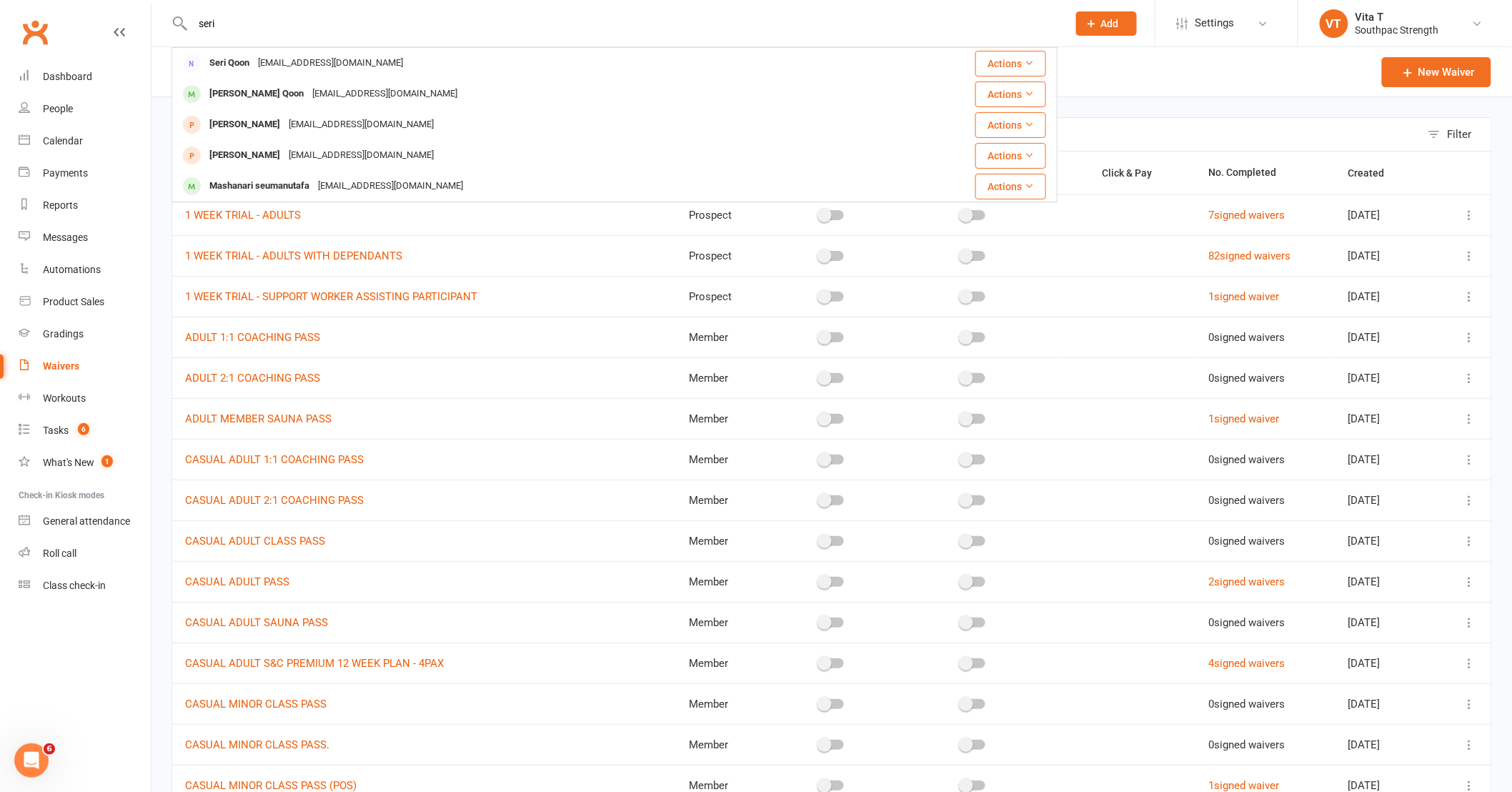
type input "seri"
click at [338, 66] on div "seriqoon4@gmail.com" at bounding box center [330, 64] width 153 height 21
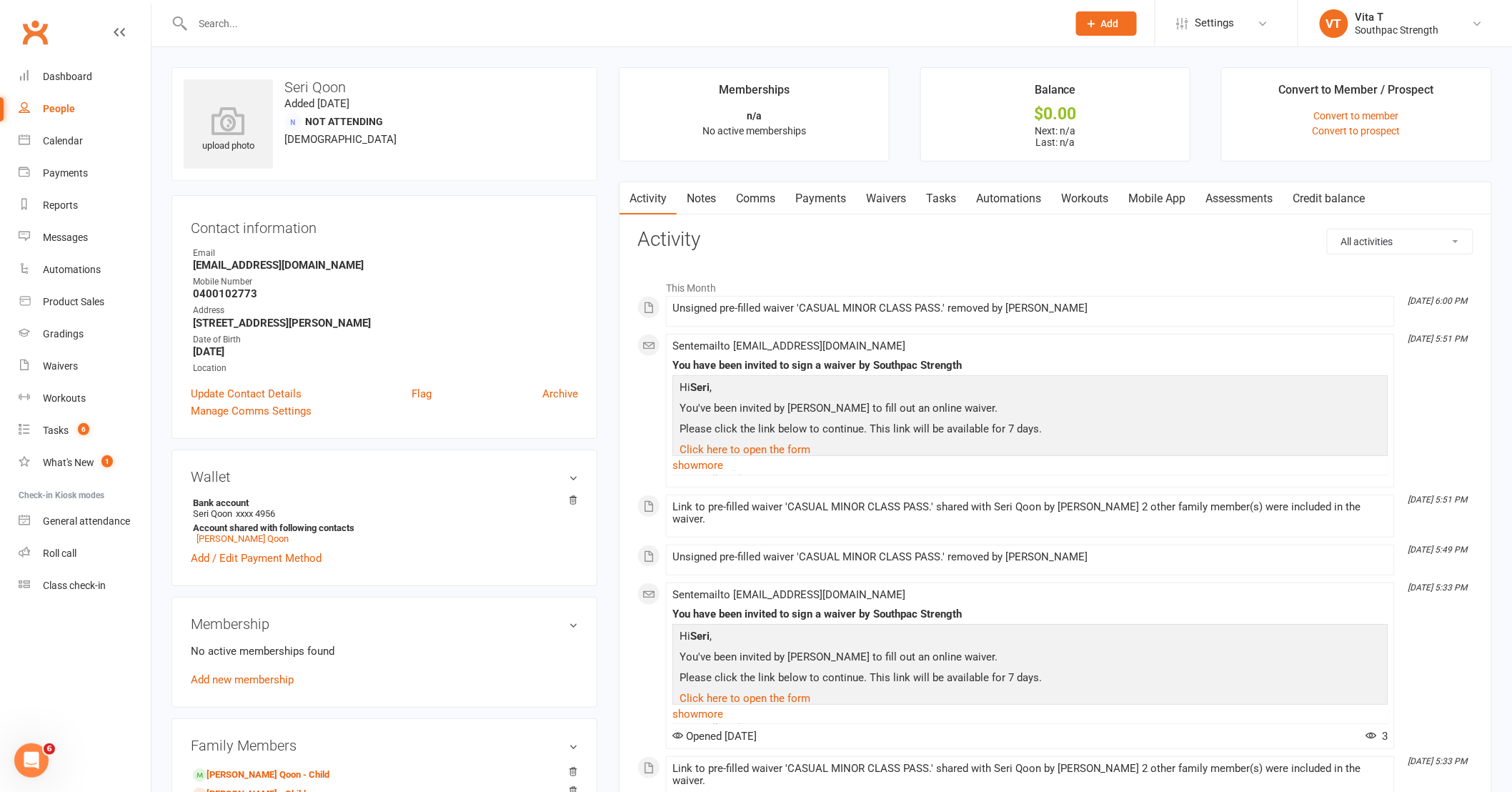
click at [881, 203] on link "Waivers" at bounding box center [886, 198] width 60 height 33
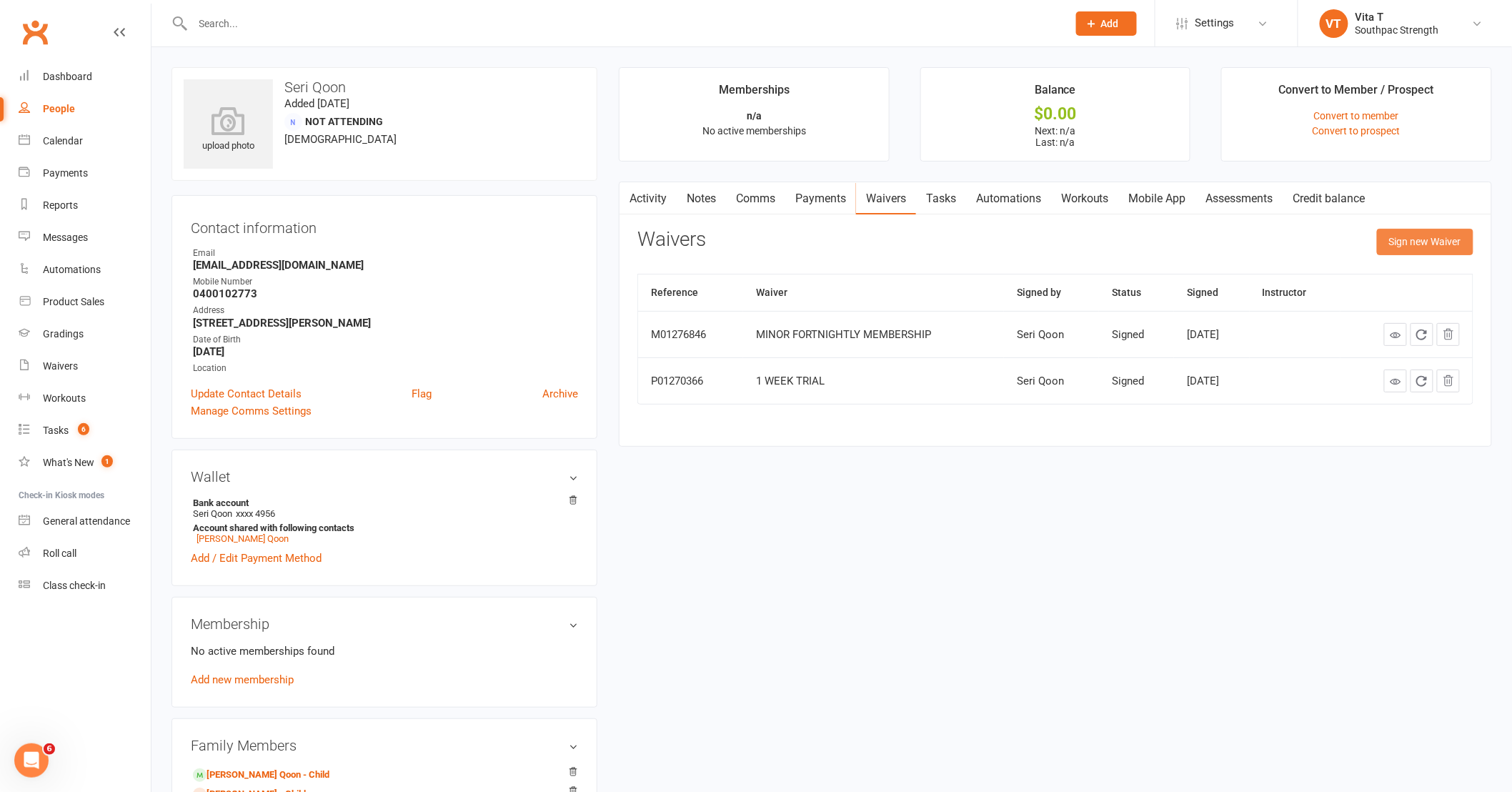
click at [1409, 230] on button "Sign new Waiver" at bounding box center [1425, 241] width 97 height 25
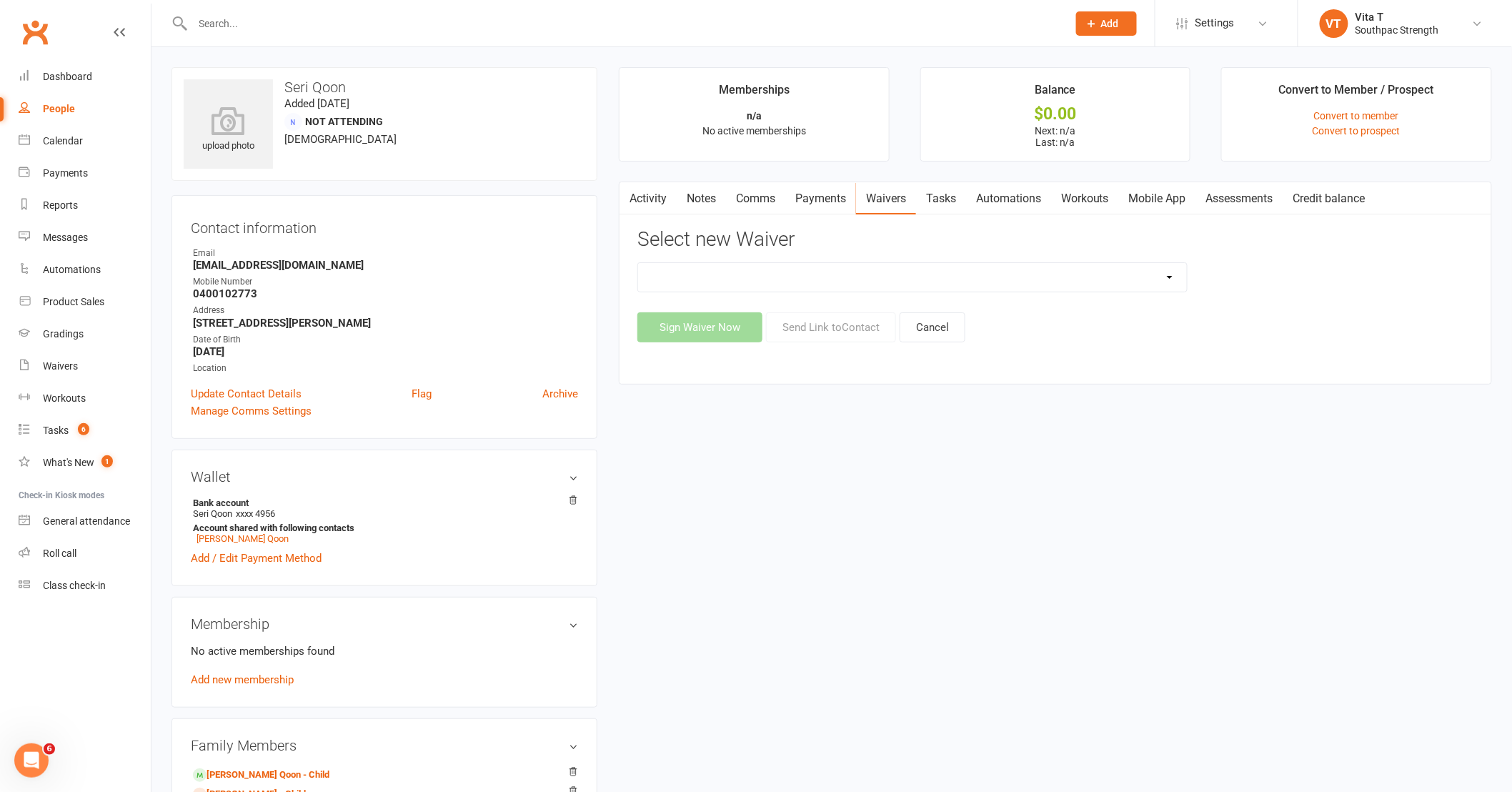
click at [991, 279] on select "1 WEEK TRIAL - ADULTS 1 WEEK TRIAL - ADULTS WITH DEPENDANTS 1 WEEK TRIAL - SUPP…" at bounding box center [912, 277] width 549 height 28
click at [638, 263] on select "1 WEEK TRIAL - ADULTS 1 WEEK TRIAL - ADULTS WITH DEPENDANTS 1 WEEK TRIAL - SUPP…" at bounding box center [912, 277] width 549 height 28
click at [859, 272] on select "1 WEEK TRIAL - ADULTS 1 WEEK TRIAL - ADULTS WITH DEPENDANTS 1 WEEK TRIAL - SUPP…" at bounding box center [912, 277] width 549 height 28
select select "14868"
click at [638, 263] on select "1 WEEK TRIAL - ADULTS 1 WEEK TRIAL - ADULTS WITH DEPENDANTS 1 WEEK TRIAL - SUPP…" at bounding box center [912, 277] width 549 height 28
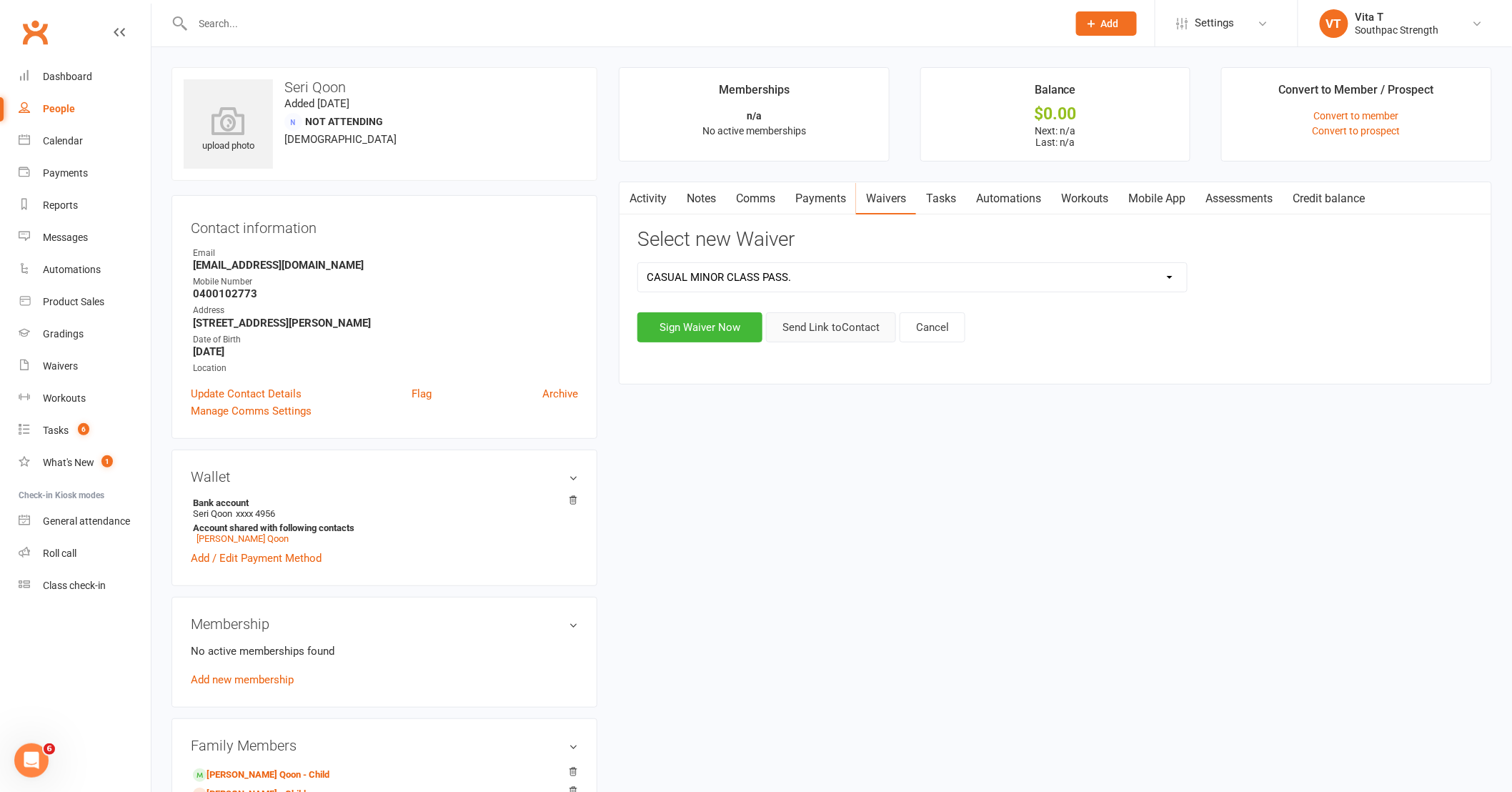
click at [811, 323] on button "Send Link to Contact" at bounding box center [831, 327] width 130 height 30
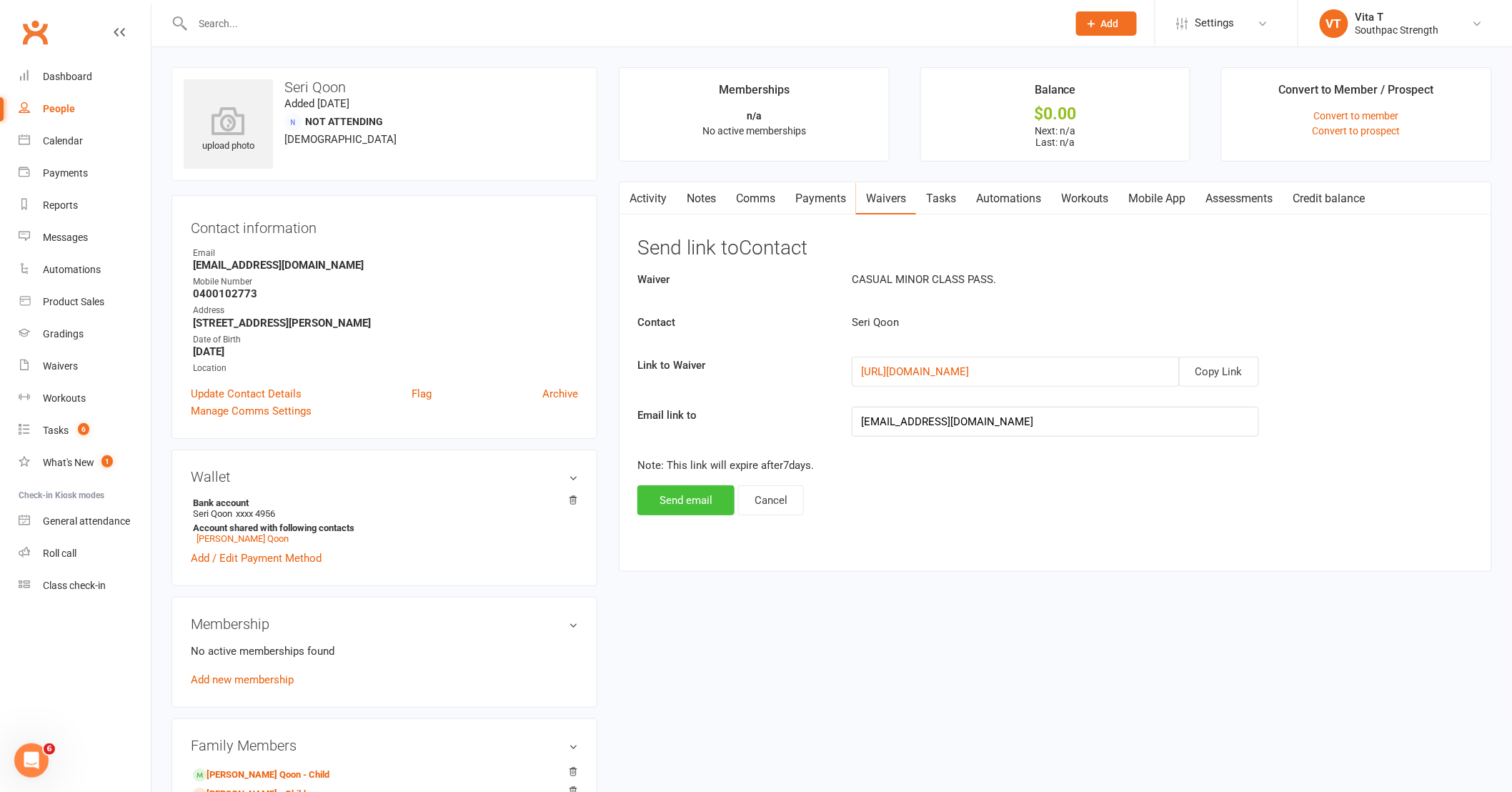
click at [711, 490] on button "Send email" at bounding box center [686, 500] width 97 height 30
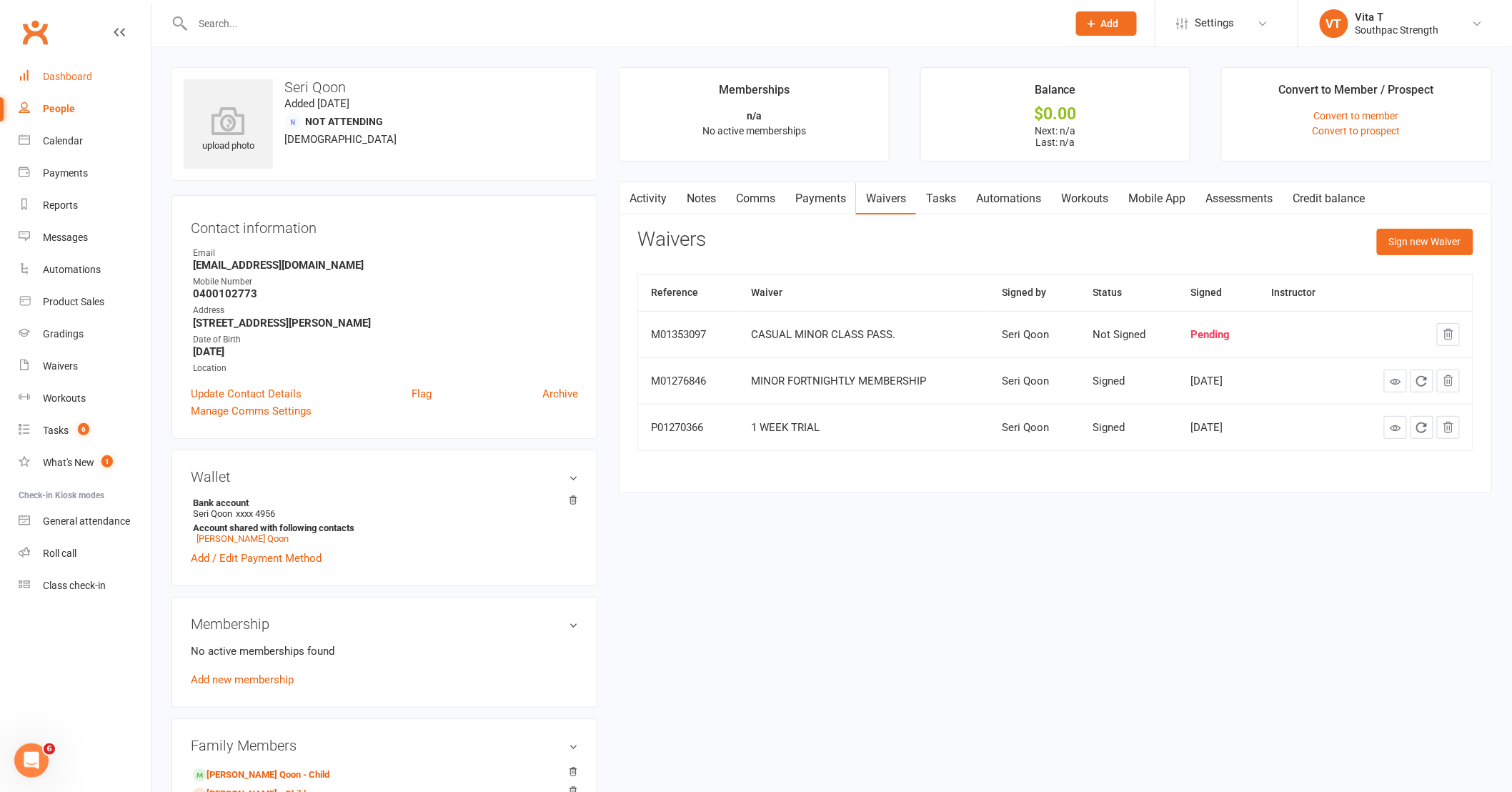
click at [43, 77] on div "Dashboard" at bounding box center [67, 76] width 49 height 11
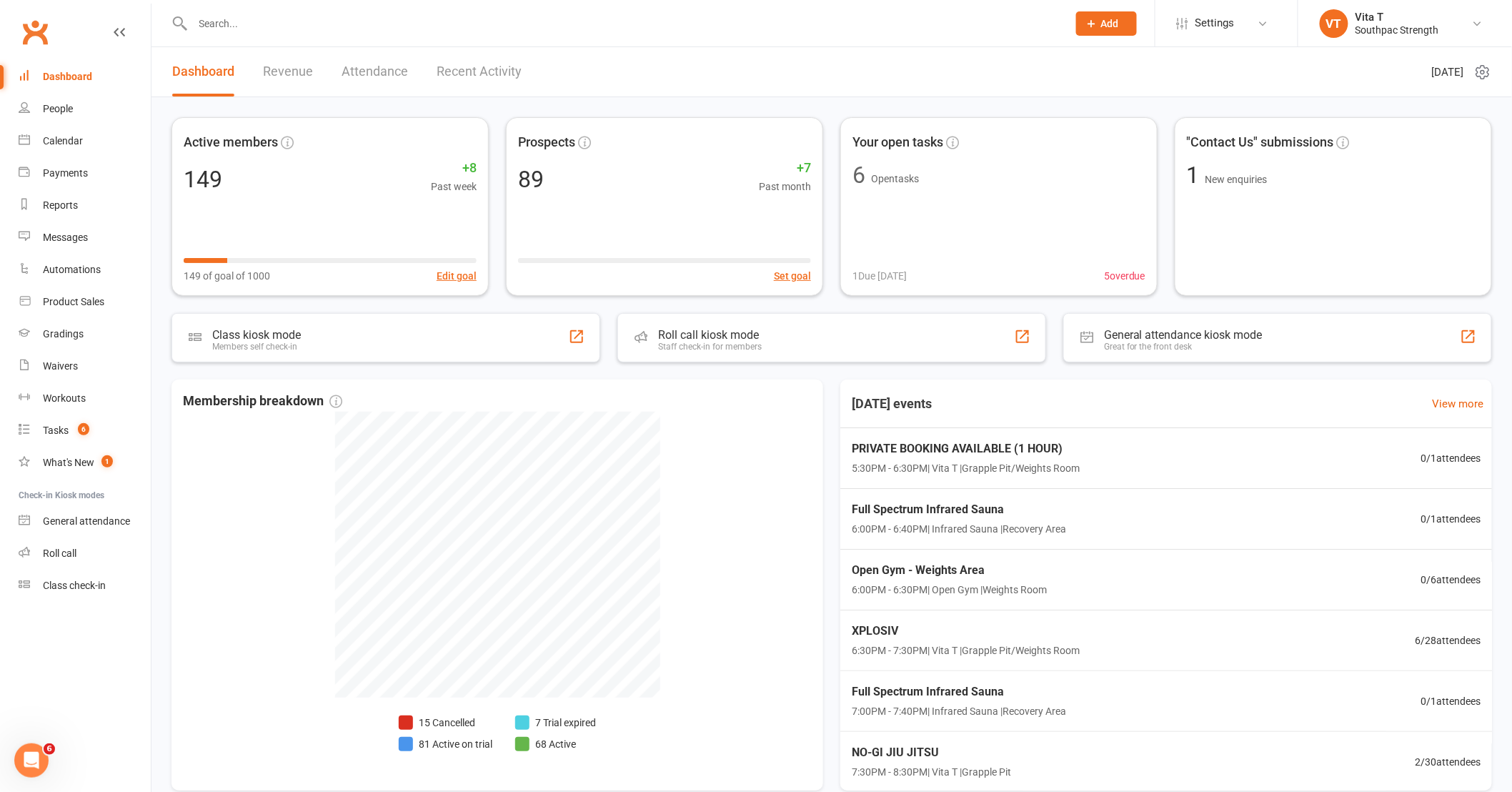
click at [497, 55] on link "Recent Activity" at bounding box center [479, 72] width 85 height 49
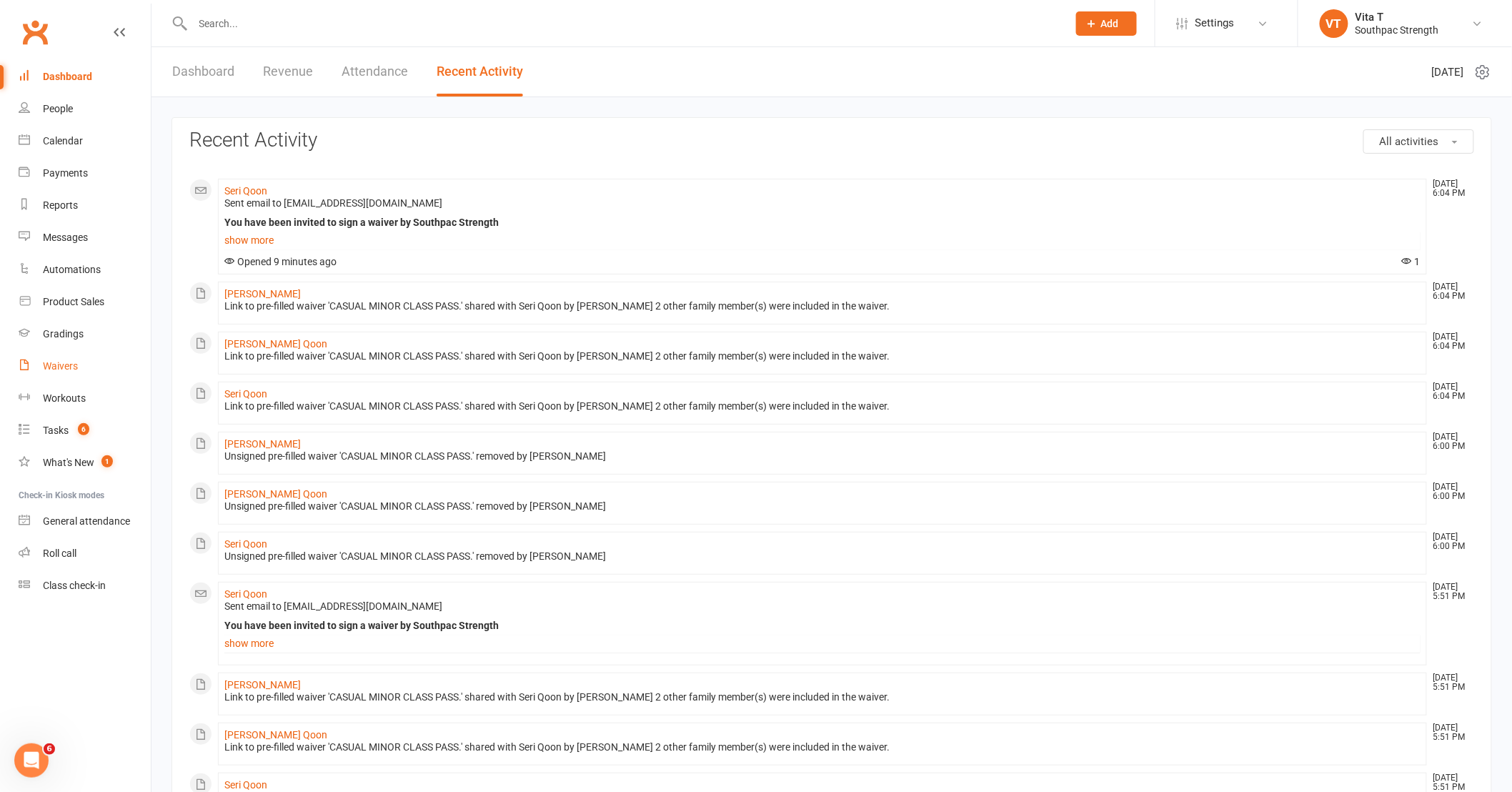
click at [31, 362] on link "Waivers" at bounding box center [85, 366] width 132 height 32
select select "100"
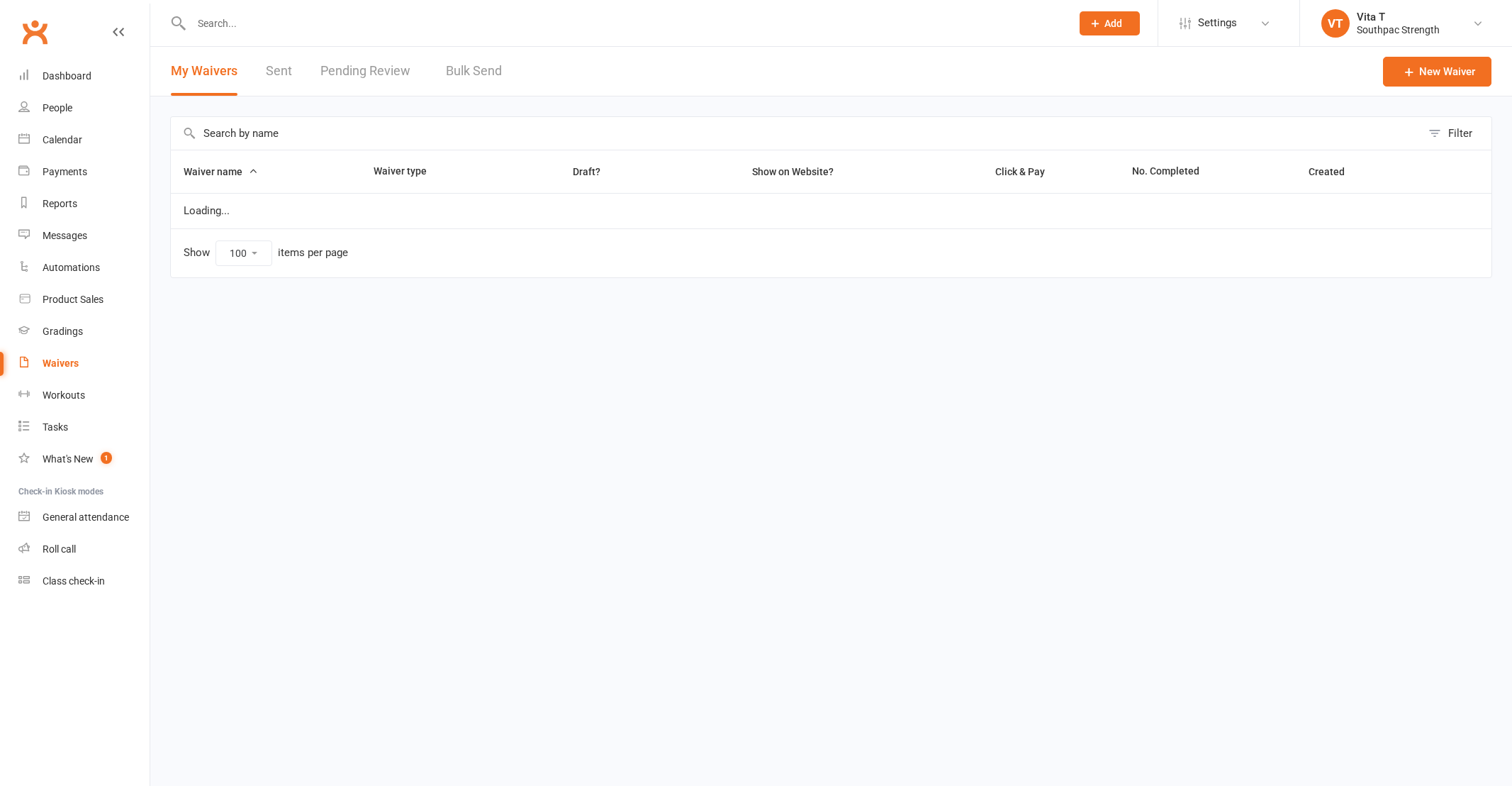
select select "100"
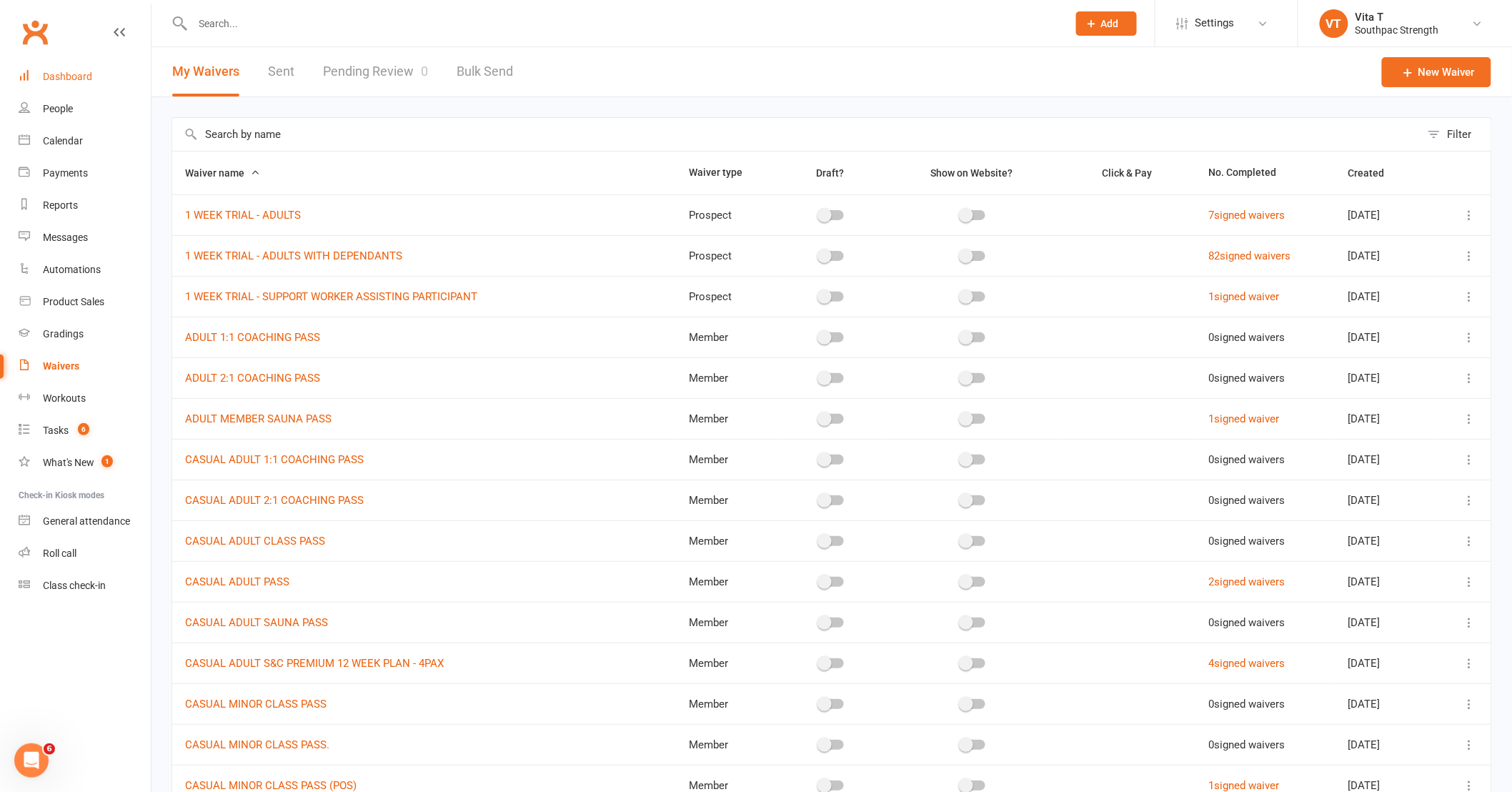
click at [75, 84] on link "Dashboard" at bounding box center [85, 76] width 132 height 32
